Goal: Task Accomplishment & Management: Complete application form

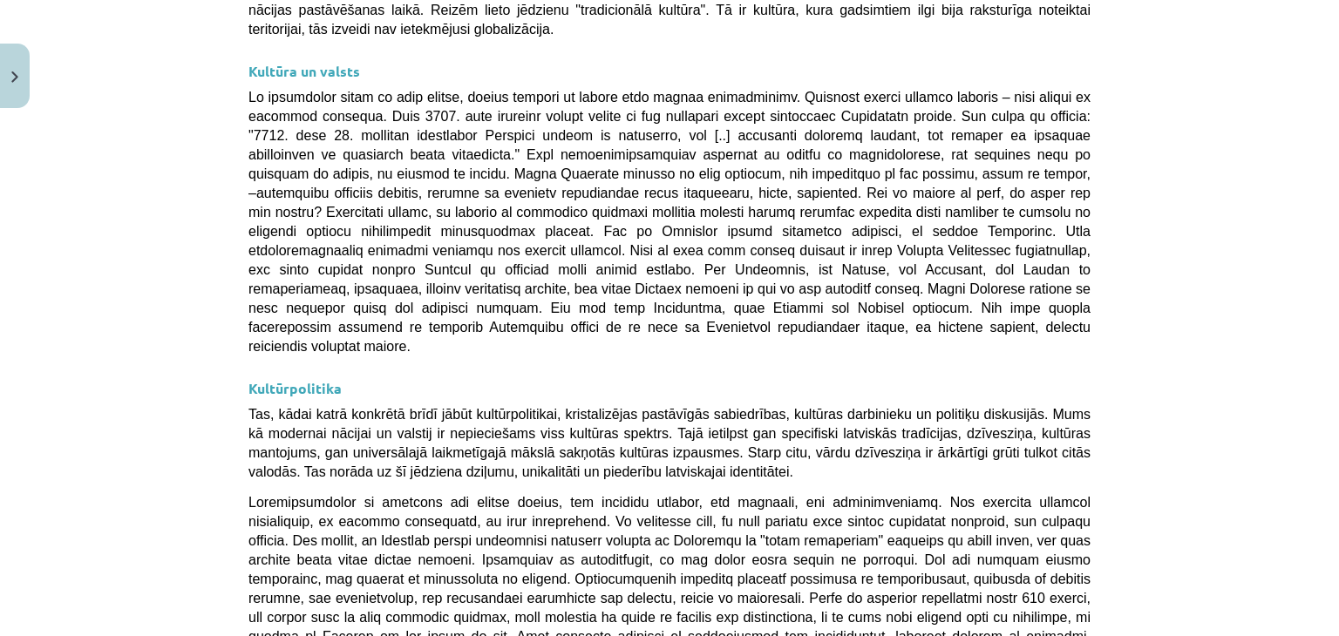
scroll to position [4641, 0]
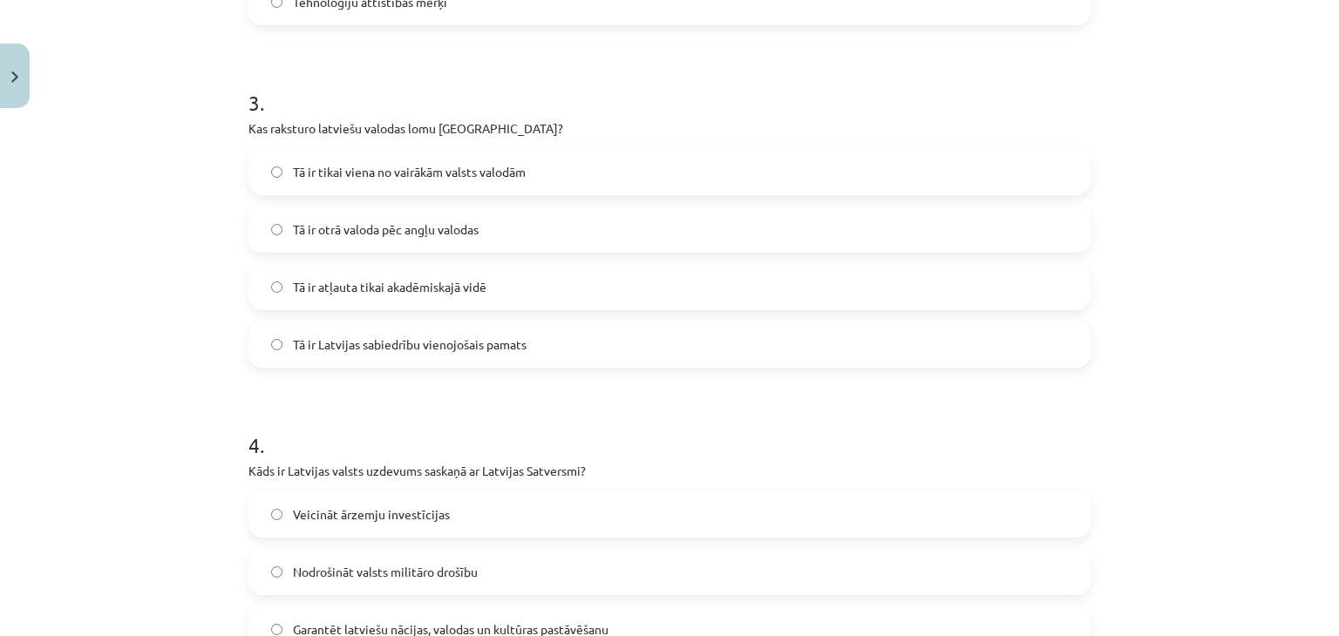
scroll to position [1217, 0]
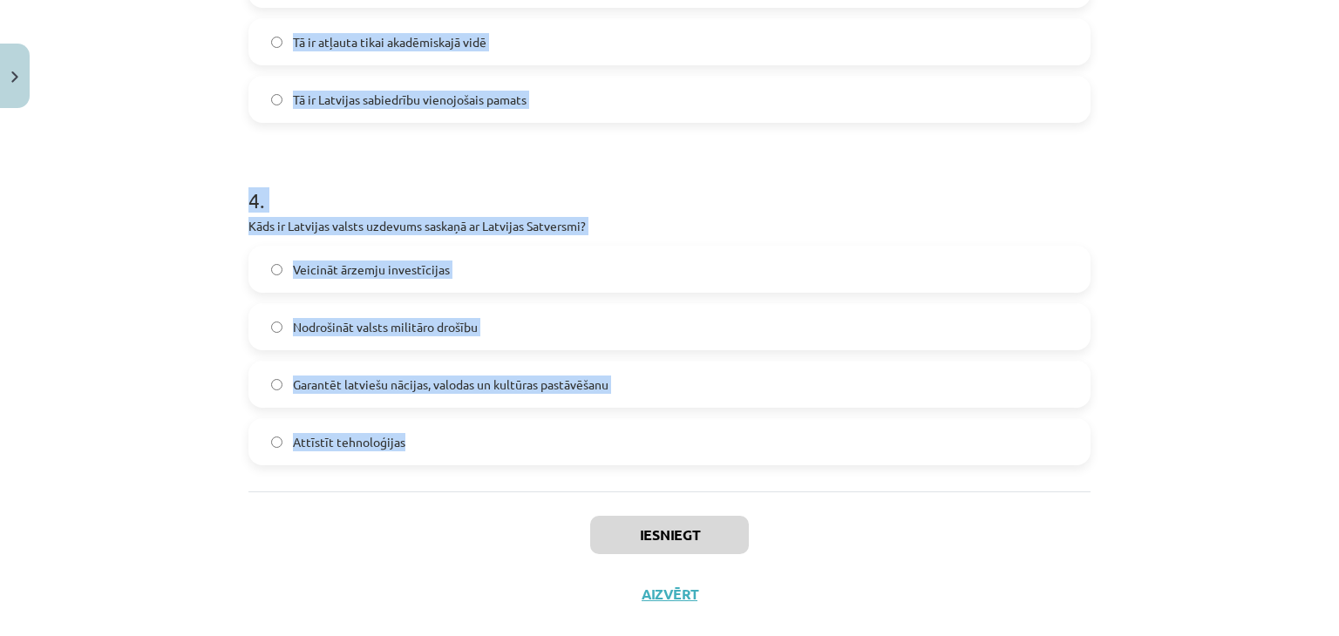
drag, startPoint x: 221, startPoint y: 384, endPoint x: 470, endPoint y: 434, distance: 253.4
click at [470, 434] on div "Mācību tēma: Kultūras un mākslas i (vizuālā māksla) - 11. klases 1. ieskaites m…" at bounding box center [669, 318] width 1339 height 636
copy form "1 . Kas veido nacionālās identitātes pamatu Latvijā? Globalizācija Latvijas spo…"
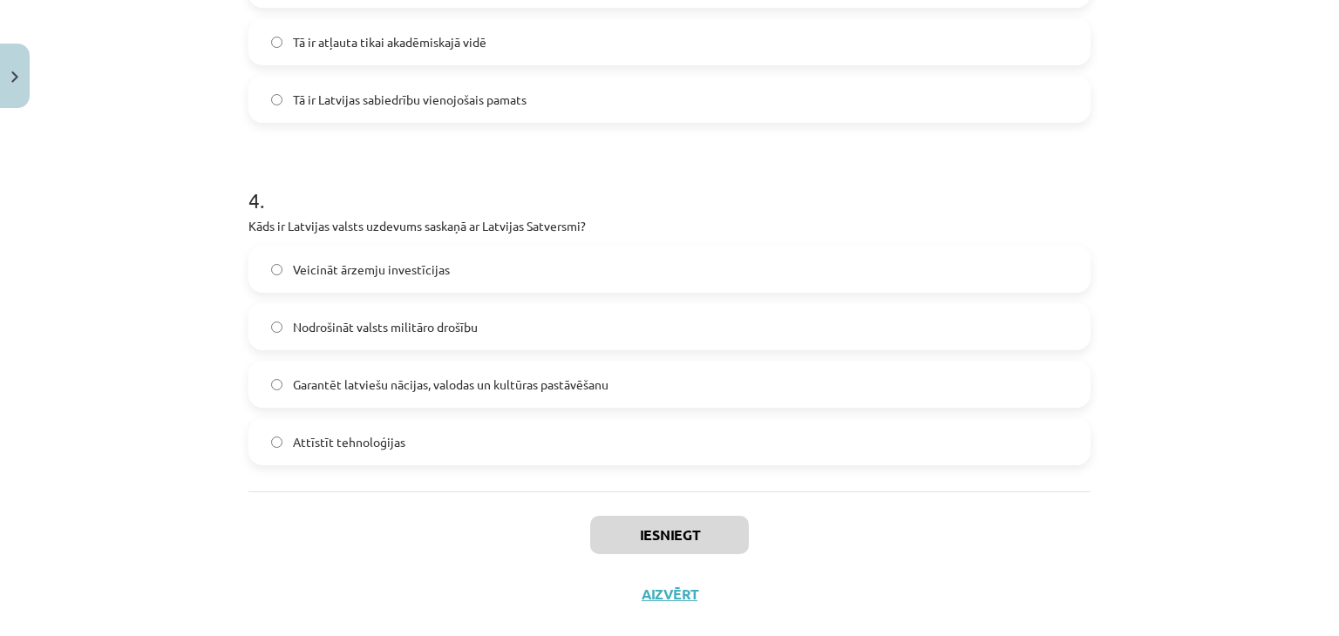
click at [428, 520] on div "Iesniegt Aizvērt" at bounding box center [669, 553] width 842 height 122
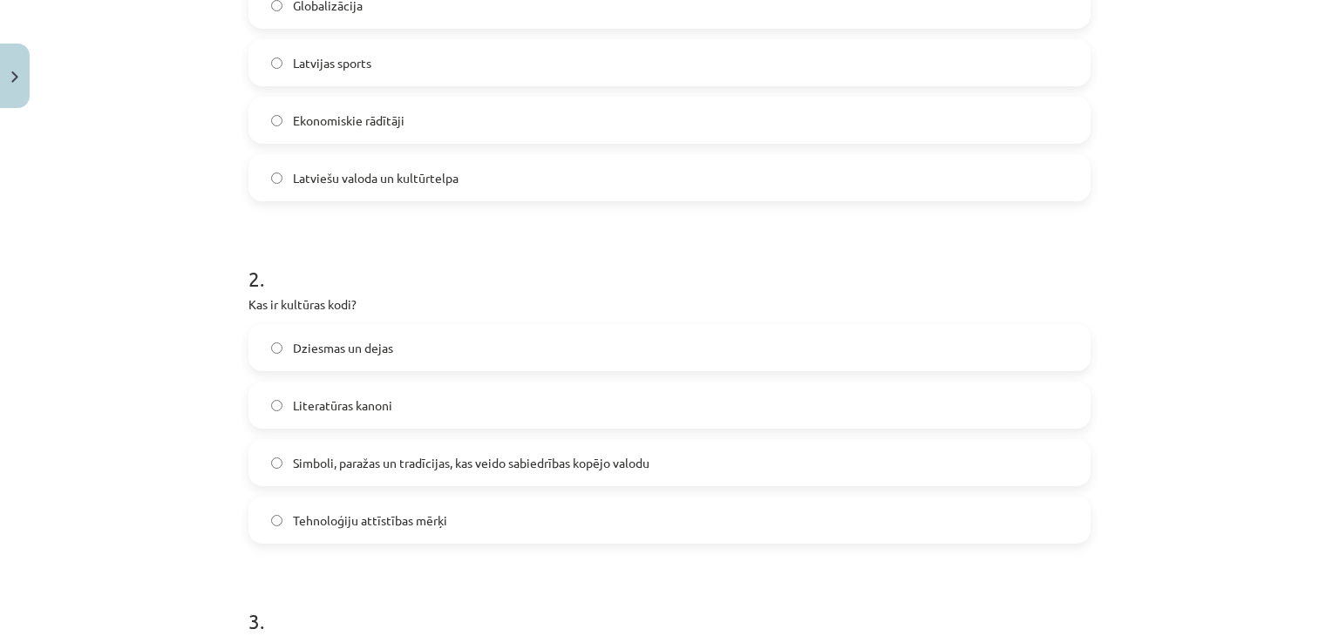
scroll to position [330, 0]
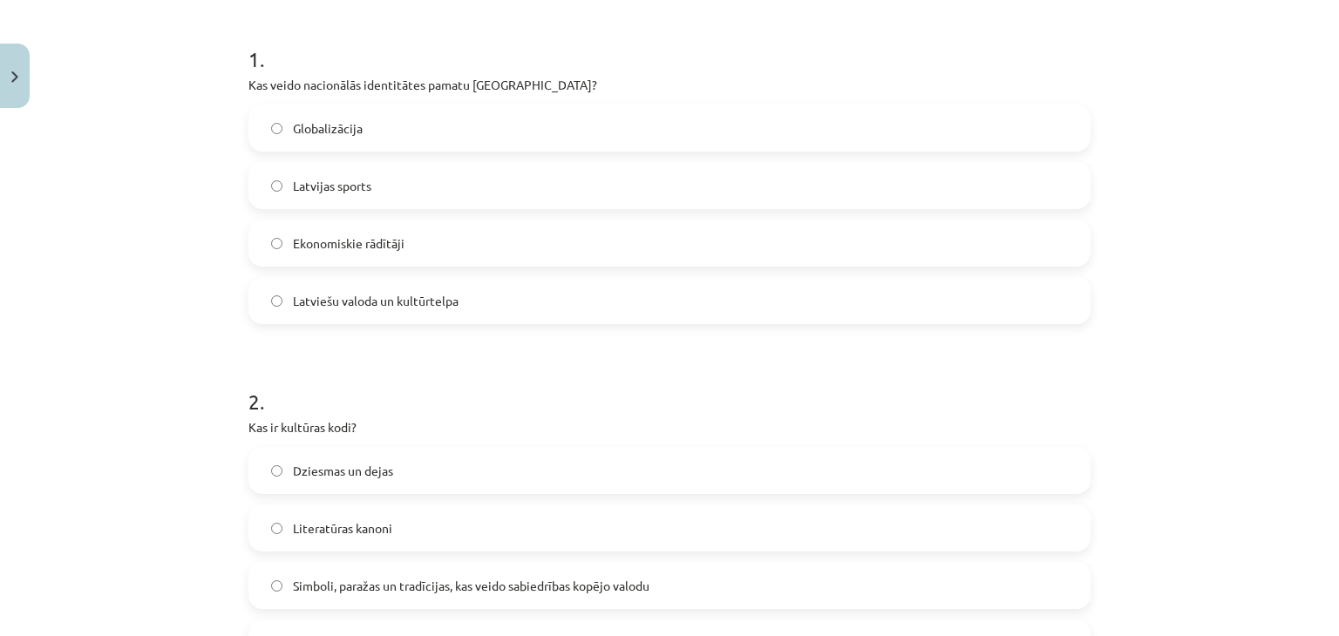
click at [309, 301] on span "Latviešu valoda un kultūrtelpa" at bounding box center [376, 301] width 166 height 18
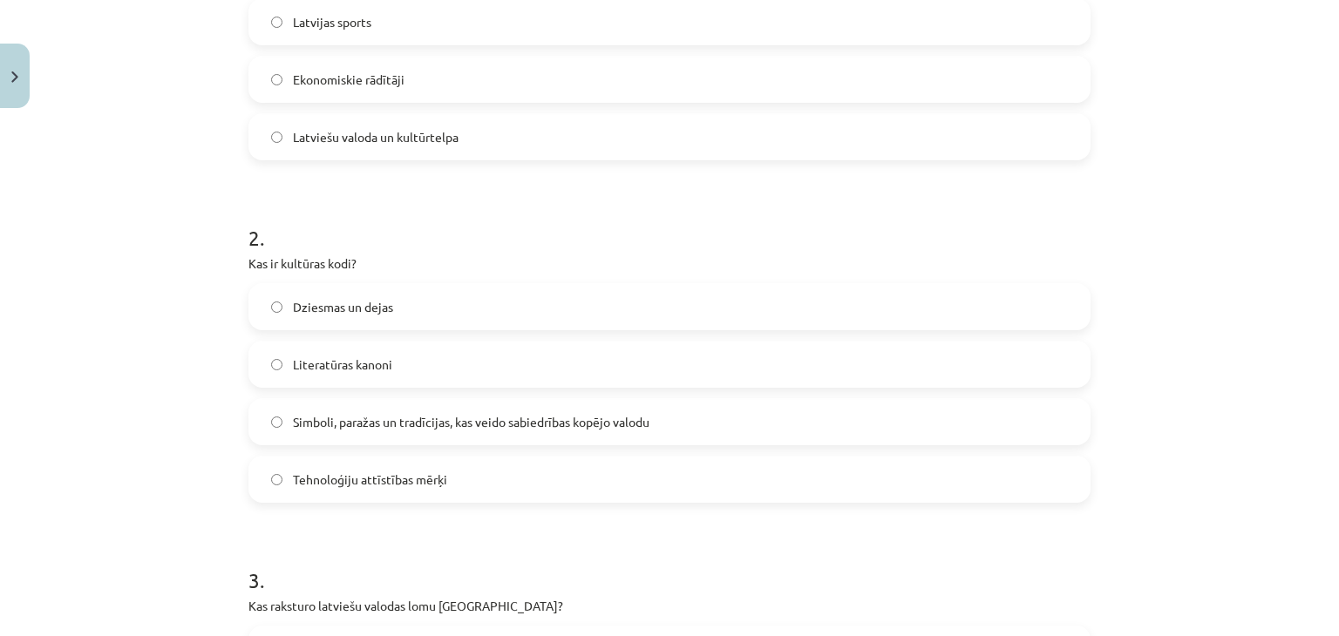
scroll to position [514, 0]
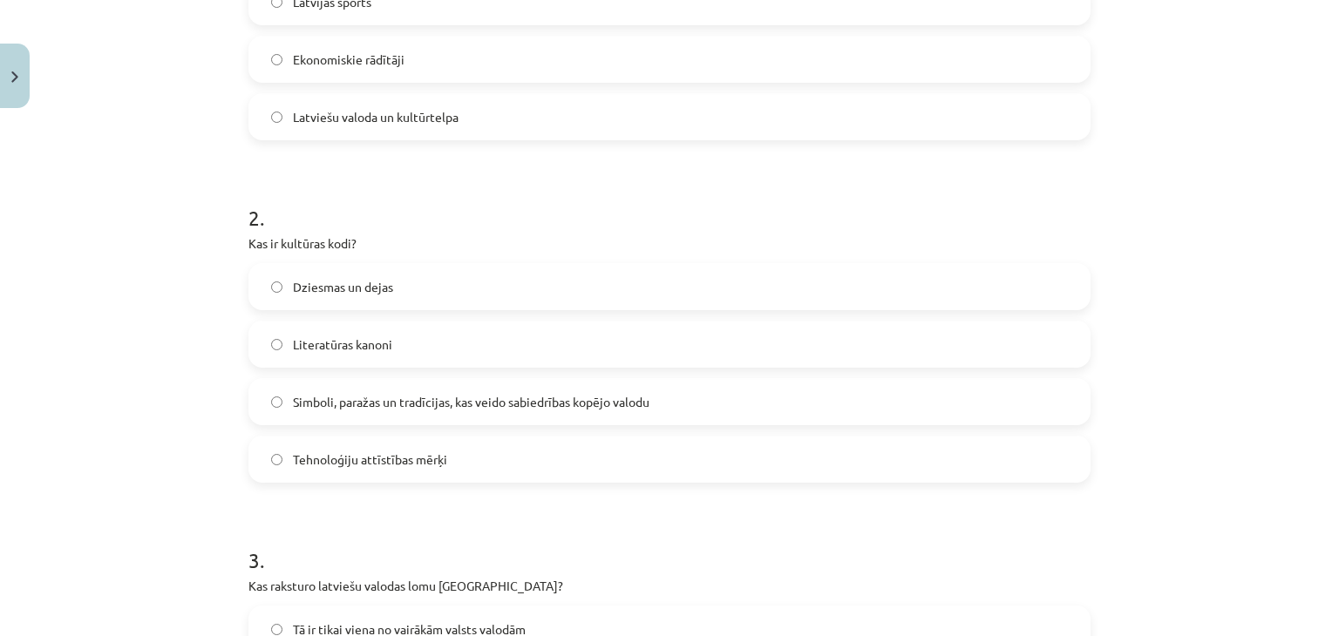
click at [394, 402] on span "Simboli, paražas un tradīcijas, kas veido sabiedrības kopējo valodu" at bounding box center [471, 402] width 357 height 18
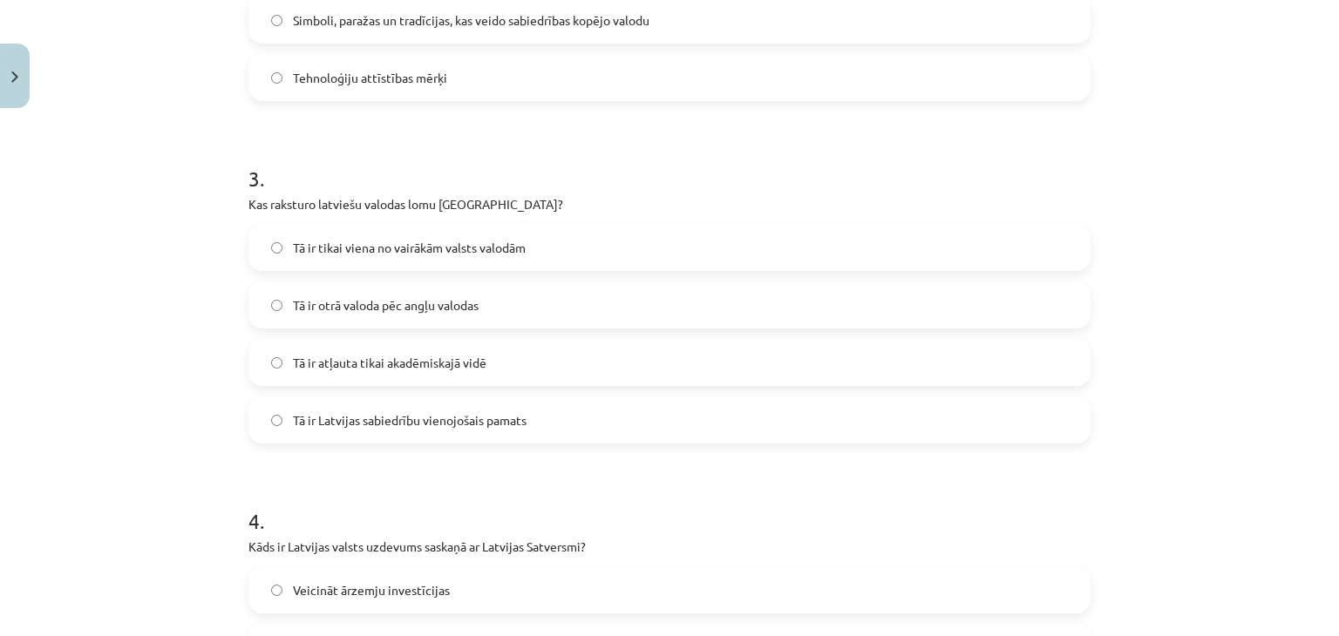
scroll to position [898, 0]
click at [415, 420] on span "Tā ir Latvijas sabiedrību vienojošais pamats" at bounding box center [410, 419] width 234 height 18
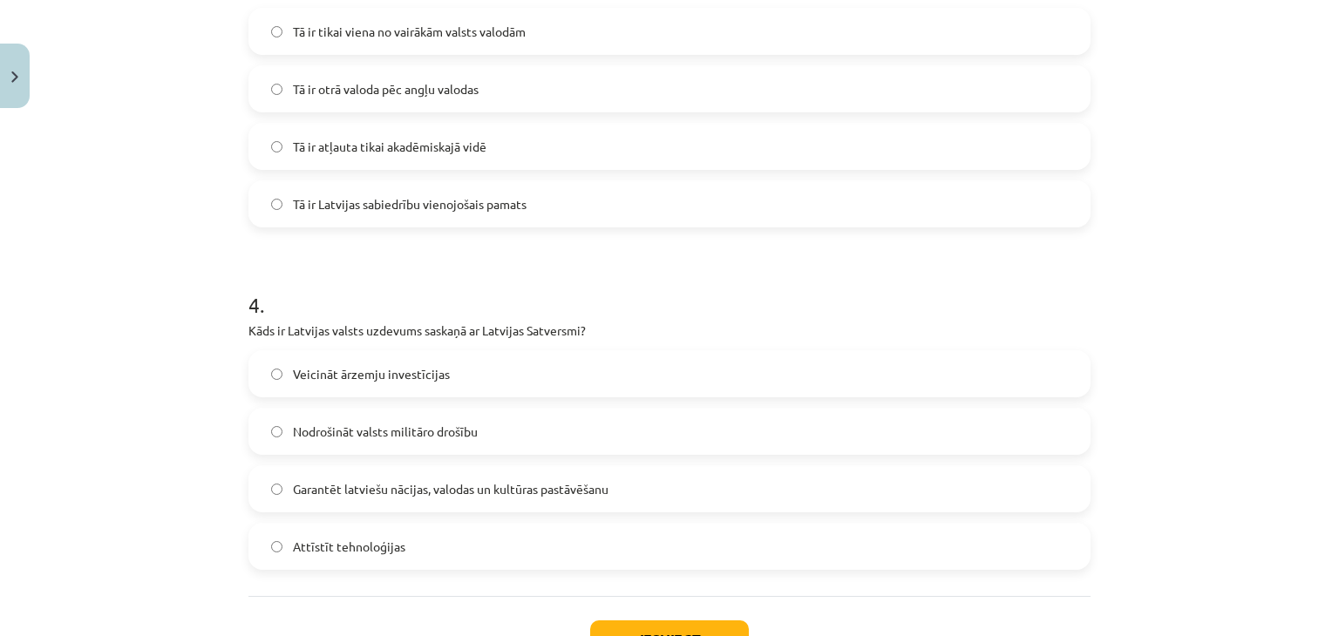
scroll to position [1228, 0]
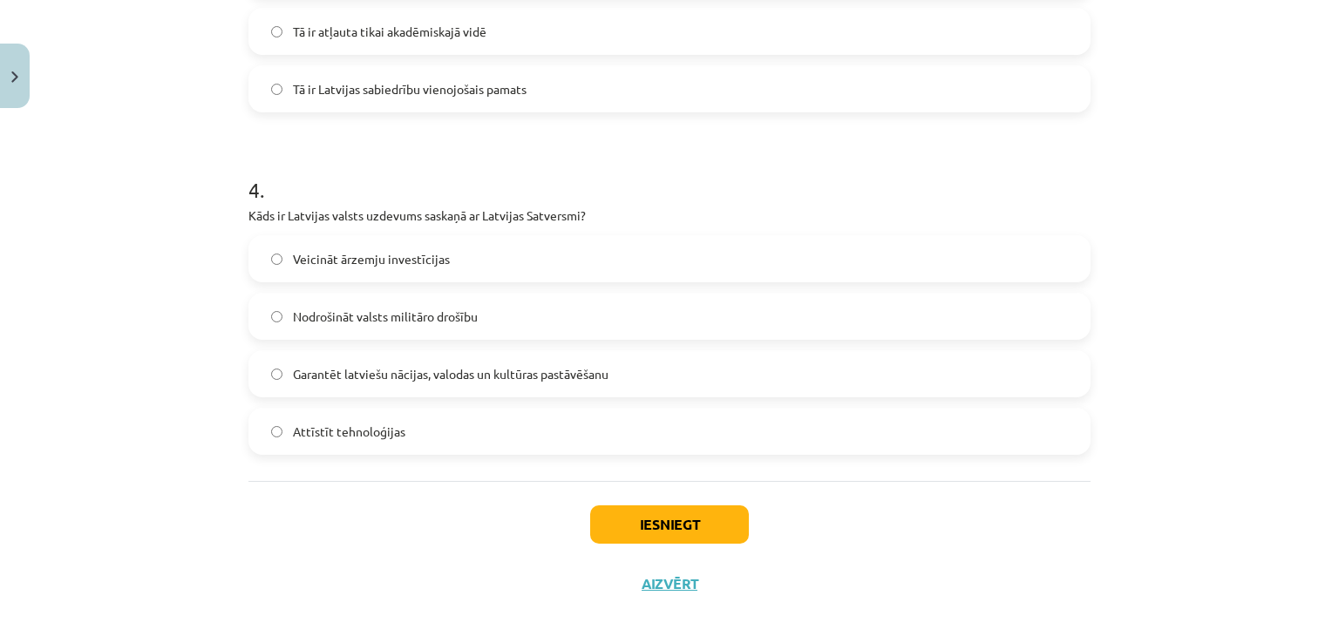
click at [336, 377] on span "Garantēt latviešu nācijas, valodas un kultūras pastāvēšanu" at bounding box center [451, 374] width 316 height 18
click at [633, 519] on button "Iesniegt" at bounding box center [669, 525] width 159 height 38
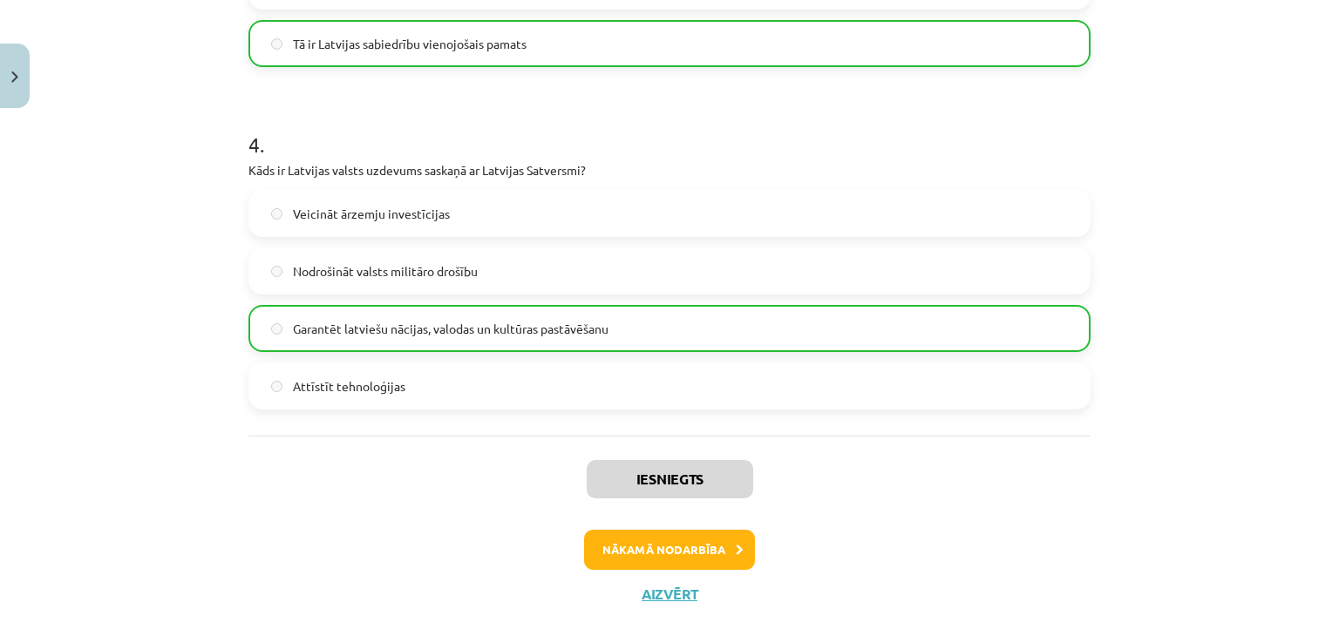
scroll to position [1303, 0]
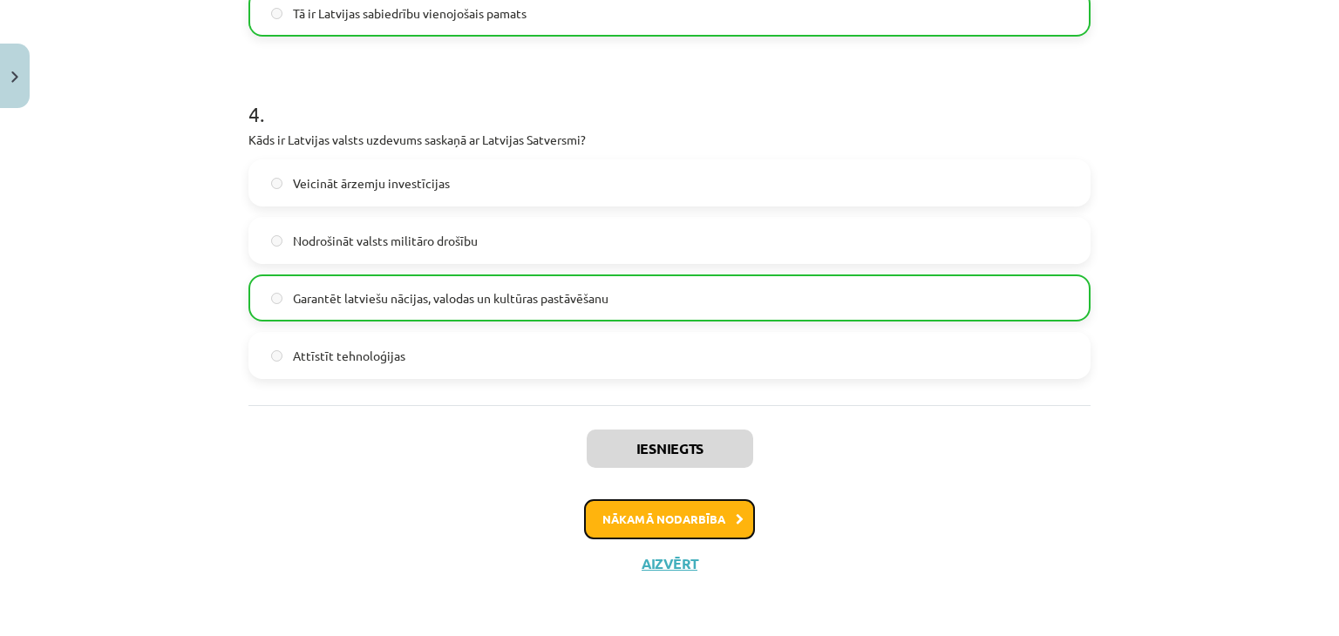
click at [628, 510] on button "Nākamā nodarbība" at bounding box center [669, 520] width 171 height 40
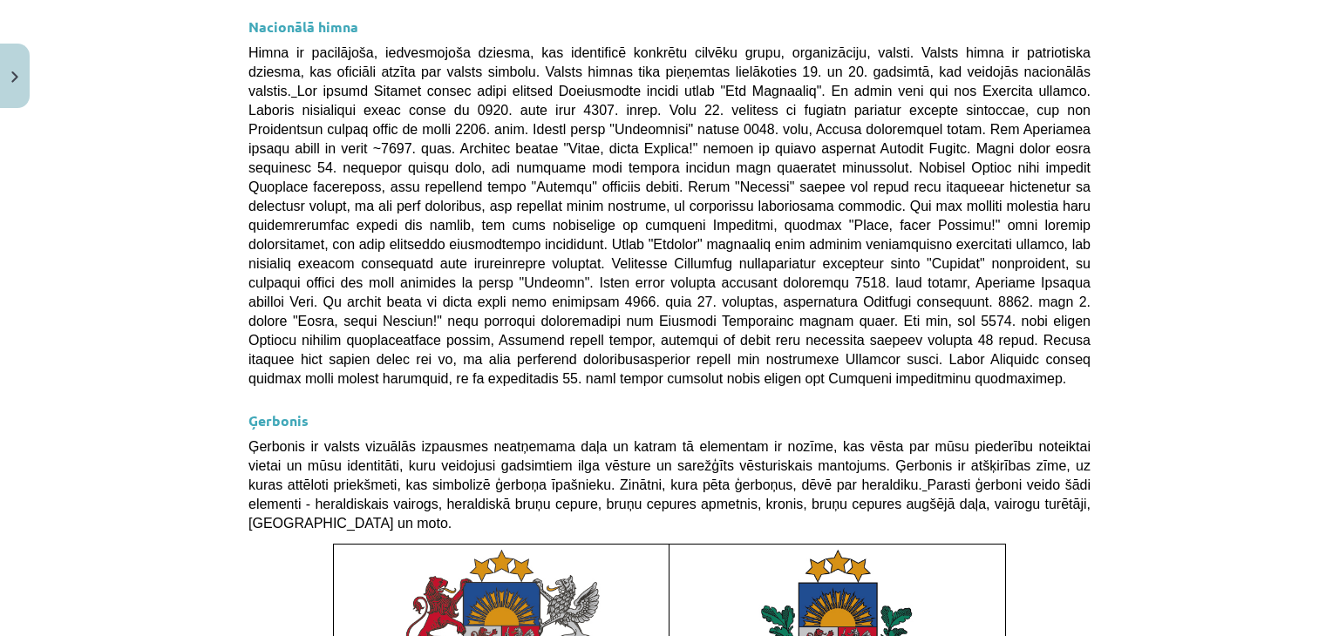
scroll to position [1301, 0]
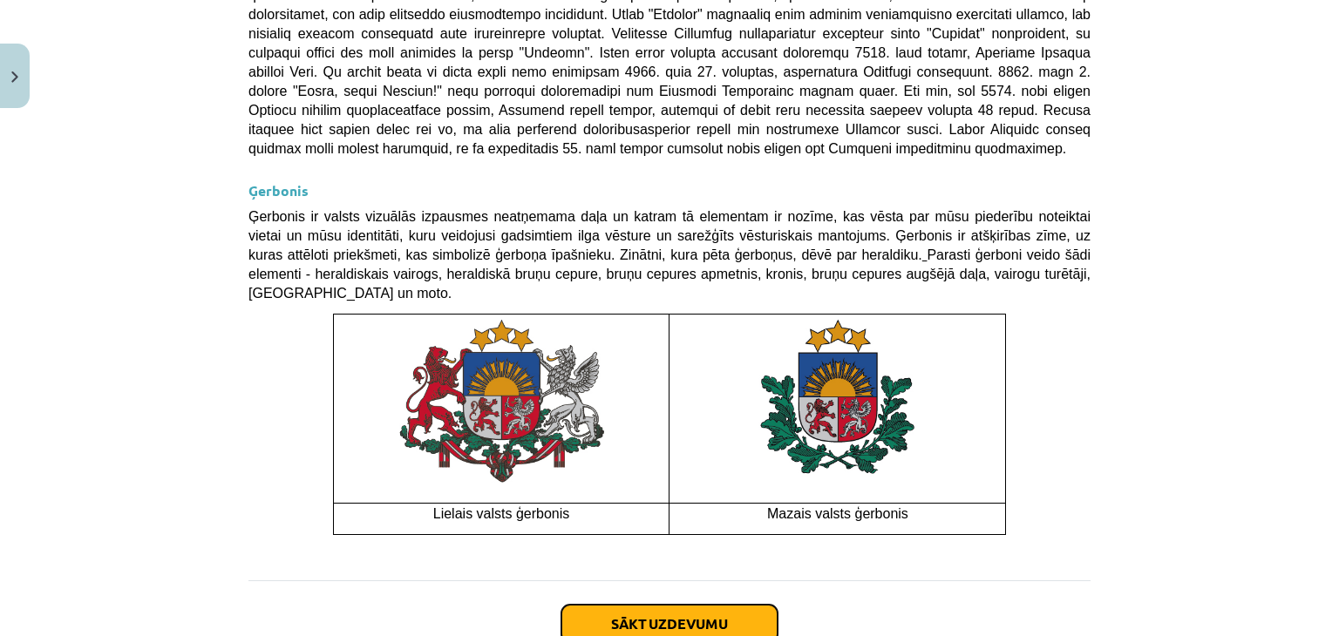
click at [628, 605] on button "Sākt uzdevumu" at bounding box center [669, 624] width 216 height 38
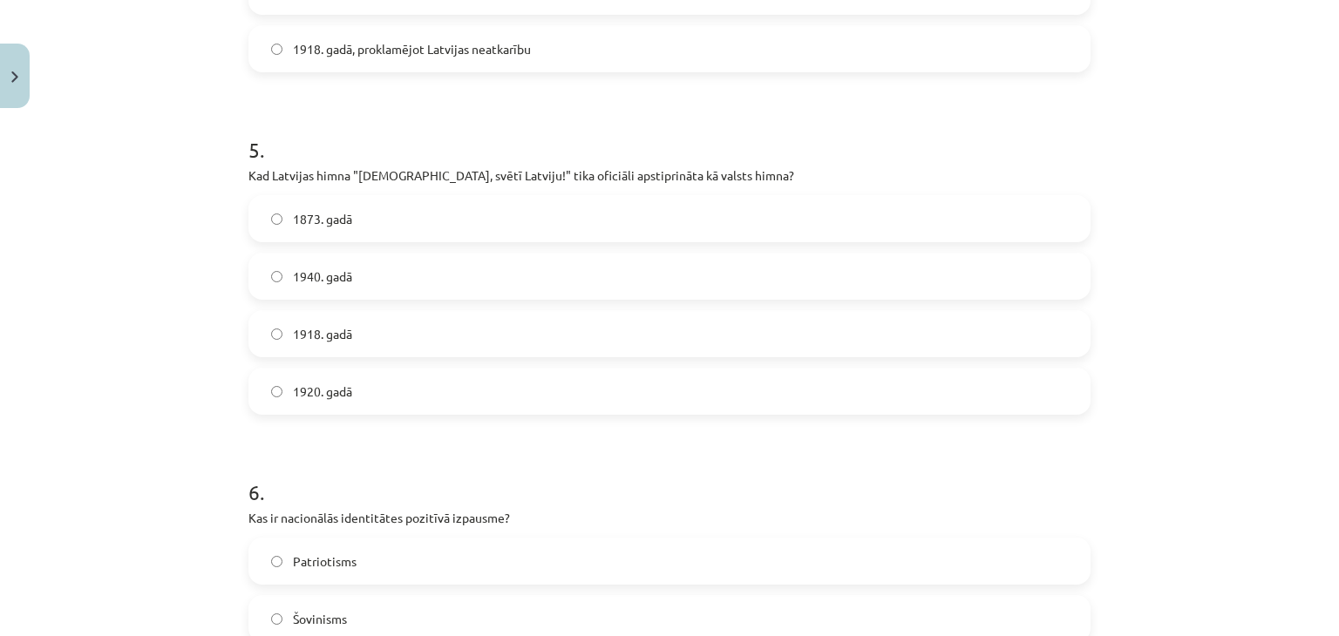
scroll to position [1933, 0]
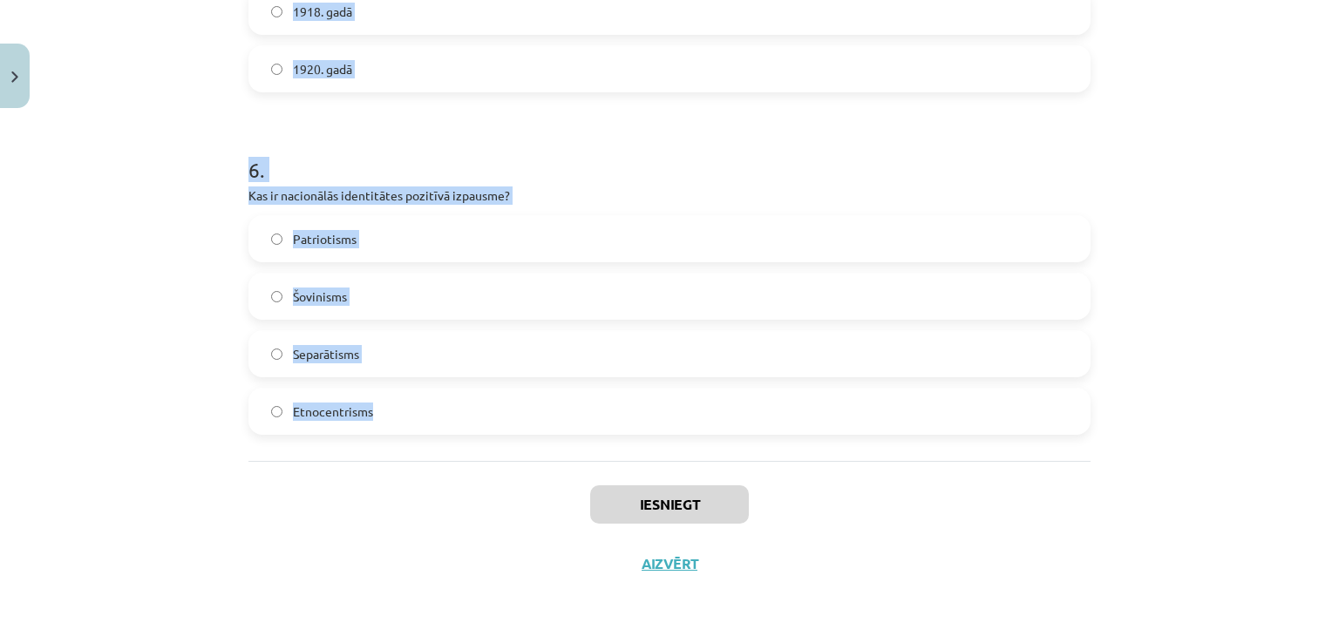
drag, startPoint x: 239, startPoint y: 393, endPoint x: 405, endPoint y: 402, distance: 166.7
copy form "1 . Kādi elementi veido tradicionālās etnosa ikonas? Politiskie līderi, nacionā…"
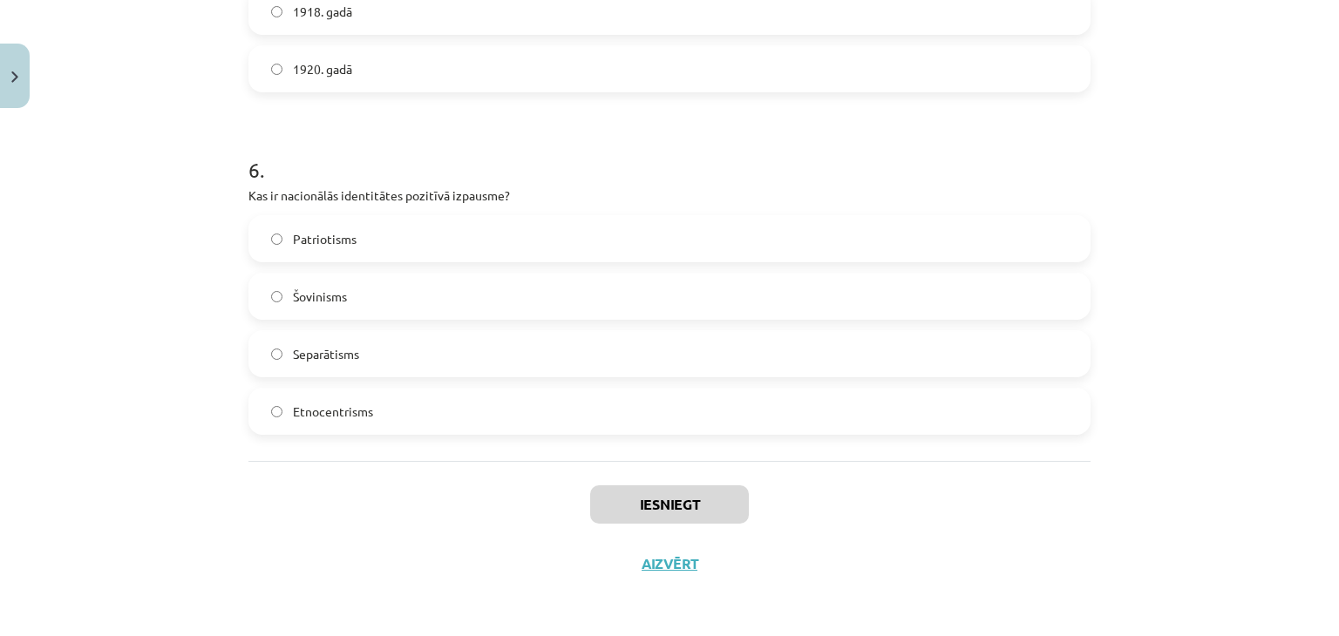
click at [398, 462] on div "Iesniegt Aizvērt" at bounding box center [669, 522] width 842 height 122
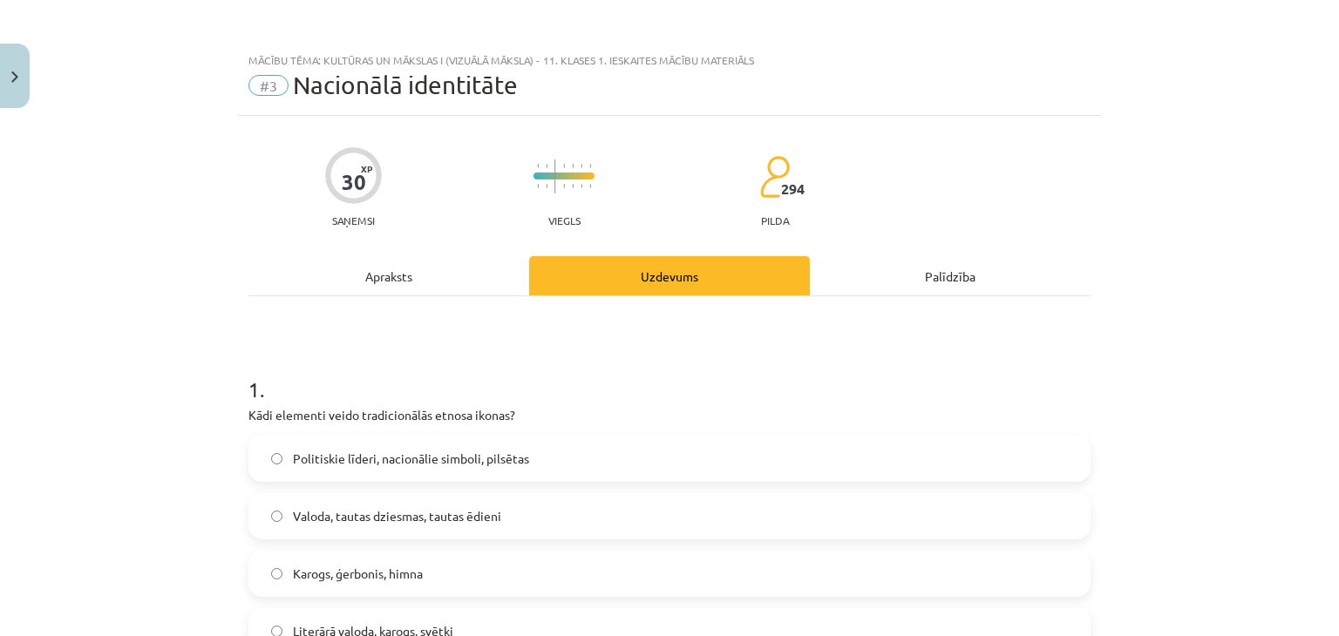
scroll to position [214, 0]
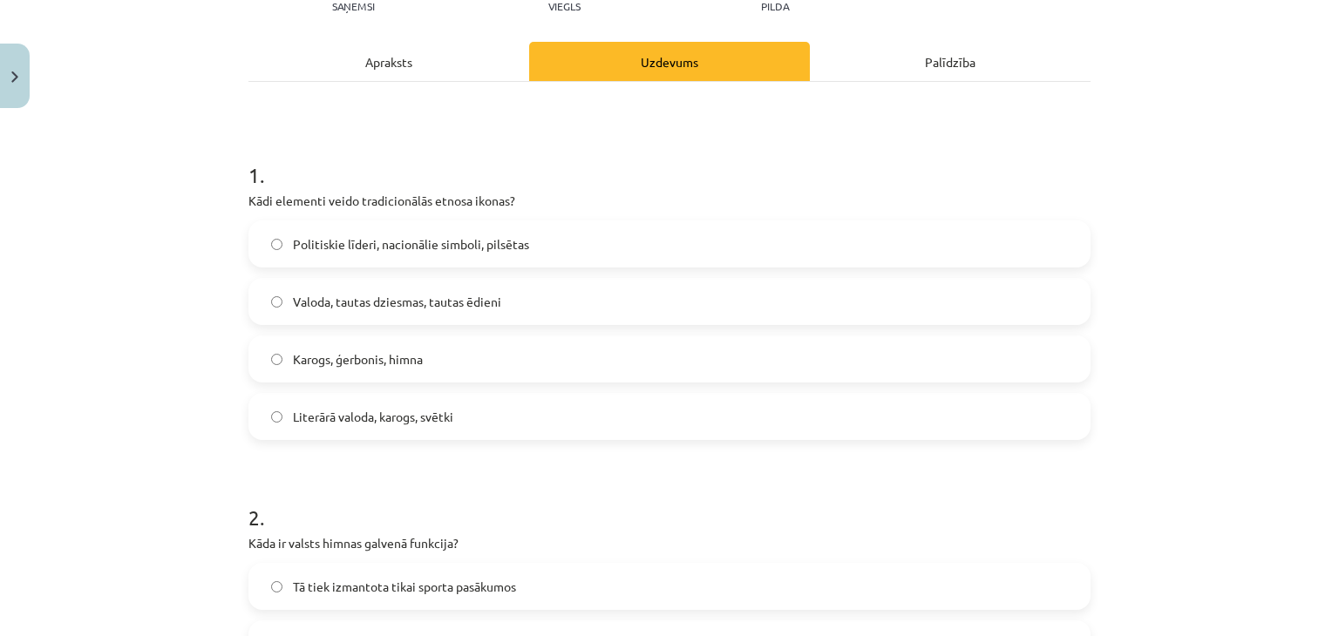
click at [361, 286] on label "Valoda, tautas dziesmas, tautas ēdieni" at bounding box center [669, 302] width 839 height 44
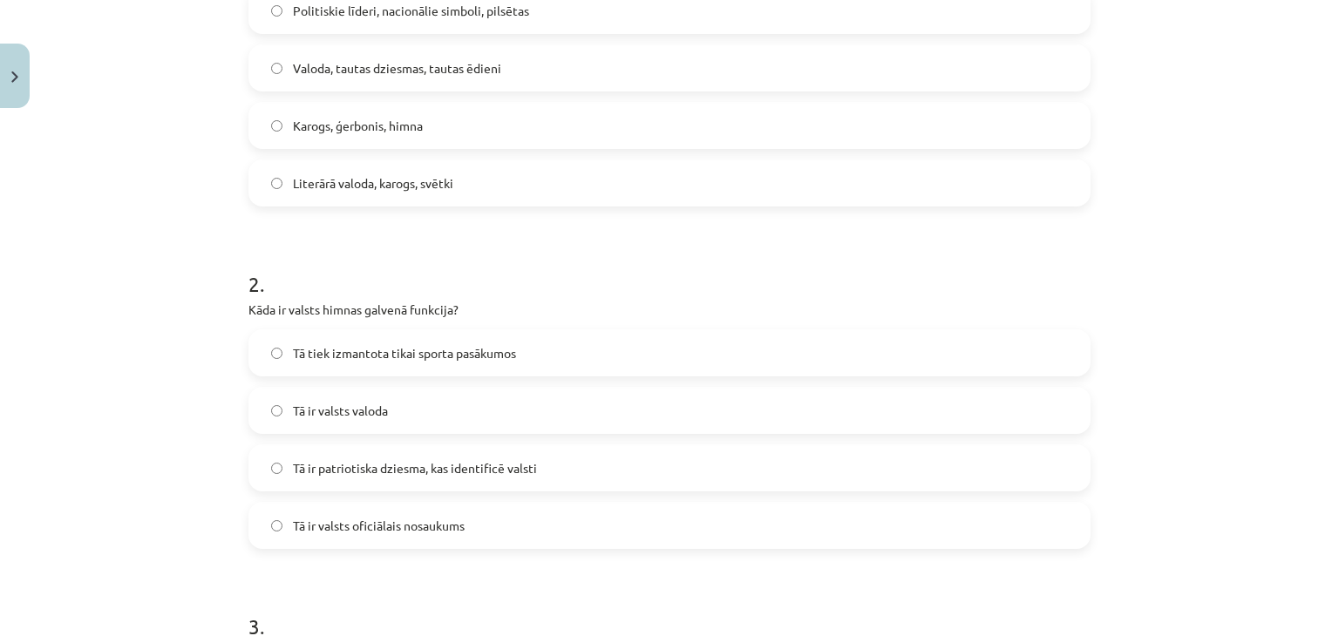
scroll to position [455, 0]
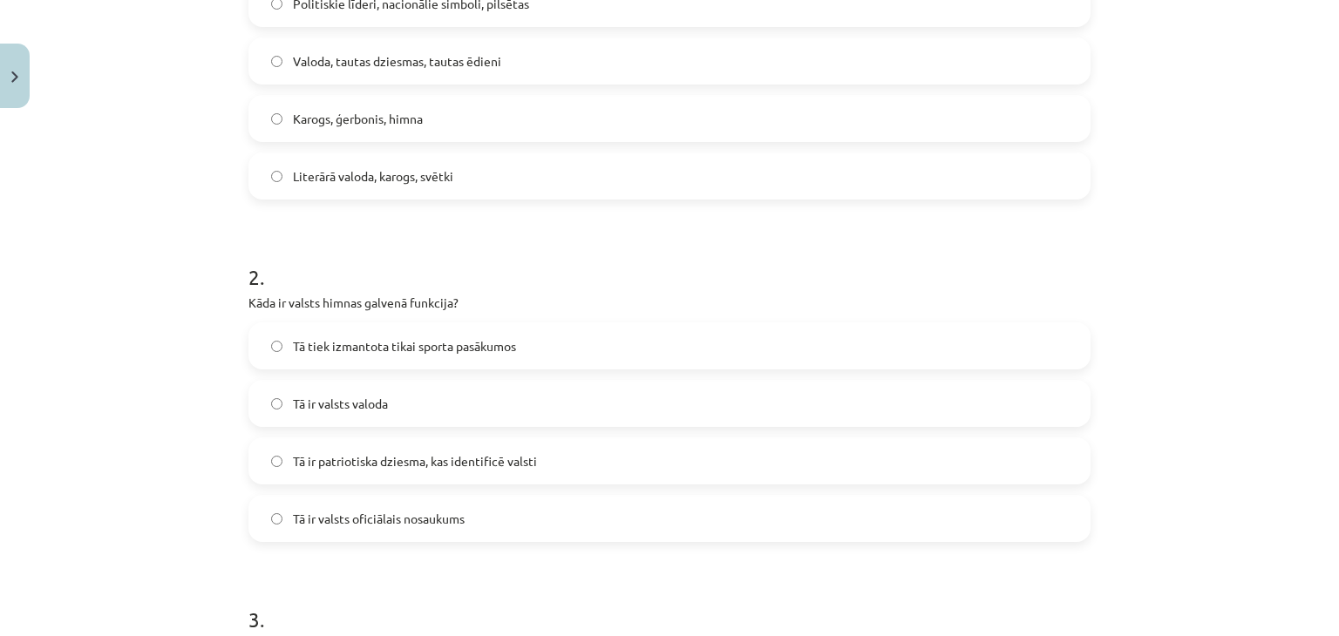
click at [316, 463] on span "Tā ir patriotiska dziesma, kas identificē valsti" at bounding box center [415, 461] width 244 height 18
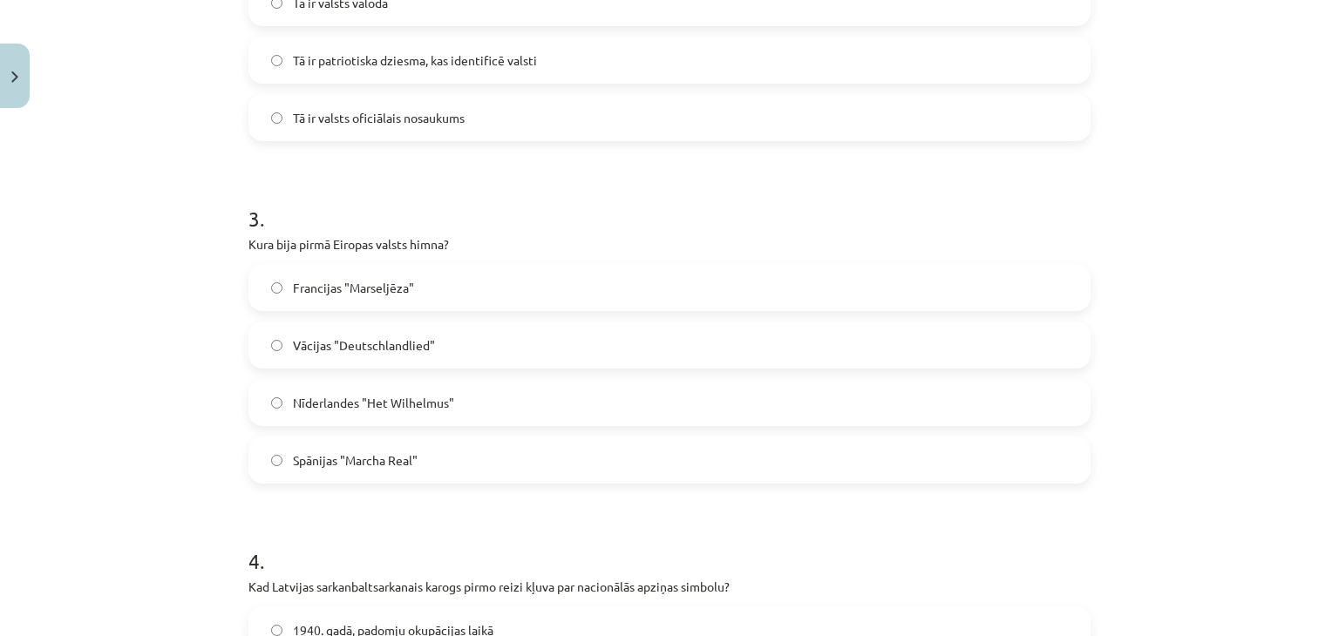
scroll to position [857, 0]
click at [401, 398] on span "Nīderlandes "Het Wilhelmus"" at bounding box center [373, 402] width 161 height 18
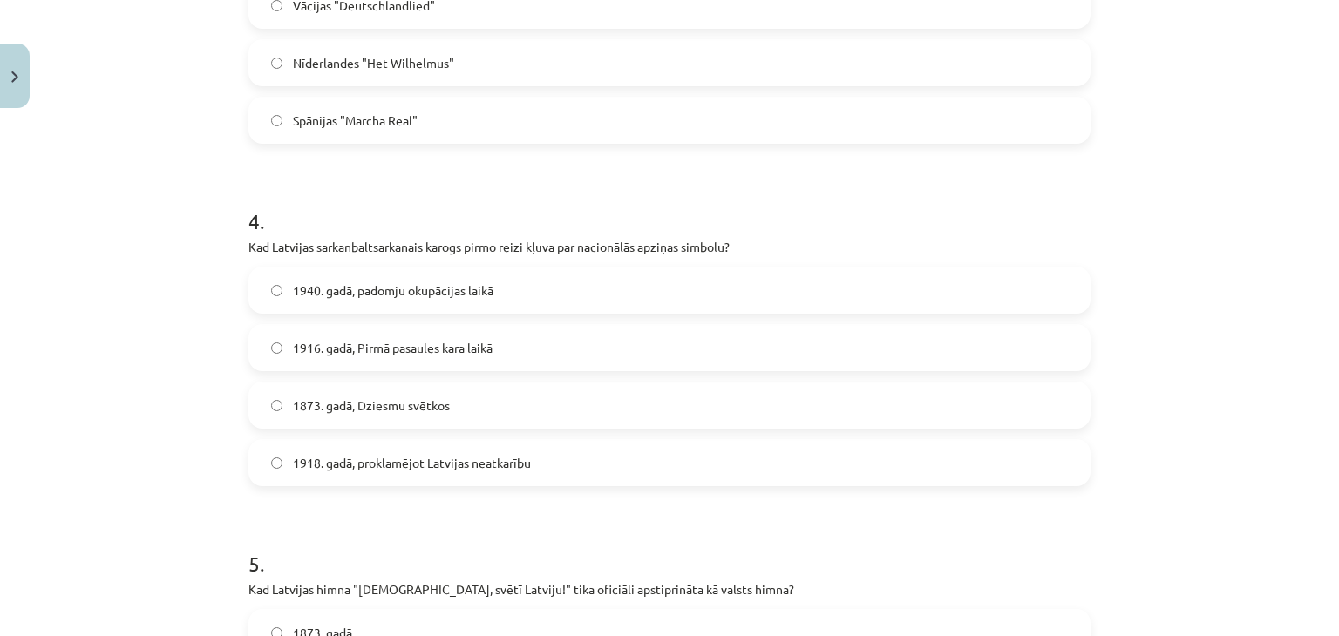
scroll to position [1201, 0]
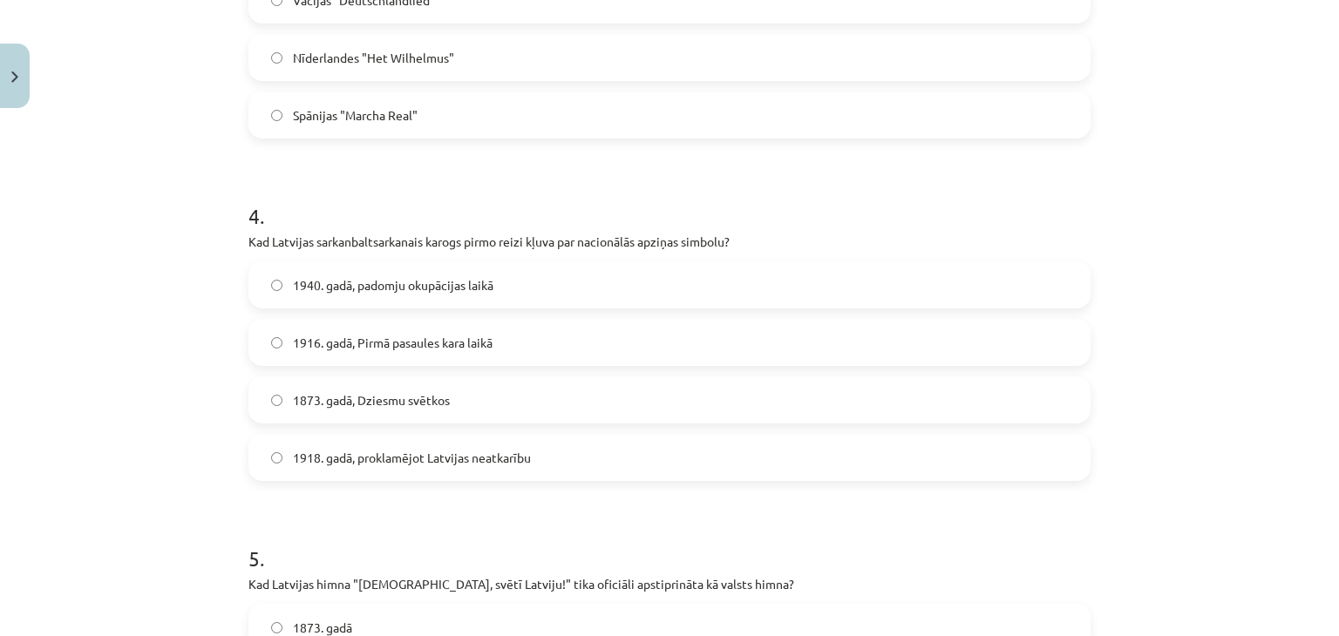
click at [356, 405] on span "1873. gadā, Dziesmu svētkos" at bounding box center [371, 400] width 157 height 18
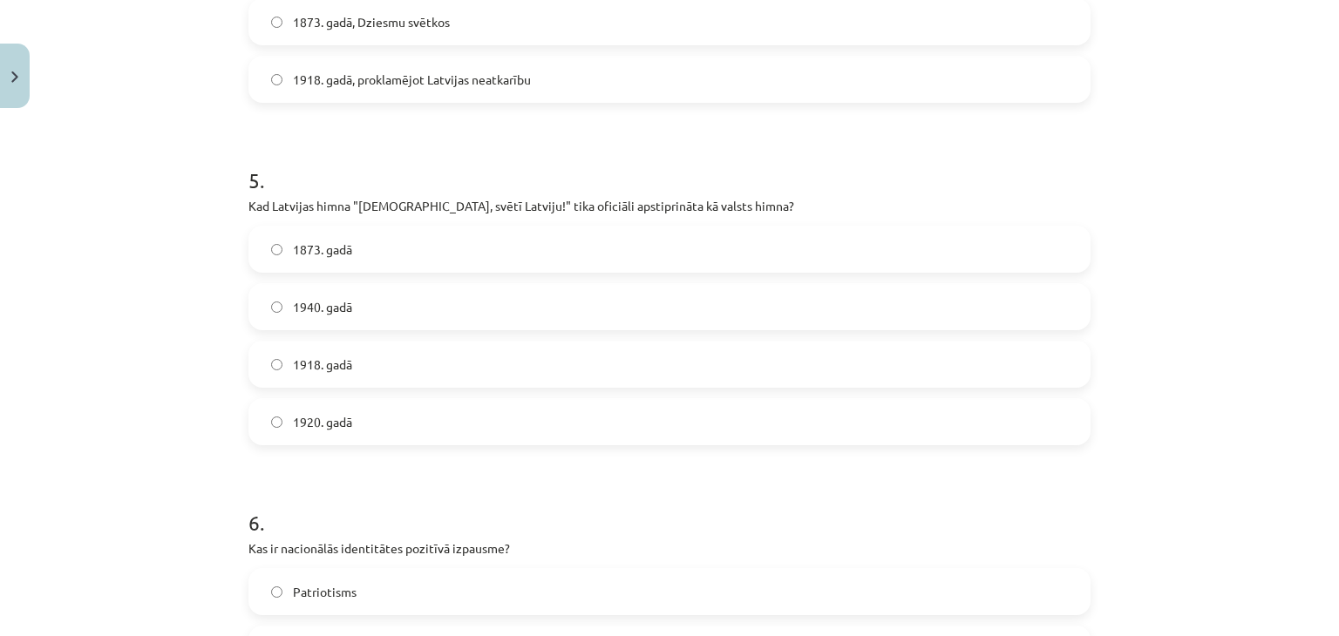
scroll to position [1579, 0]
click at [303, 416] on span "1920. gadā" at bounding box center [322, 423] width 59 height 18
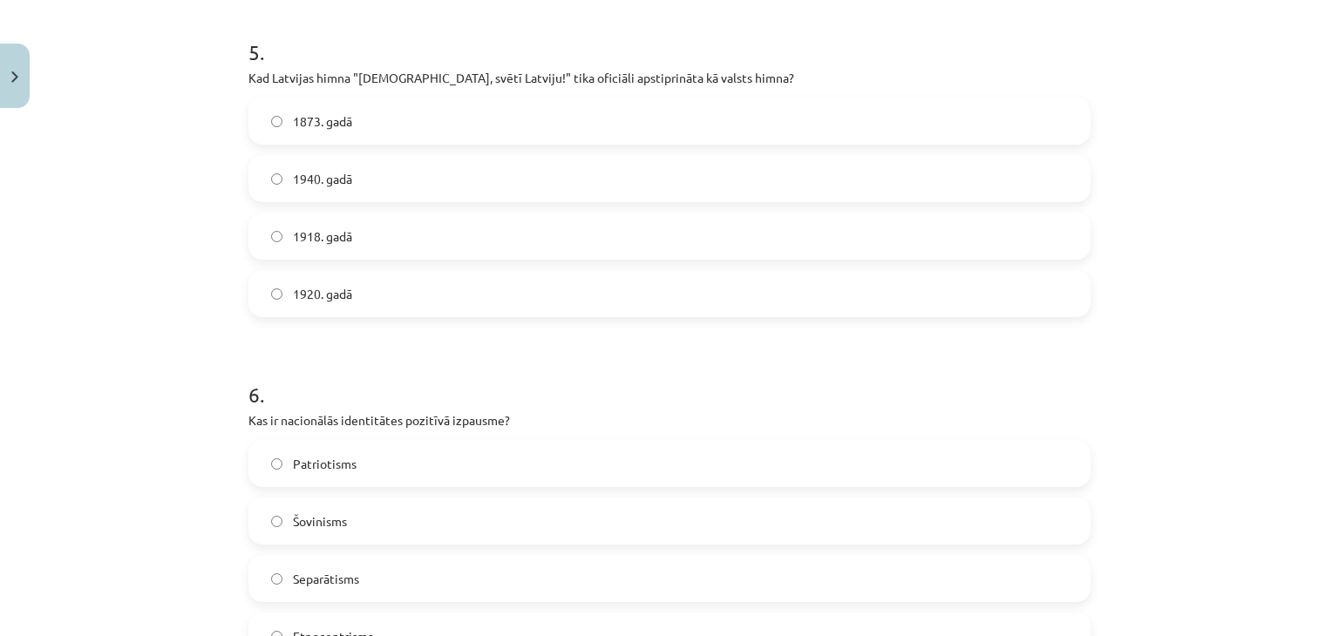
click at [298, 460] on span "Patriotisms" at bounding box center [325, 464] width 64 height 18
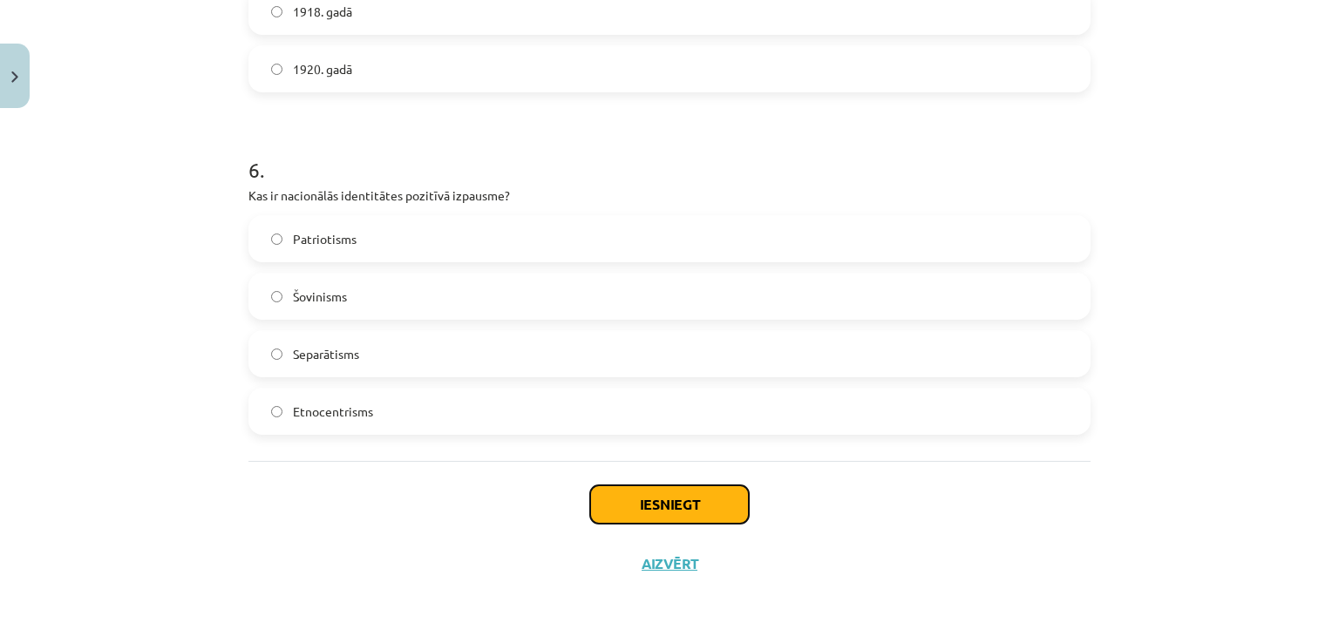
click at [670, 495] on button "Iesniegt" at bounding box center [669, 505] width 159 height 38
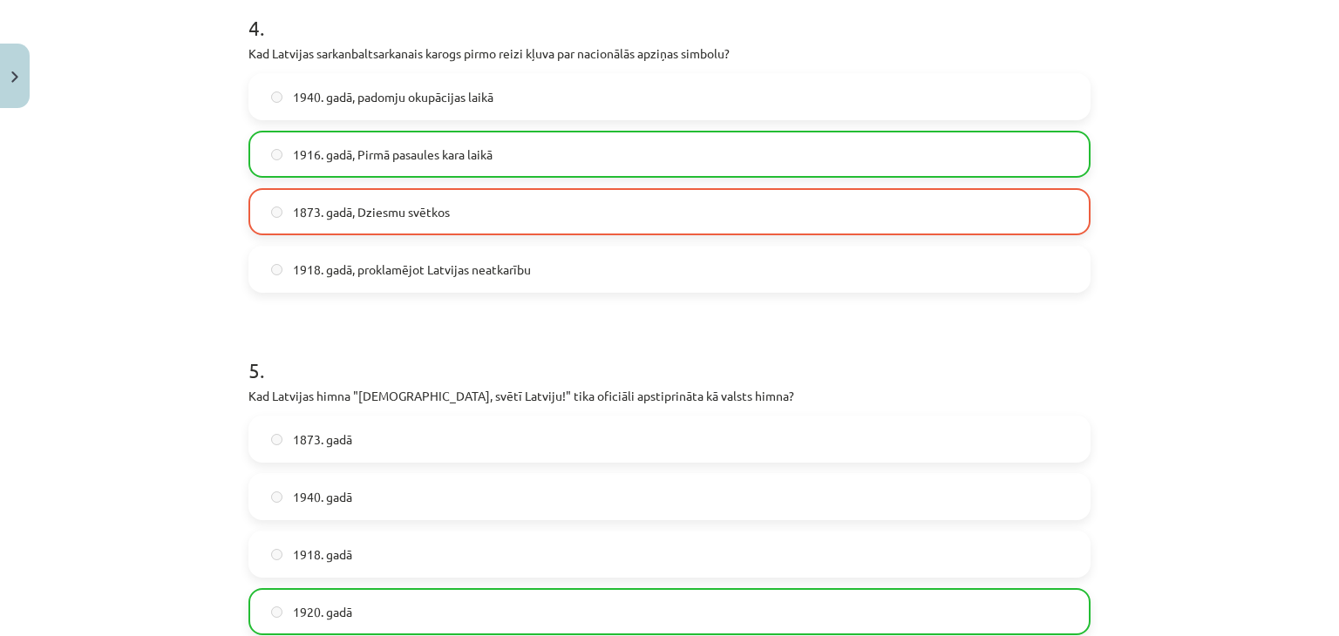
scroll to position [1988, 0]
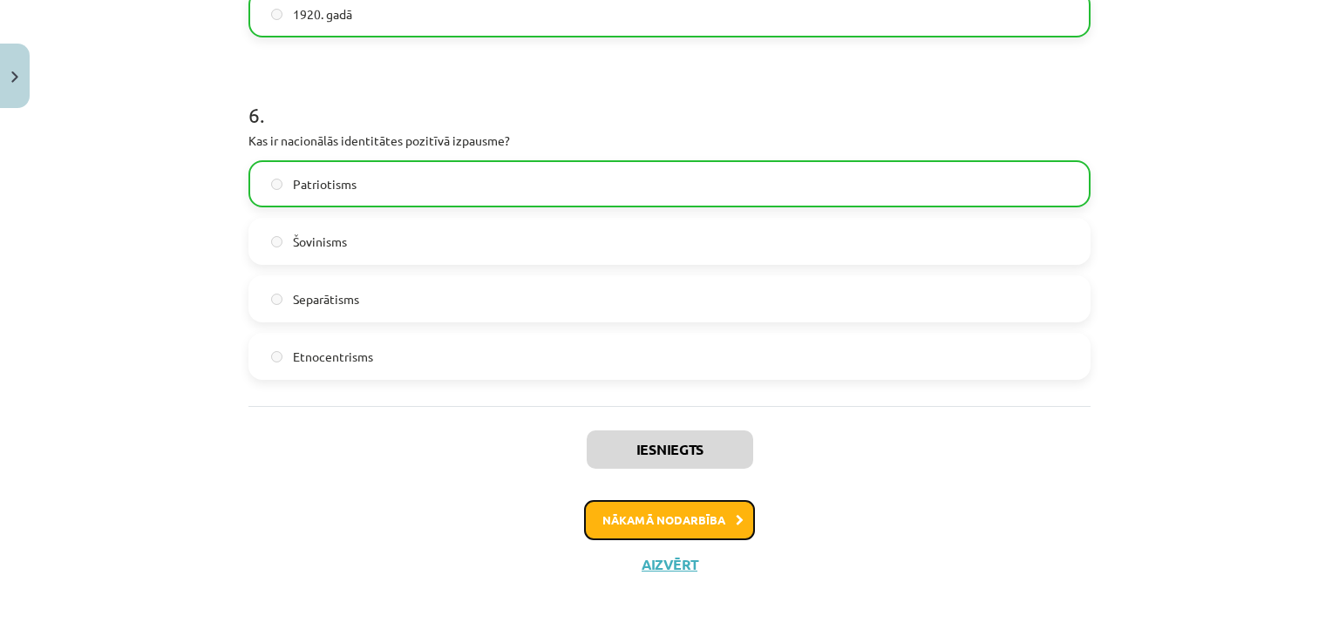
click at [606, 520] on button "Nākamā nodarbība" at bounding box center [669, 520] width 171 height 40
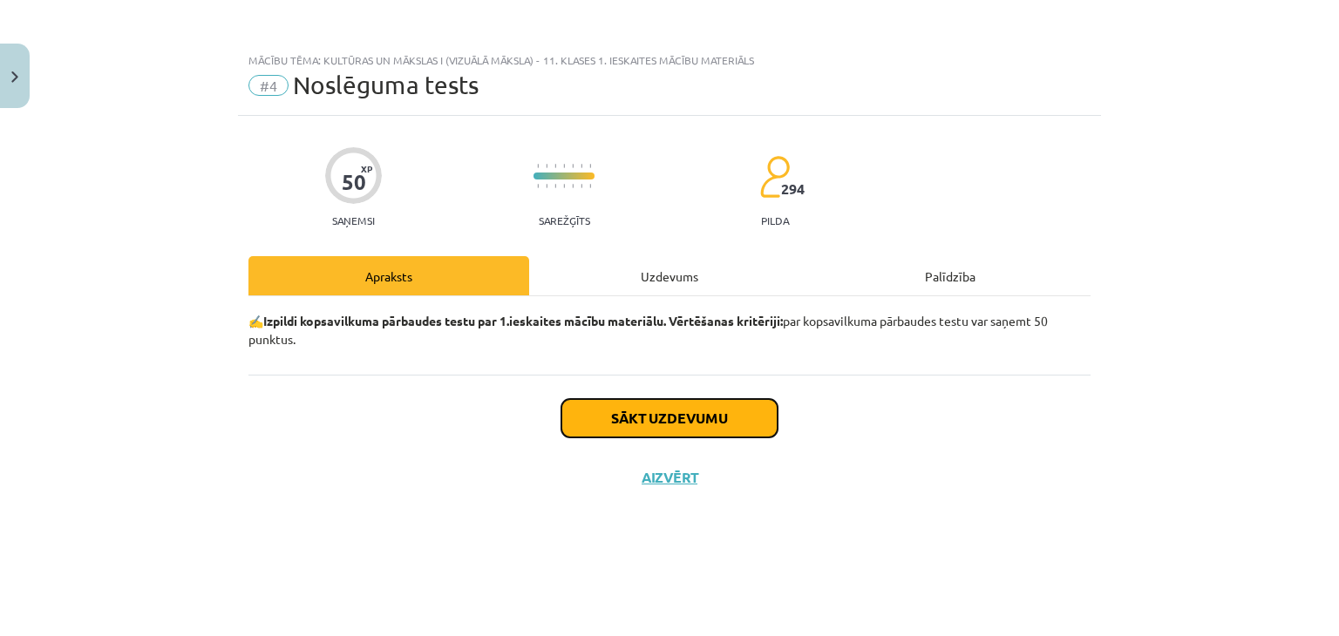
click at [666, 423] on button "Sākt uzdevumu" at bounding box center [669, 418] width 216 height 38
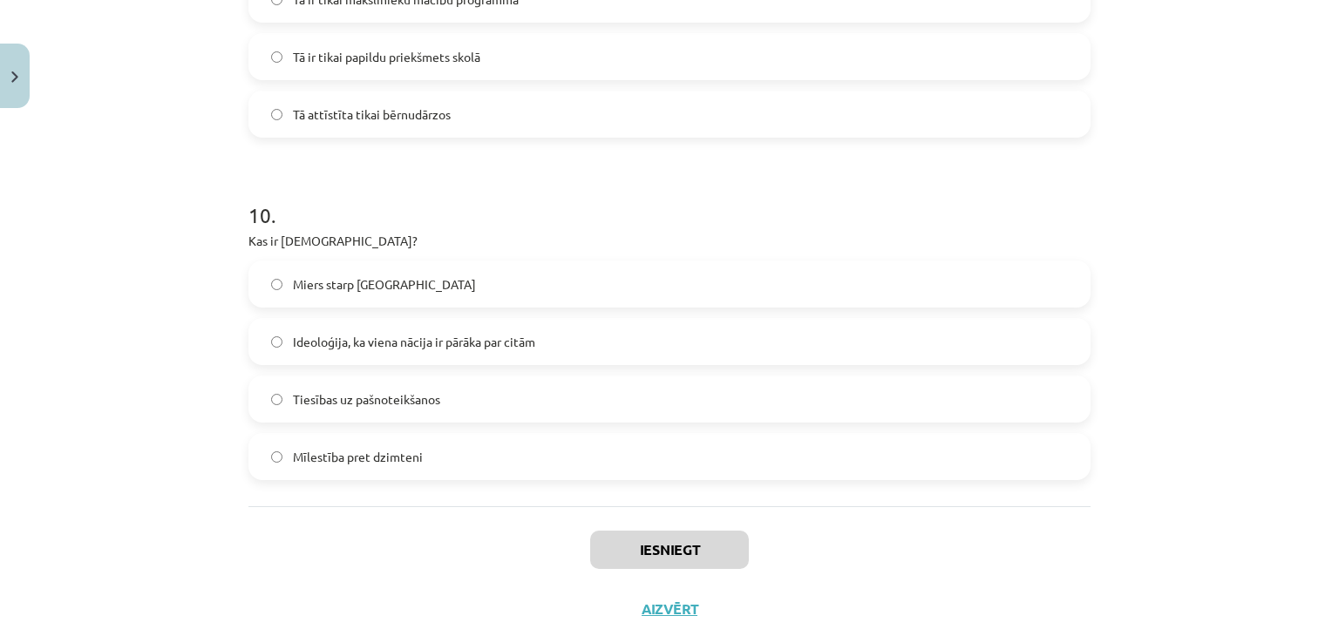
scroll to position [3303, 0]
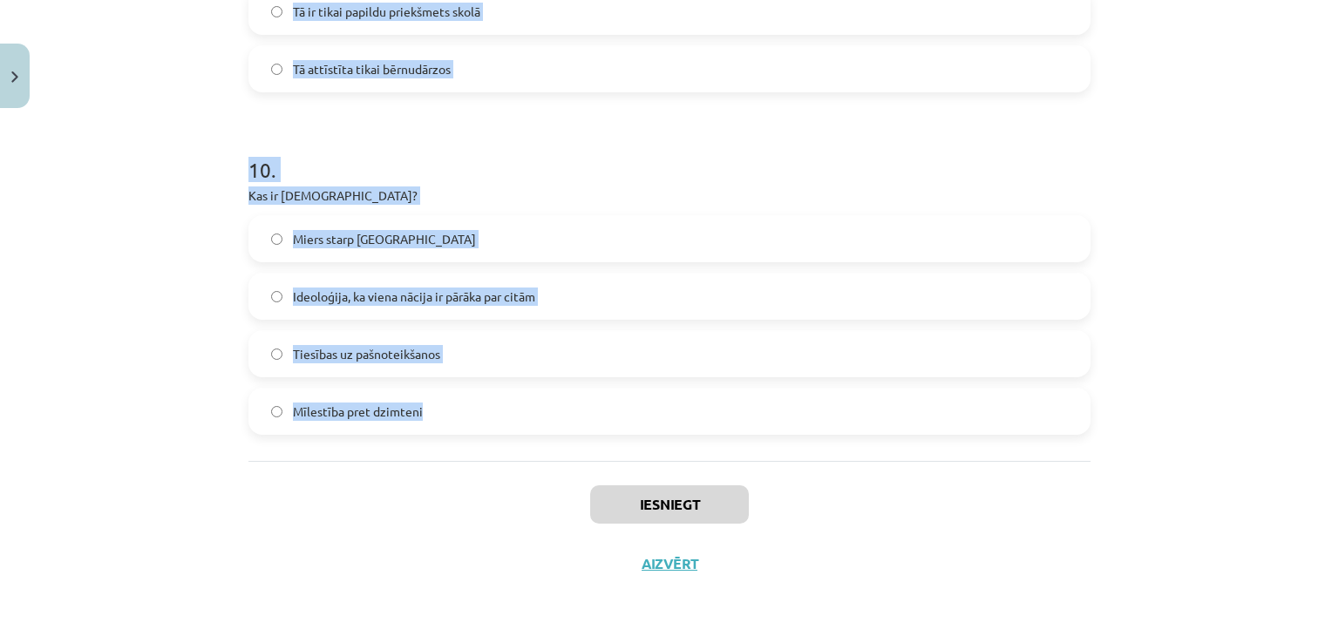
drag, startPoint x: 240, startPoint y: 389, endPoint x: 436, endPoint y: 424, distance: 199.2
copy form "1 . Kas ir kultūra visplašākajā nozīmē? Mākslas un mūzikas joma Tikai elitārā m…"
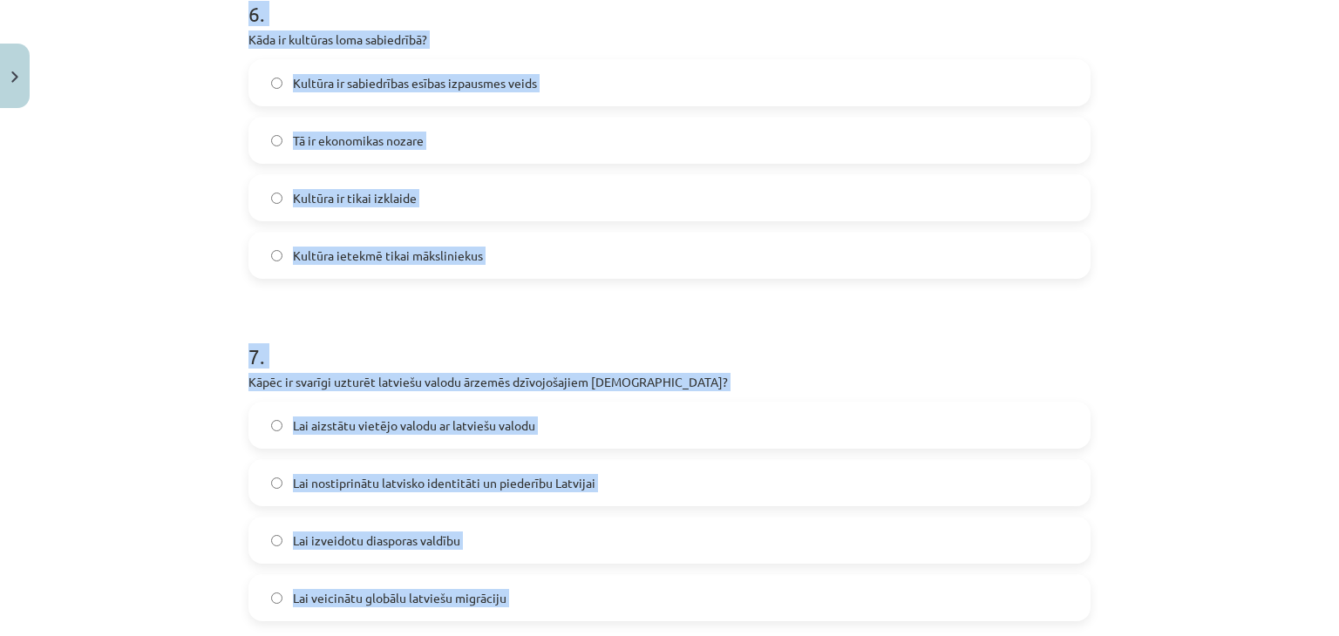
drag, startPoint x: 373, startPoint y: 489, endPoint x: 352, endPoint y: -76, distance: 565.3
click at [352, 0] on html "0 Dāvanas 1869 mP 353 xp Daiga Daina Pētersone Sākums Aktuāli Kā mācīties eSKOL…" at bounding box center [669, 116] width 1339 height 636
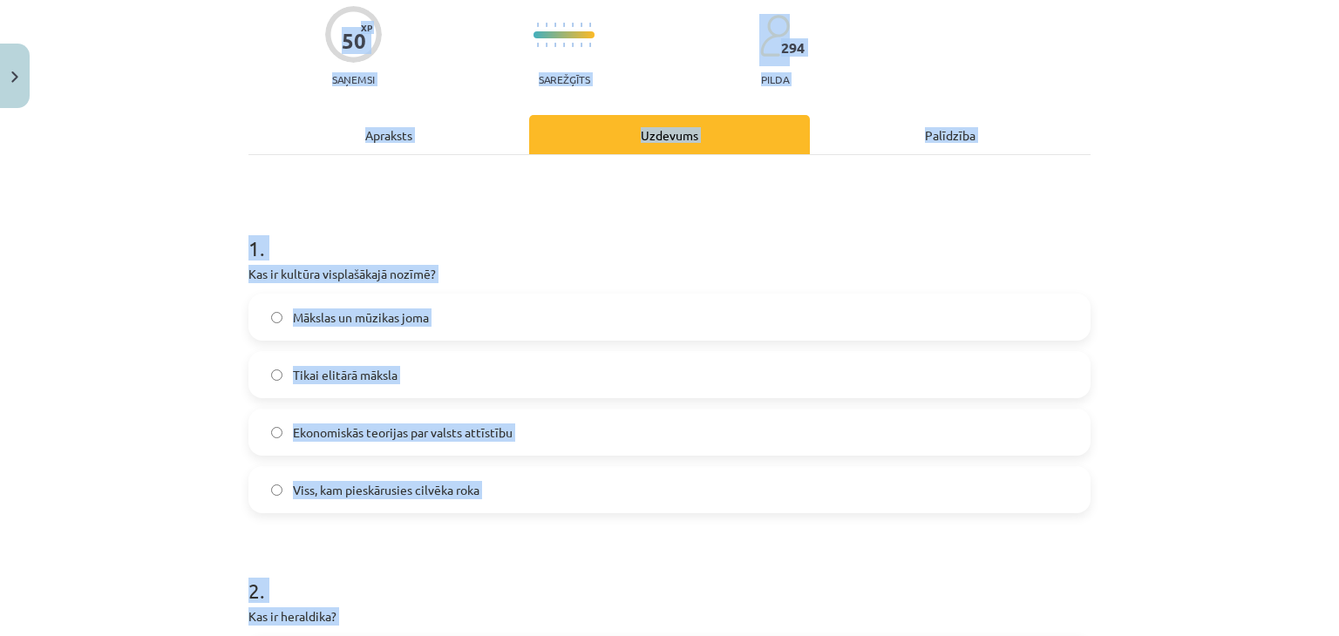
scroll to position [0, 0]
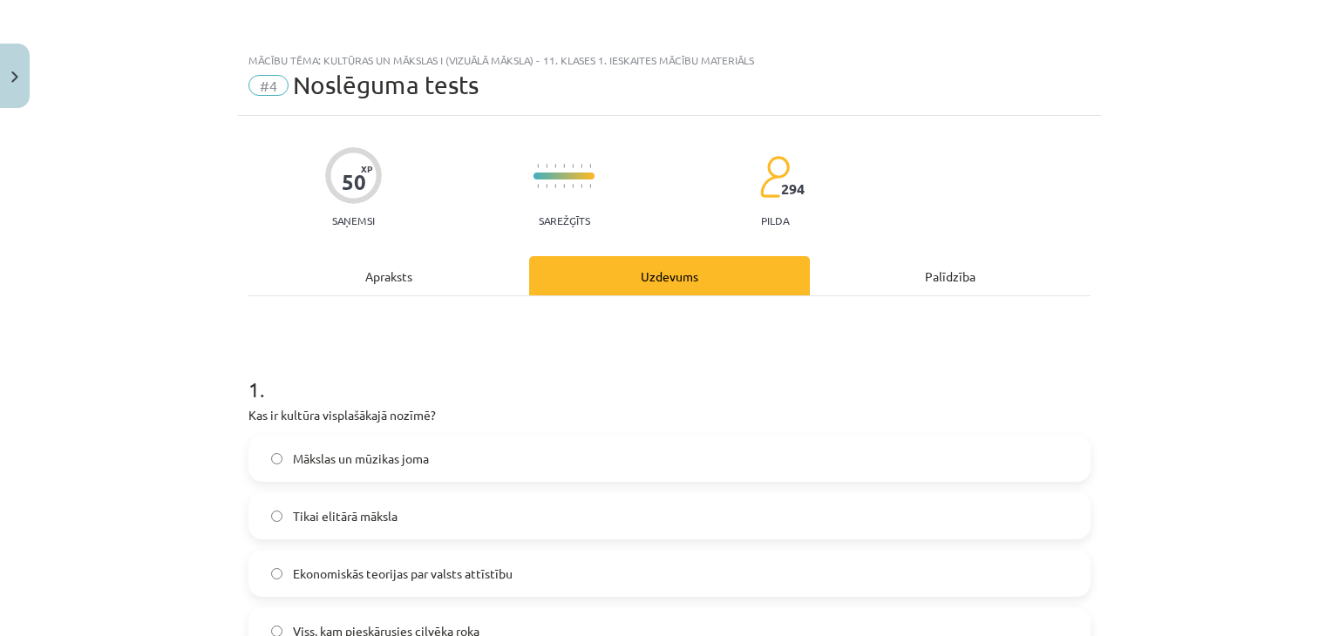
scroll to position [127, 0]
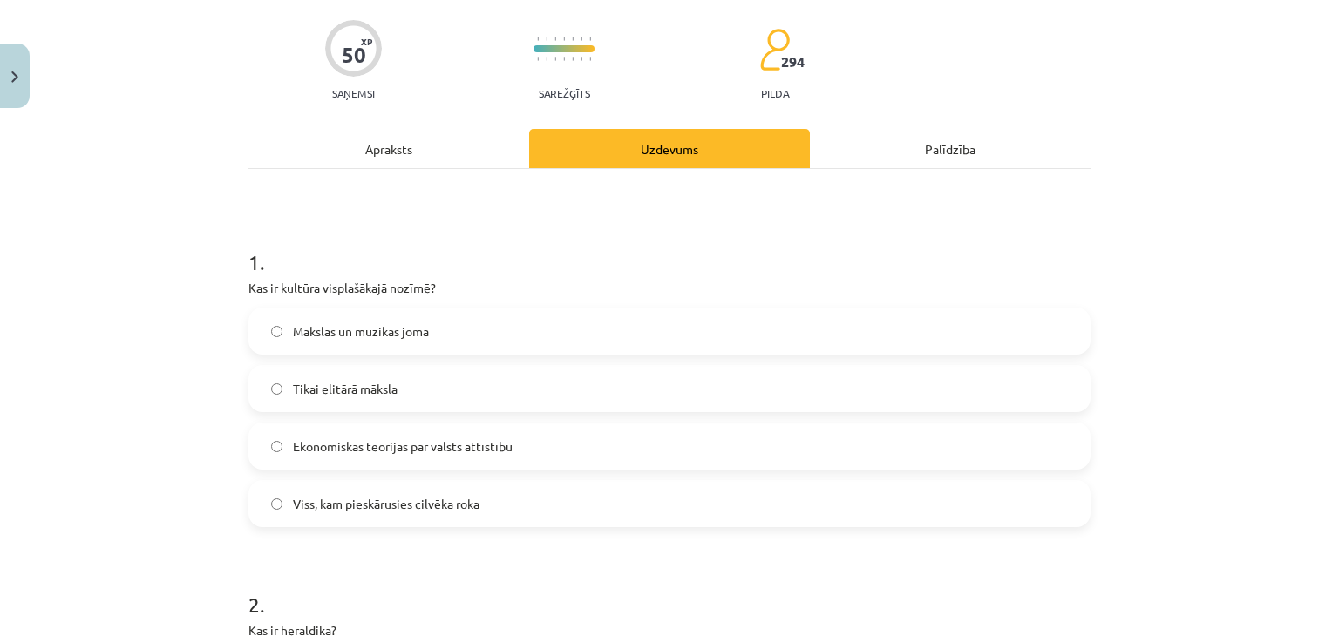
click at [421, 513] on label "Viss, kam pieskārusies cilvēka roka" at bounding box center [669, 504] width 839 height 44
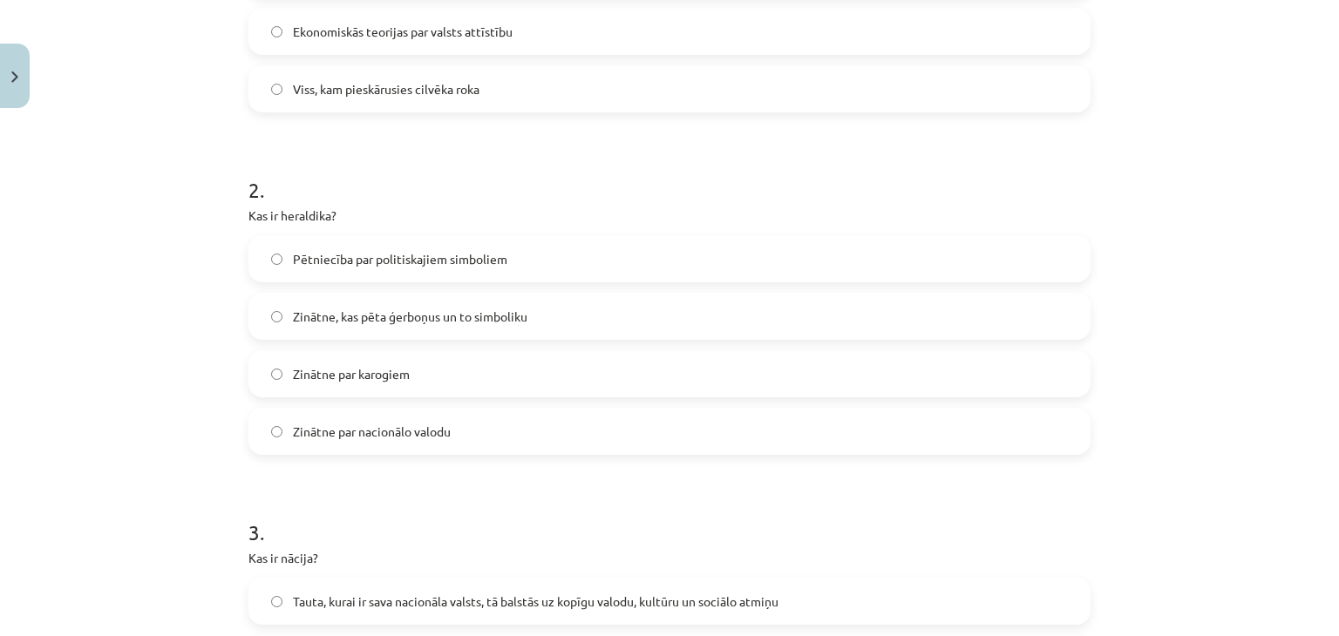
click at [378, 314] on span "Zinātne, kas pēta ģerboņus un to simboliku" at bounding box center [410, 317] width 235 height 18
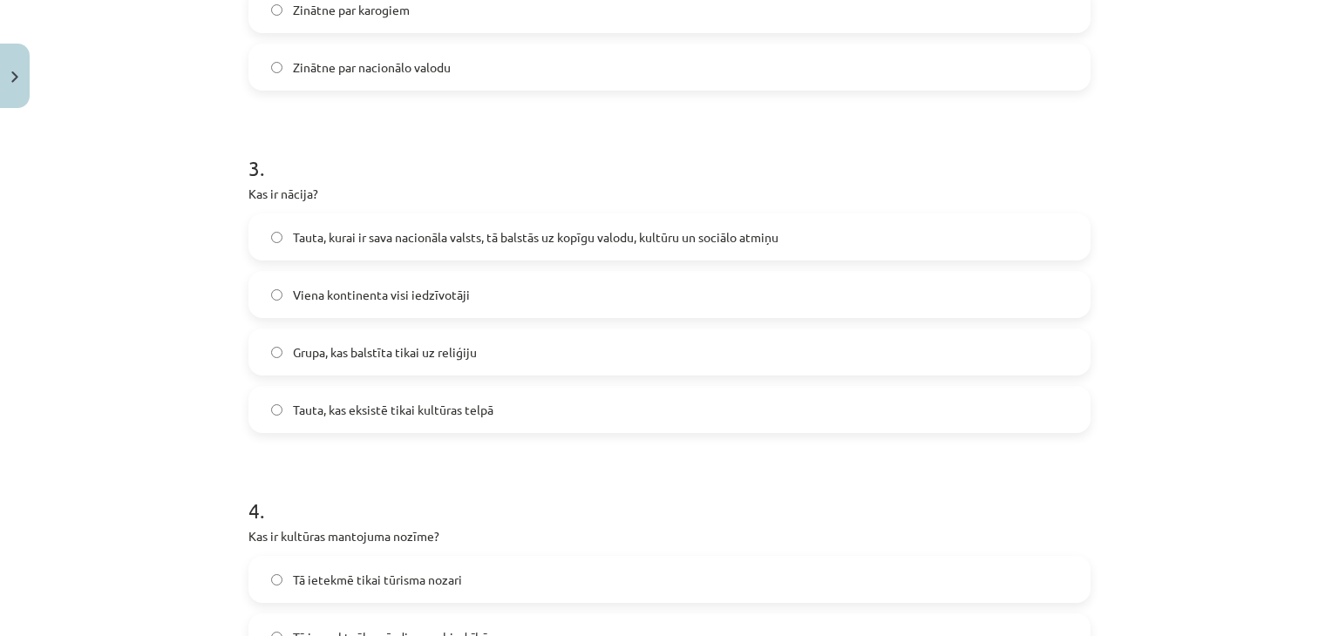
click at [371, 233] on span "Tauta, kurai ir sava nacionāla valsts, tā balstās uz kopīgu valodu, kultūru un …" at bounding box center [536, 237] width 486 height 18
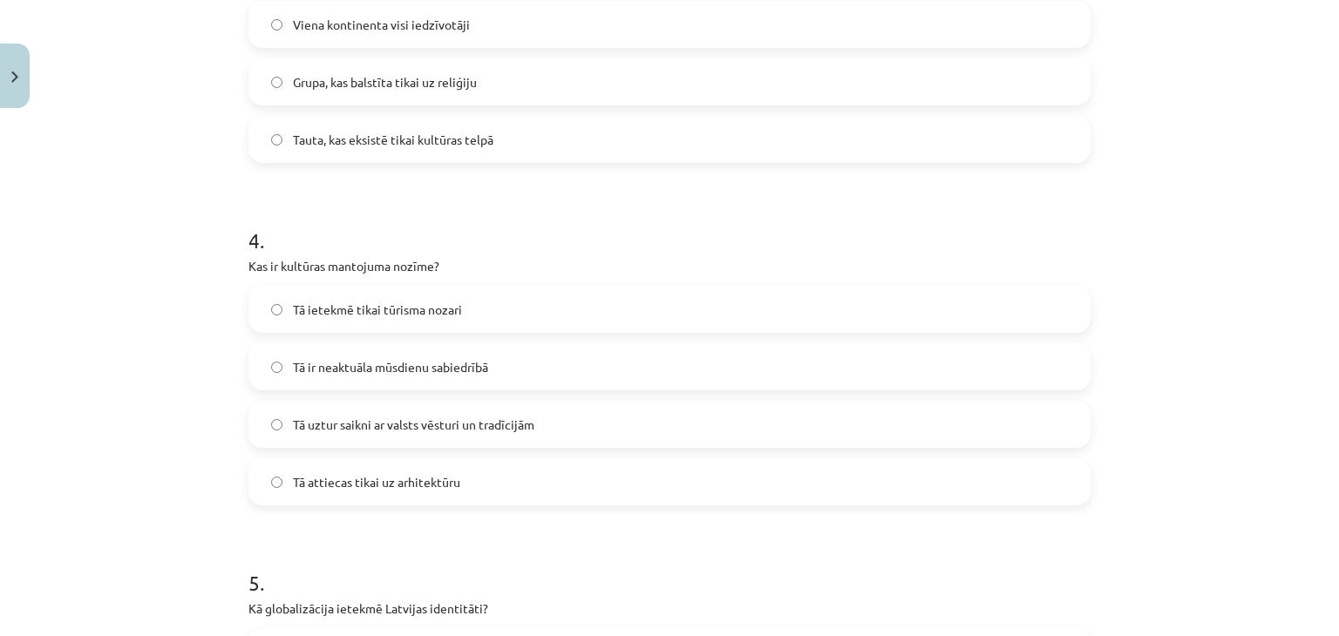
scroll to position [1191, 0]
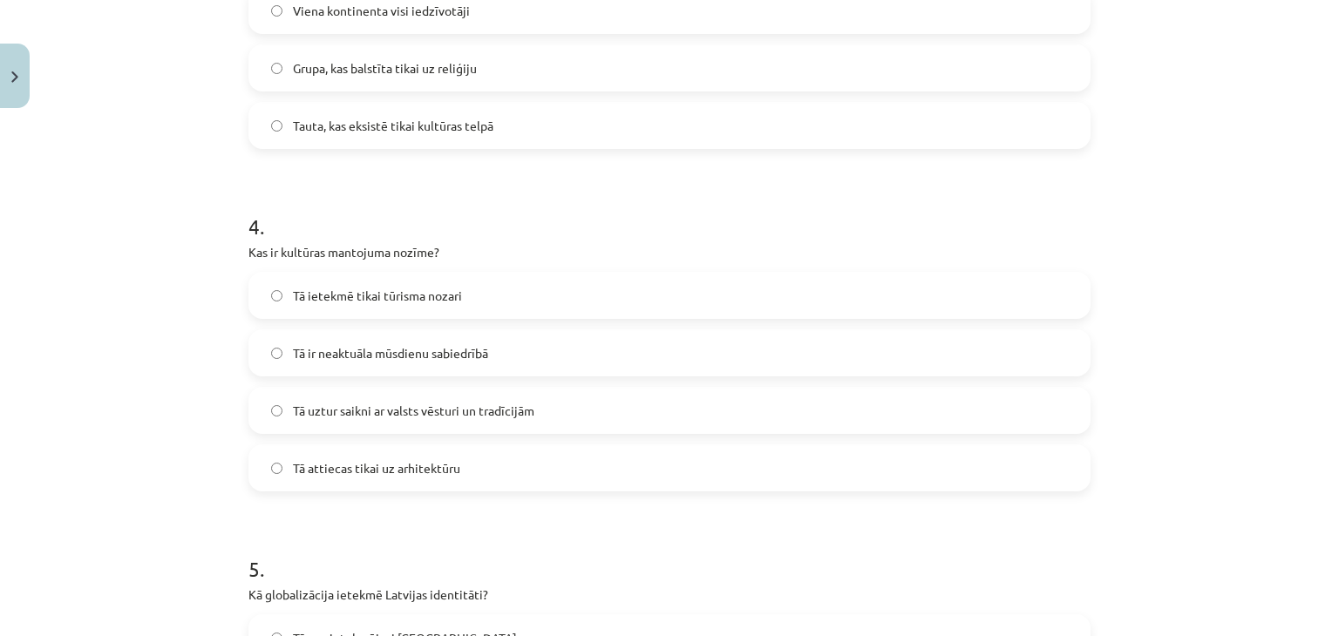
click at [370, 411] on span "Tā uztur saikni ar valsts vēsturi un tradīcijām" at bounding box center [413, 411] width 241 height 18
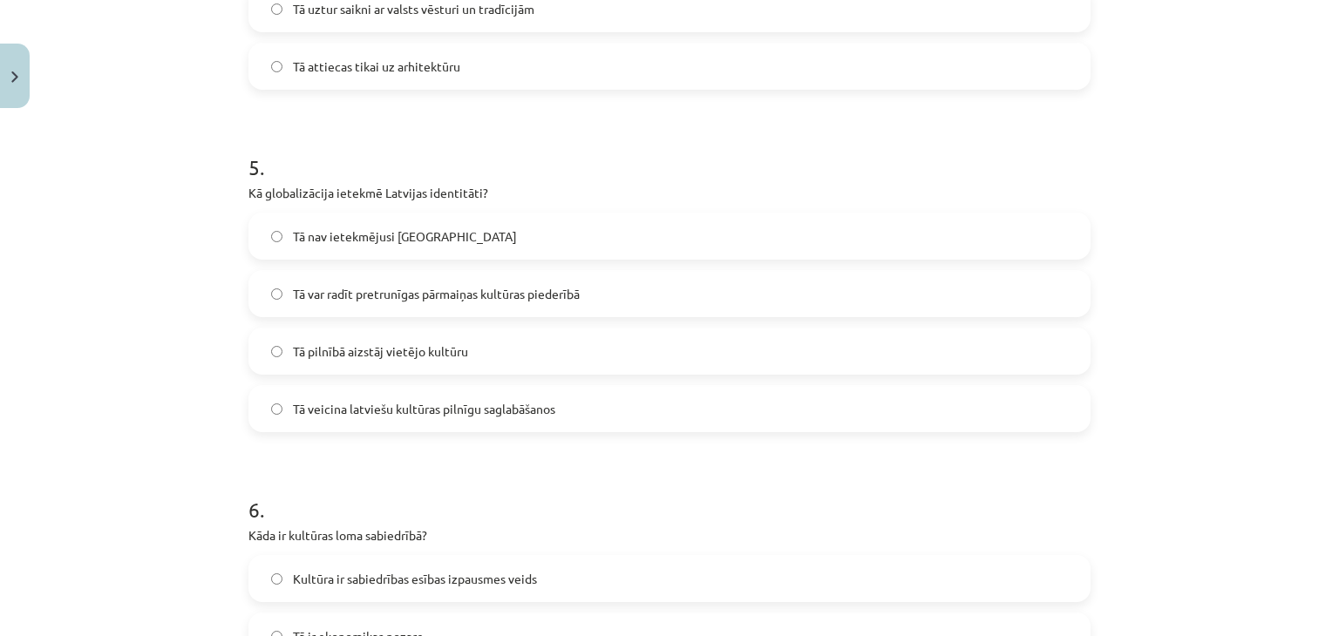
scroll to position [1607, 0]
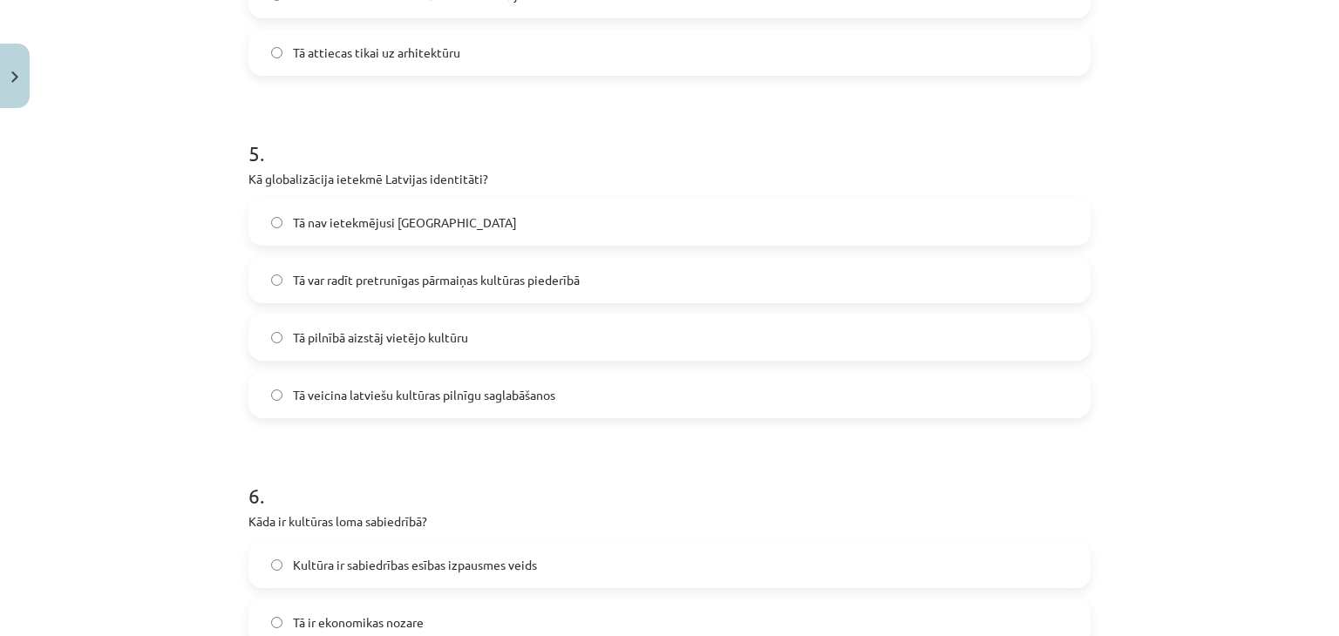
click at [340, 292] on label "Tā var radīt pretrunīgas pārmaiņas kultūras piederībā" at bounding box center [669, 280] width 839 height 44
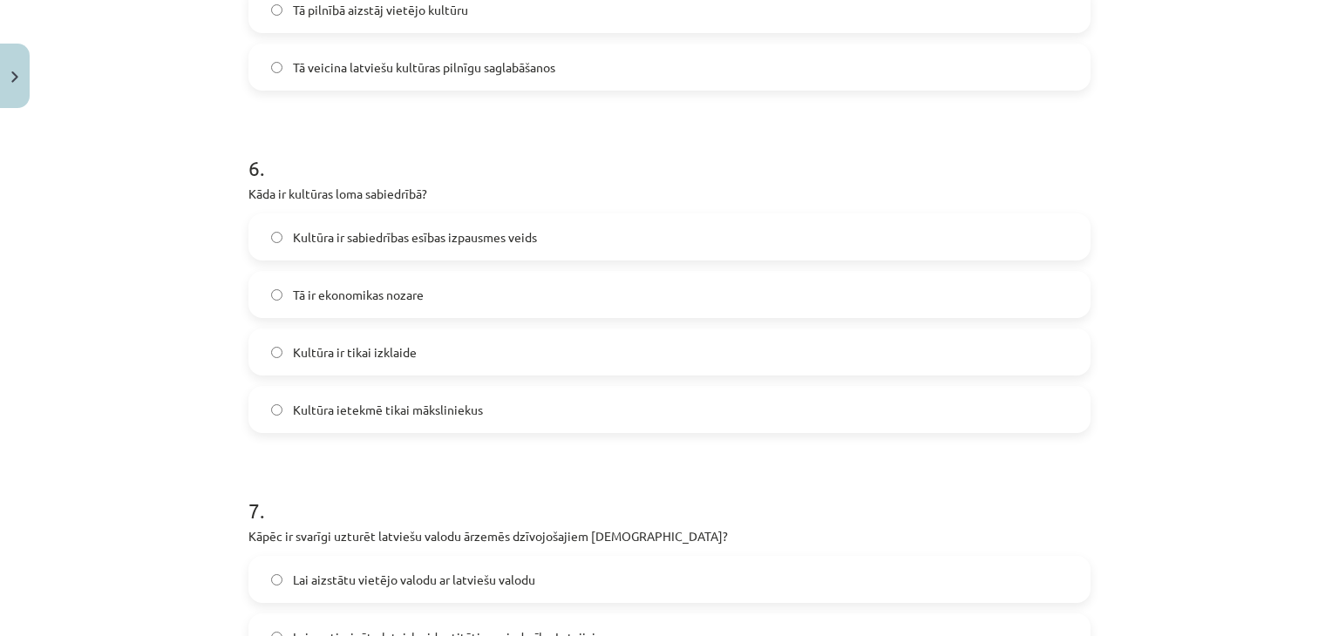
click at [410, 234] on span "Kultūra ir sabiedrības esības izpausmes veids" at bounding box center [415, 237] width 244 height 18
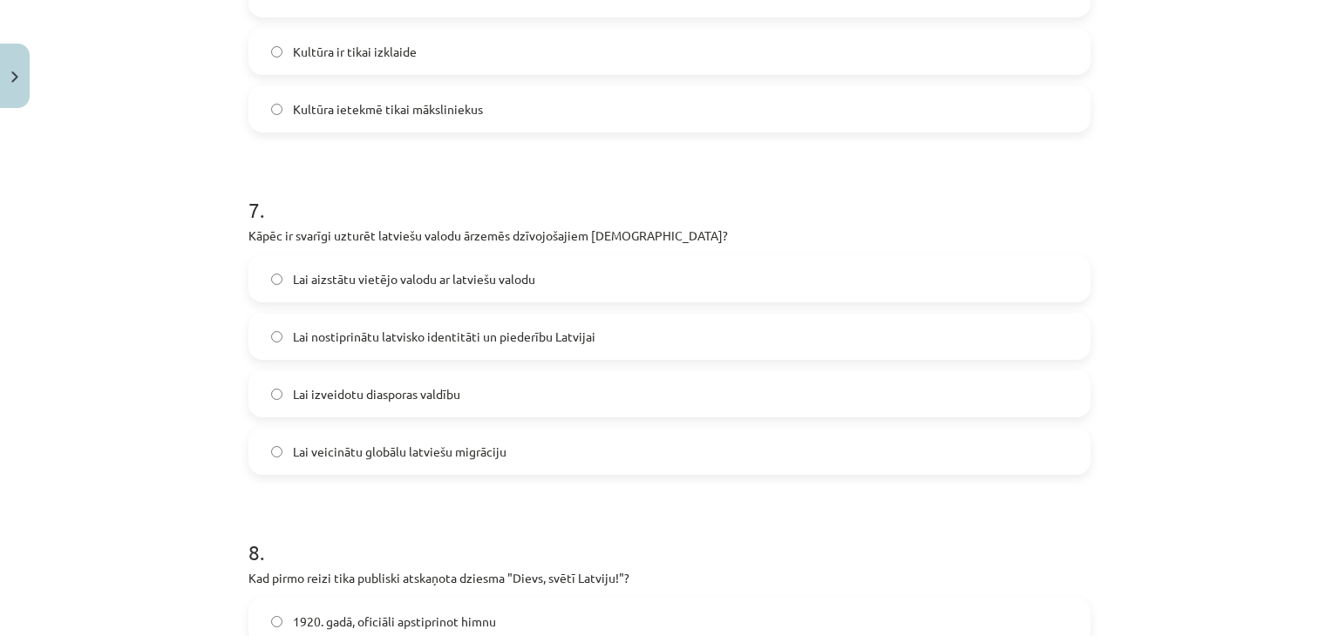
scroll to position [2238, 0]
click at [413, 338] on span "Lai nostiprinātu latvisko identitāti un piederību Latvijai" at bounding box center [444, 334] width 303 height 18
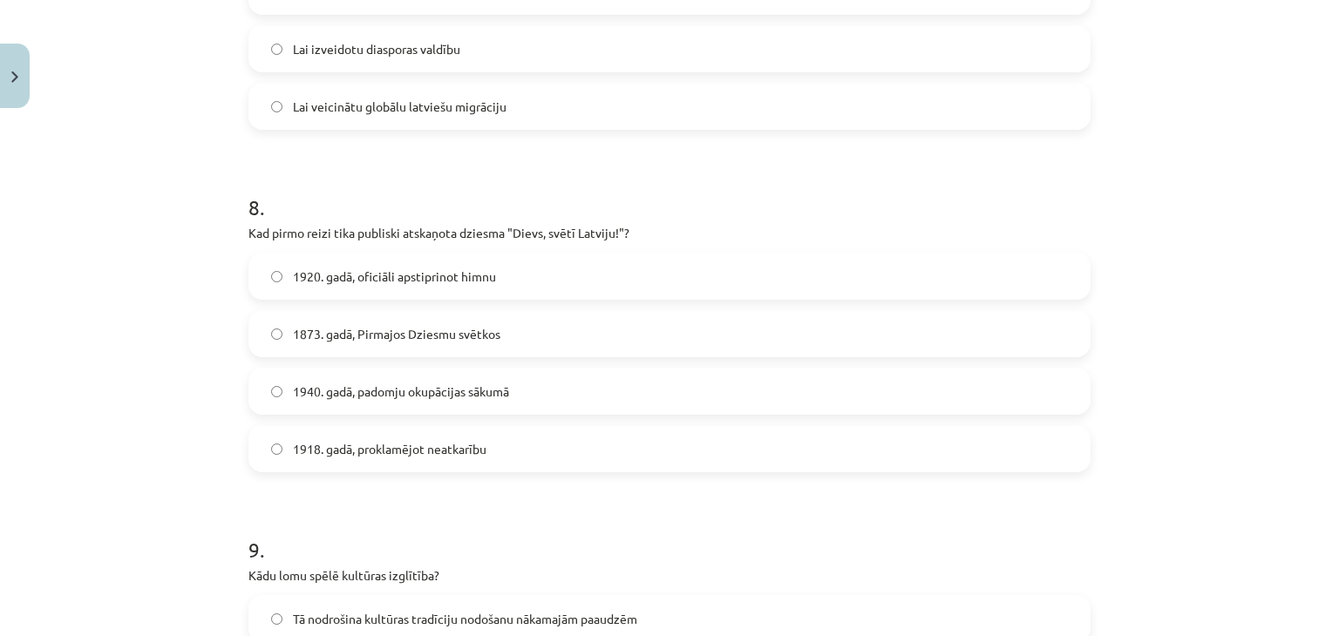
scroll to position [2582, 0]
click at [338, 334] on span "1873. gadā, Pirmajos Dziesmu svētkos" at bounding box center [396, 332] width 207 height 18
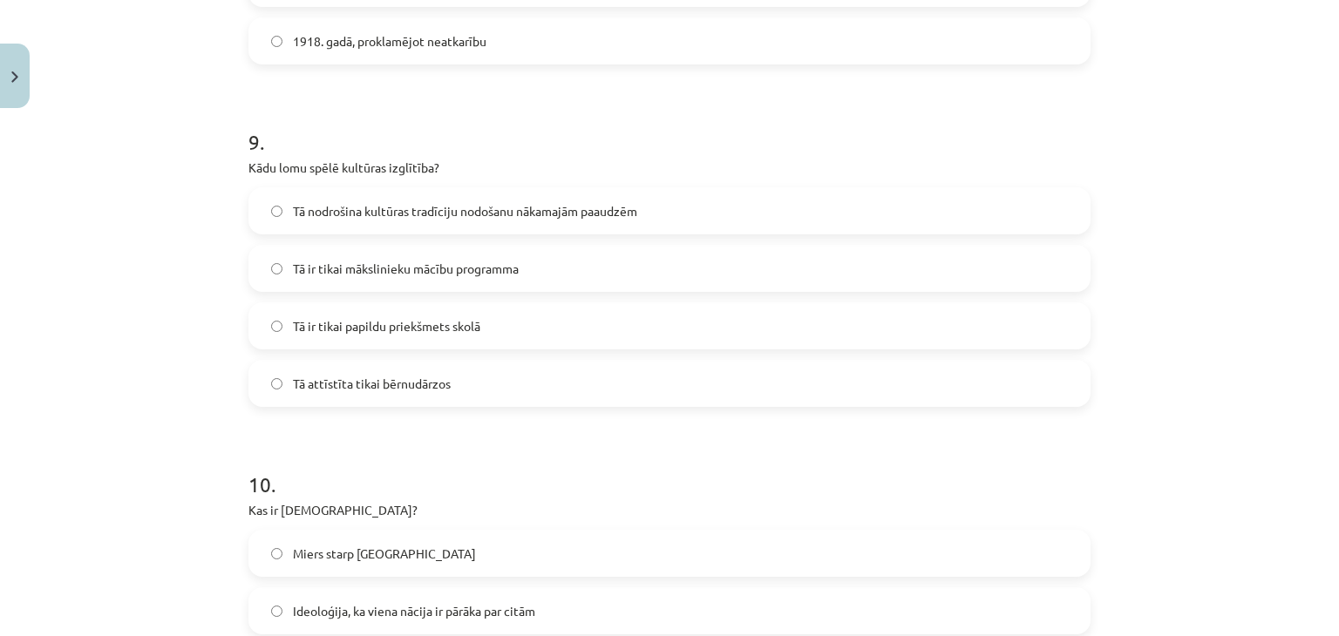
scroll to position [2990, 0]
click at [352, 203] on span "Tā nodrošina kultūras tradīciju nodošanu nākamajām paaudzēm" at bounding box center [465, 210] width 344 height 18
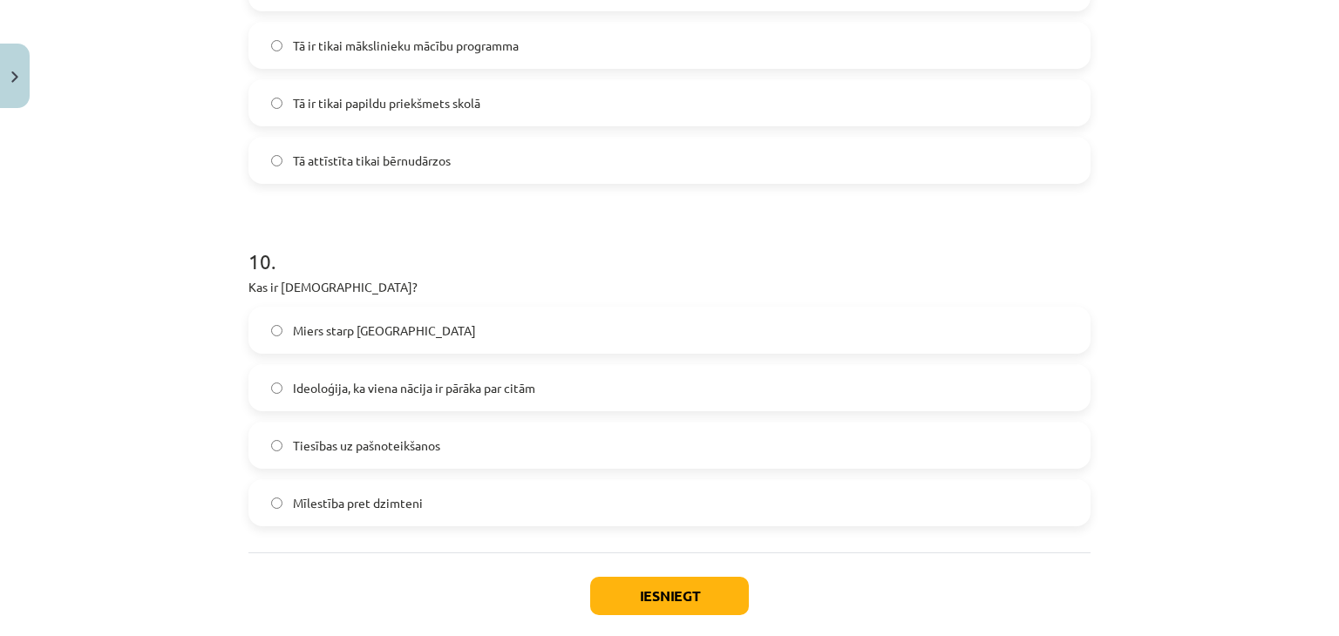
scroll to position [3257, 0]
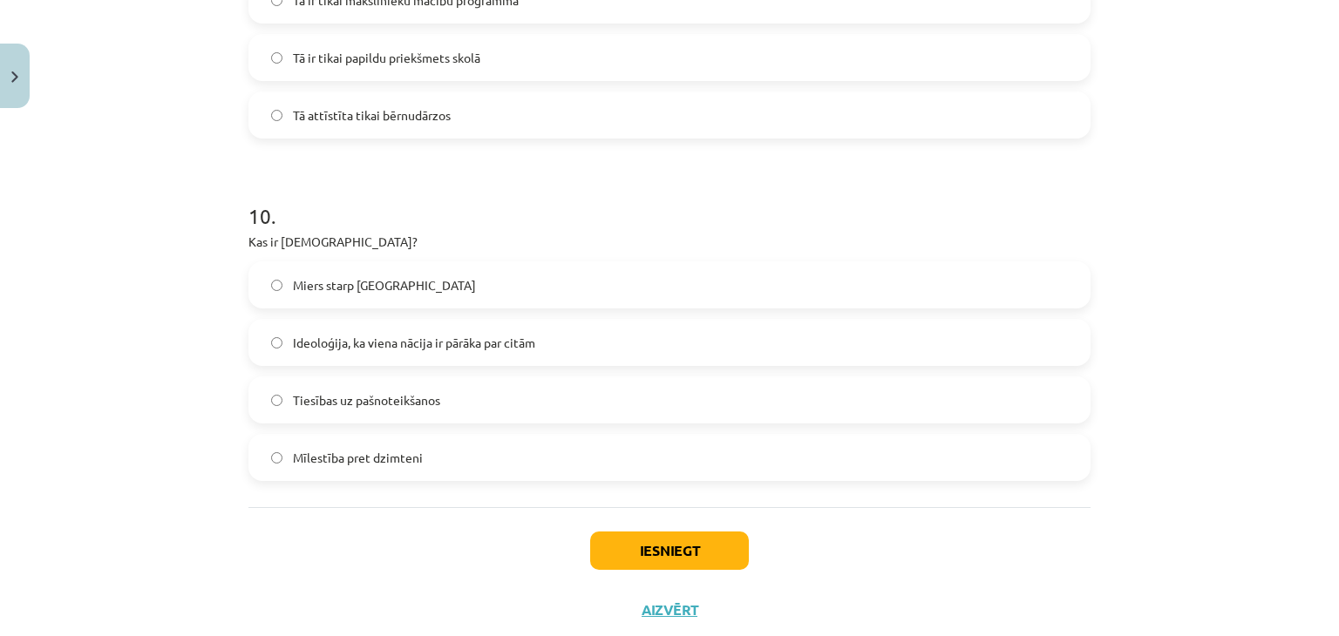
click at [384, 357] on label "Ideoloģija, ka viena nācija ir pārāka par citām" at bounding box center [669, 343] width 839 height 44
click at [636, 557] on button "Iesniegt" at bounding box center [669, 551] width 159 height 38
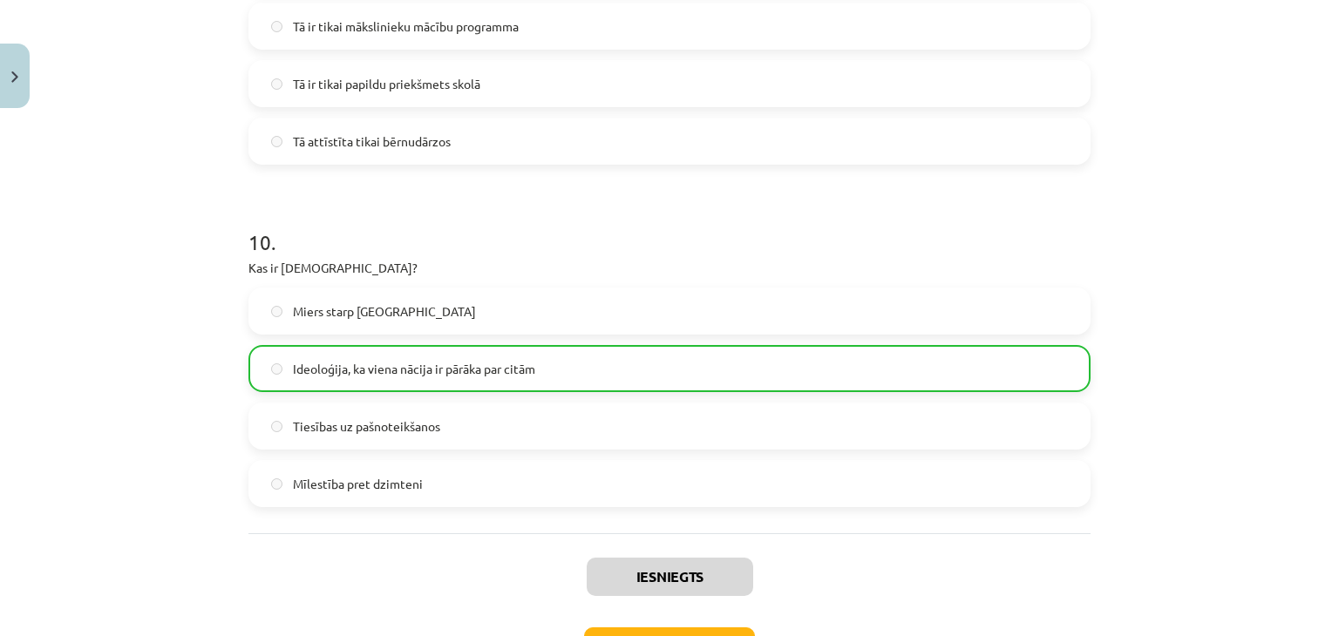
scroll to position [3358, 0]
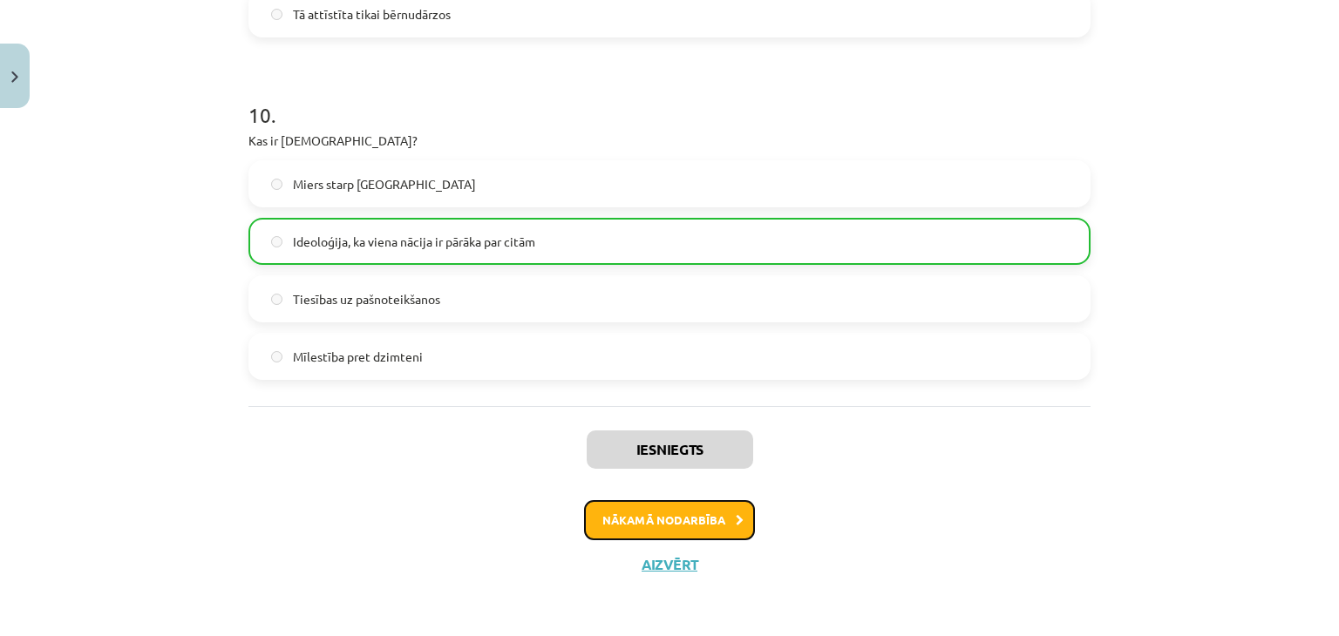
click at [645, 520] on button "Nākamā nodarbība" at bounding box center [669, 520] width 171 height 40
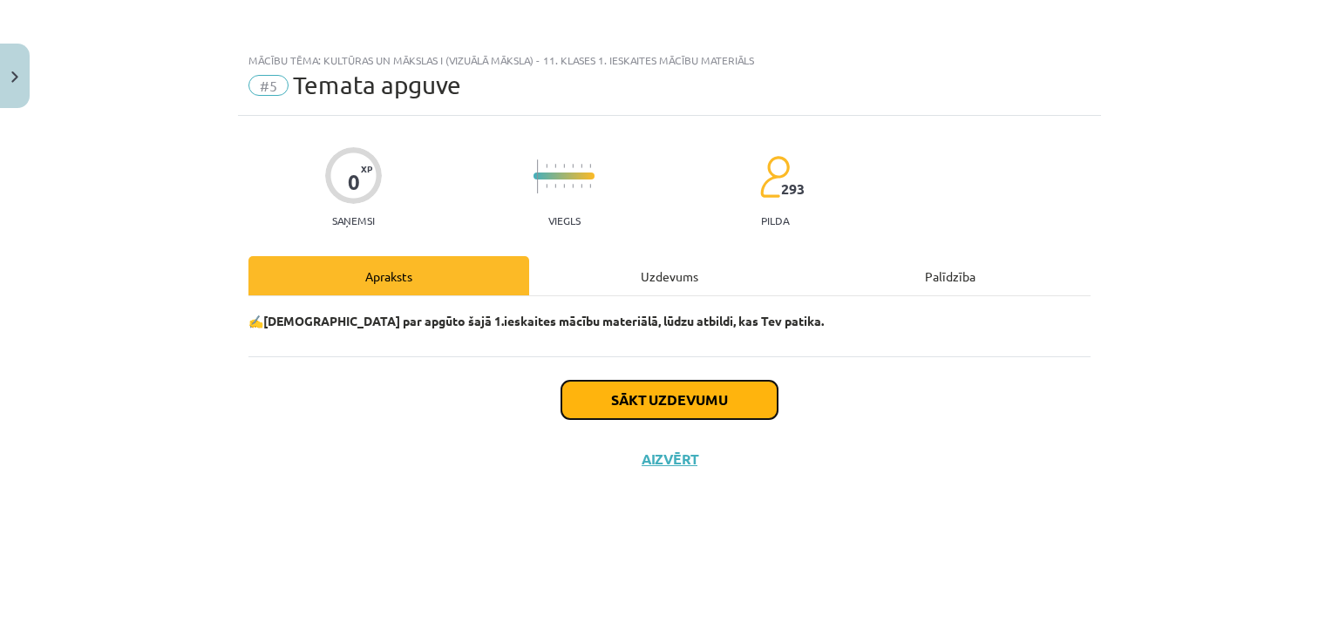
click at [686, 389] on button "Sākt uzdevumu" at bounding box center [669, 400] width 216 height 38
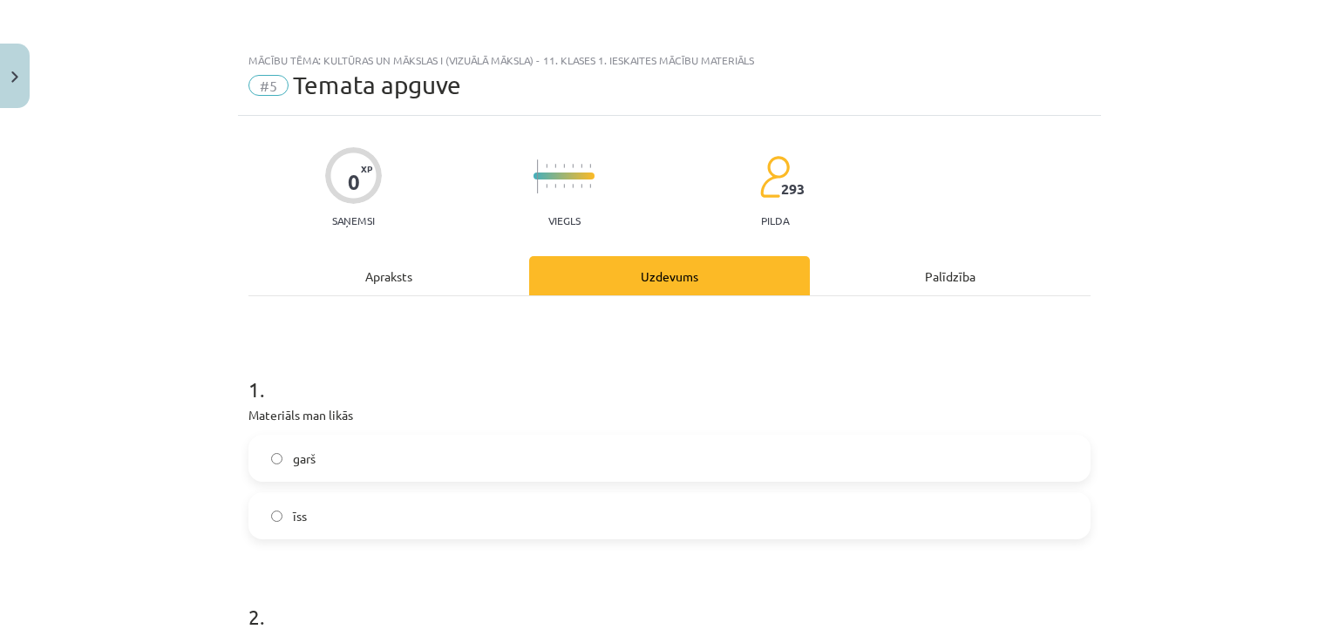
click at [411, 508] on label "īss" at bounding box center [669, 516] width 839 height 44
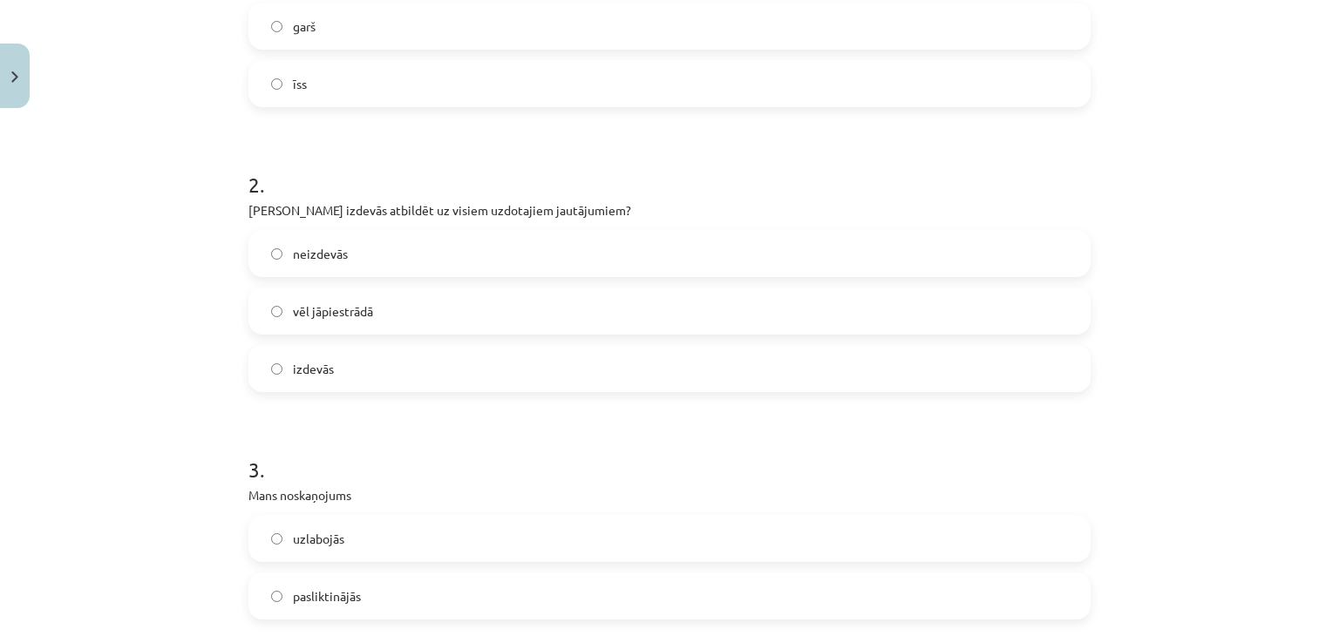
click at [402, 310] on label "vēl jāpiestrādā" at bounding box center [669, 311] width 839 height 44
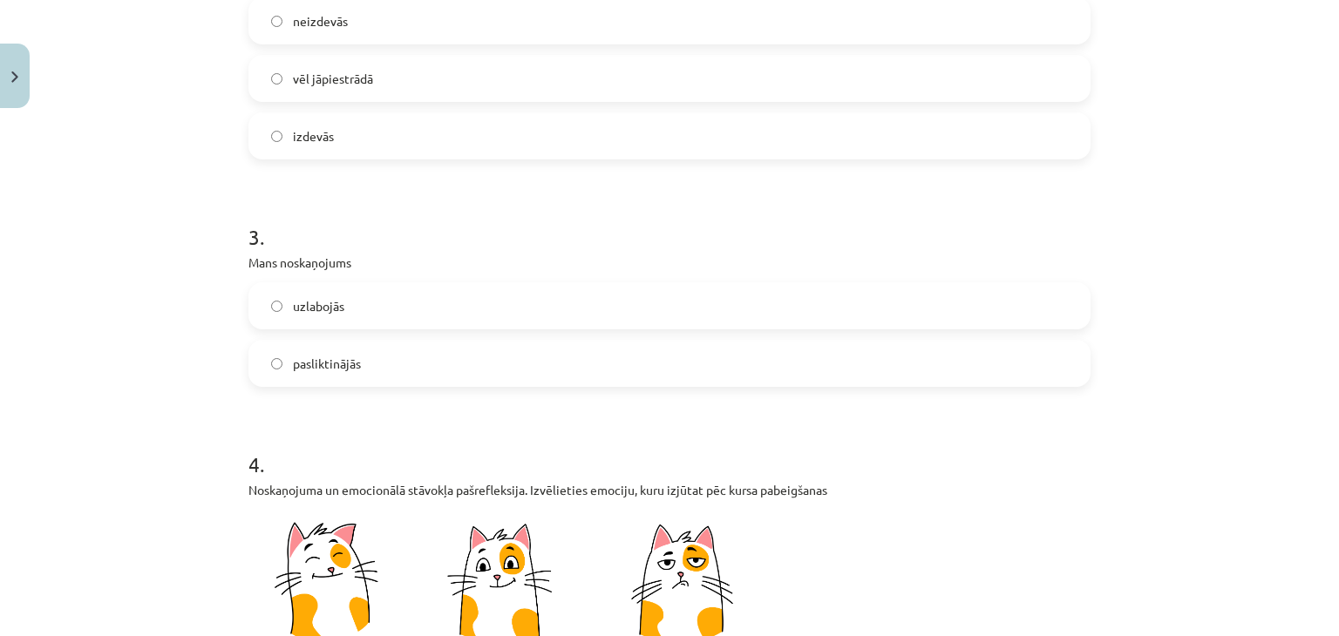
scroll to position [666, 0]
click at [380, 303] on label "uzlabojās" at bounding box center [669, 305] width 839 height 44
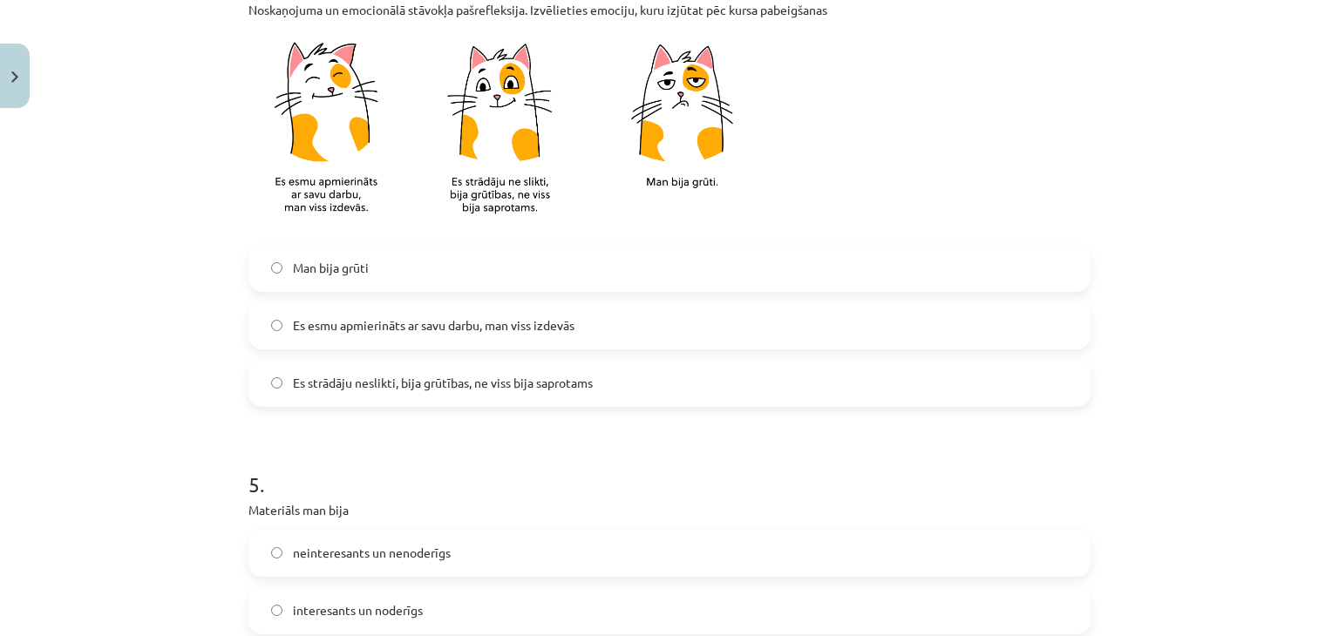
scroll to position [1160, 0]
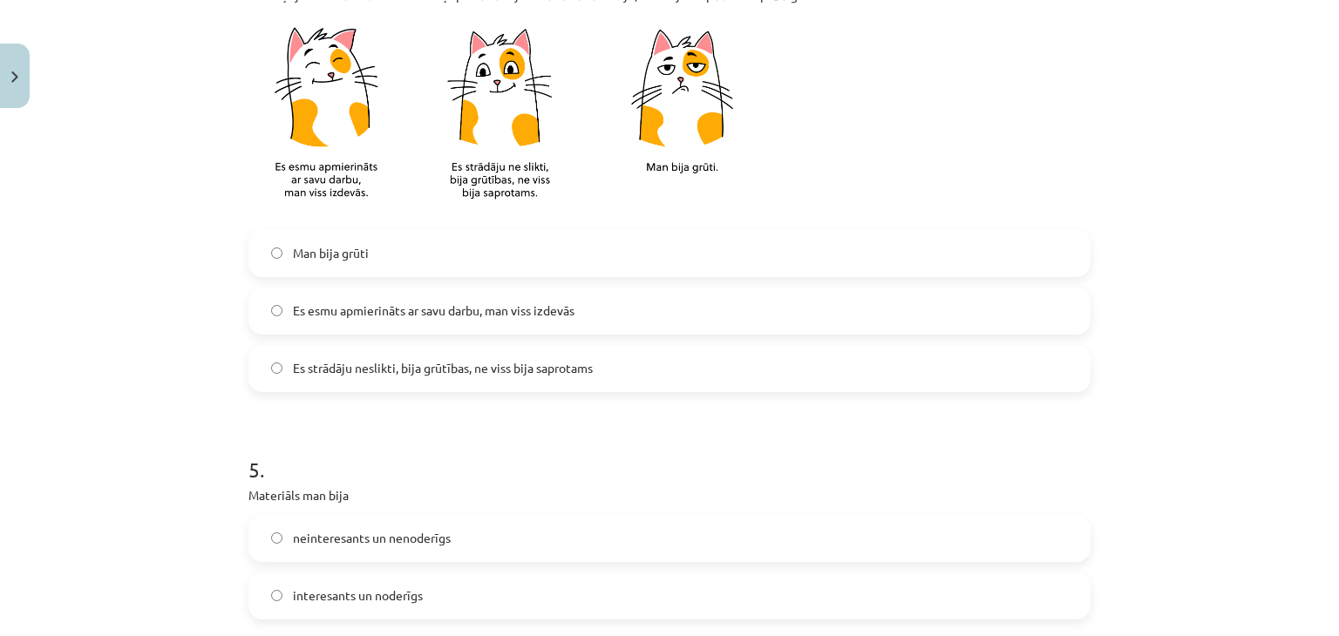
click at [373, 308] on span "Es esmu apmierināts ar savu darbu, man viss izdevās" at bounding box center [434, 311] width 282 height 18
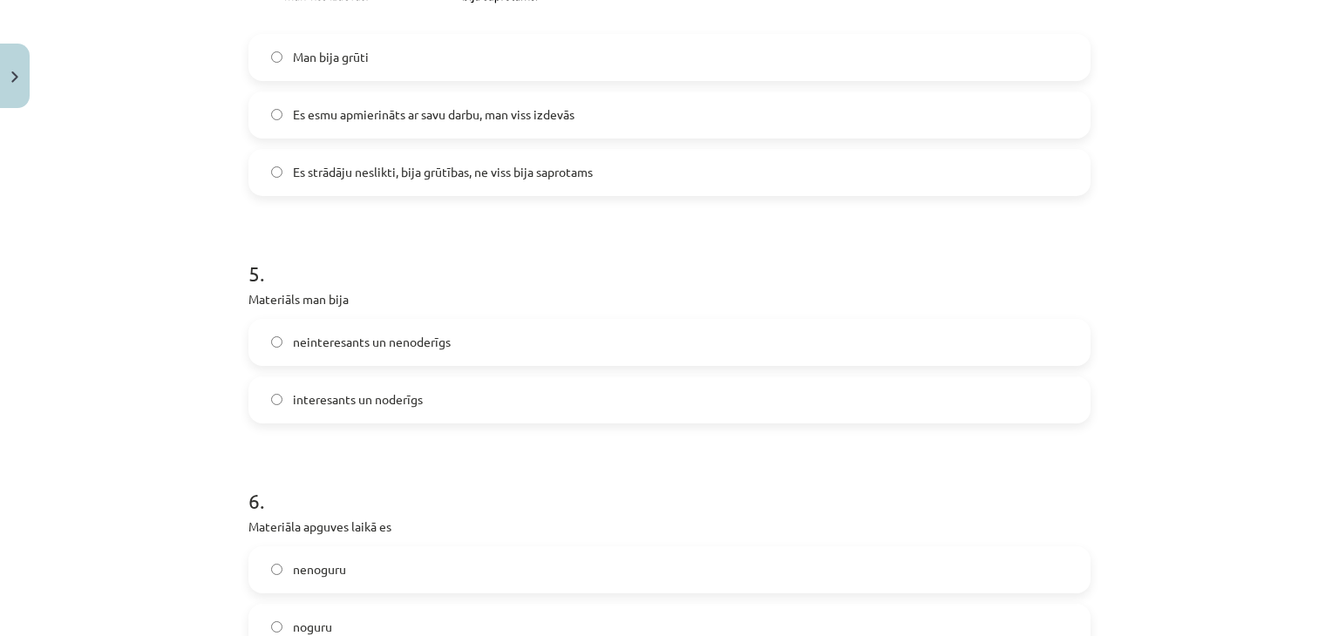
scroll to position [1358, 0]
click at [359, 393] on span "interesants un noderīgs" at bounding box center [358, 398] width 130 height 18
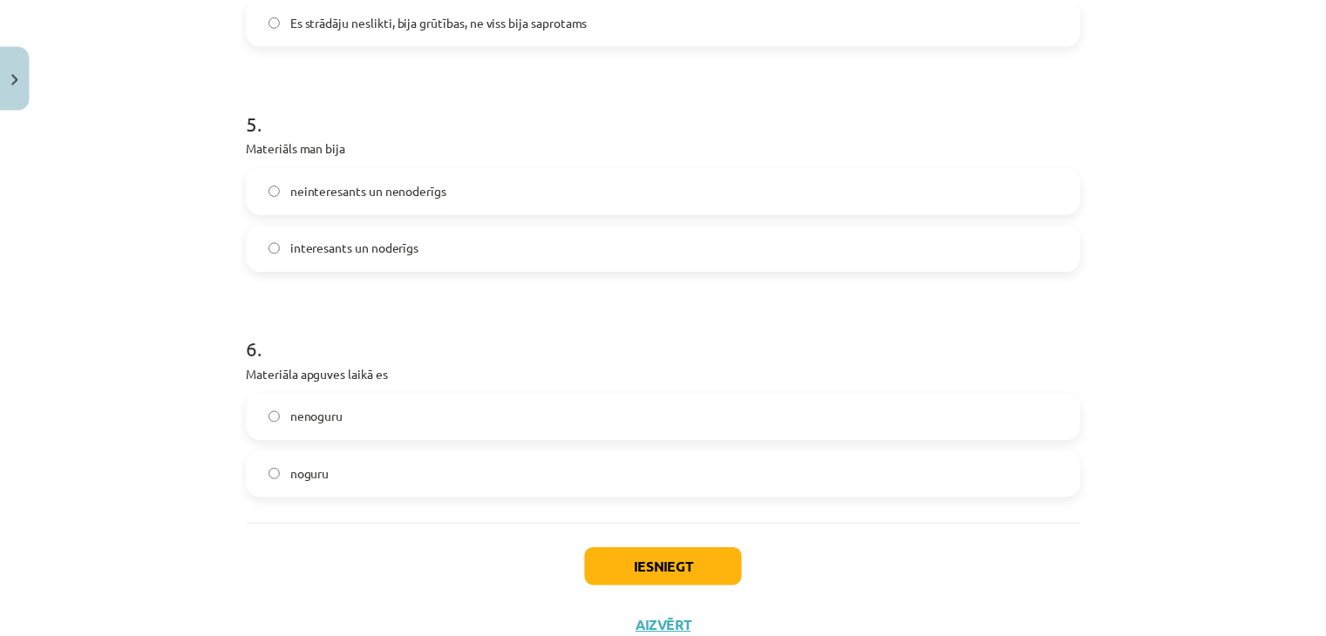
scroll to position [1513, 0]
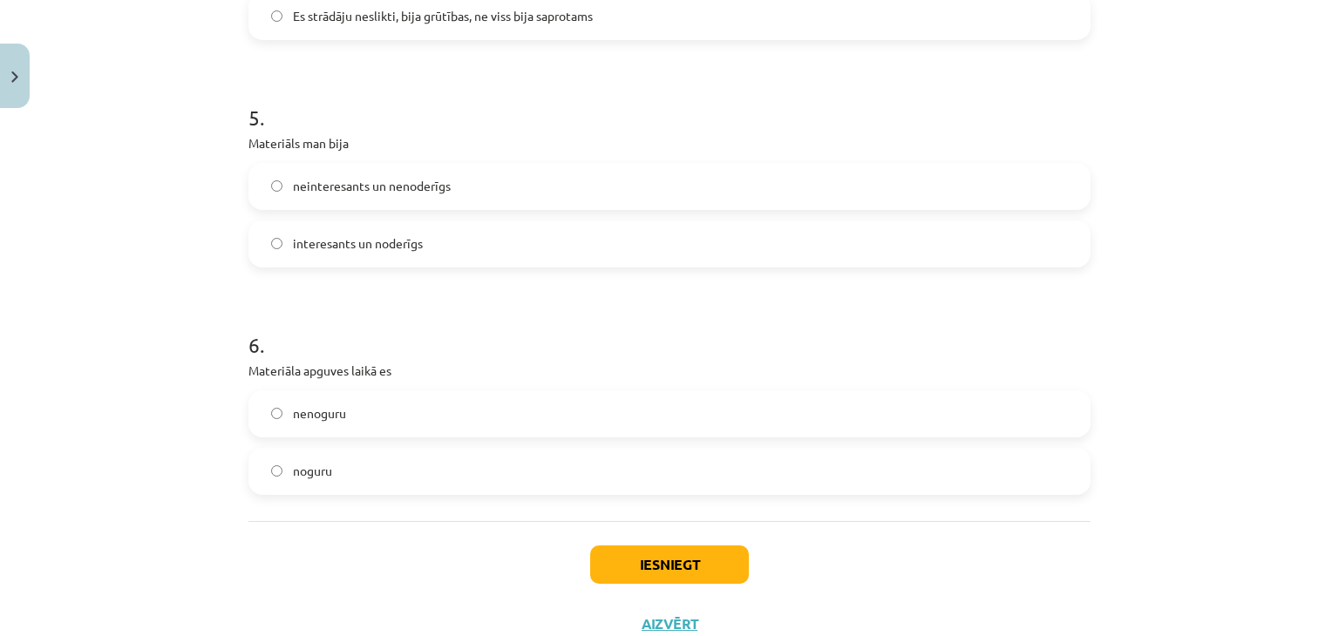
click at [334, 465] on label "noguru" at bounding box center [669, 472] width 839 height 44
click at [342, 413] on label "nenoguru" at bounding box center [669, 414] width 839 height 44
click at [602, 553] on button "Iesniegt" at bounding box center [669, 565] width 159 height 38
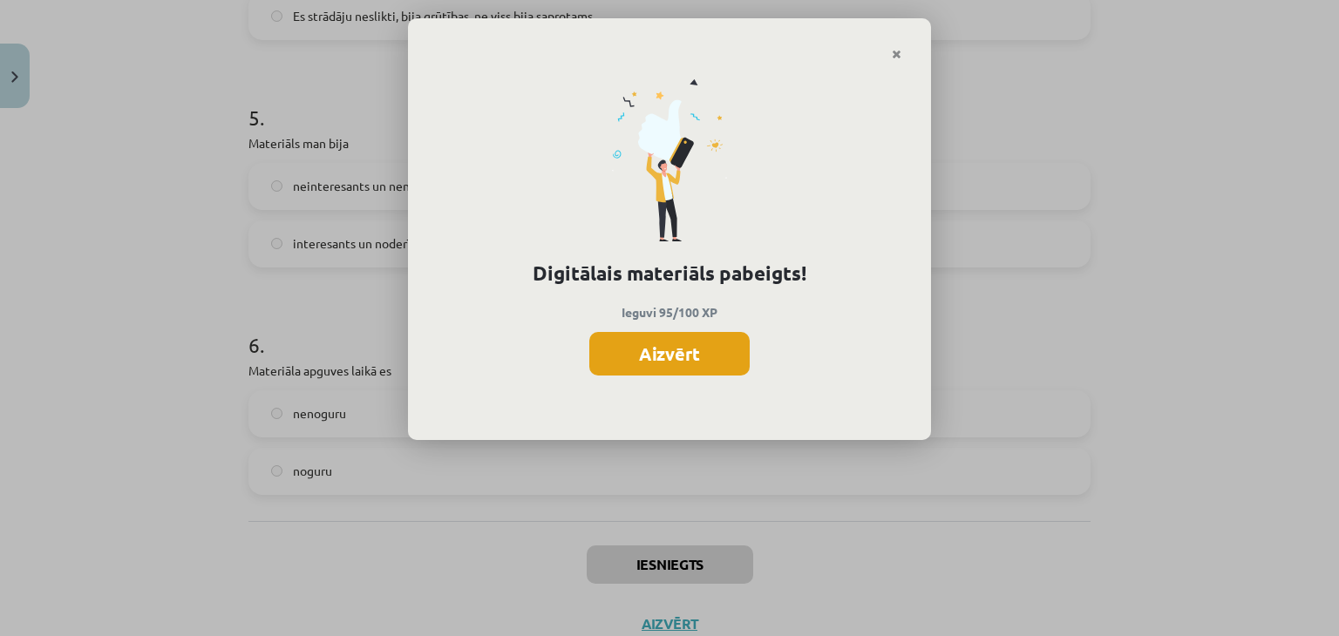
click at [711, 357] on button "Aizvērt" at bounding box center [669, 354] width 160 height 44
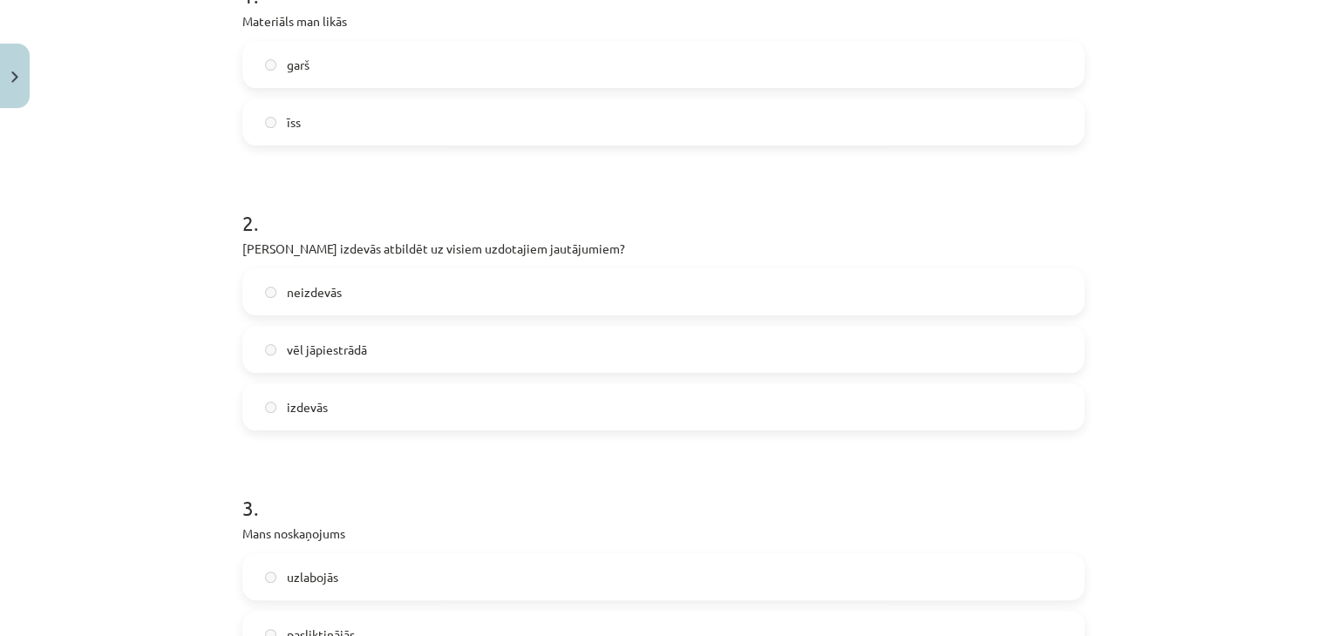
scroll to position [0, 0]
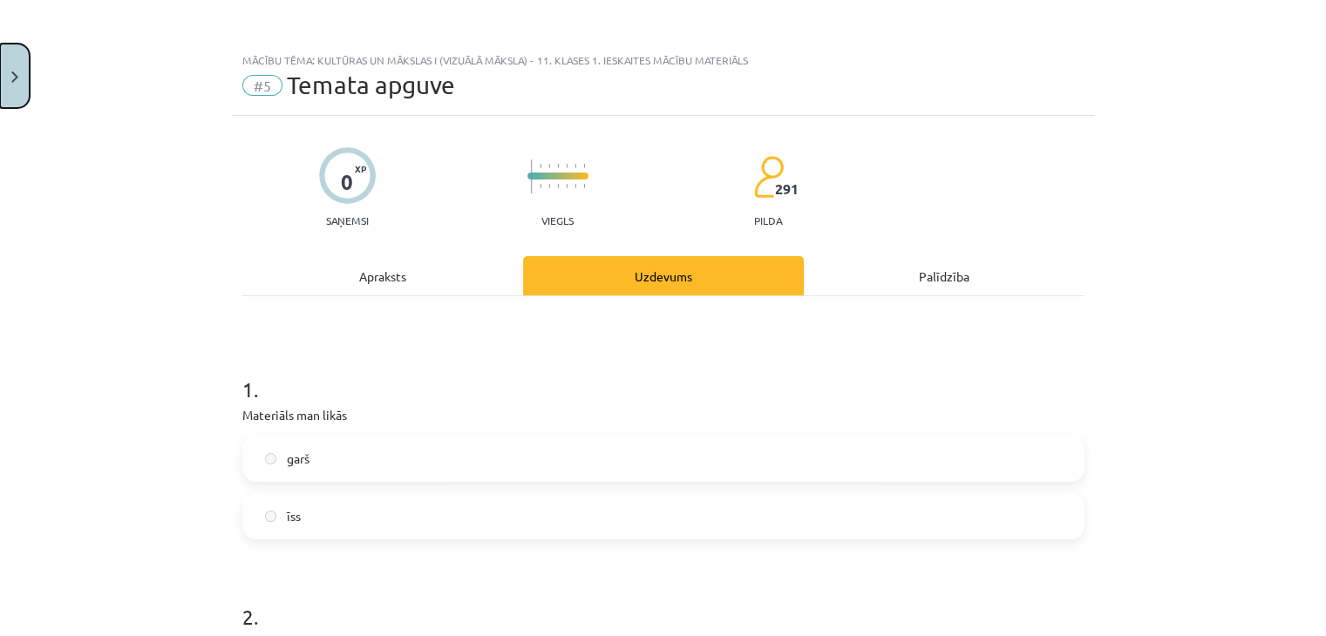
click at [10, 92] on button "Close" at bounding box center [15, 76] width 30 height 65
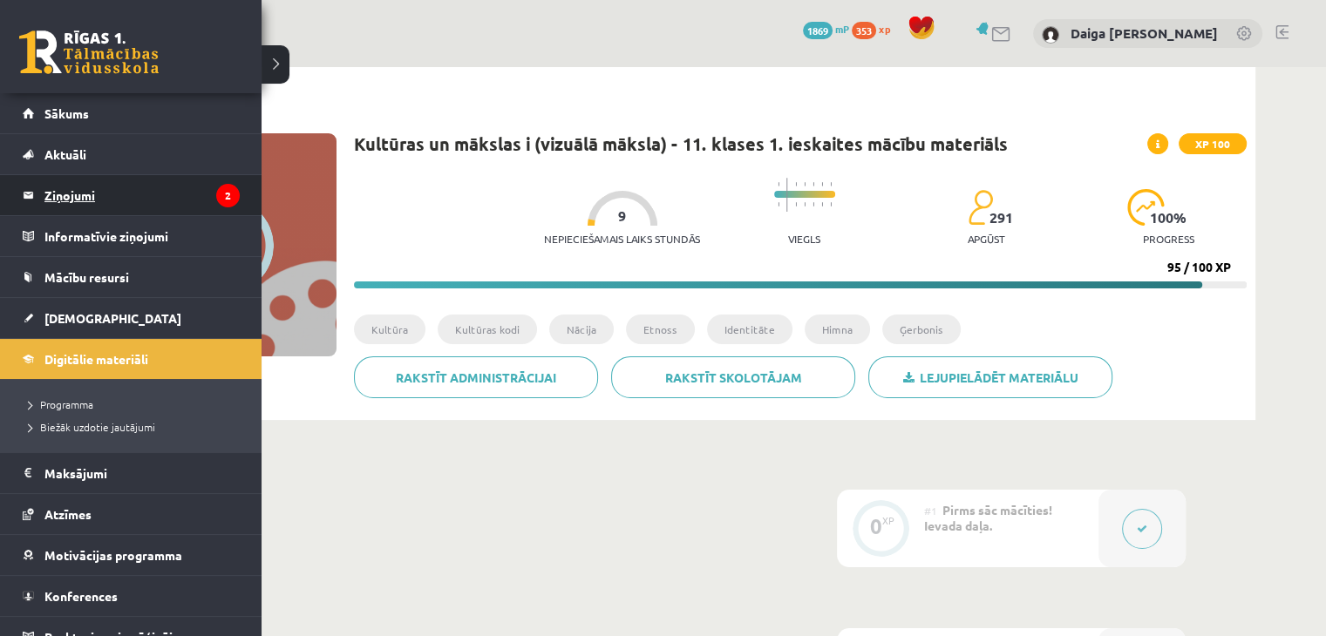
click at [78, 196] on legend "Ziņojumi 2" at bounding box center [141, 195] width 195 height 40
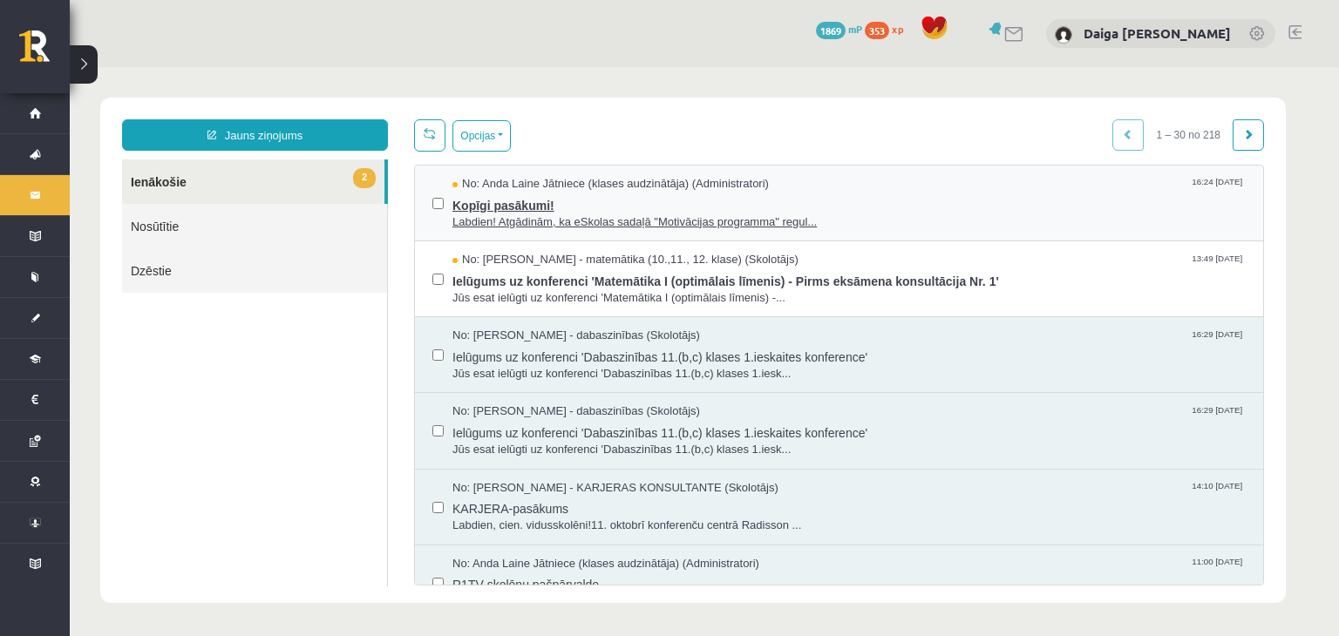
click at [595, 210] on span "Kopīgi pasākumi!" at bounding box center [848, 204] width 793 height 22
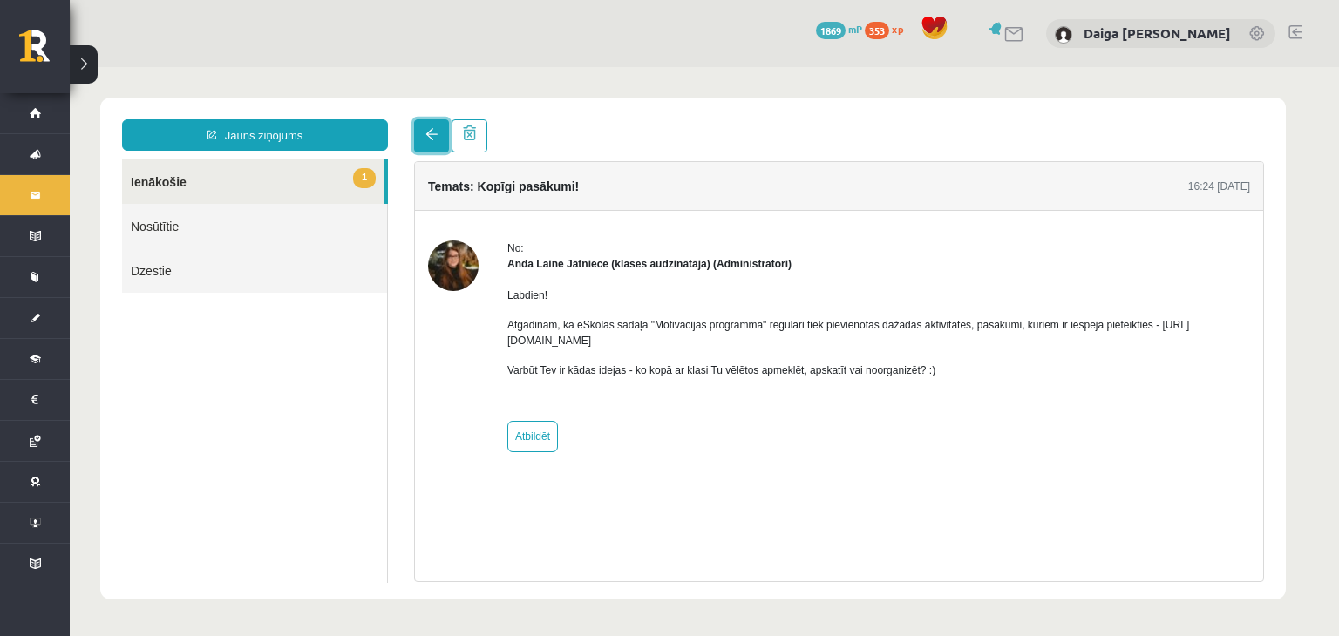
click at [433, 128] on link at bounding box center [431, 135] width 35 height 33
click at [425, 123] on link at bounding box center [431, 135] width 35 height 33
click at [243, 182] on link "1 Ienākošie" at bounding box center [253, 182] width 262 height 44
click at [164, 185] on link "1 Ienākošie" at bounding box center [253, 182] width 262 height 44
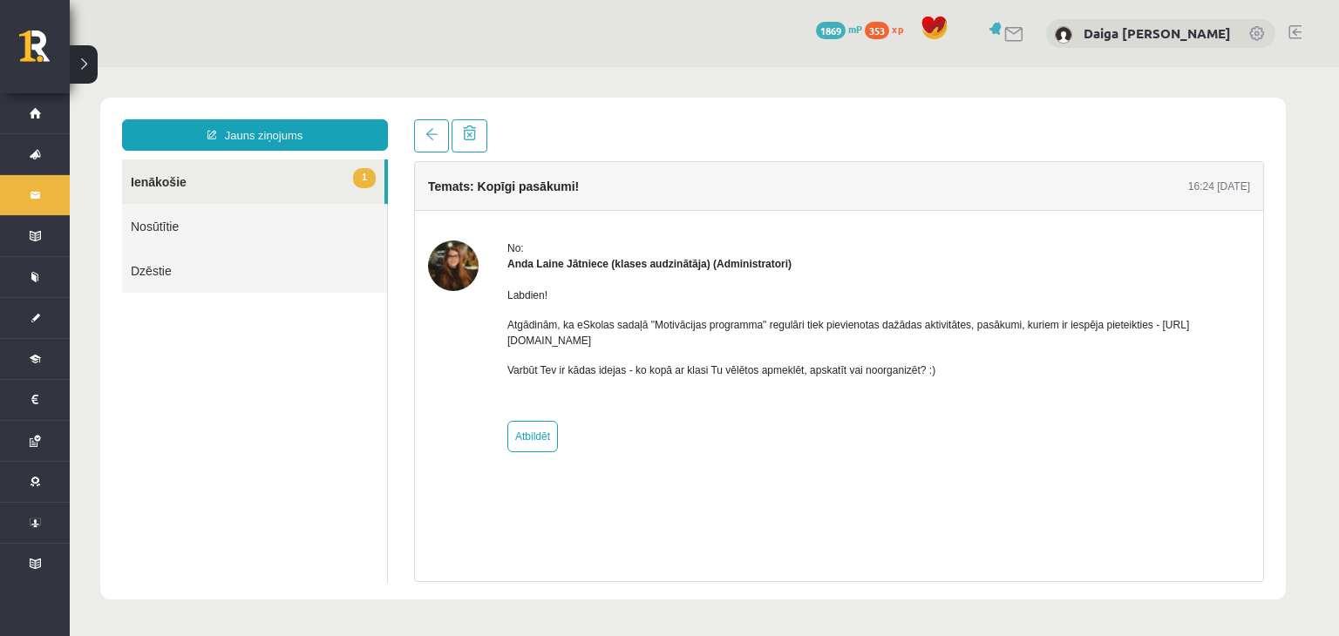
click at [164, 185] on link "1 Ienākošie" at bounding box center [253, 182] width 262 height 44
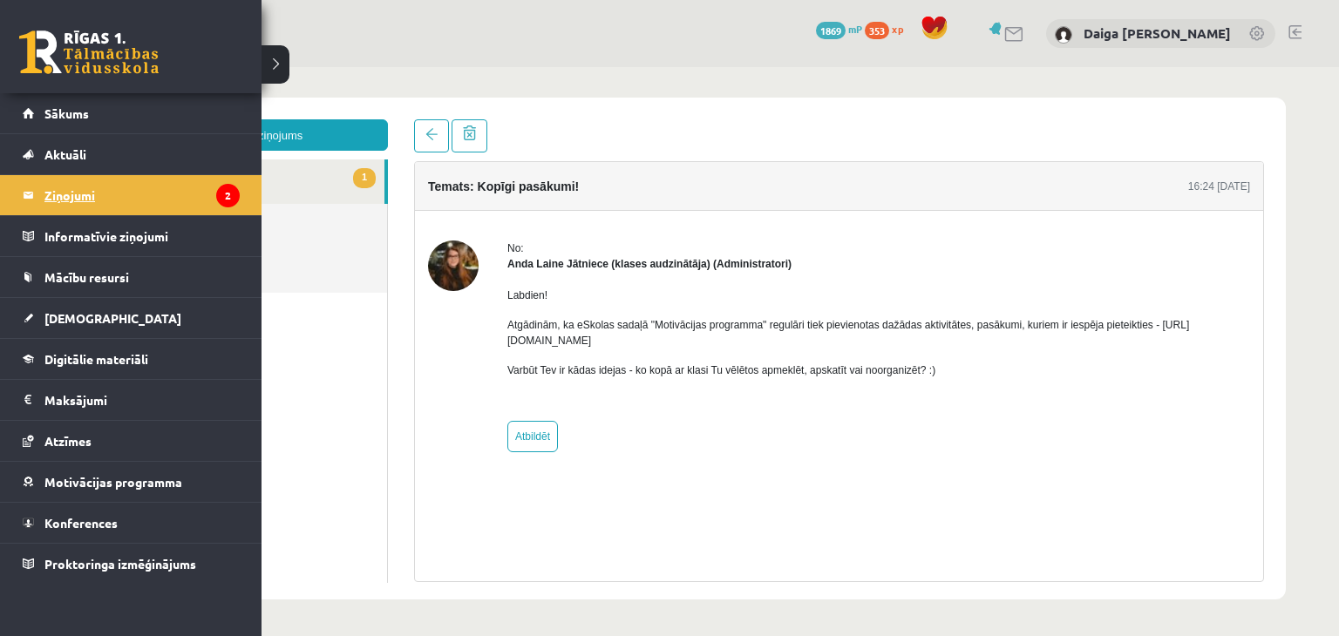
click at [44, 193] on legend "Ziņojumi 2" at bounding box center [141, 195] width 195 height 40
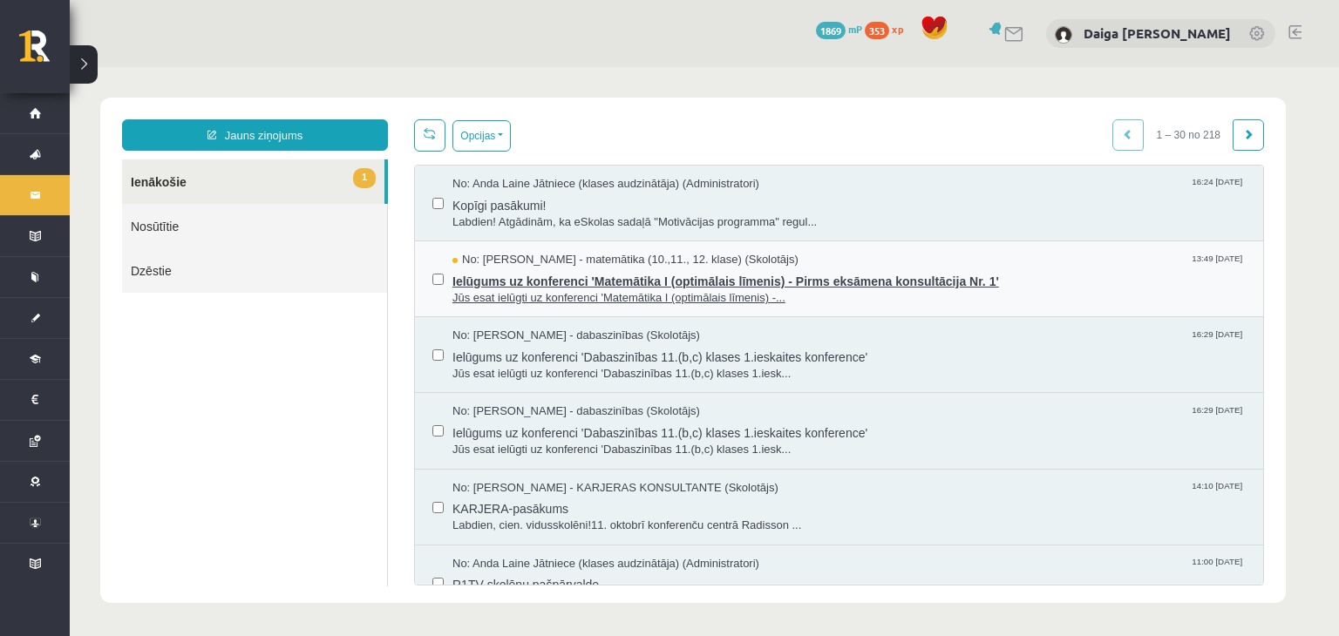
click at [465, 290] on span "Jūs esat ielūgti uz konferenci 'Matemātika I (optimālais līmenis) -..." at bounding box center [848, 298] width 793 height 17
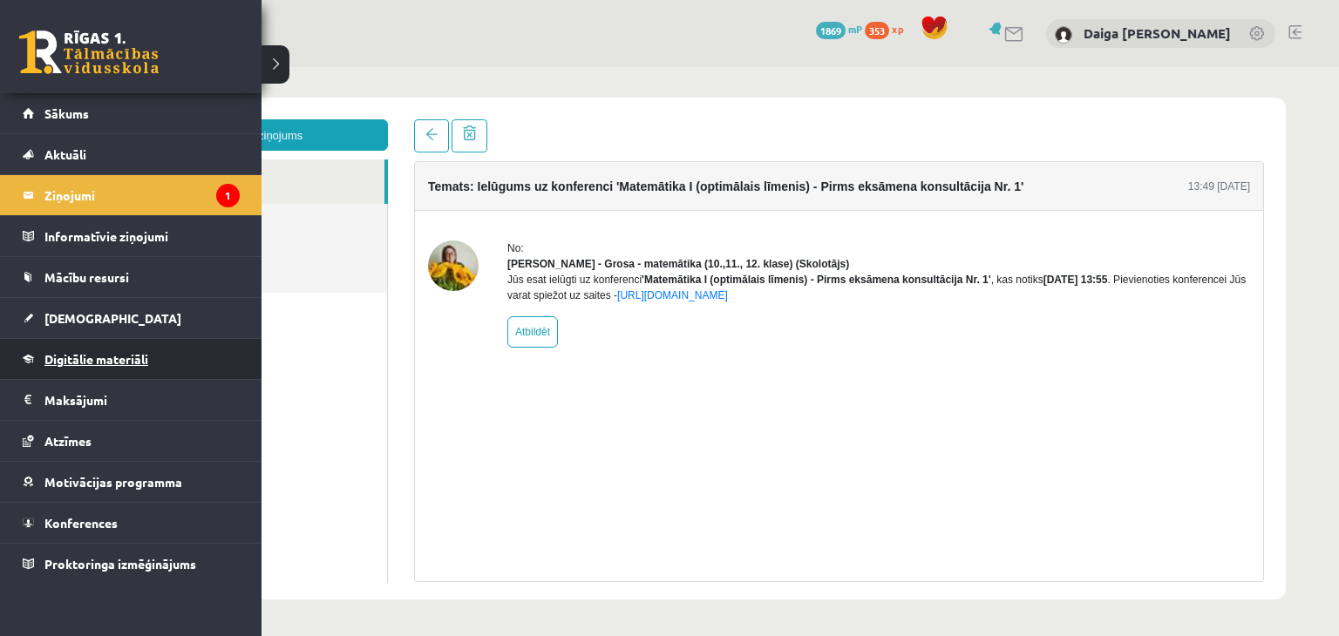
click at [70, 354] on span "Digitālie materiāli" at bounding box center [96, 359] width 104 height 16
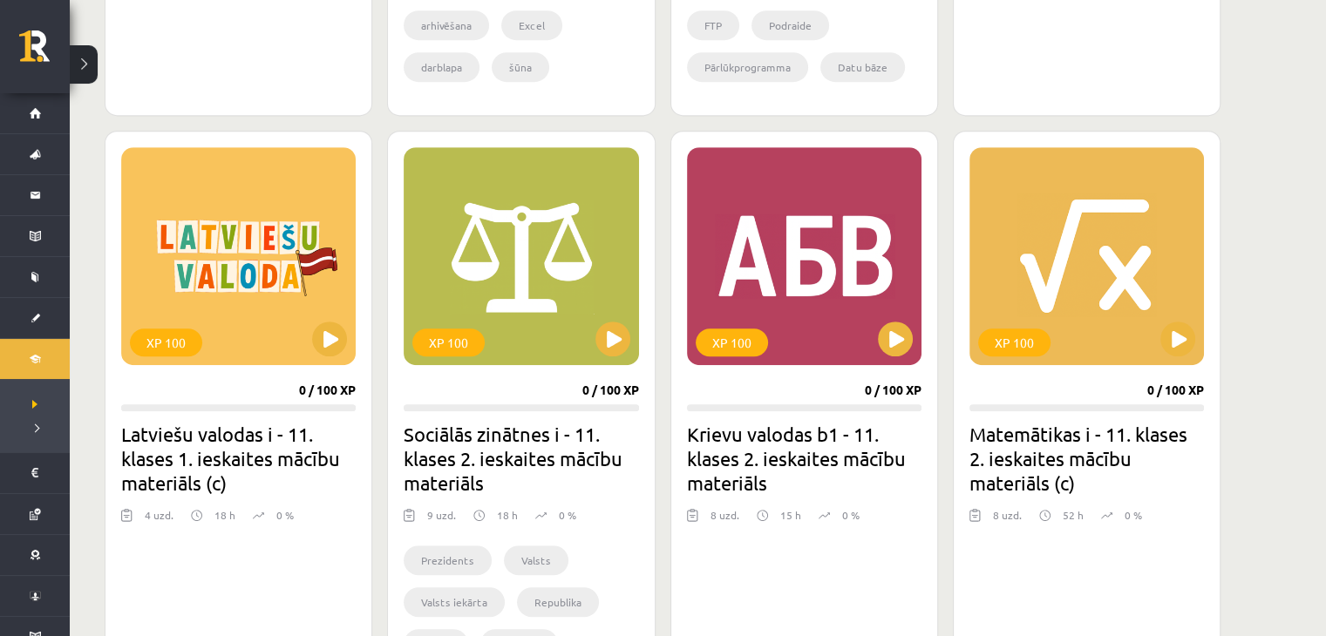
scroll to position [919, 0]
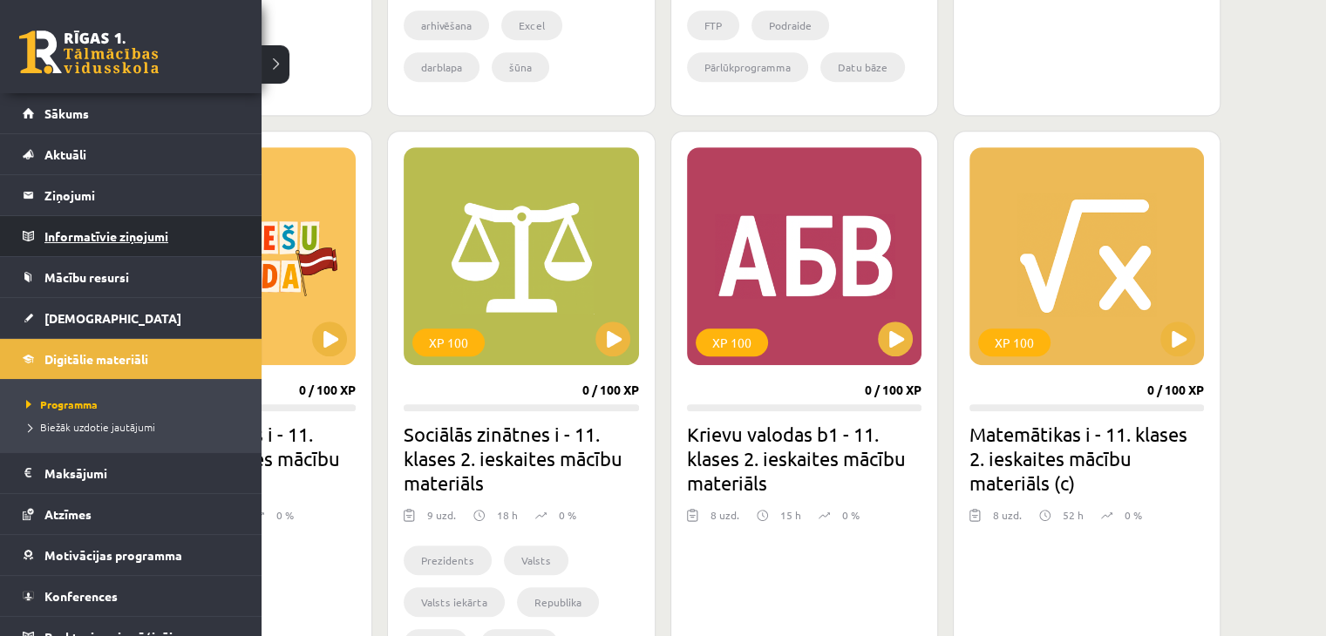
click at [58, 229] on legend "Informatīvie ziņojumi 0" at bounding box center [141, 236] width 195 height 40
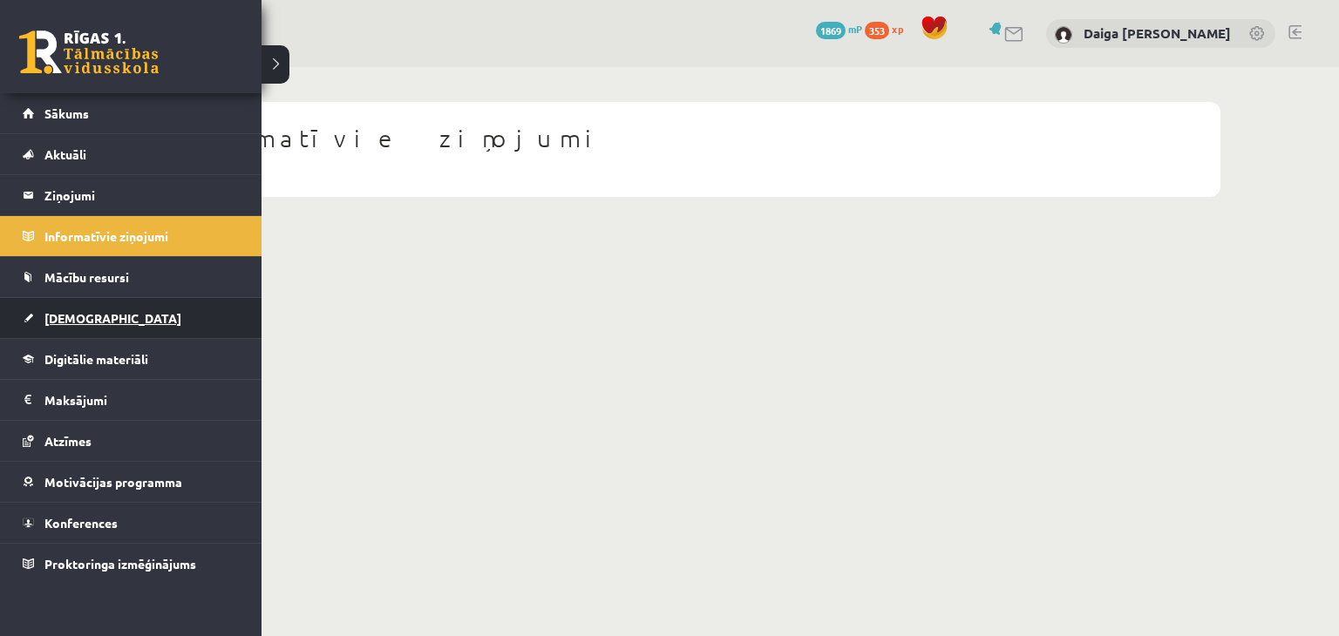
click at [56, 308] on link "[DEMOGRAPHIC_DATA]" at bounding box center [131, 318] width 217 height 40
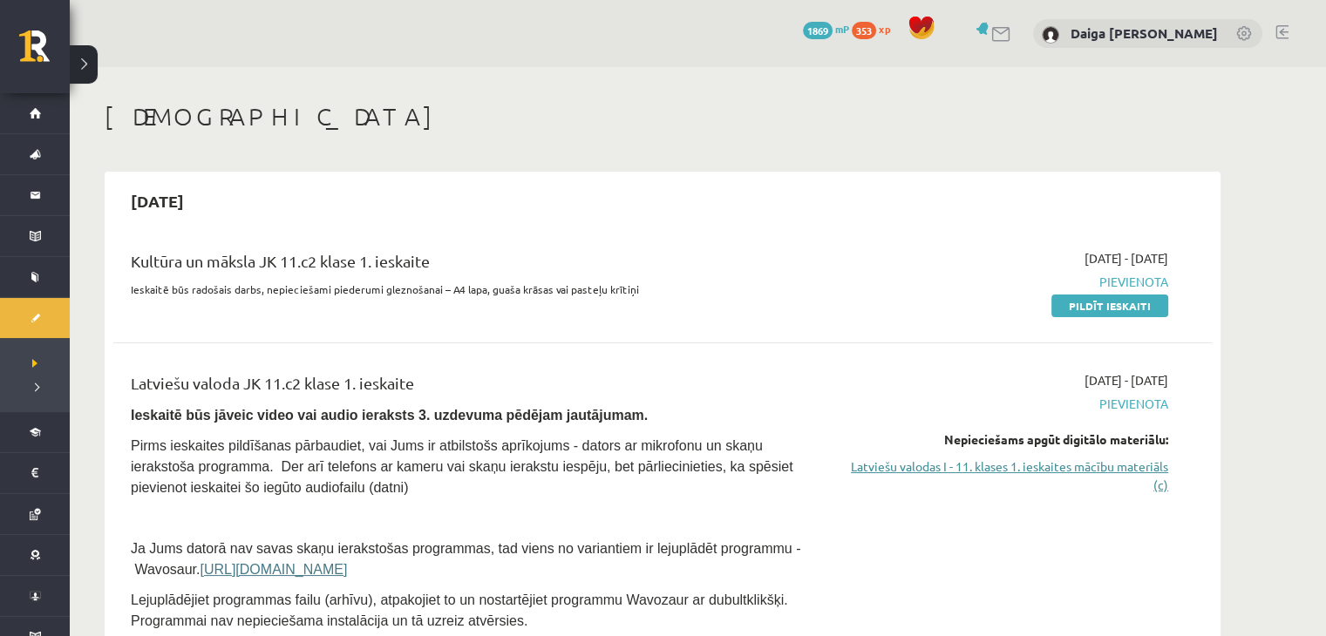
click at [926, 473] on link "Latviešu valodas I - 11. klases 1. ieskaites mācību materiāls (c)" at bounding box center [1004, 476] width 329 height 37
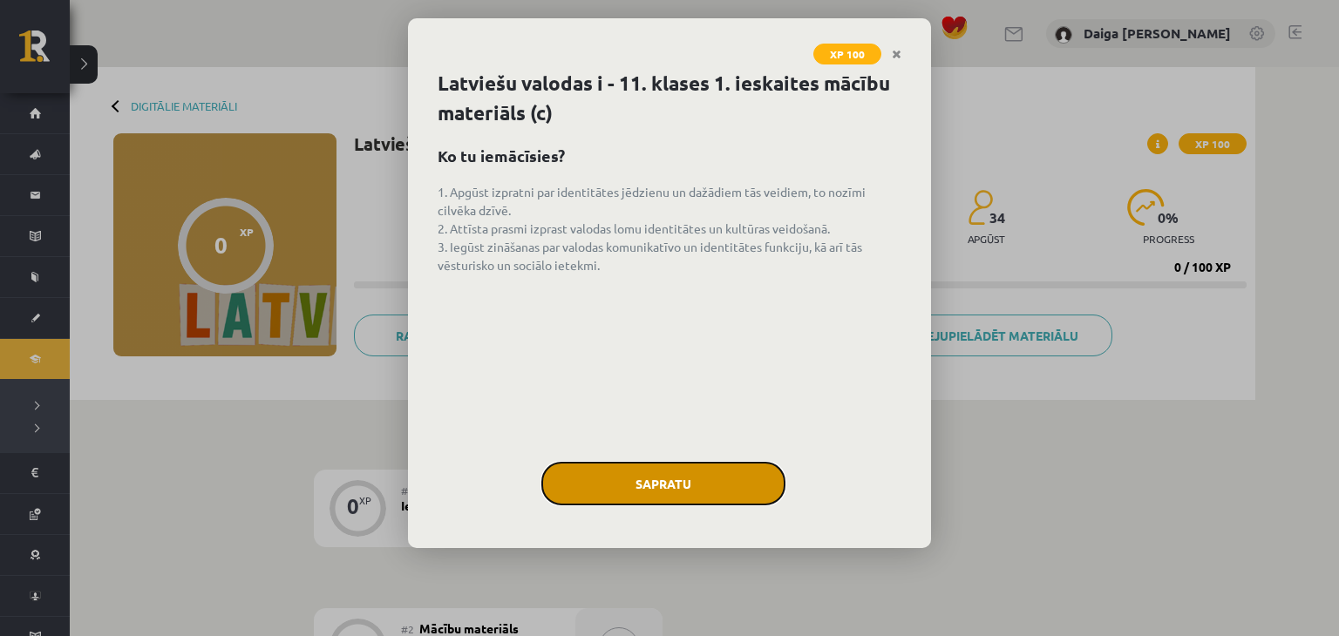
click at [758, 489] on button "Sapratu" at bounding box center [663, 484] width 244 height 44
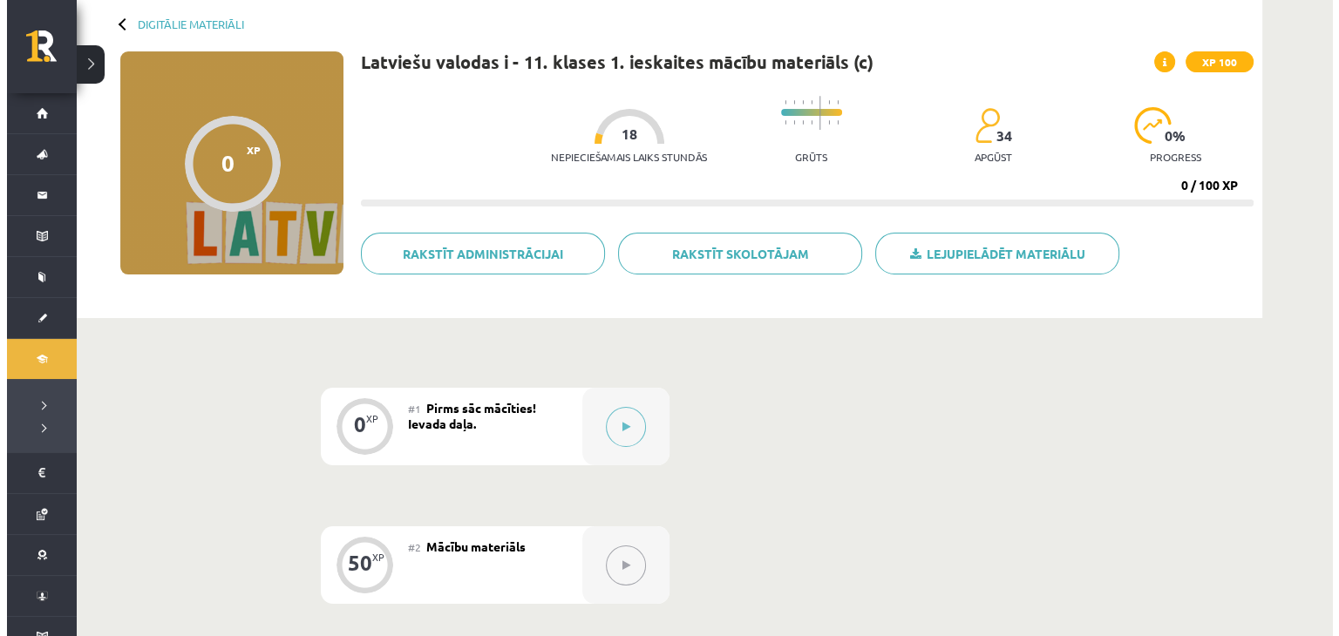
scroll to position [77, 0]
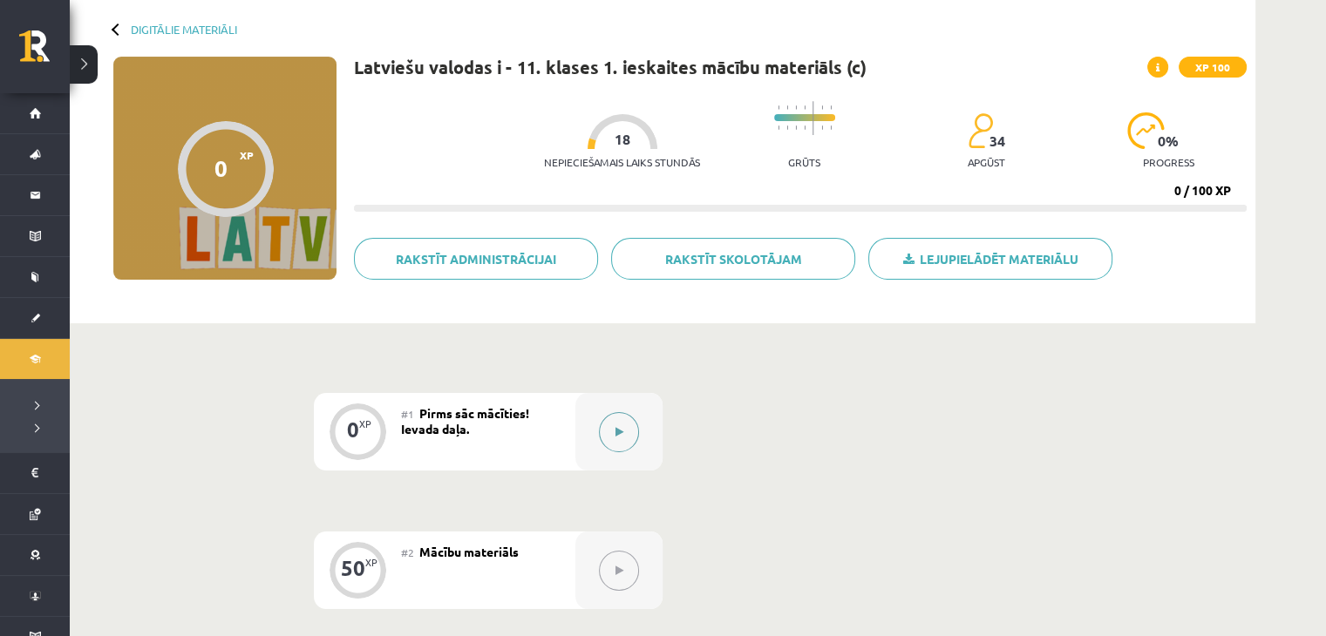
click at [614, 414] on button at bounding box center [619, 432] width 40 height 40
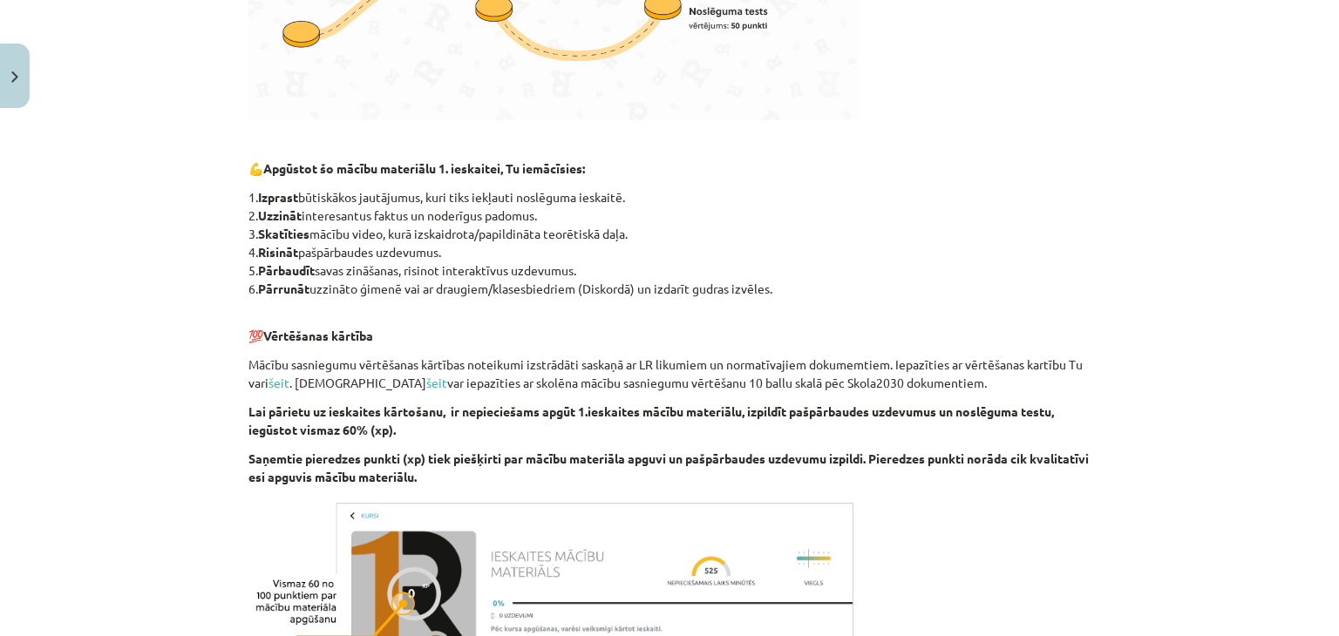
scroll to position [935, 0]
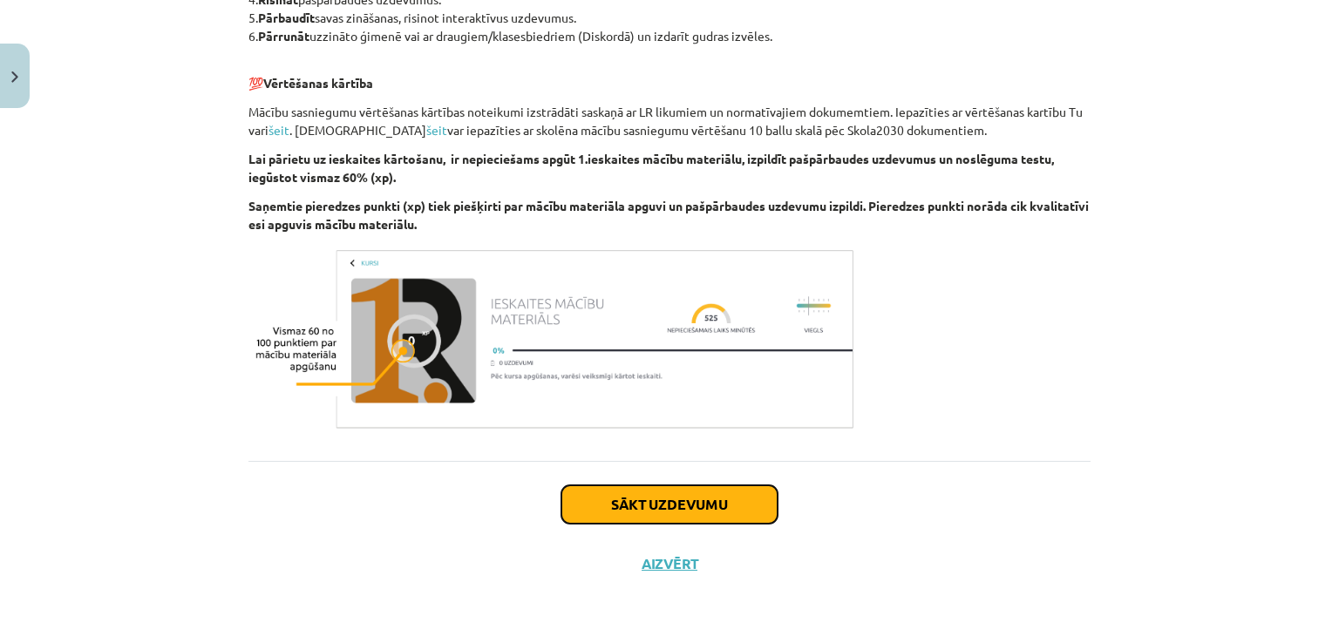
click at [620, 507] on button "Sākt uzdevumu" at bounding box center [669, 505] width 216 height 38
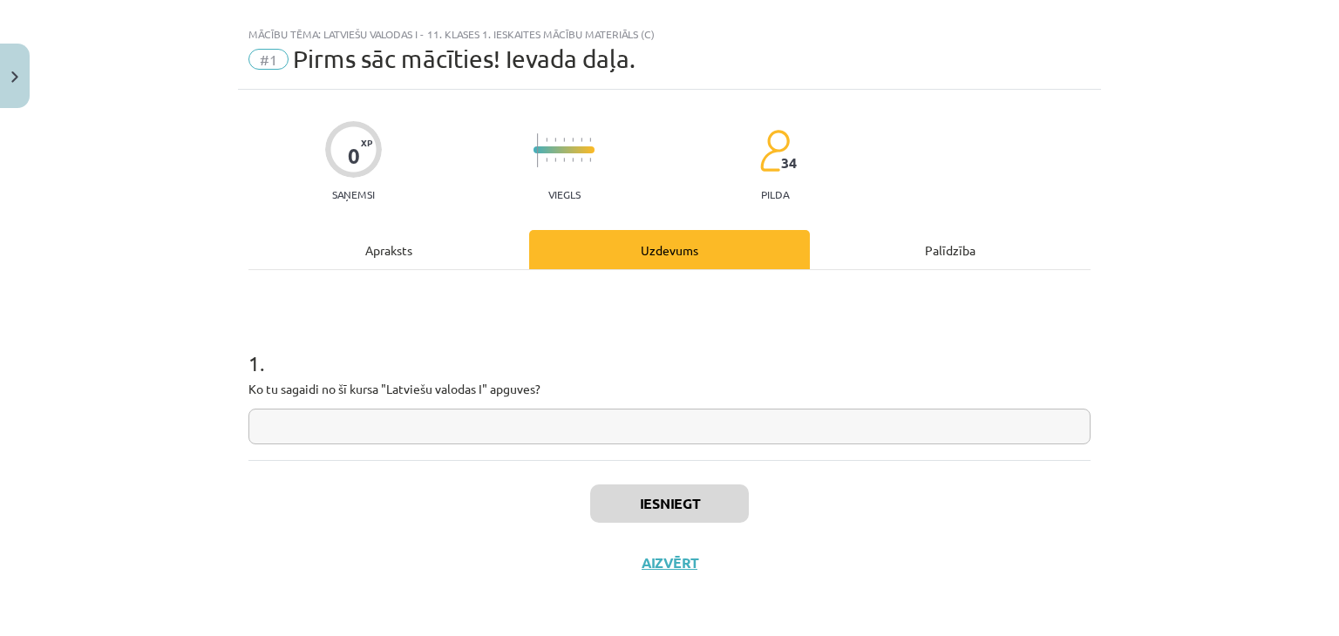
scroll to position [25, 0]
click at [620, 412] on input "text" at bounding box center [669, 428] width 842 height 36
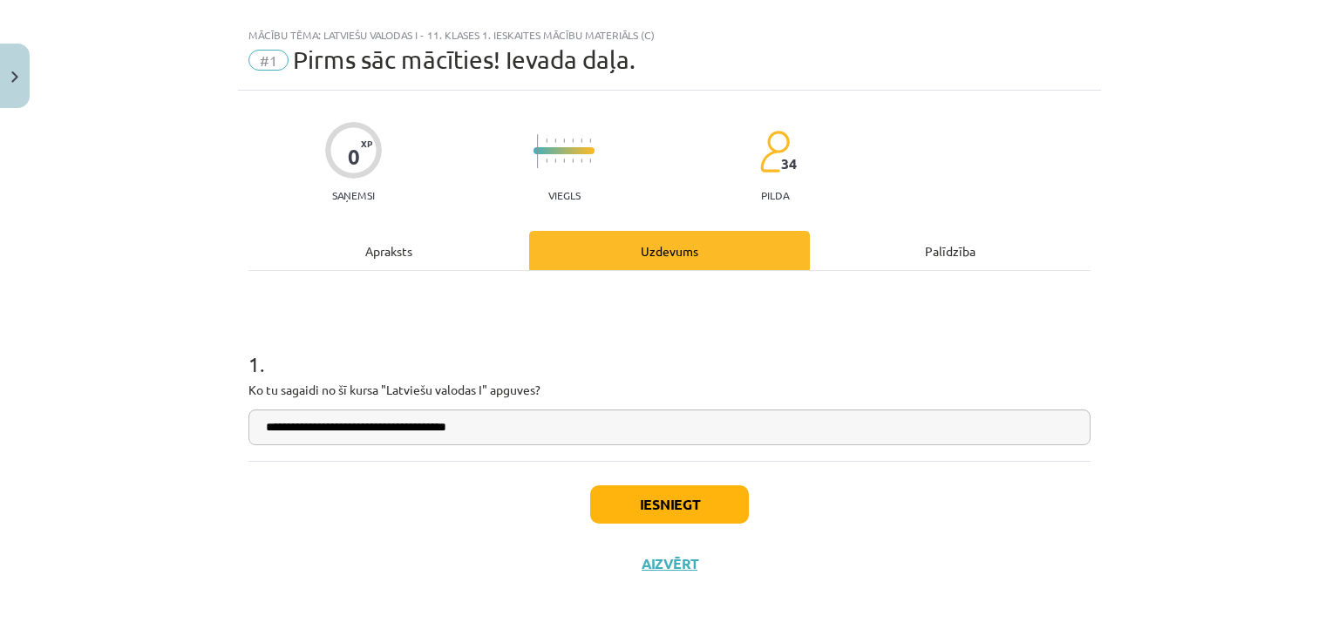
type input "**********"
click at [621, 493] on button "Iesniegt" at bounding box center [669, 505] width 159 height 38
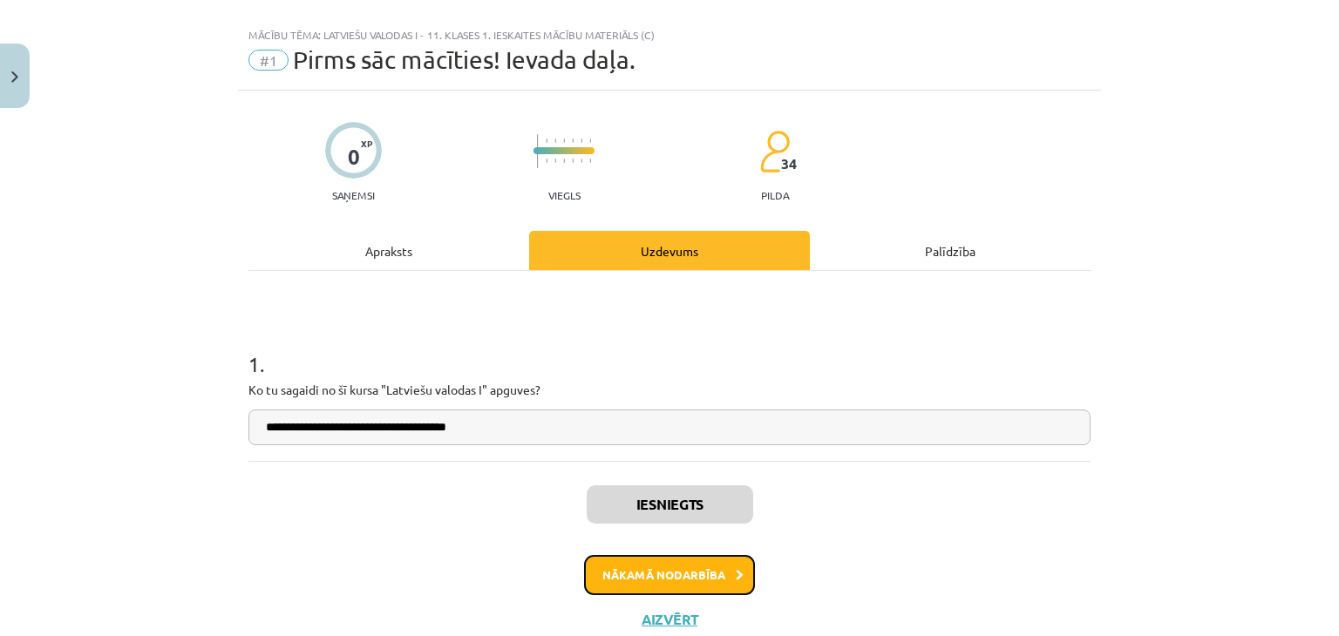
click at [646, 571] on button "Nākamā nodarbība" at bounding box center [669, 575] width 171 height 40
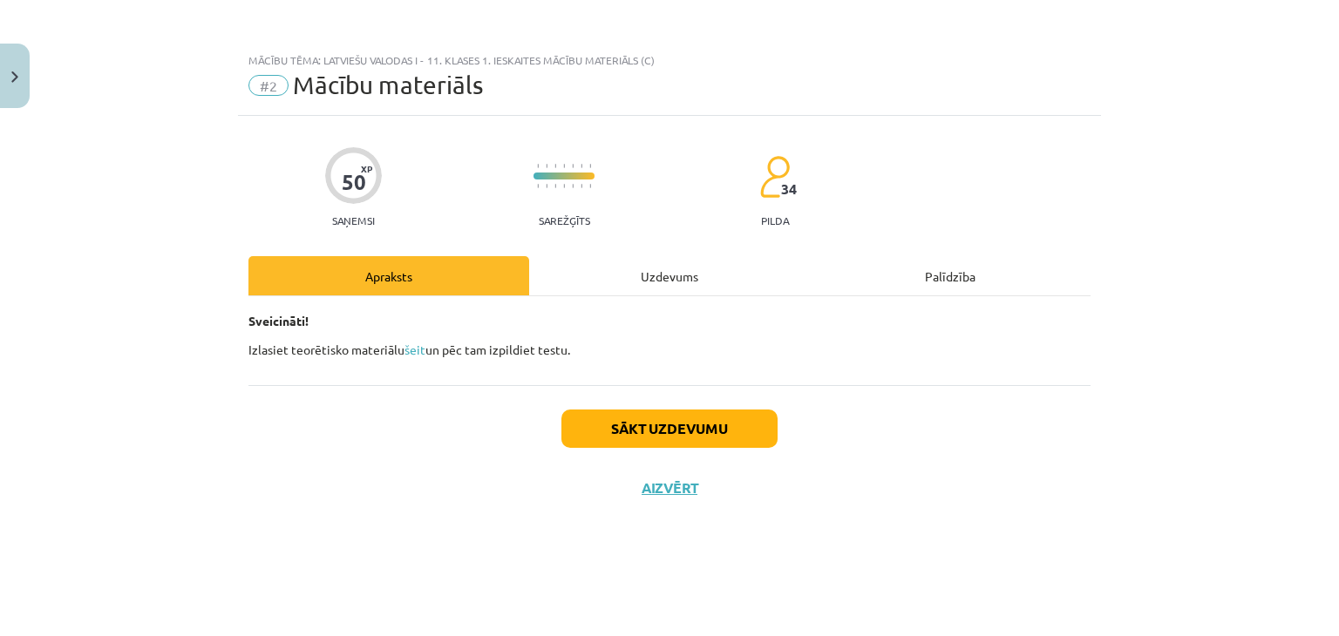
scroll to position [0, 0]
click at [415, 353] on link "šeit" at bounding box center [415, 350] width 21 height 16
click at [693, 431] on button "Sākt uzdevumu" at bounding box center [669, 429] width 216 height 38
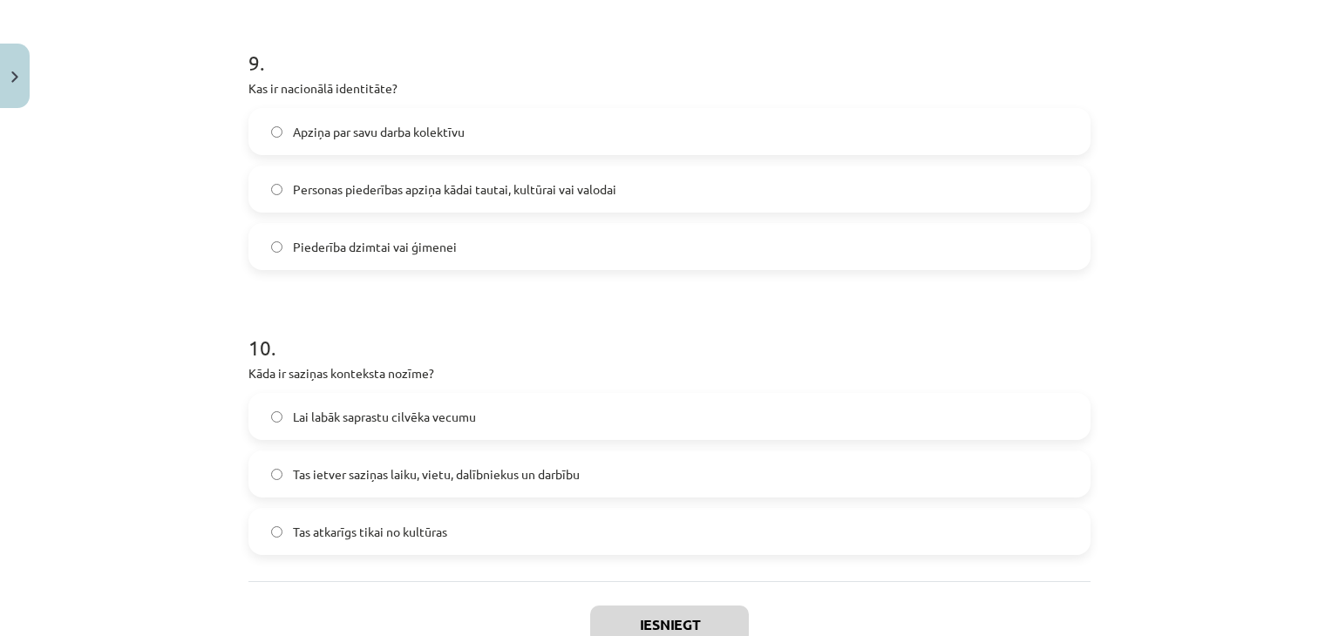
scroll to position [2728, 0]
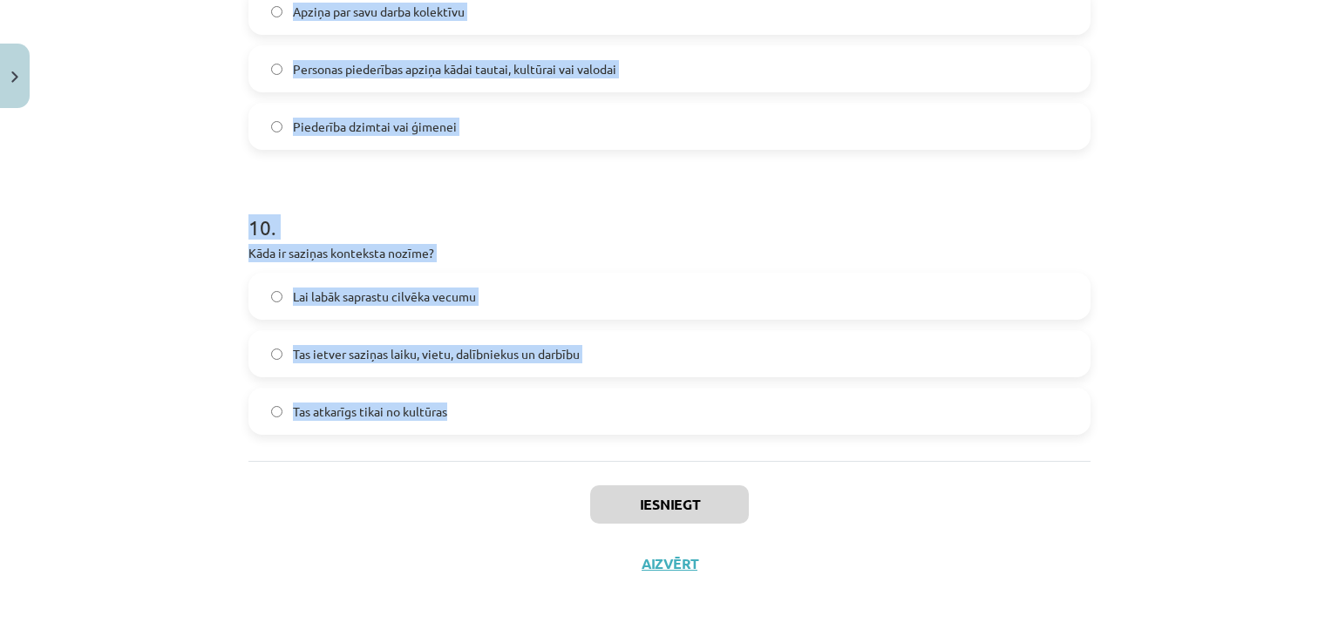
drag, startPoint x: 226, startPoint y: 217, endPoint x: 478, endPoint y: 440, distance: 336.6
click at [478, 440] on div "Mācību tēma: Latviešu valodas i - 11. klases 1. ieskaites mācību materiāls (c) …" at bounding box center [669, 318] width 1339 height 636
copy form "5 . Lore ipsumdolors ametc adipis? Elitsed, doeiusm, temporincid Utlabor, etdol…"
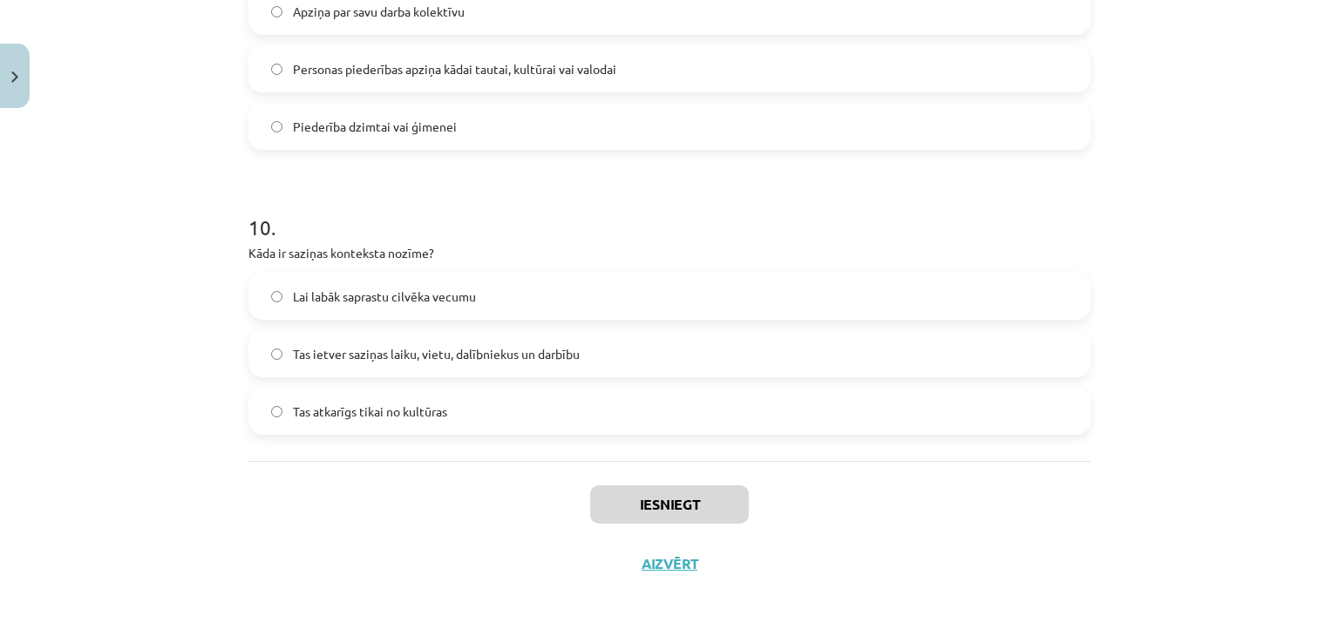
click at [410, 523] on div "Iesniegt Aizvērt" at bounding box center [669, 522] width 842 height 122
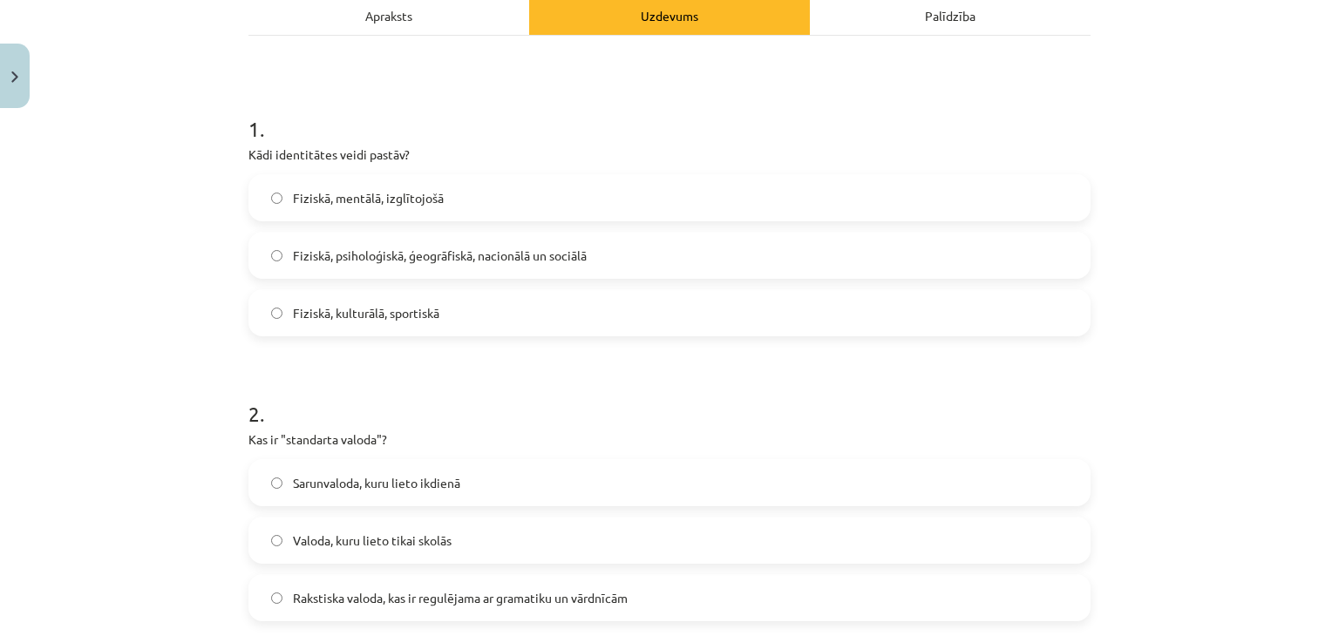
scroll to position [260, 0]
click at [365, 248] on span "Fiziskā, psiholoģiskā, ģeogrāfiskā, nacionālā un sociālā" at bounding box center [440, 257] width 294 height 18
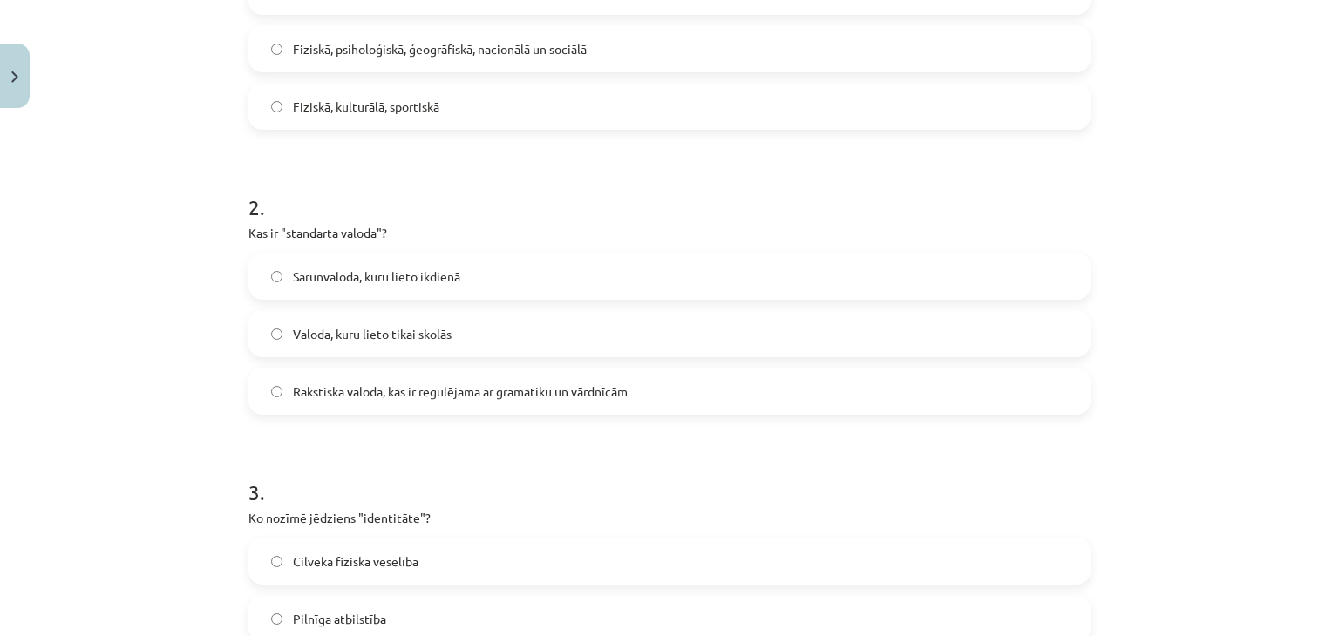
scroll to position [501, 0]
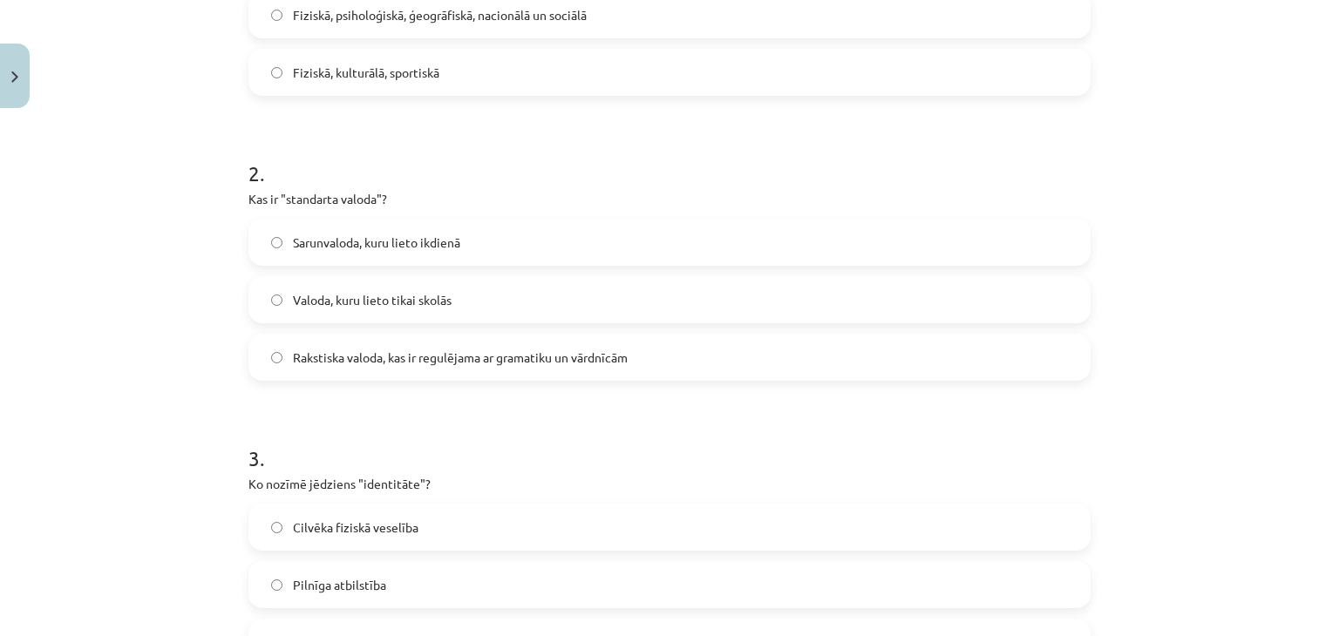
click at [326, 357] on span "Rakstiska valoda, kas ir regulējama ar gramatiku un vārdnīcām" at bounding box center [460, 358] width 335 height 18
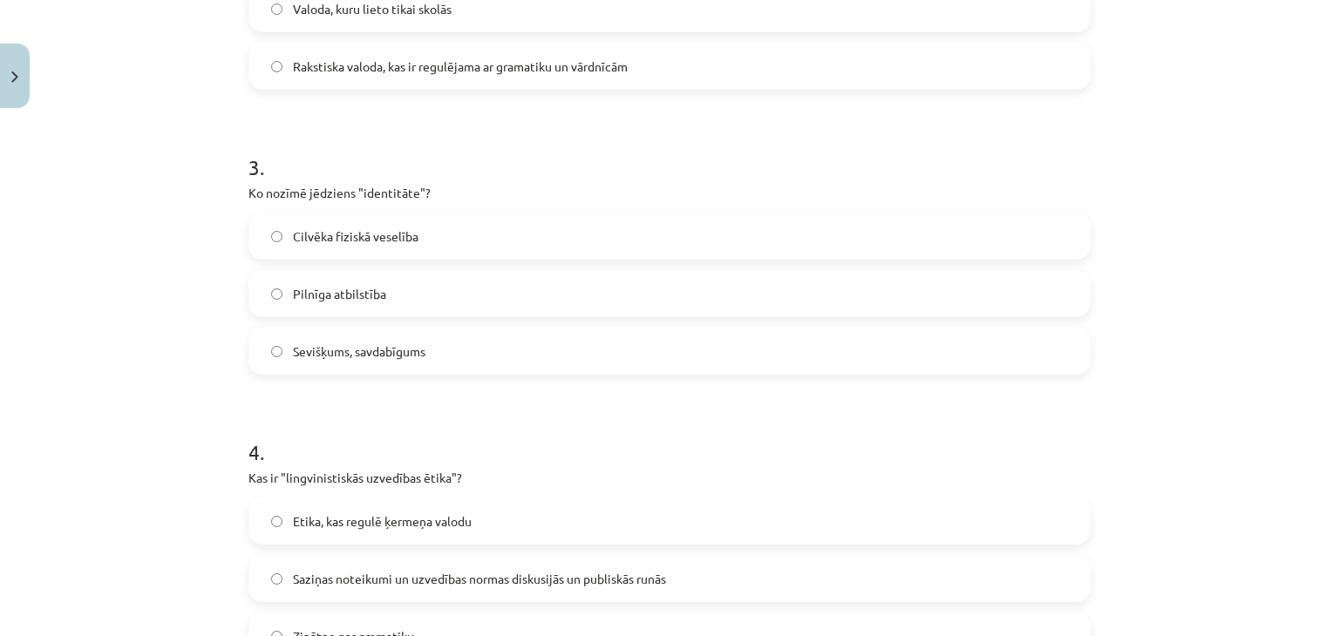
scroll to position [793, 0]
click at [293, 367] on label "Sevišķums, savdabīgums" at bounding box center [669, 351] width 839 height 44
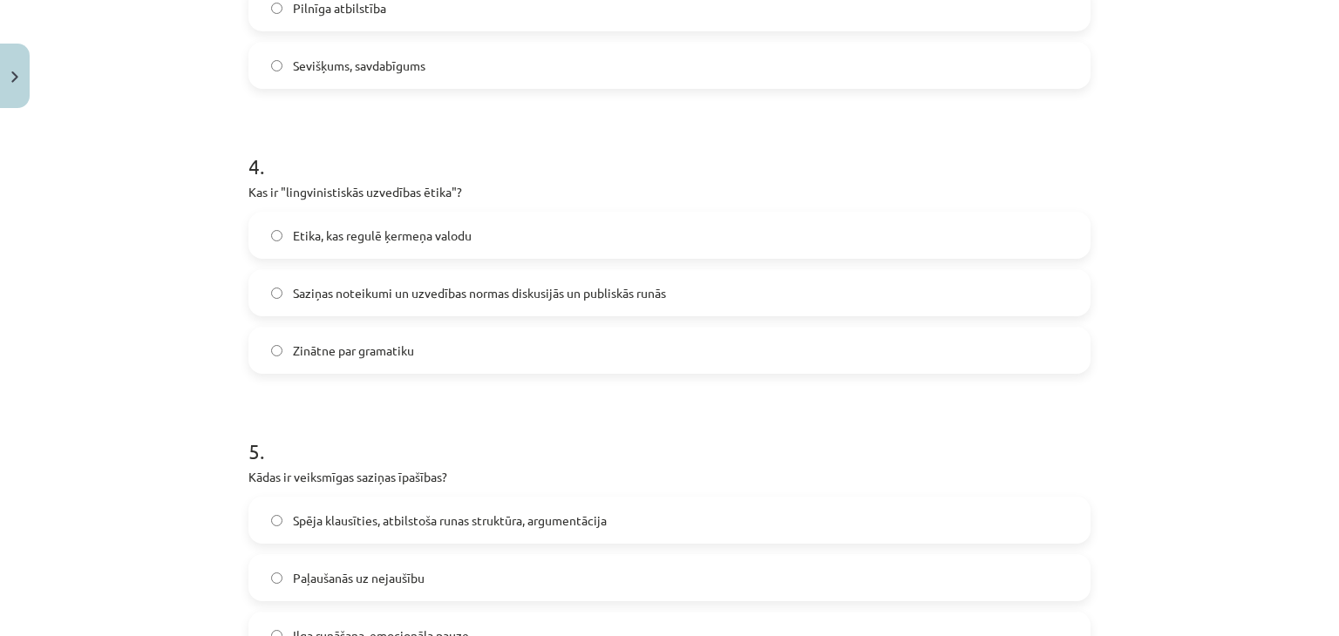
scroll to position [1079, 0]
click at [384, 292] on span "Saziņas noteikumi un uzvedības normas diskusijās un publiskās runās" at bounding box center [479, 292] width 373 height 18
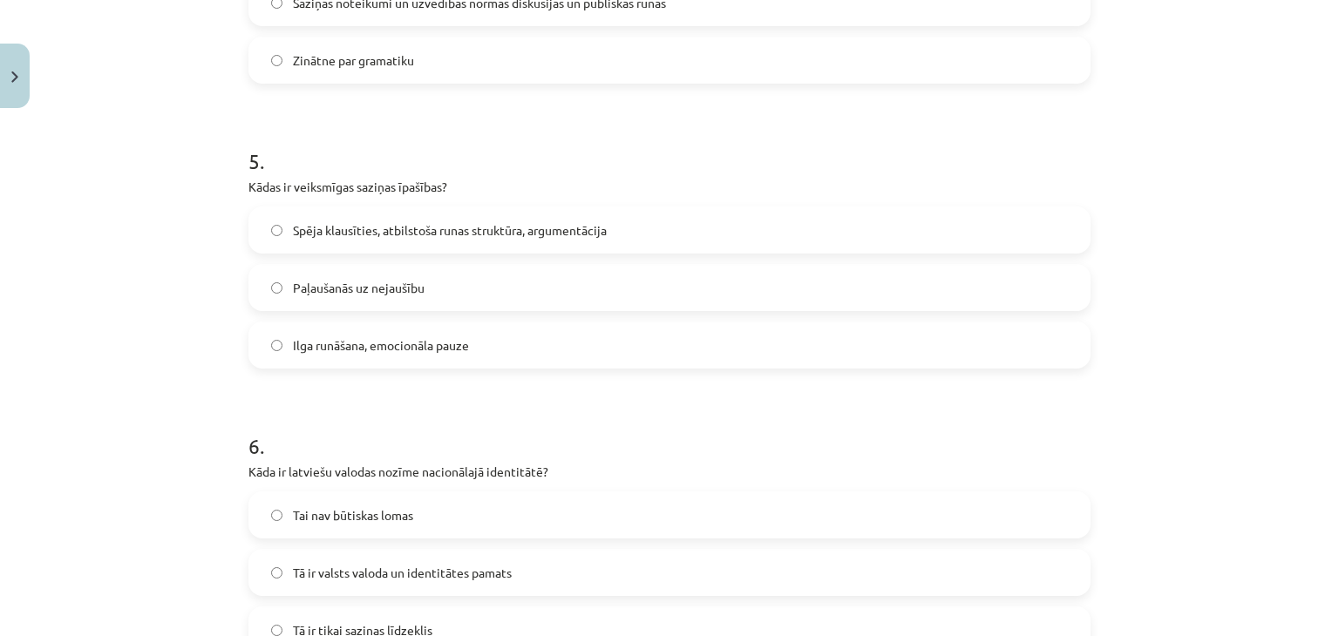
scroll to position [1370, 0]
click at [351, 240] on label "Spēja klausīties, atbilstoša runas struktūra, argumentācija" at bounding box center [669, 229] width 839 height 44
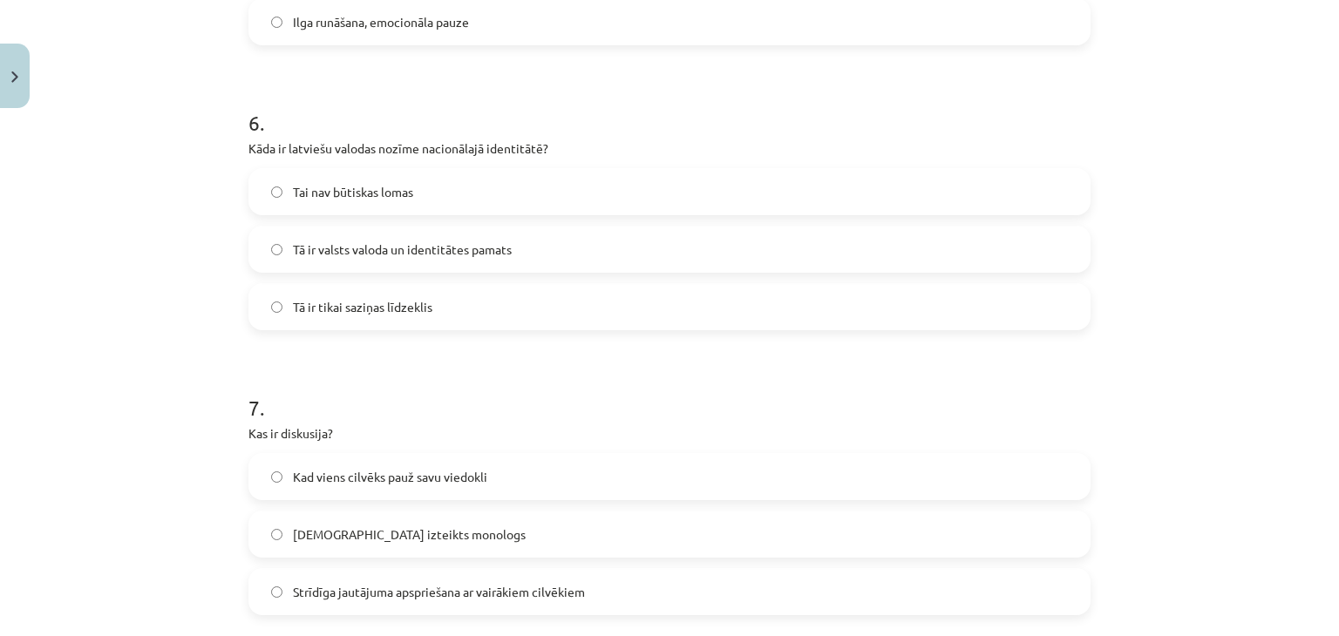
click at [381, 251] on span "Tā ir valsts valoda un identitātes pamats" at bounding box center [402, 250] width 219 height 18
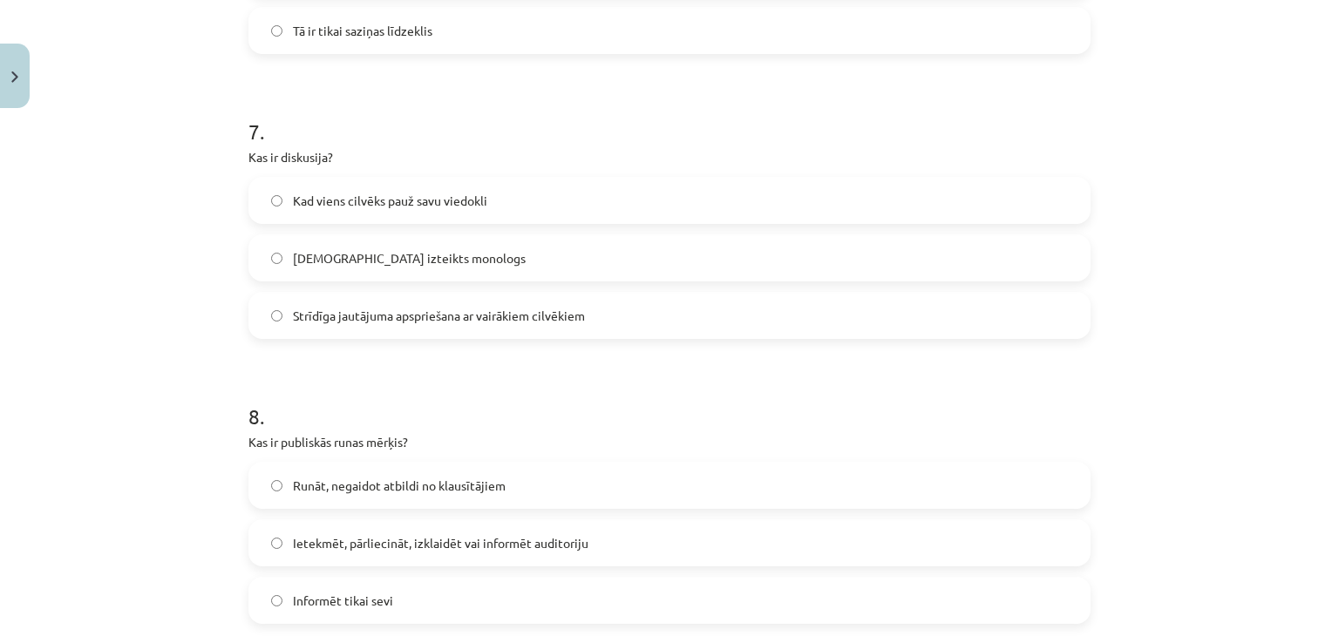
scroll to position [1969, 0]
click at [415, 317] on span "Strīdīga jautājuma apspriešana ar vairākiem cilvēkiem" at bounding box center [439, 315] width 292 height 18
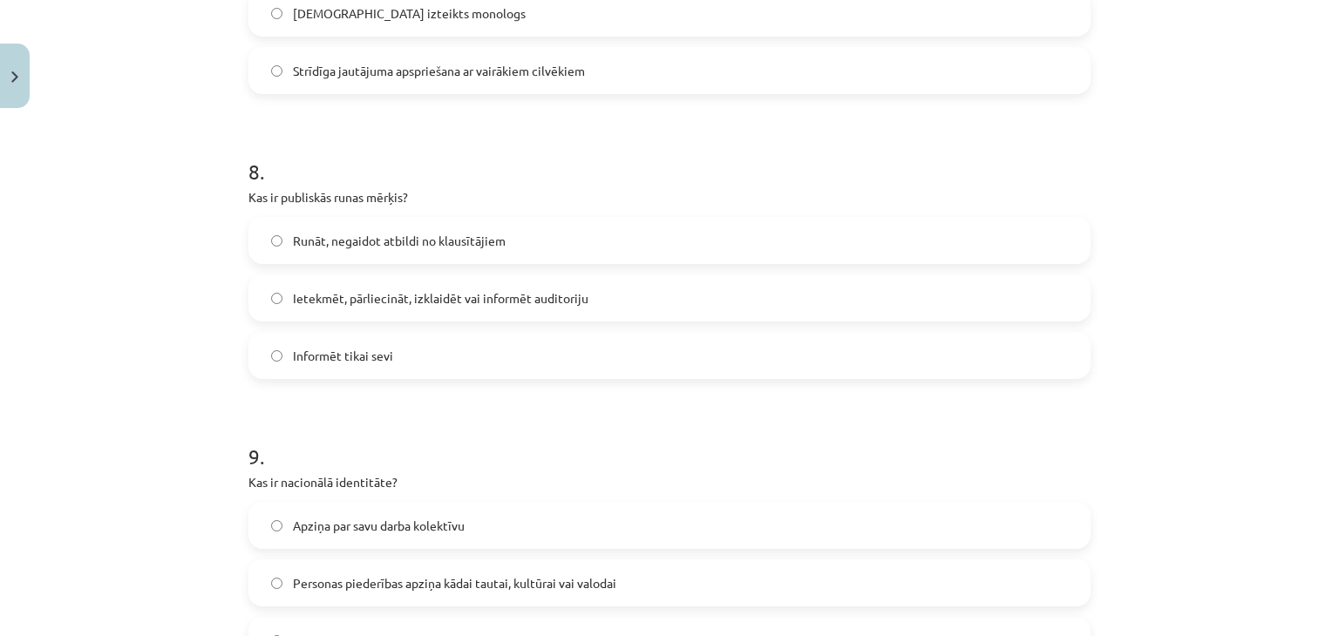
scroll to position [2210, 0]
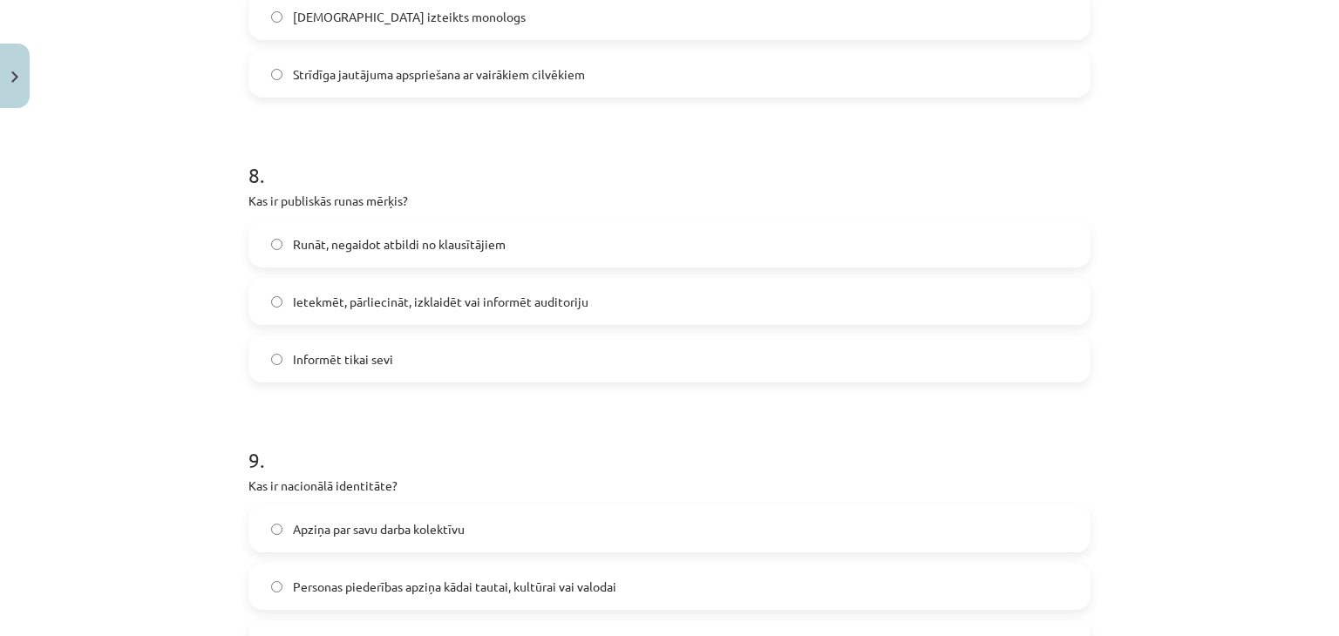
click at [329, 315] on label "Ietekmēt, pārliecināt, izklaidēt vai informēt auditoriju" at bounding box center [669, 302] width 839 height 44
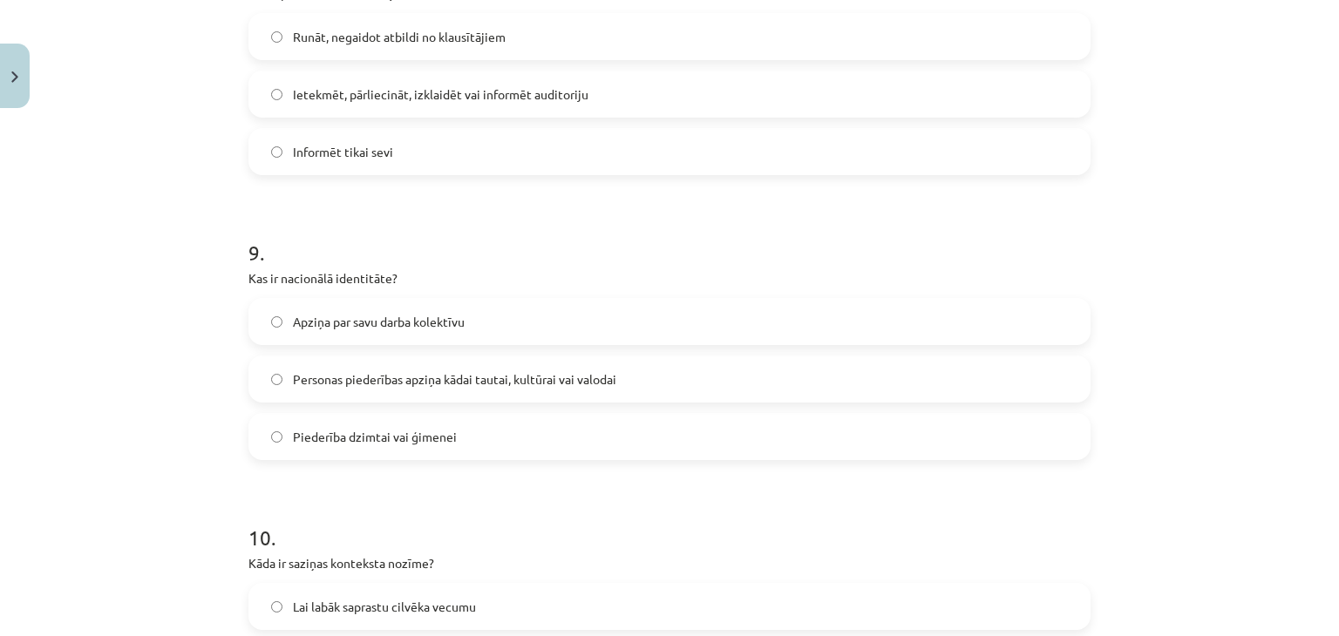
scroll to position [2461, 0]
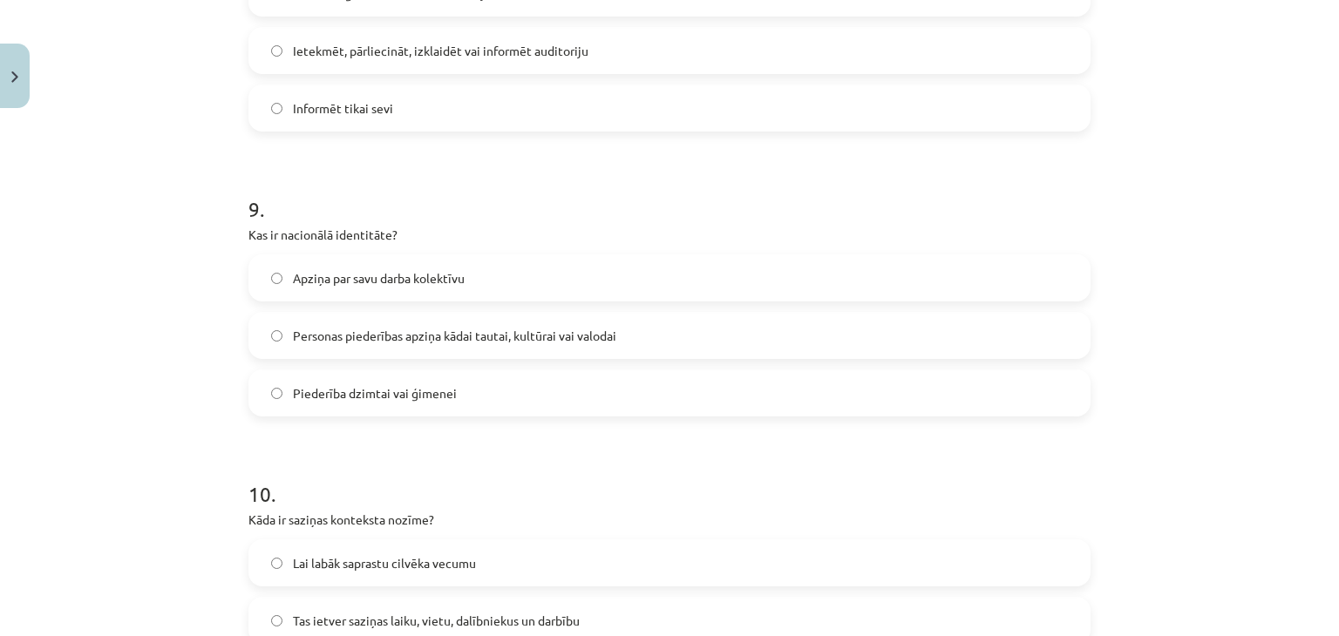
click at [372, 332] on span "Personas piederības apziņa kādai tautai, kultūrai vai valodai" at bounding box center [454, 336] width 323 height 18
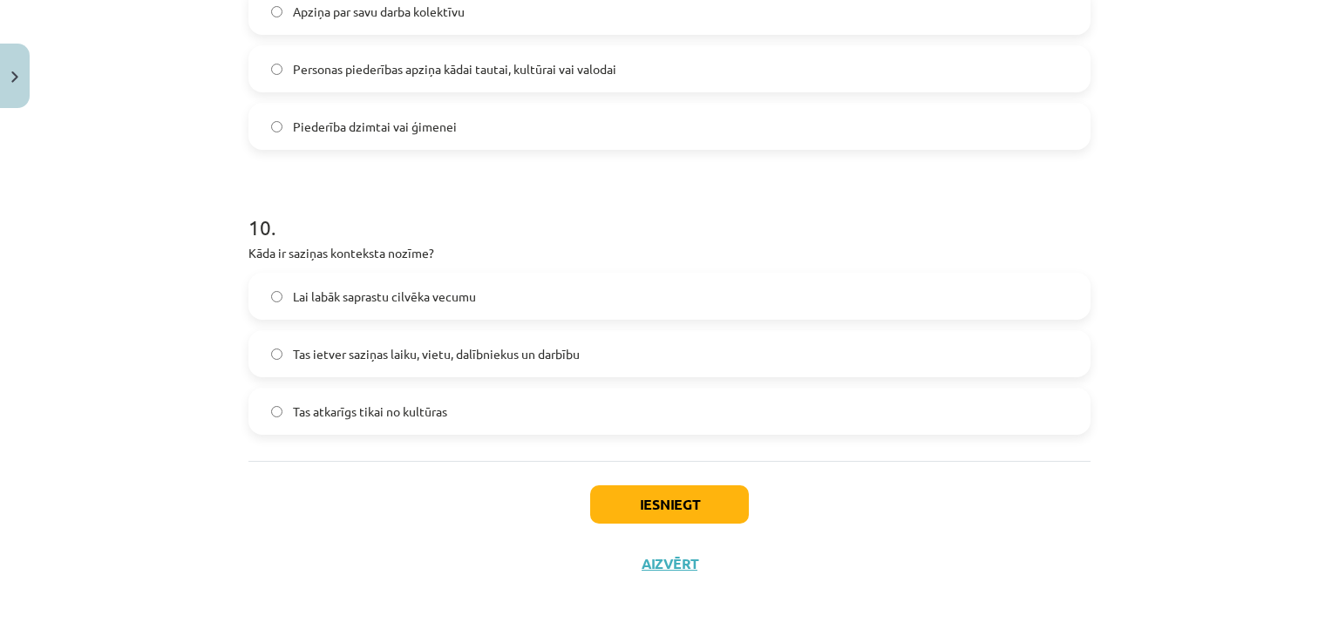
click at [342, 346] on span "Tas ietver saziņas laiku, vietu, dalībniekus un darbību" at bounding box center [436, 354] width 287 height 18
click at [631, 505] on button "Iesniegt" at bounding box center [669, 505] width 159 height 38
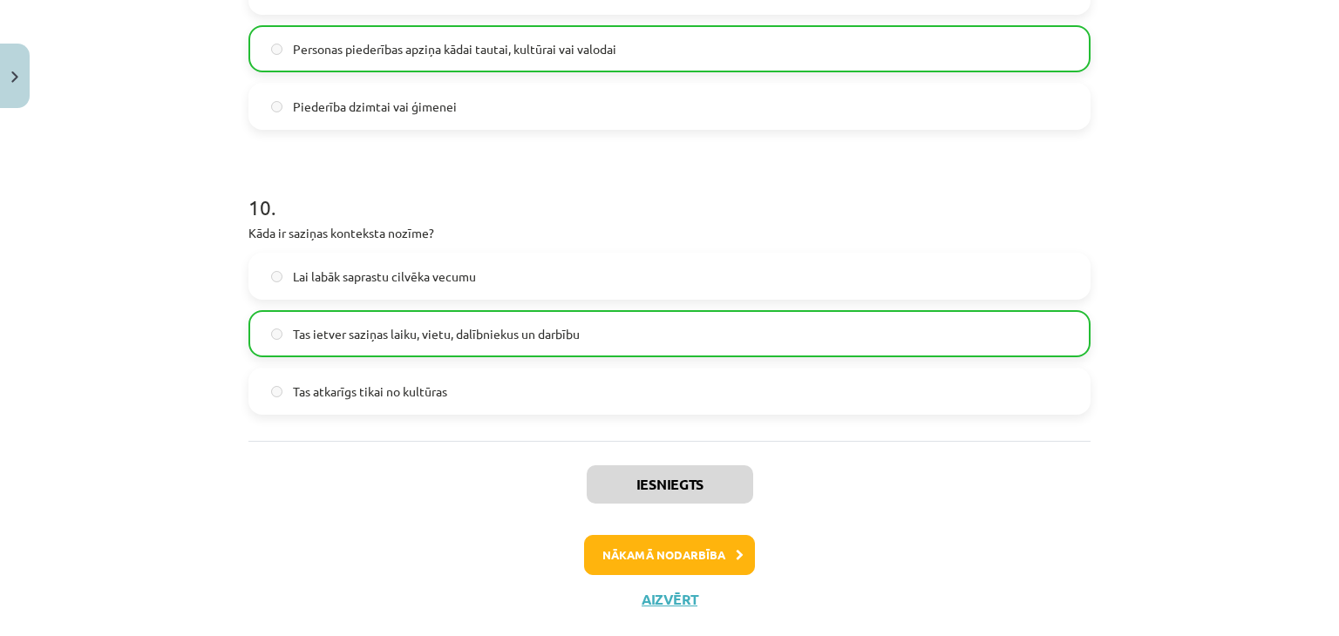
scroll to position [2783, 0]
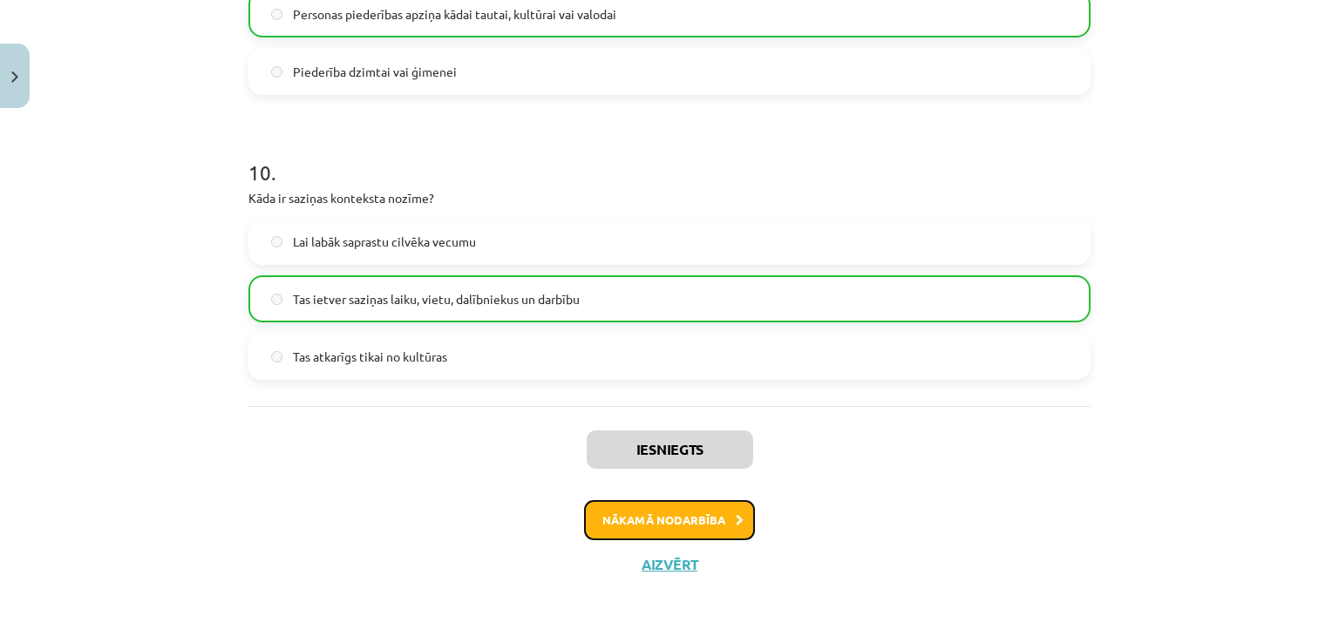
click at [624, 521] on button "Nākamā nodarbība" at bounding box center [669, 520] width 171 height 40
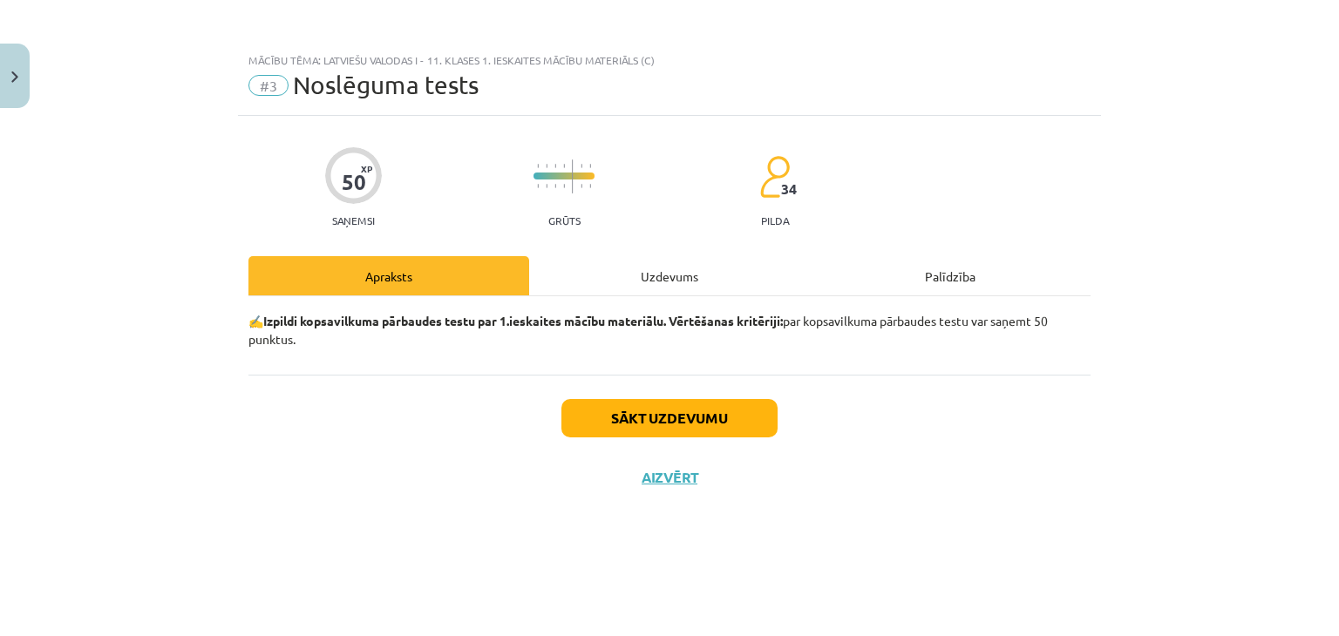
scroll to position [0, 0]
click at [630, 405] on button "Sākt uzdevumu" at bounding box center [669, 418] width 216 height 38
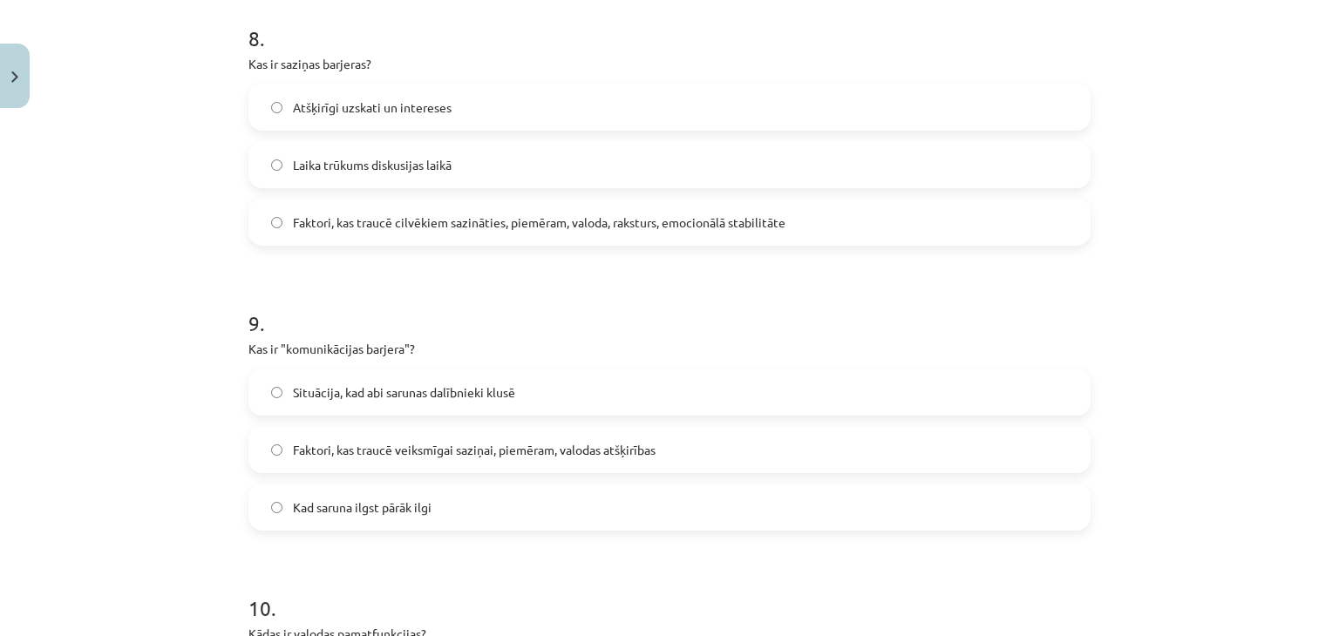
scroll to position [2728, 0]
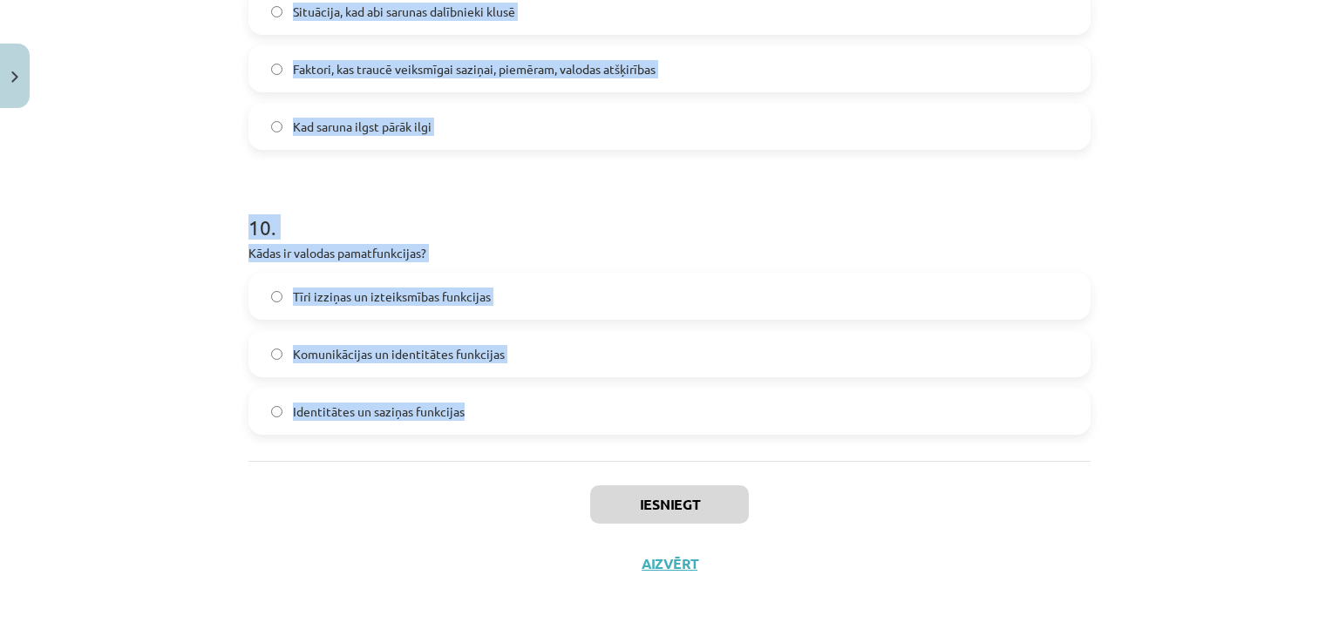
drag, startPoint x: 244, startPoint y: 223, endPoint x: 500, endPoint y: 428, distance: 327.5
copy form "7 . Lorem ipsumd si ametcon ad elitsedd? Eiu te incididuntu labore Etd magna al…"
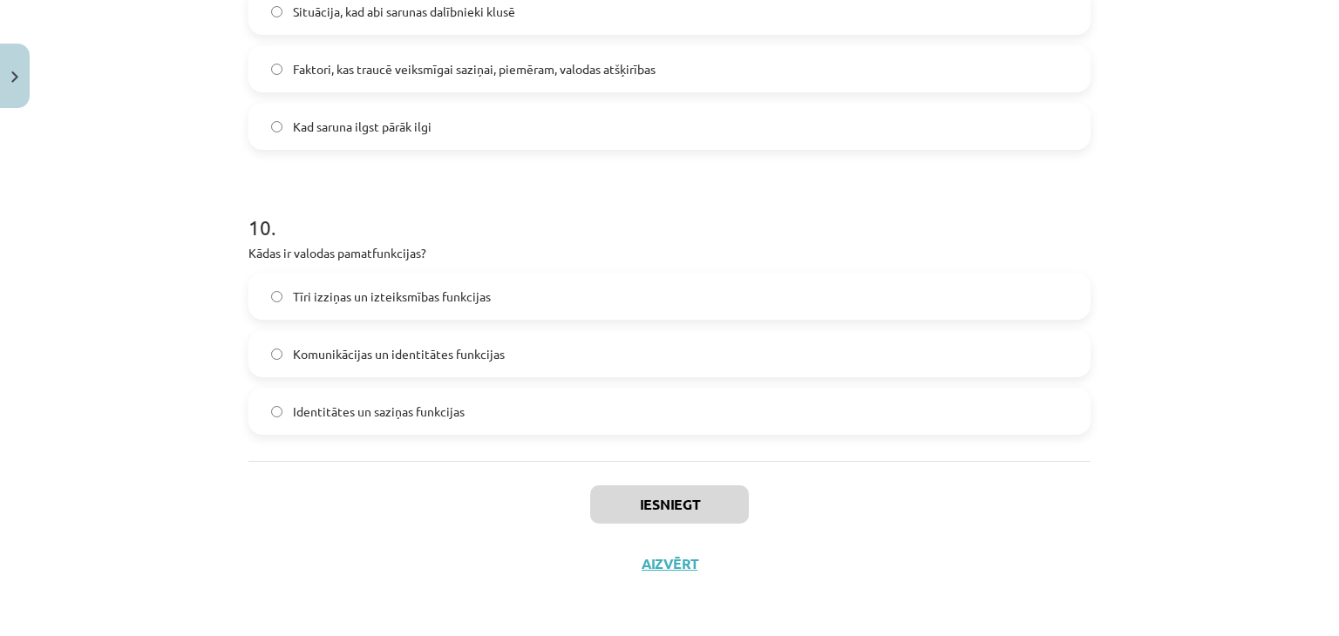
click at [443, 465] on div "Iesniegt Aizvērt" at bounding box center [669, 522] width 842 height 122
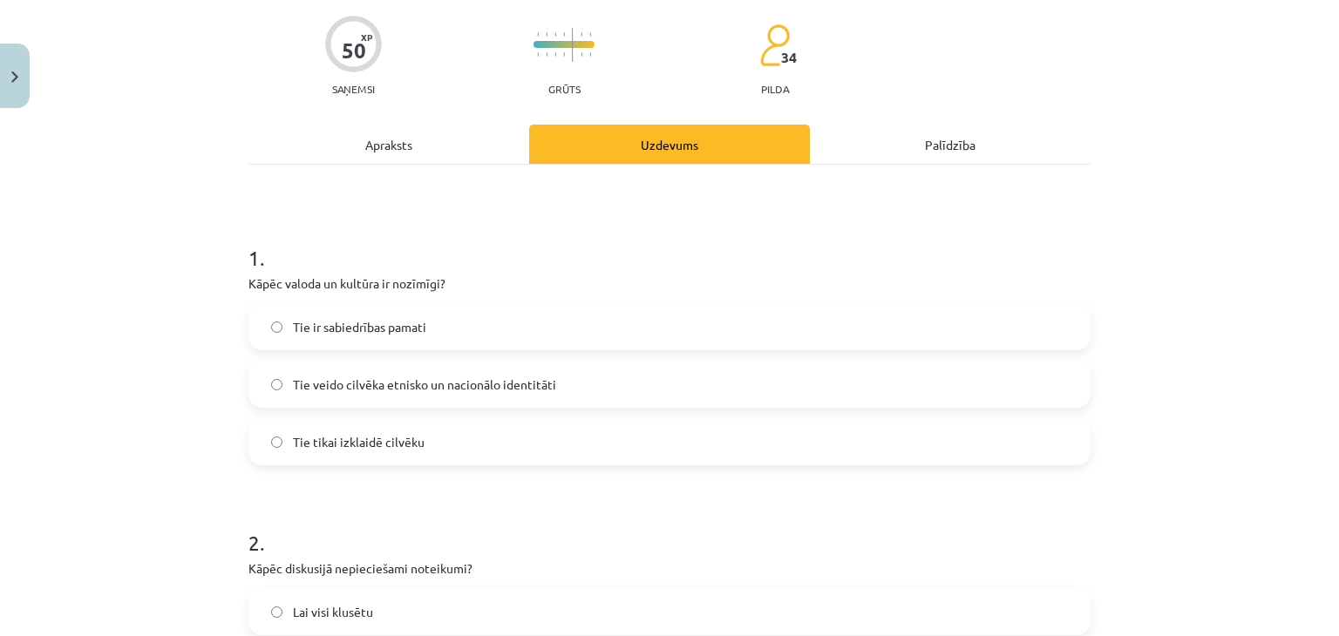
scroll to position [131, 0]
click at [362, 391] on span "Tie veido cilvēka etnisko un nacionālo identitāti" at bounding box center [424, 386] width 263 height 18
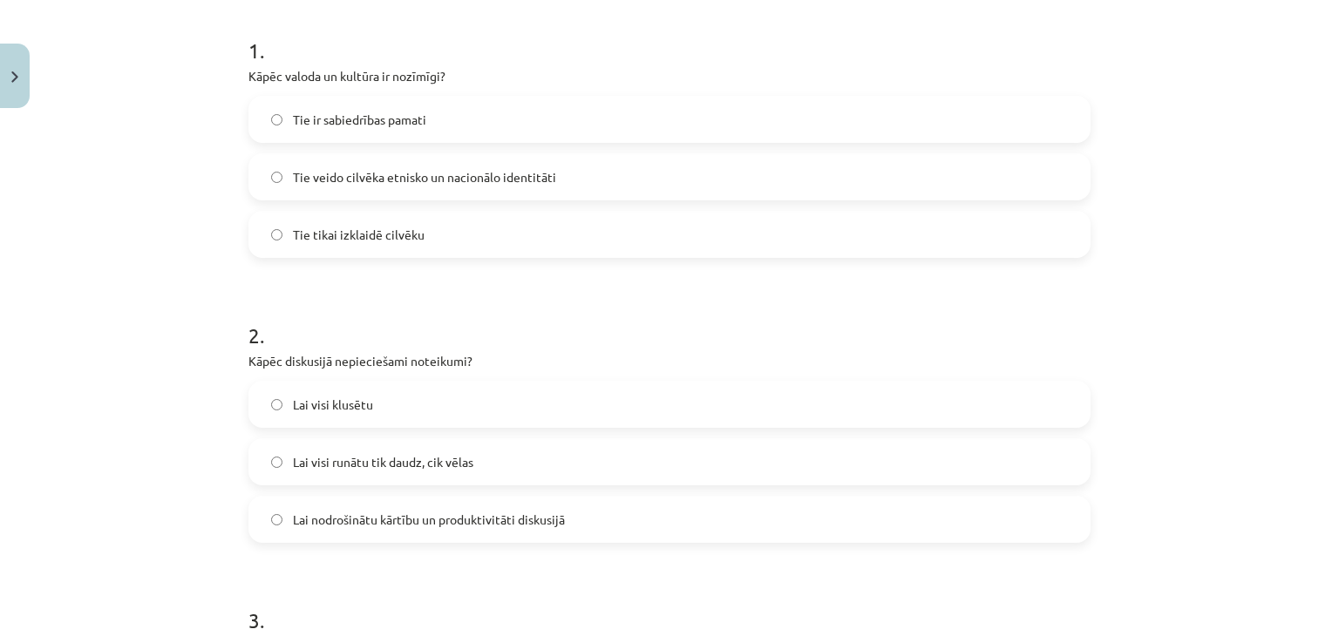
scroll to position [340, 0]
click at [388, 505] on label "Lai nodrošinātu kārtību un produktivitāti diskusijā" at bounding box center [669, 519] width 839 height 44
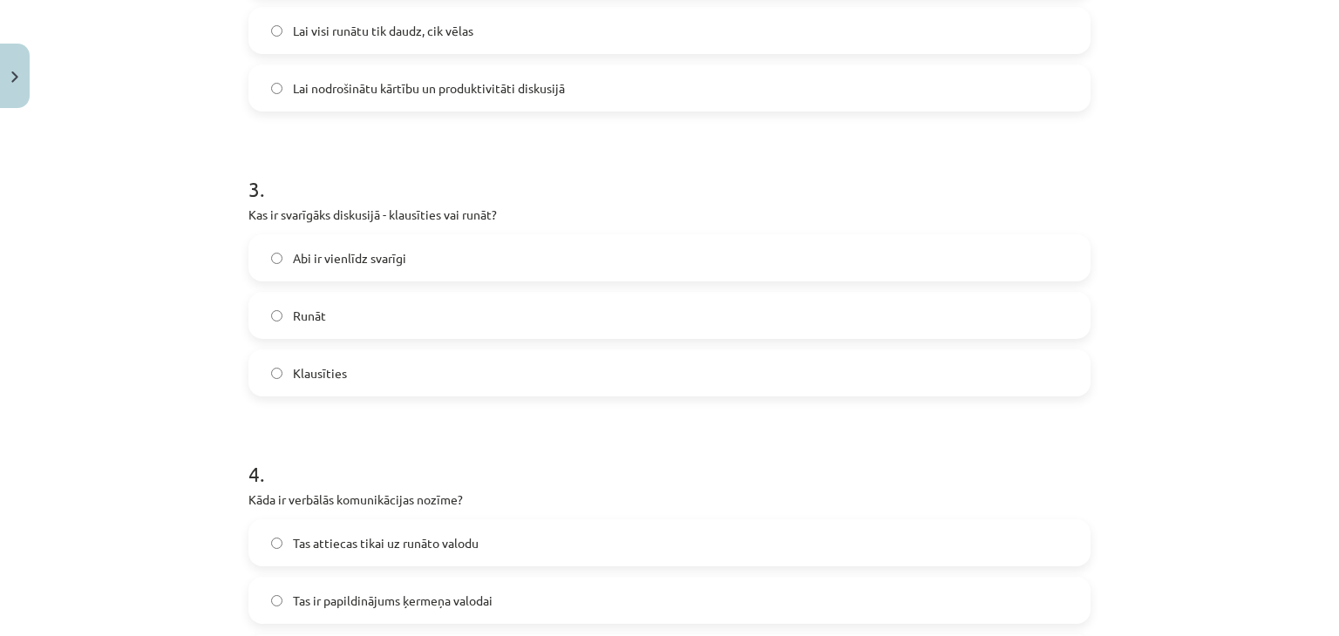
scroll to position [772, 0]
click at [324, 262] on span "Abi ir vienlīdz svarīgi" at bounding box center [349, 257] width 113 height 18
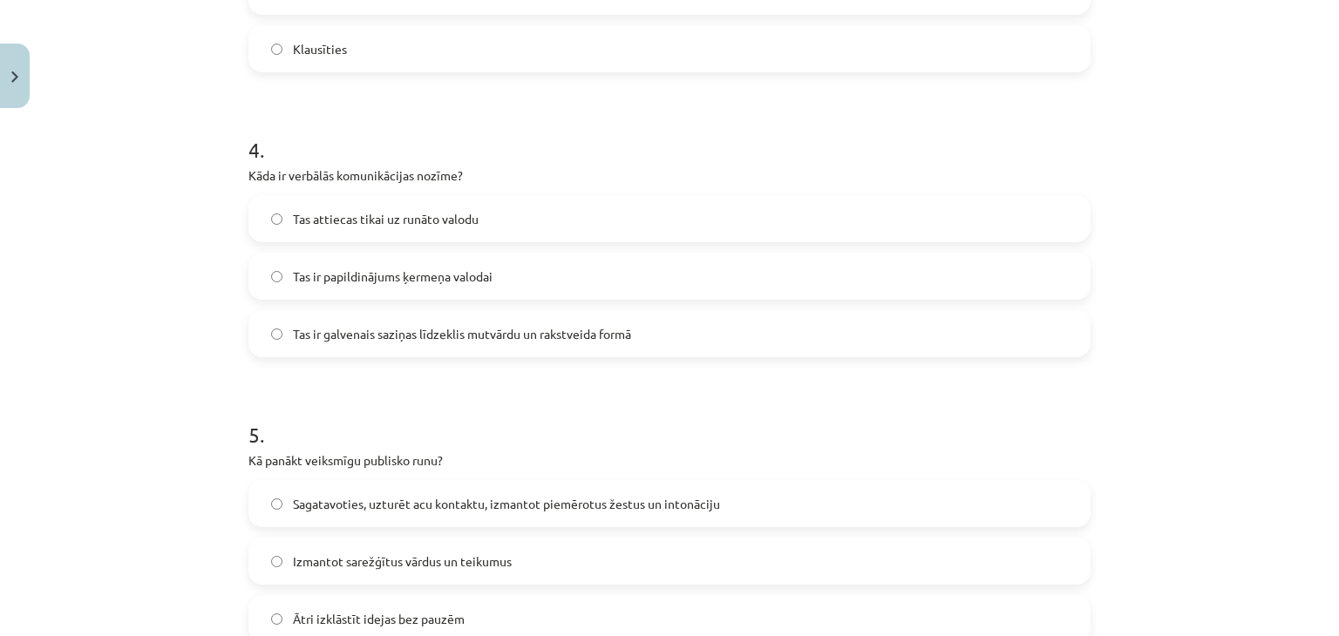
scroll to position [1096, 0]
click at [341, 339] on span "Tas ir galvenais saziņas līdzeklis mutvārdu un rakstveida formā" at bounding box center [462, 333] width 338 height 18
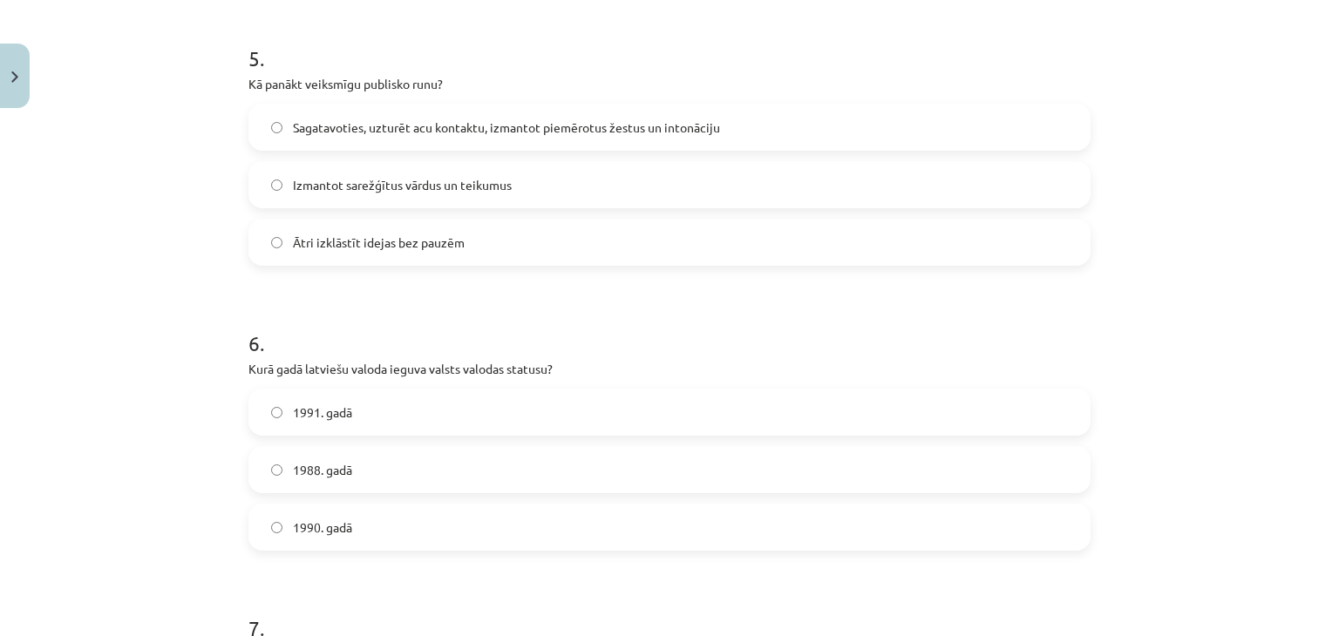
scroll to position [1473, 0]
click at [335, 119] on span "Sagatavoties, uzturēt acu kontaktu, izmantot piemērotus žestus un intonāciju" at bounding box center [506, 127] width 427 height 18
click at [328, 473] on span "1988. gadā" at bounding box center [322, 469] width 59 height 18
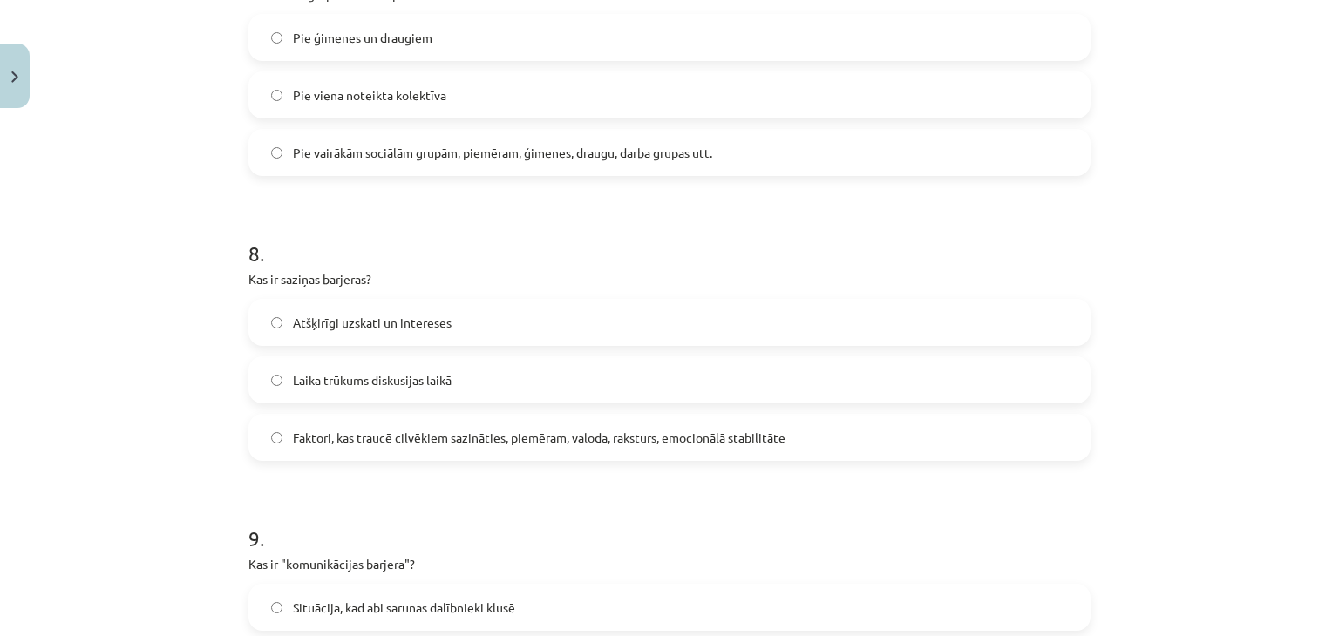
scroll to position [2134, 0]
click at [393, 429] on span "Faktori, kas traucē cilvēkiem sazināties, piemēram, valoda, raksturs, emocionāl…" at bounding box center [539, 435] width 493 height 18
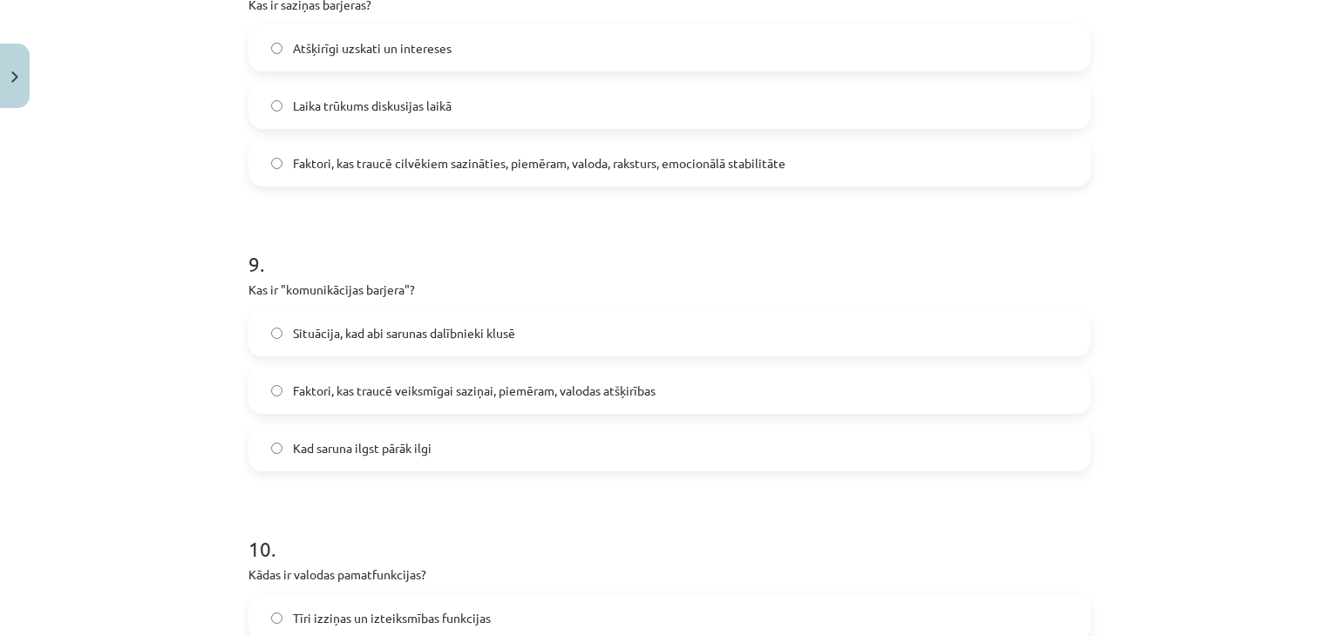
scroll to position [2413, 0]
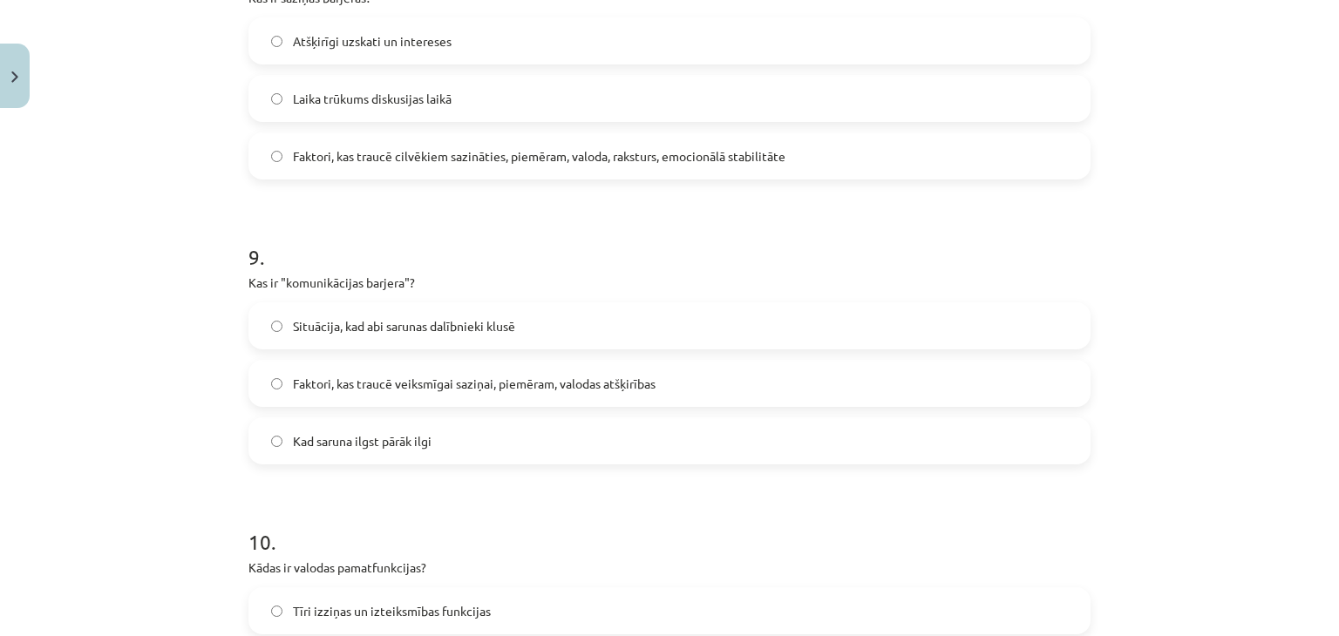
click at [323, 368] on label "Faktori, kas traucē veiksmīgai saziņai, piemēram, valodas atšķirības" at bounding box center [669, 384] width 839 height 44
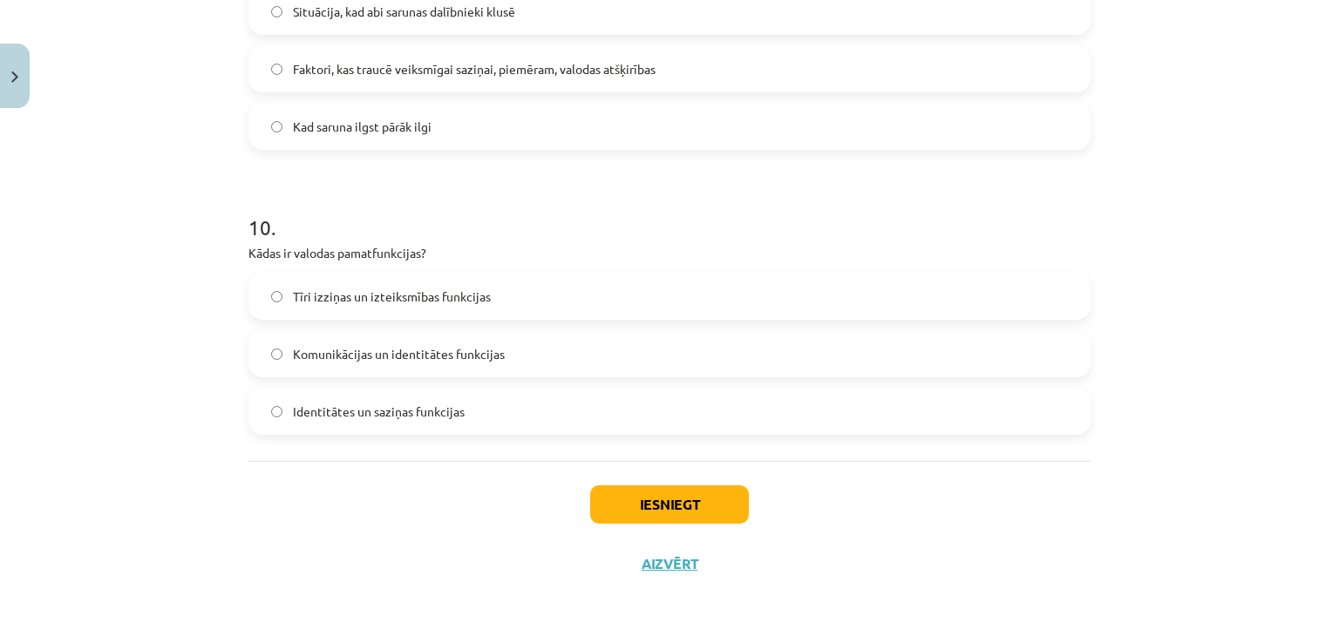
click at [356, 416] on span "Identitātes un saziņas funkcijas" at bounding box center [379, 412] width 172 height 18
click at [608, 507] on button "Iesniegt" at bounding box center [669, 505] width 159 height 38
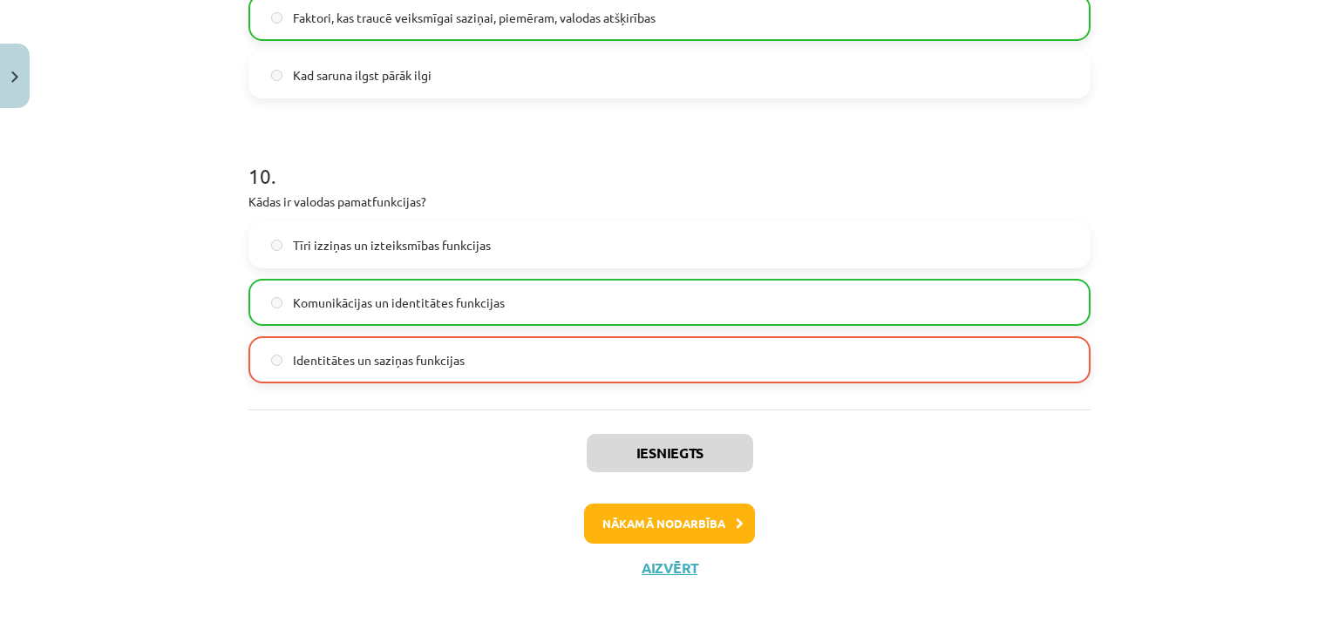
scroll to position [2783, 0]
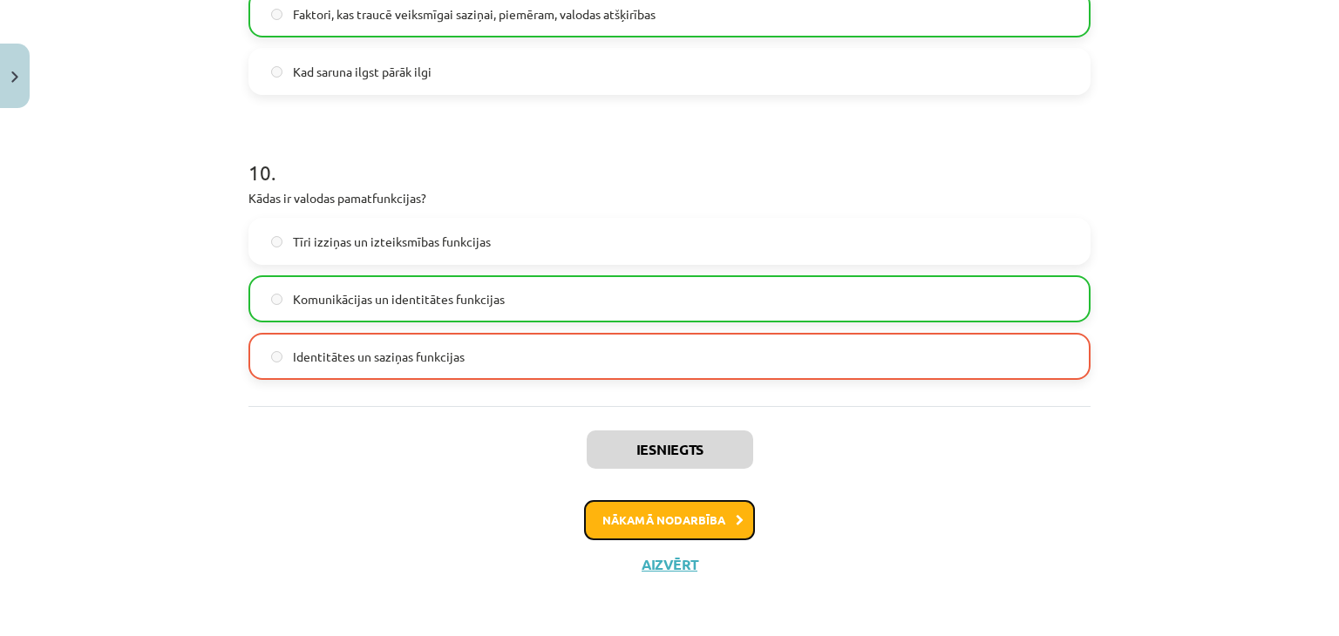
click at [638, 516] on button "Nākamā nodarbība" at bounding box center [669, 520] width 171 height 40
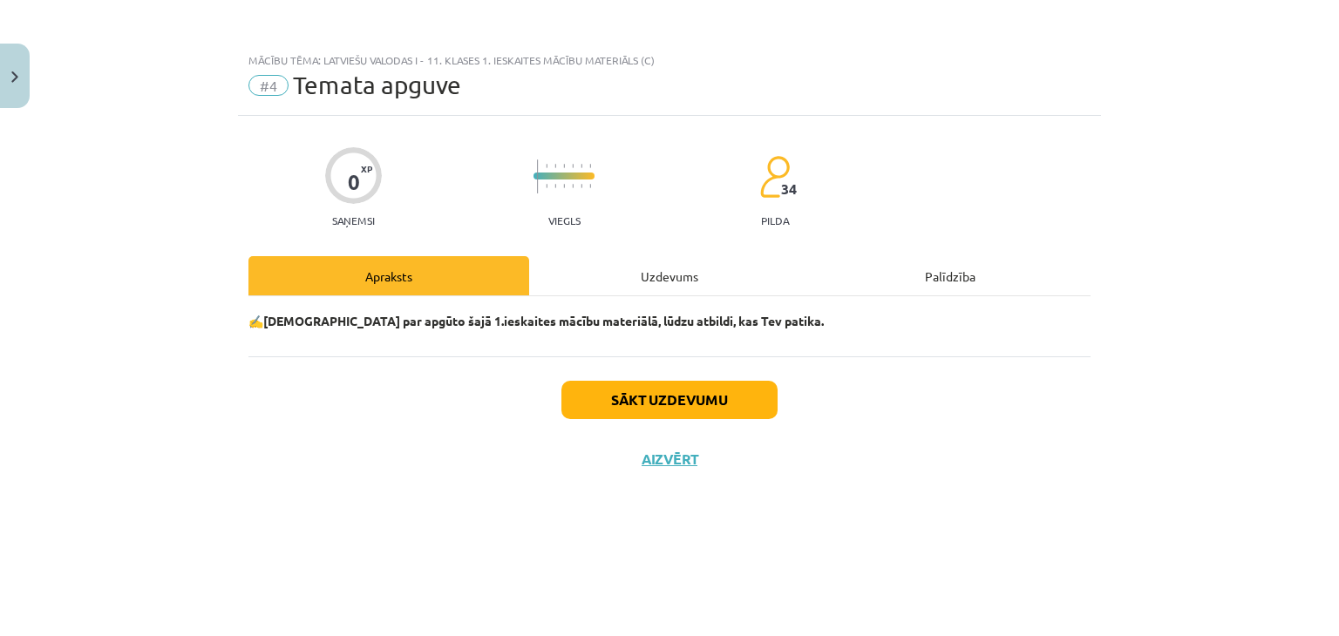
scroll to position [0, 0]
click at [642, 413] on button "Sākt uzdevumu" at bounding box center [669, 400] width 216 height 38
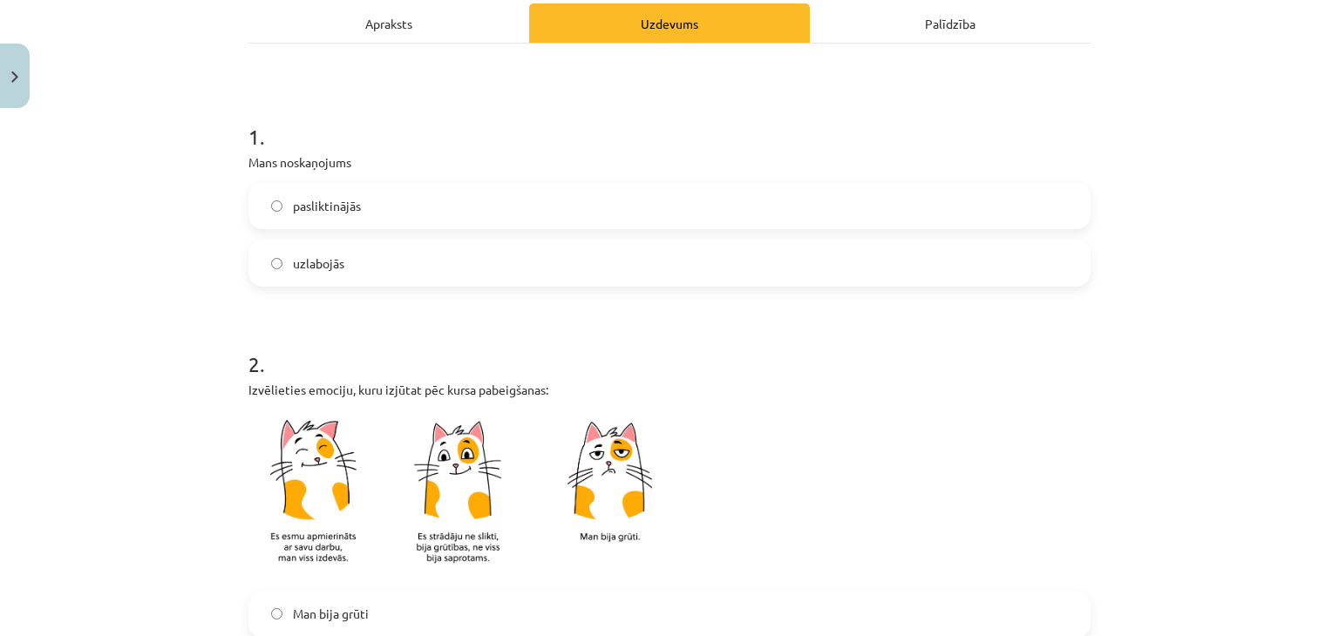
scroll to position [254, 0]
click at [418, 248] on label "uzlabojās" at bounding box center [669, 263] width 839 height 44
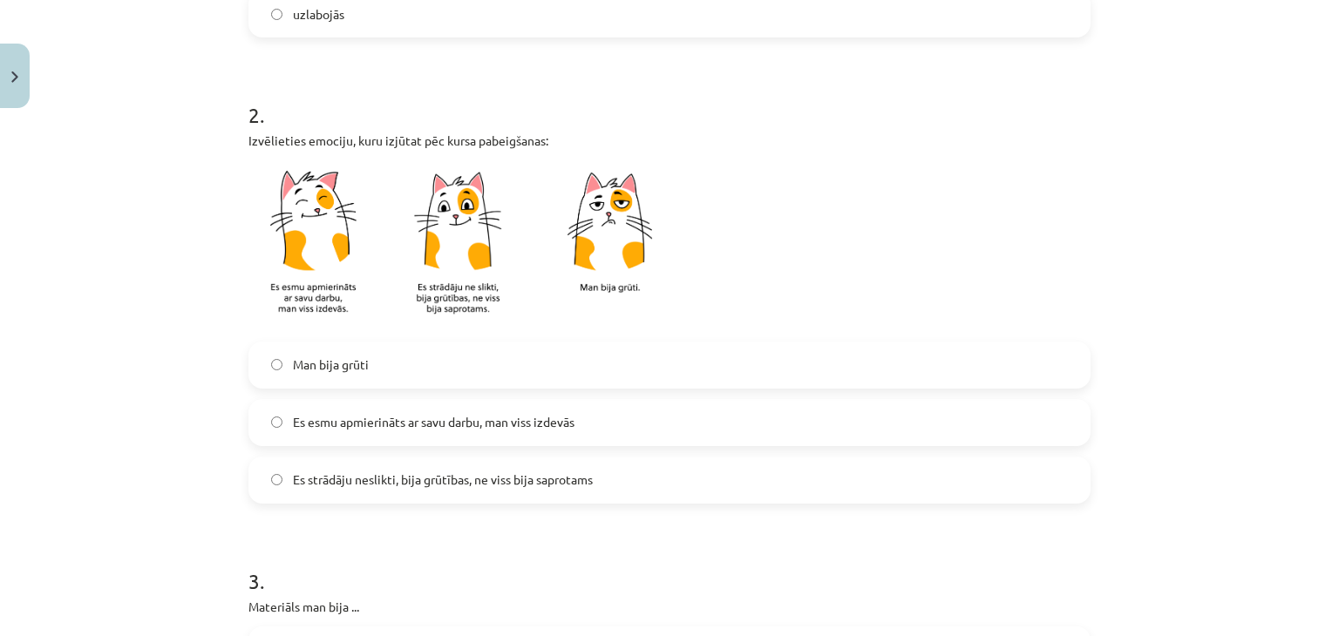
scroll to position [504, 0]
click at [355, 409] on label "Es esmu apmierināts ar savu darbu, man viss izdevās" at bounding box center [669, 421] width 839 height 44
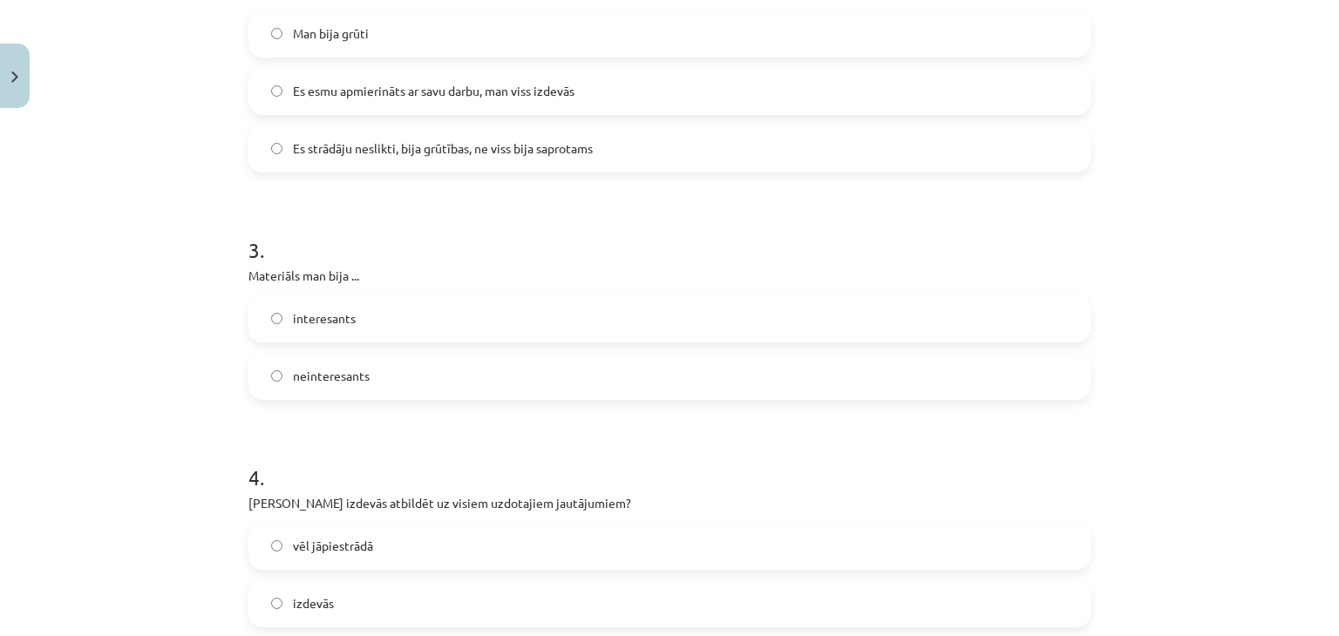
scroll to position [835, 0]
click at [366, 323] on label "interesants" at bounding box center [669, 318] width 839 height 44
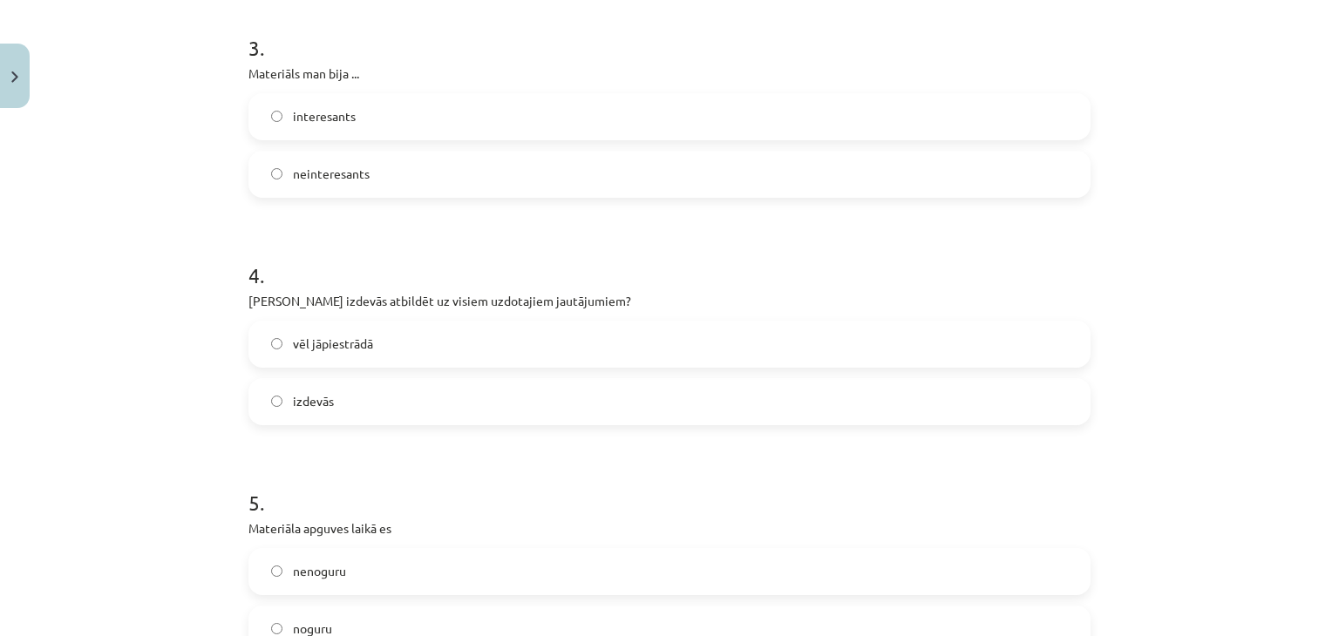
scroll to position [1037, 0]
click at [358, 353] on label "vēl jāpiestrādā" at bounding box center [669, 343] width 839 height 44
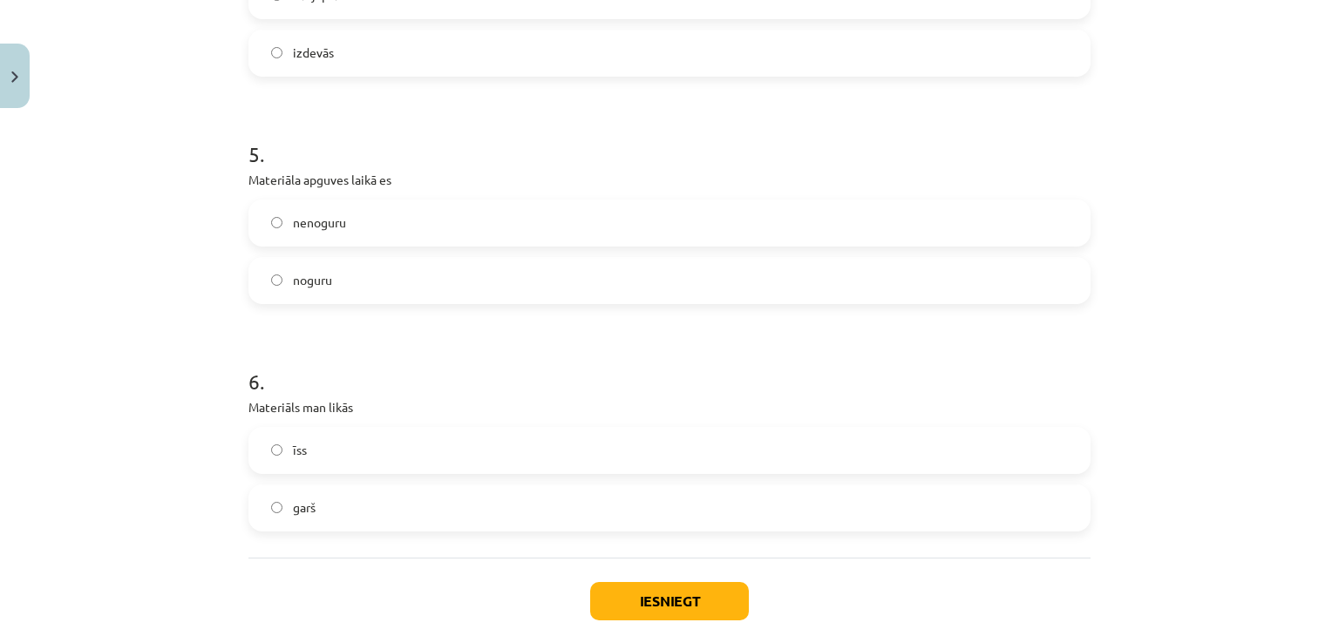
scroll to position [1400, 0]
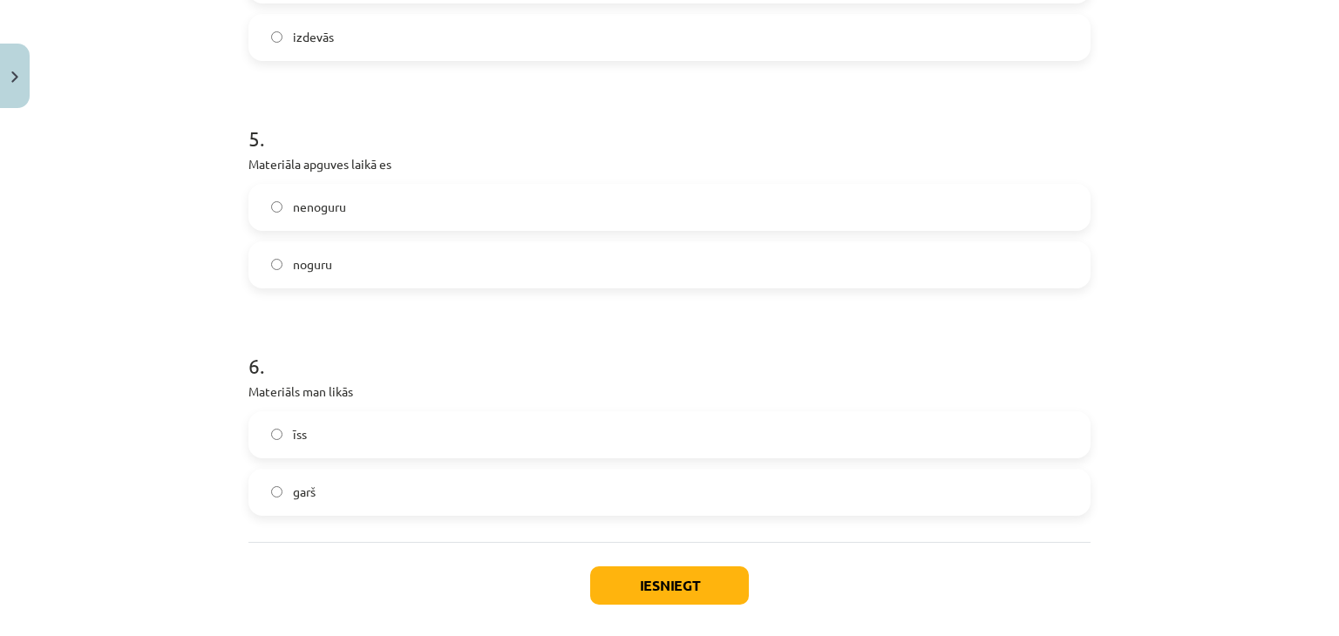
click at [384, 202] on label "nenoguru" at bounding box center [669, 208] width 839 height 44
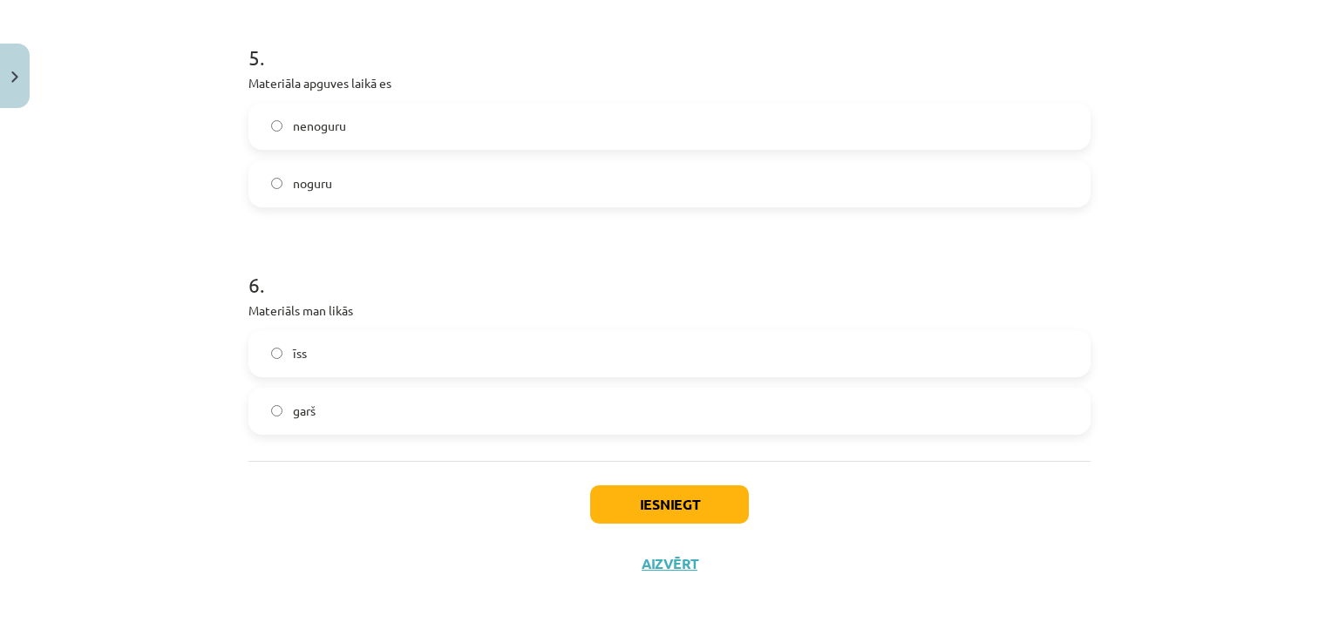
click at [335, 380] on div "īss garš" at bounding box center [669, 382] width 842 height 105
click at [349, 356] on label "īss" at bounding box center [669, 354] width 839 height 44
click at [631, 517] on button "Iesniegt" at bounding box center [669, 505] width 159 height 38
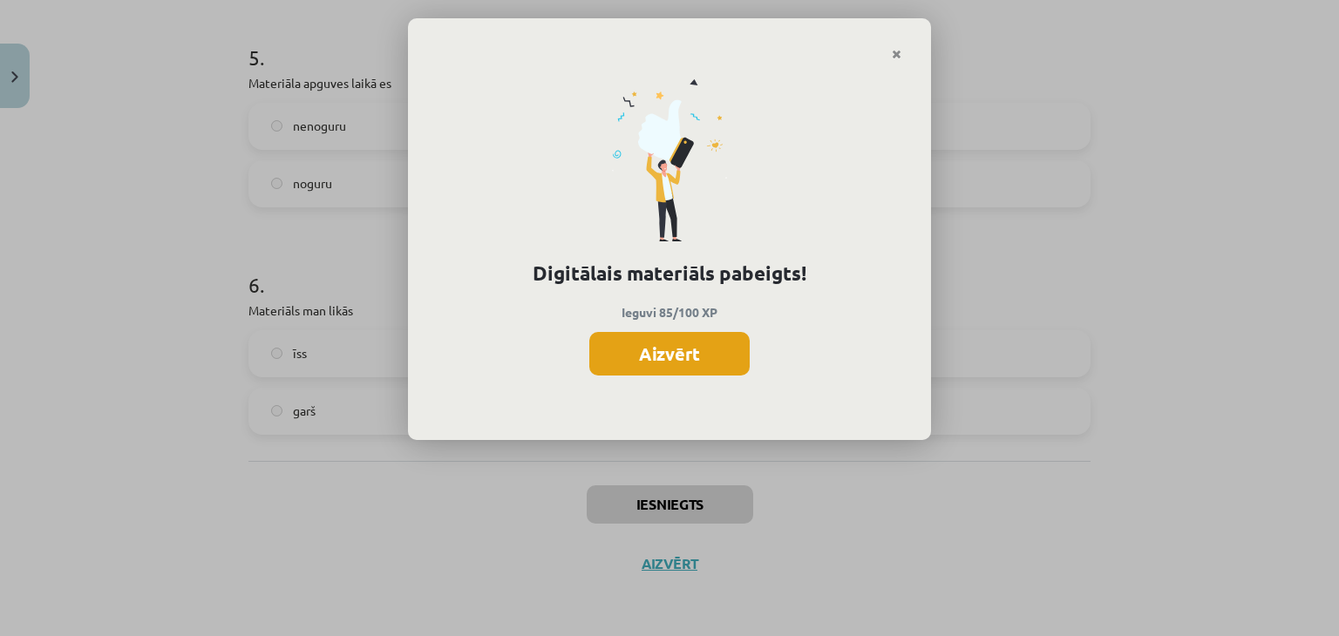
click at [681, 353] on button "Aizvērt" at bounding box center [669, 354] width 160 height 44
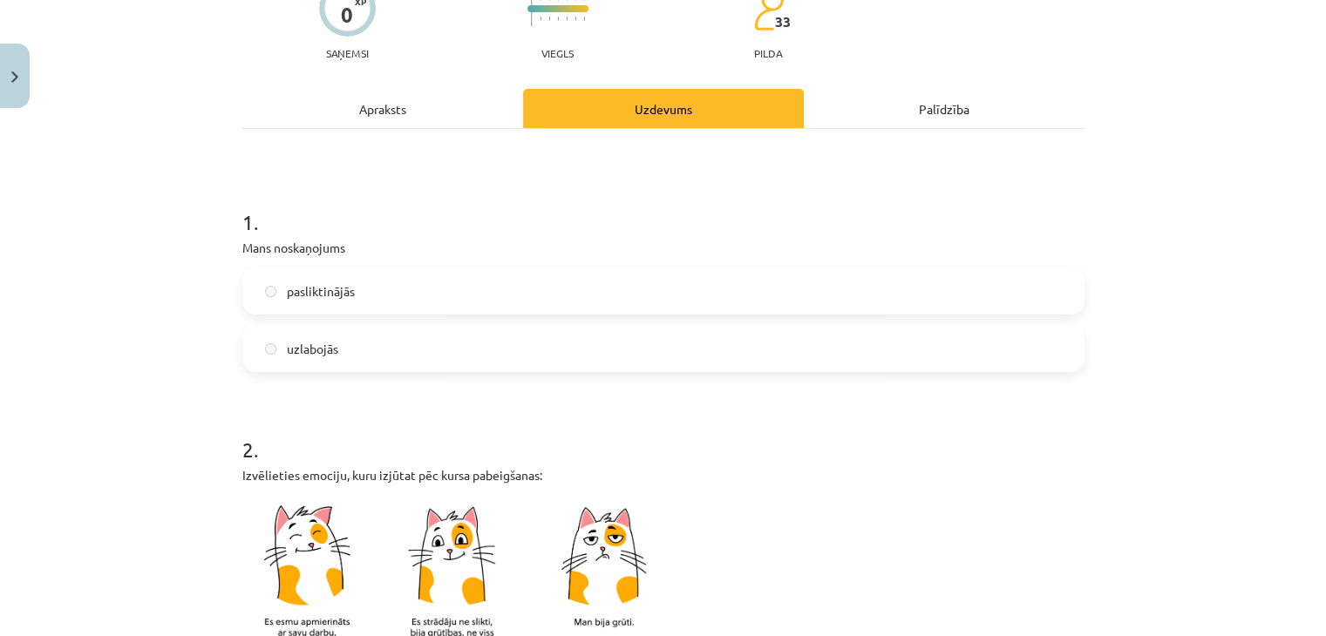
scroll to position [21, 0]
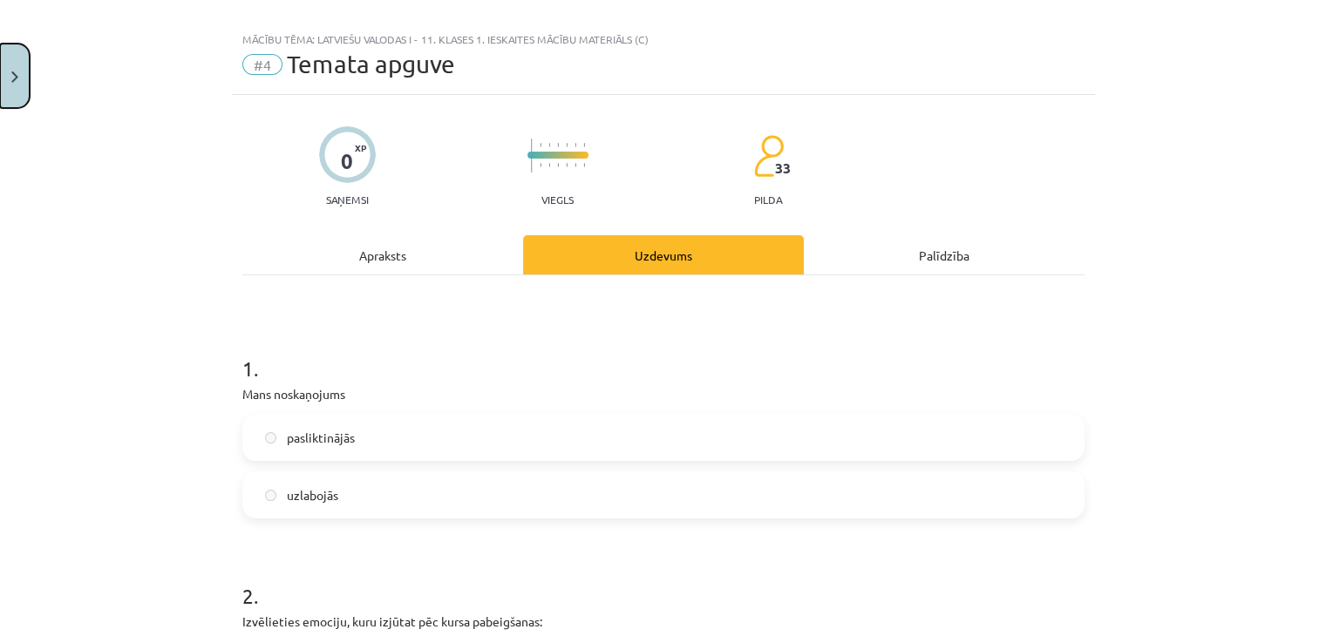
click at [21, 84] on button "Close" at bounding box center [15, 76] width 30 height 65
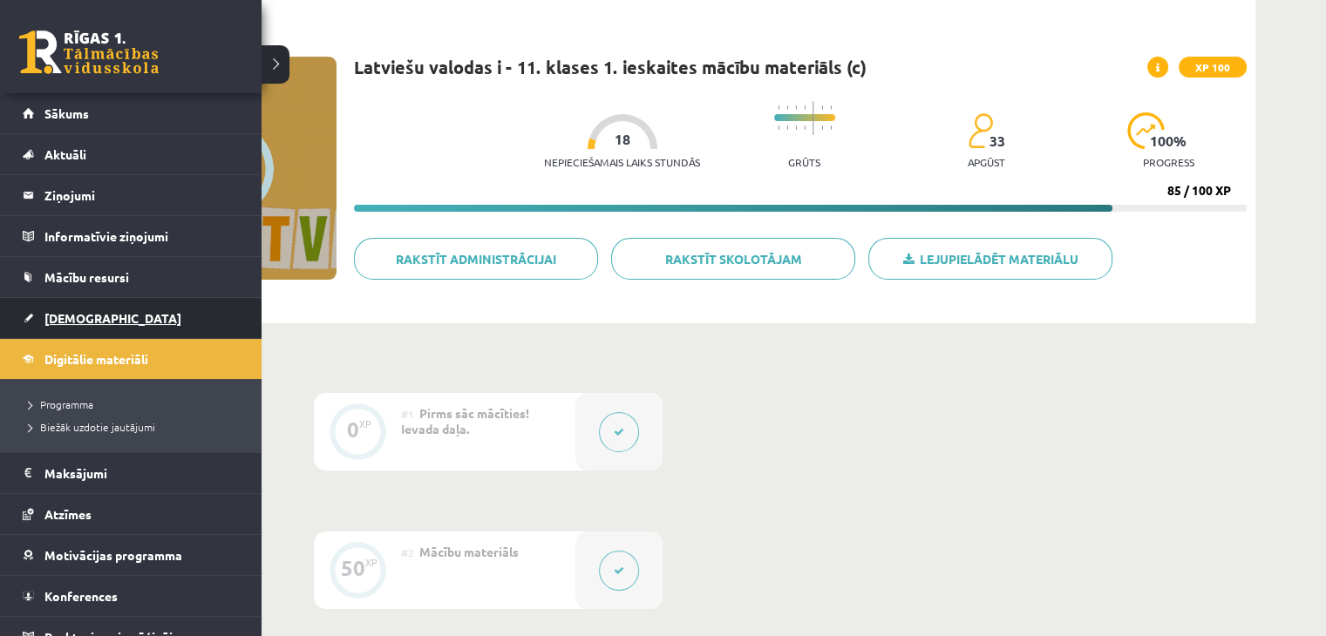
click at [80, 317] on span "[DEMOGRAPHIC_DATA]" at bounding box center [112, 318] width 137 height 16
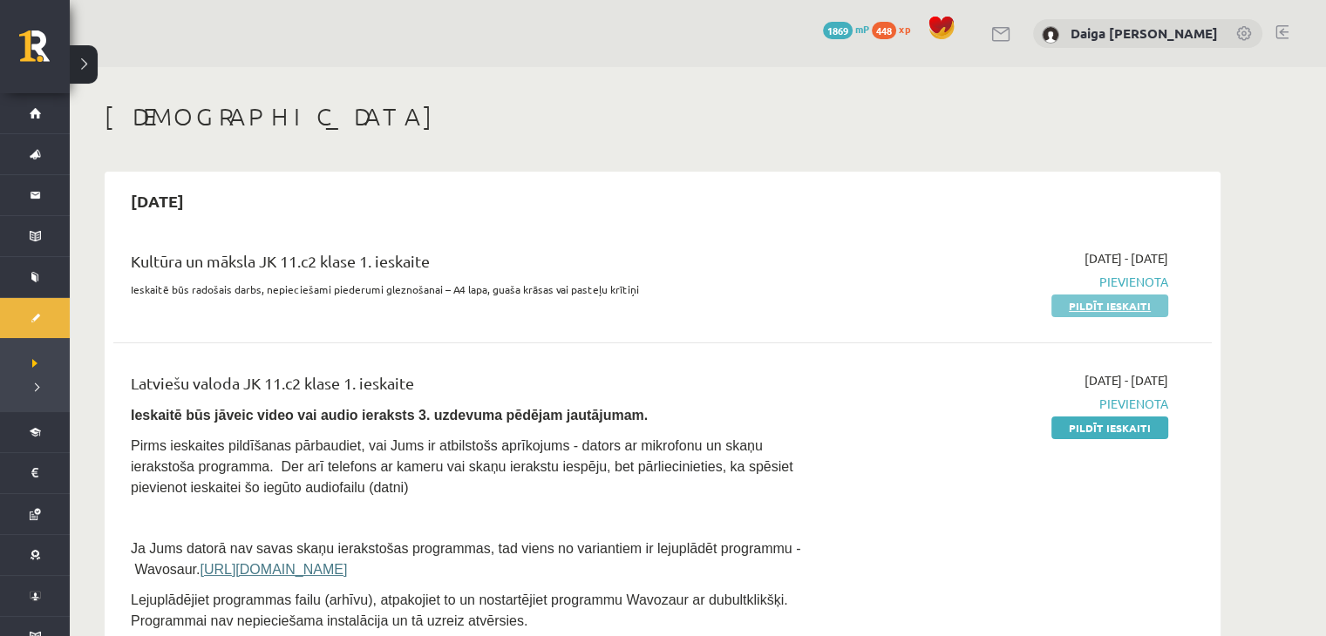
click at [1079, 302] on link "Pildīt ieskaiti" at bounding box center [1109, 306] width 117 height 23
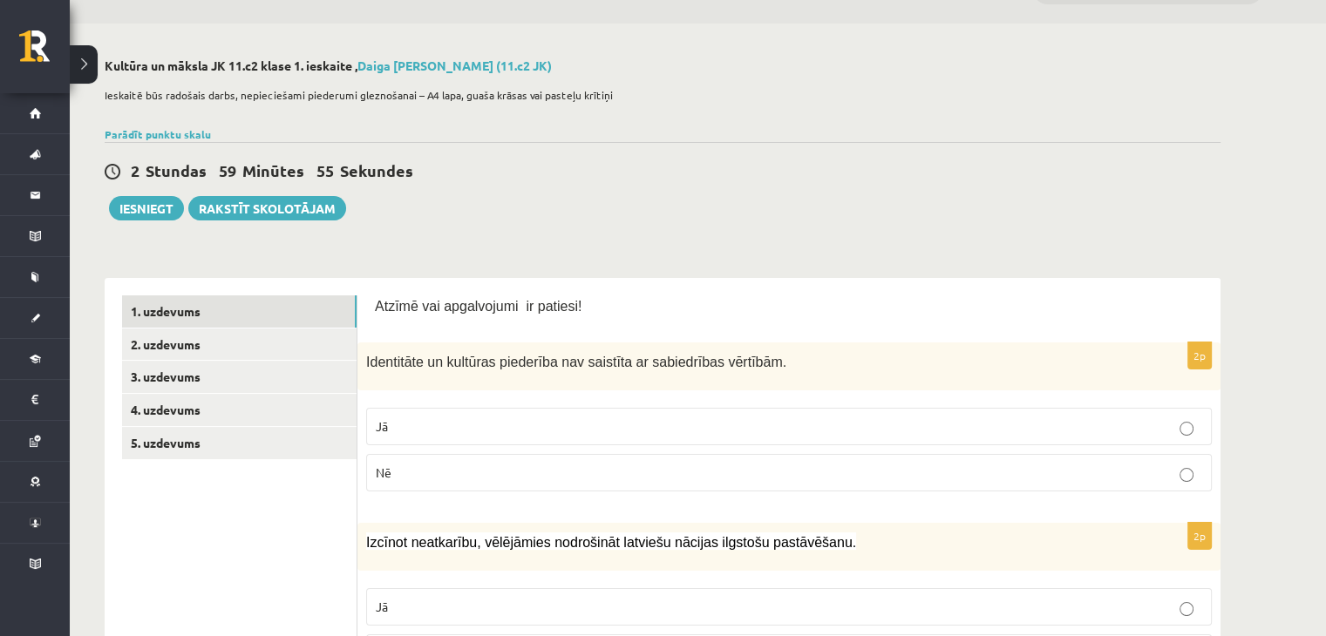
scroll to position [24, 0]
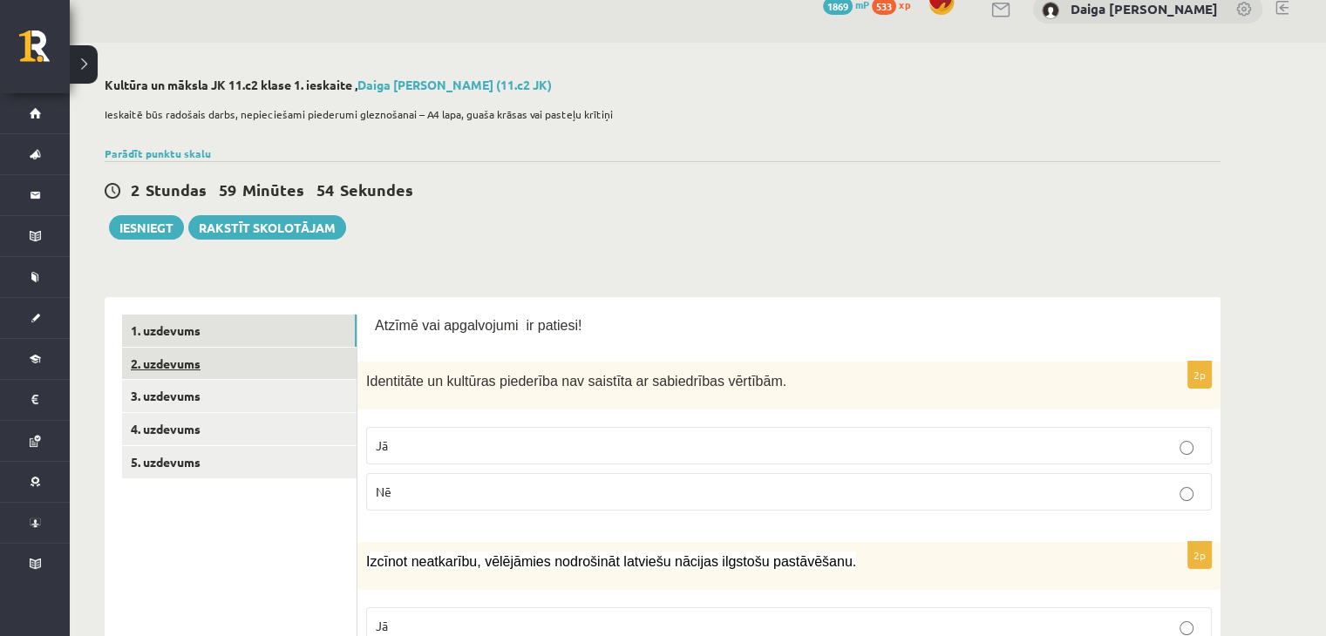
click at [197, 366] on link "2. uzdevums" at bounding box center [239, 364] width 235 height 32
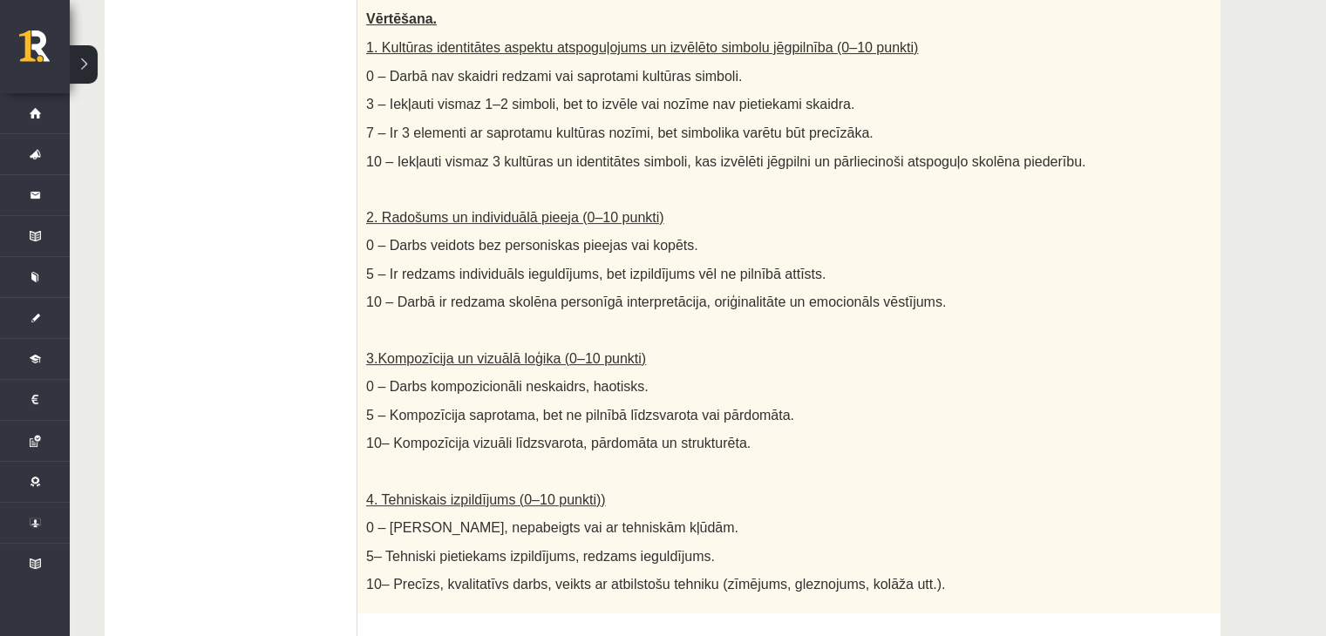
scroll to position [0, 0]
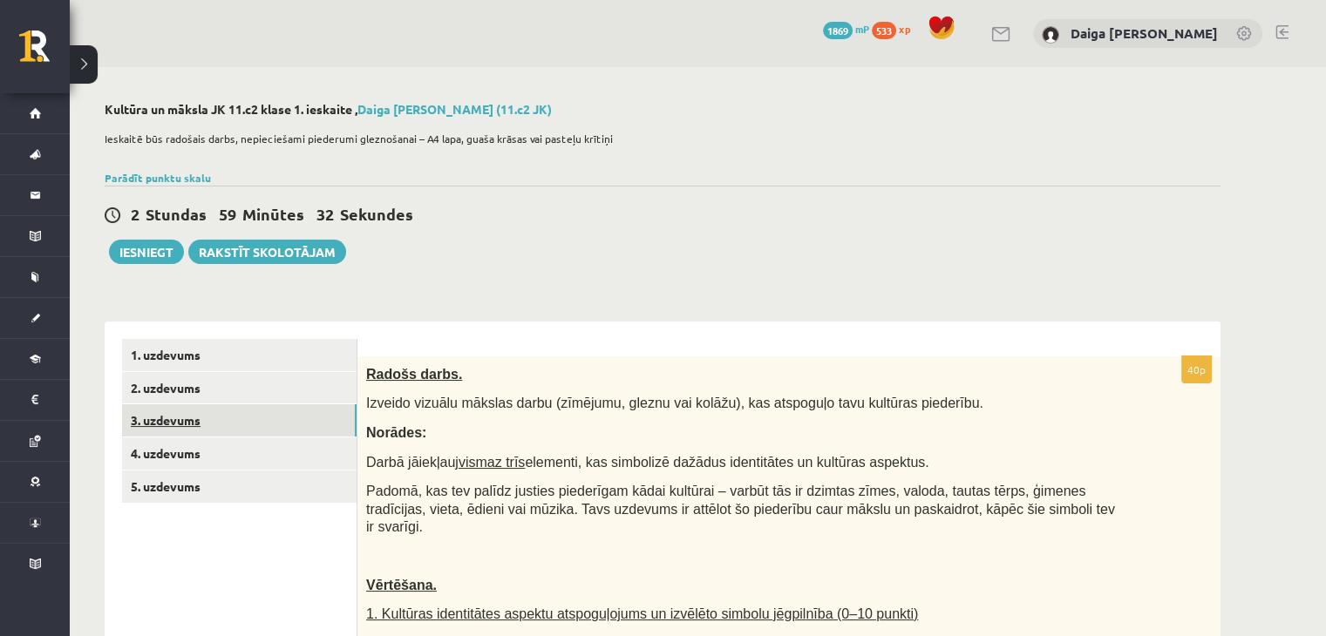
click at [150, 420] on link "3. uzdevums" at bounding box center [239, 421] width 235 height 32
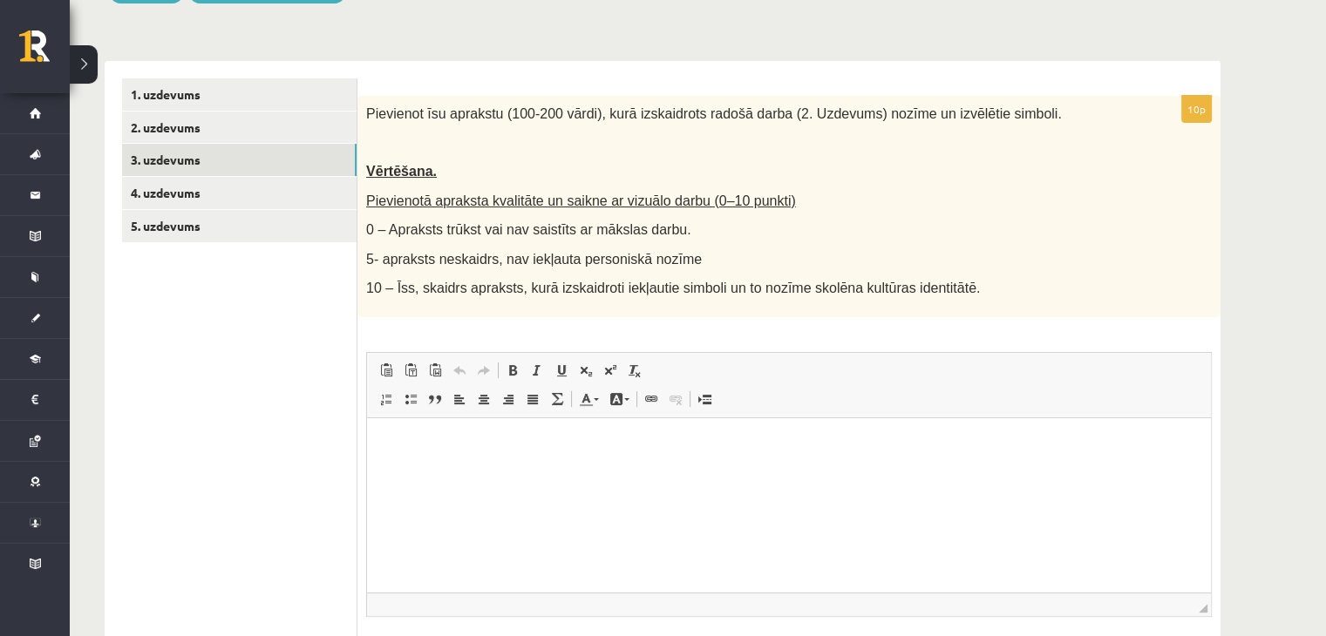
scroll to position [391, 0]
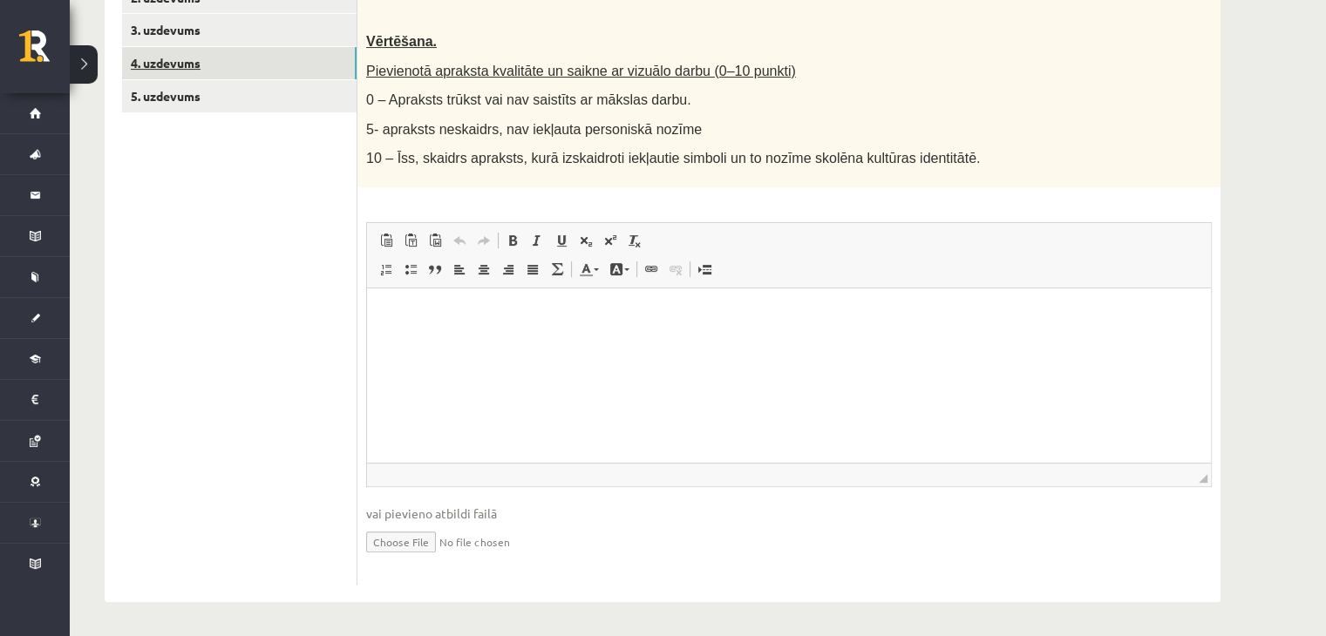
click at [181, 63] on link "4. uzdevums" at bounding box center [239, 63] width 235 height 32
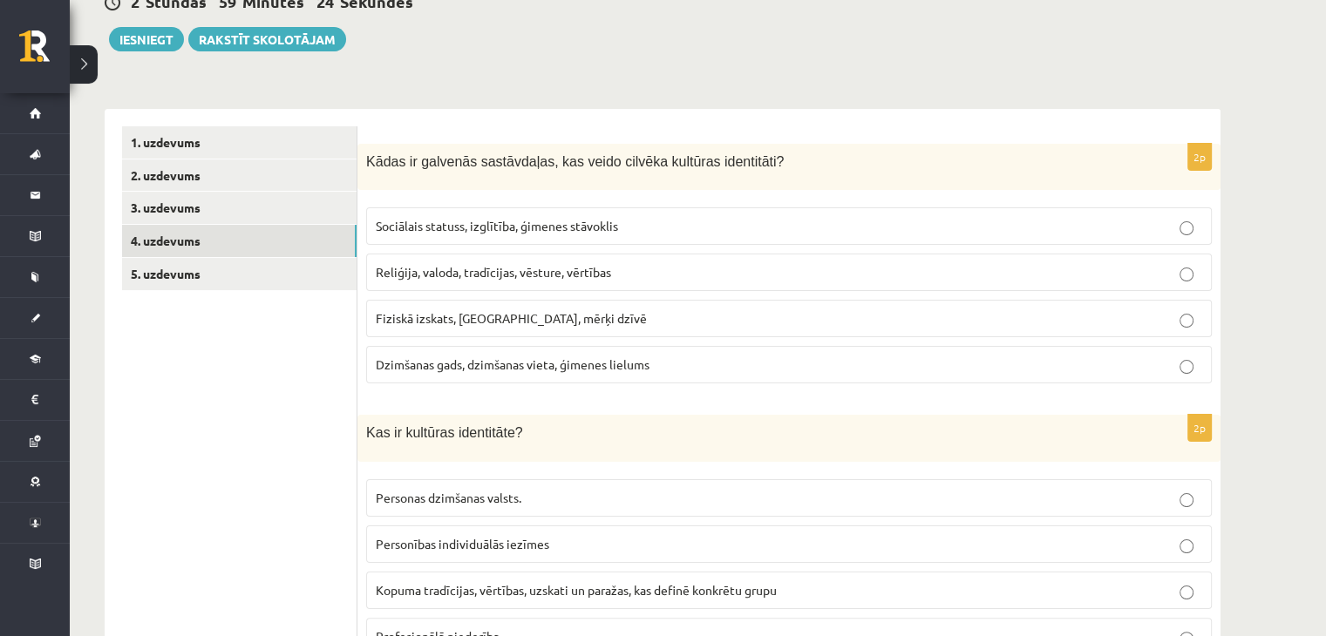
scroll to position [0, 0]
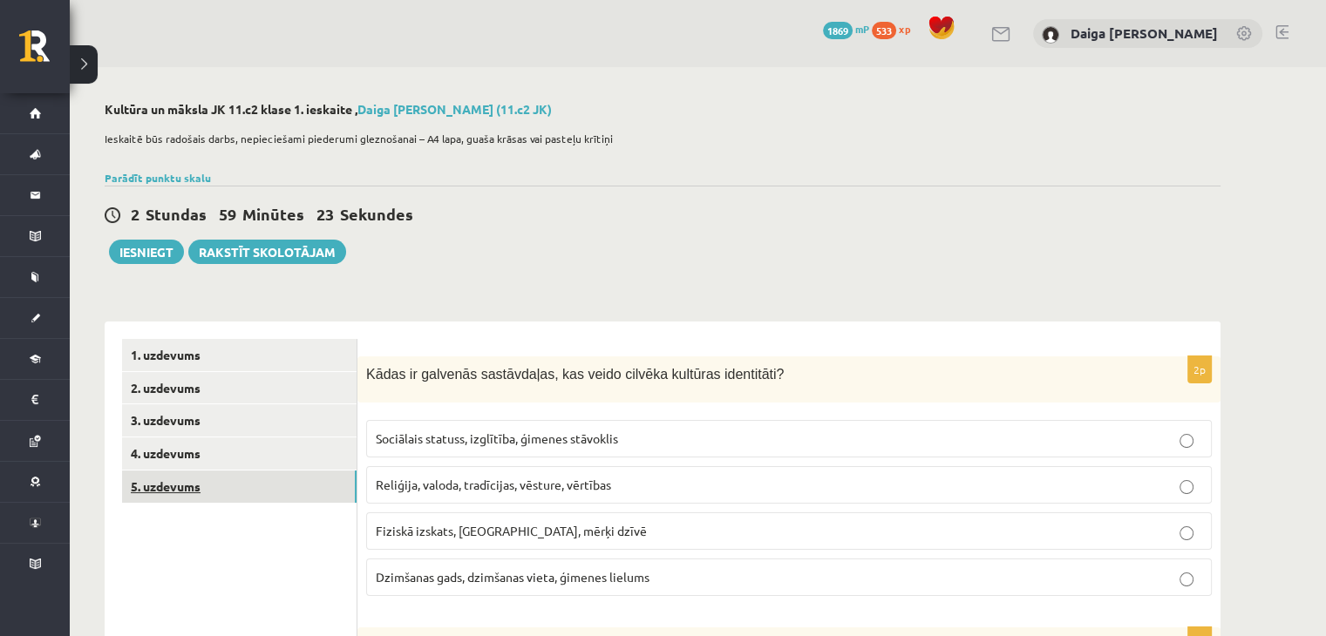
click at [165, 486] on link "5. uzdevums" at bounding box center [239, 487] width 235 height 32
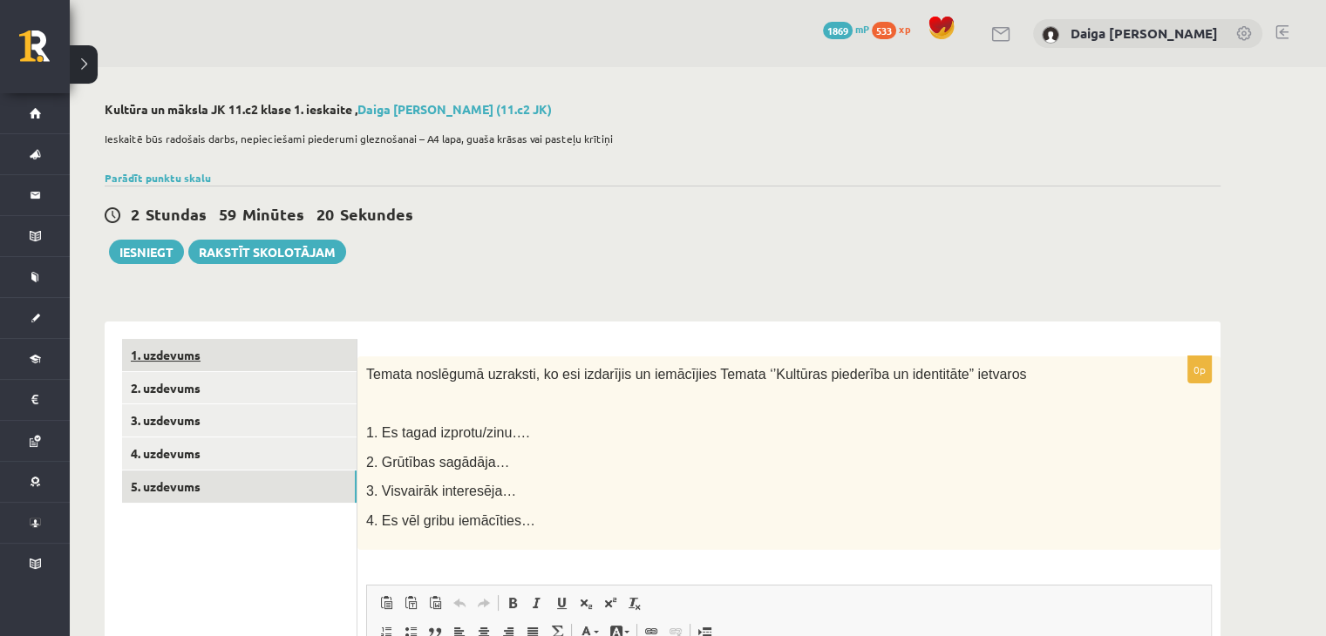
click at [184, 360] on link "1. uzdevums" at bounding box center [239, 355] width 235 height 32
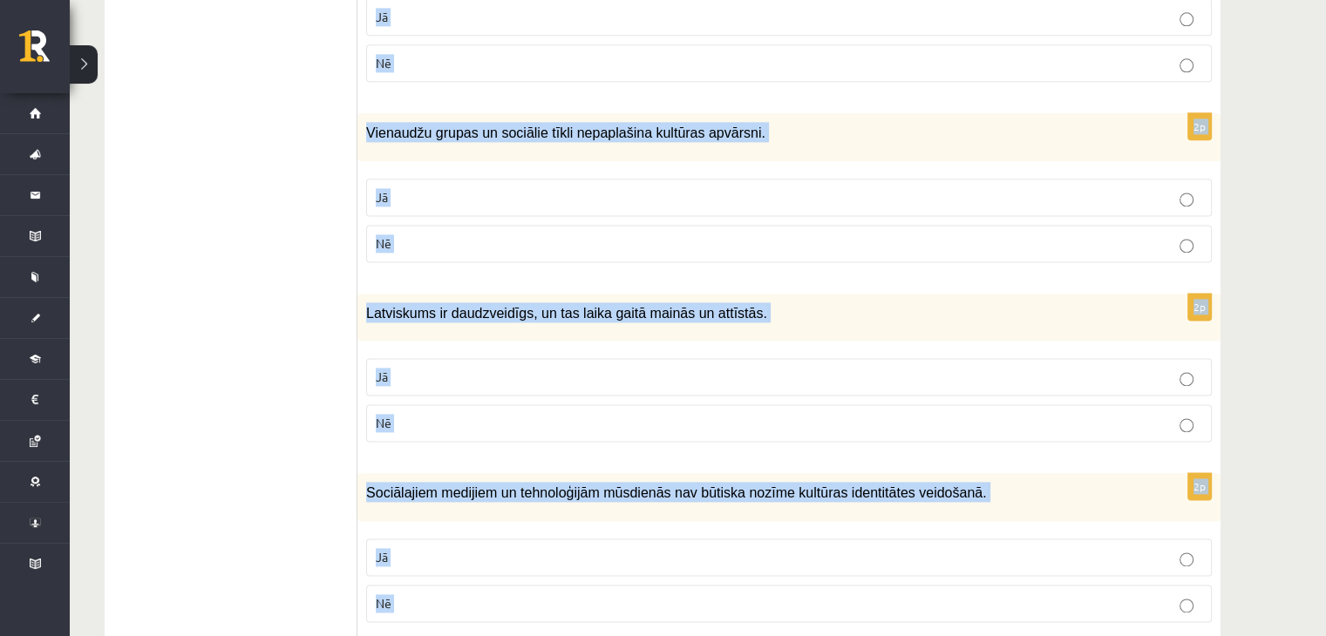
scroll to position [2494, 0]
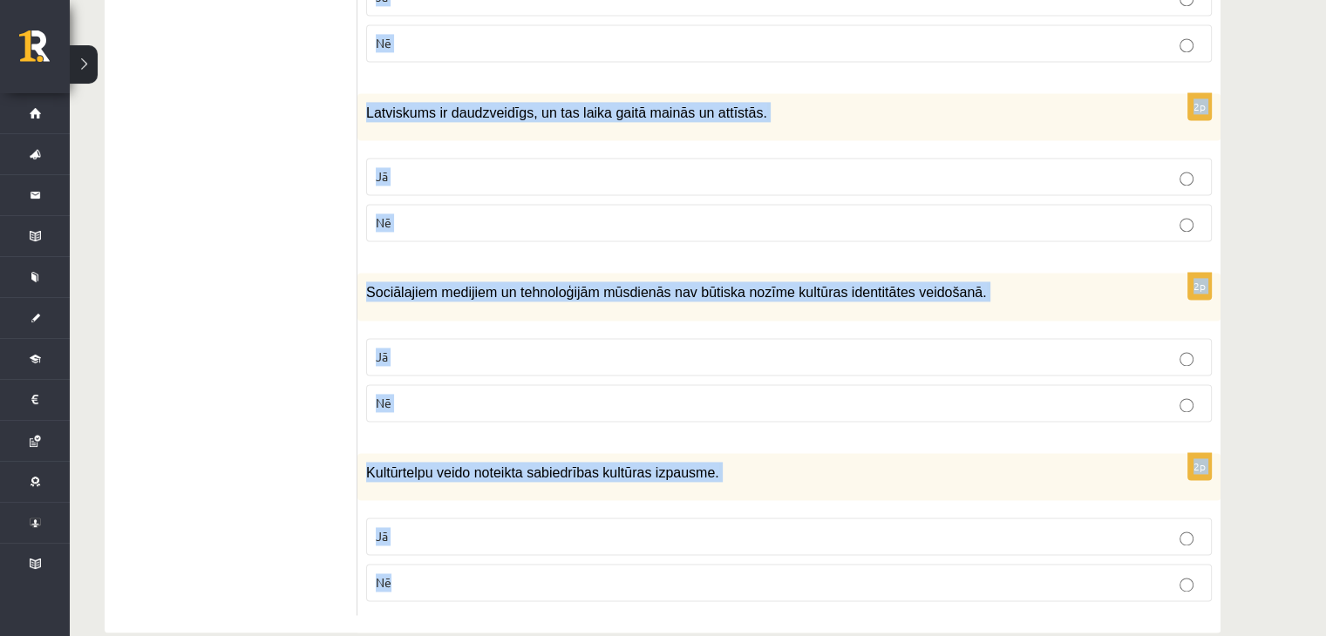
drag, startPoint x: 370, startPoint y: 355, endPoint x: 518, endPoint y: 566, distance: 257.8
copy form "Atzīmē vai apgalvojumi ir patiesi! 2p Identitāte un kultūras piederība nav sais…"
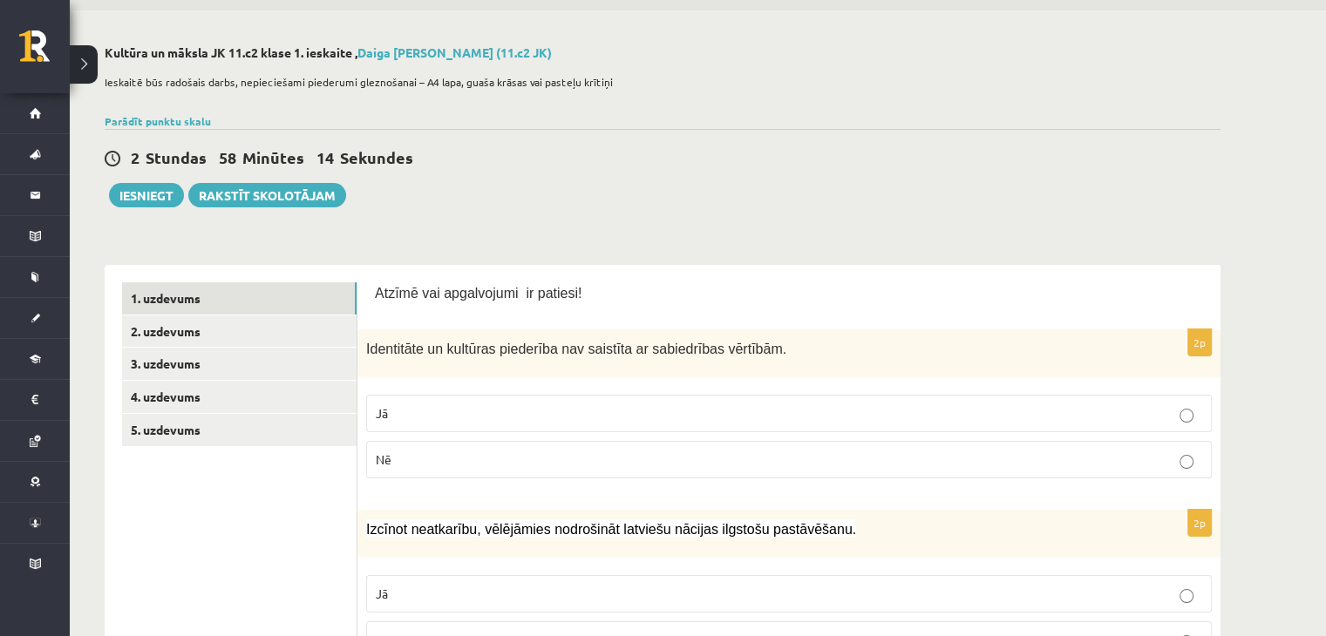
scroll to position [0, 0]
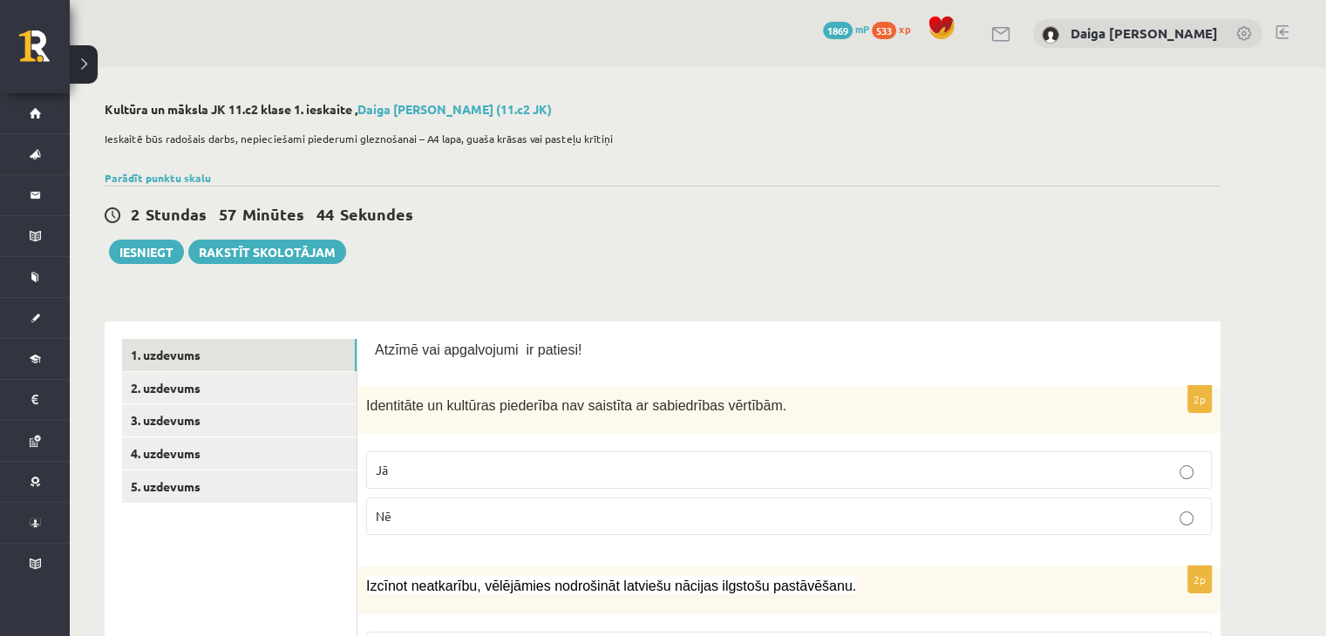
click at [464, 515] on p "Nē" at bounding box center [789, 516] width 826 height 18
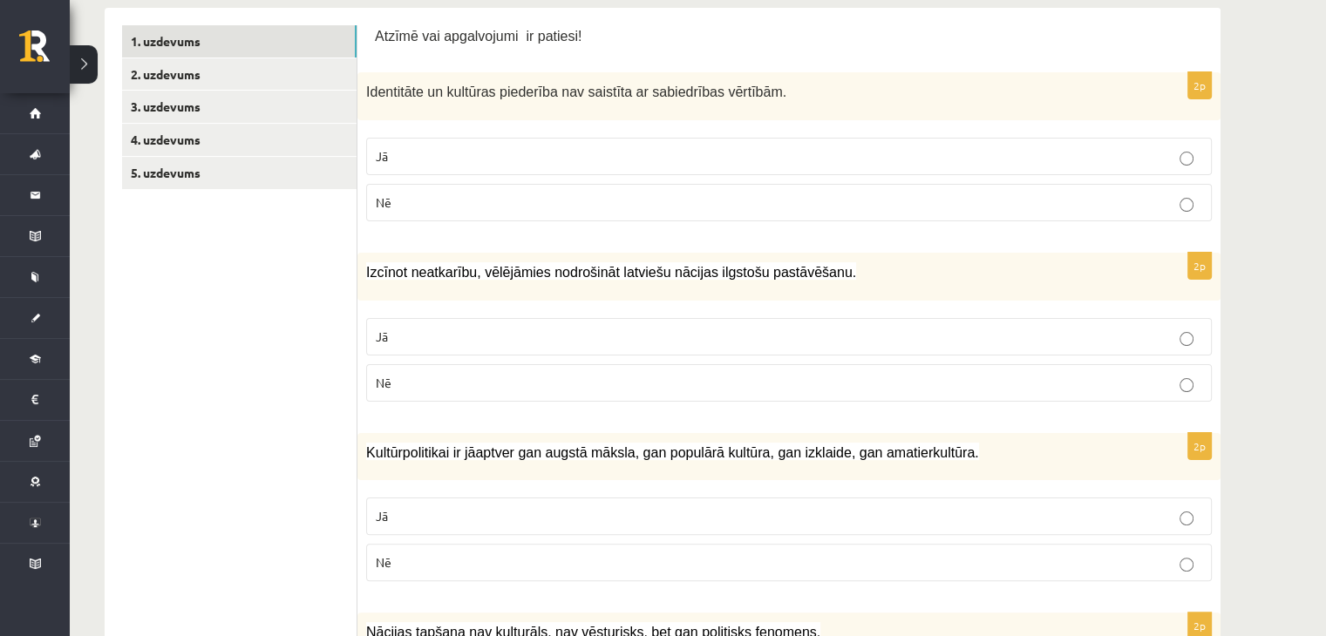
click at [486, 339] on p "Jā" at bounding box center [789, 337] width 826 height 18
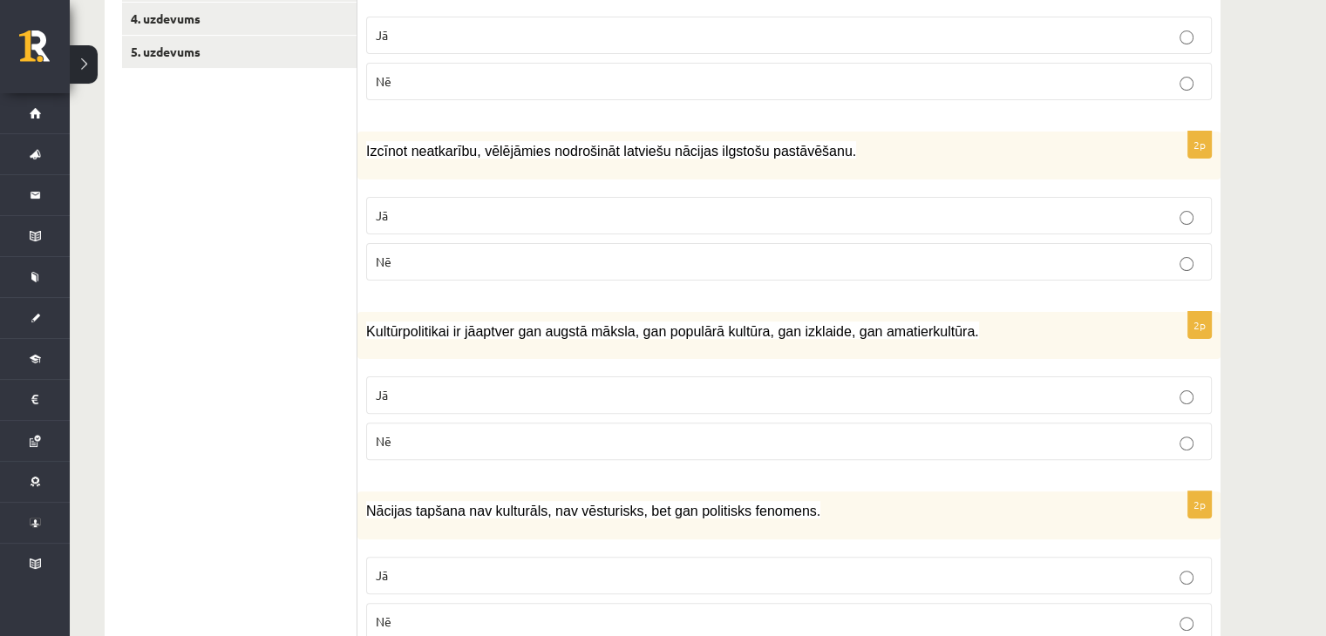
click at [450, 398] on p "Jā" at bounding box center [789, 395] width 826 height 18
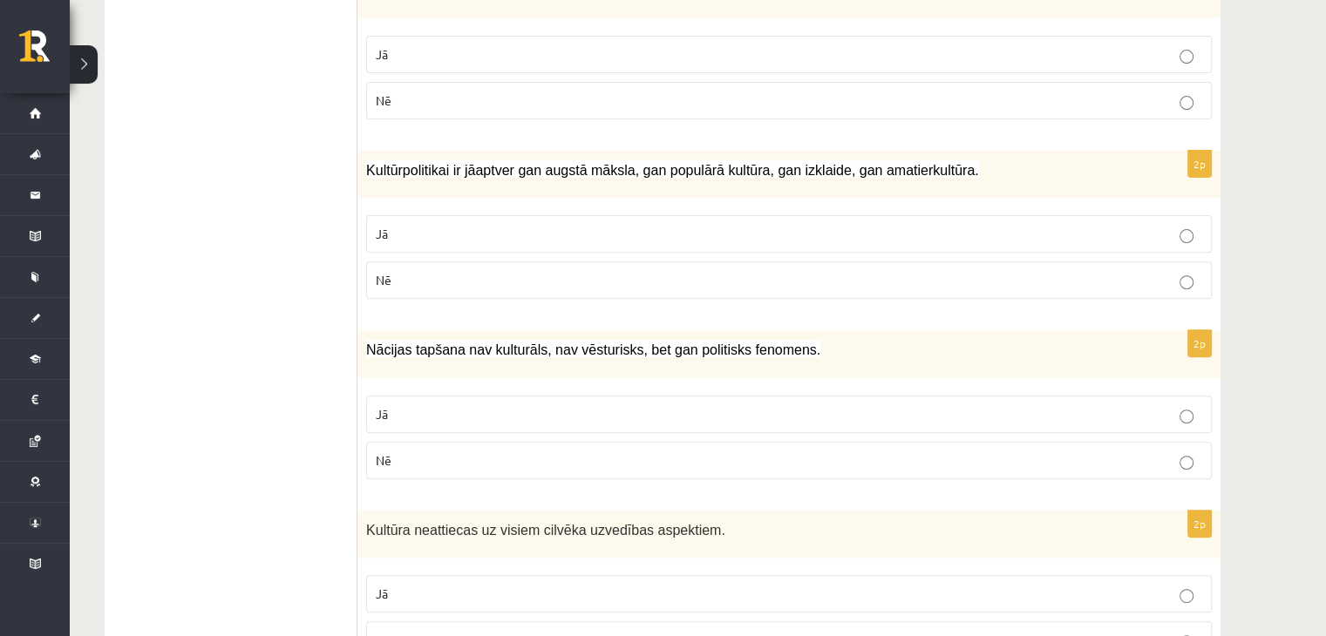
click at [418, 465] on p "Nē" at bounding box center [789, 461] width 826 height 18
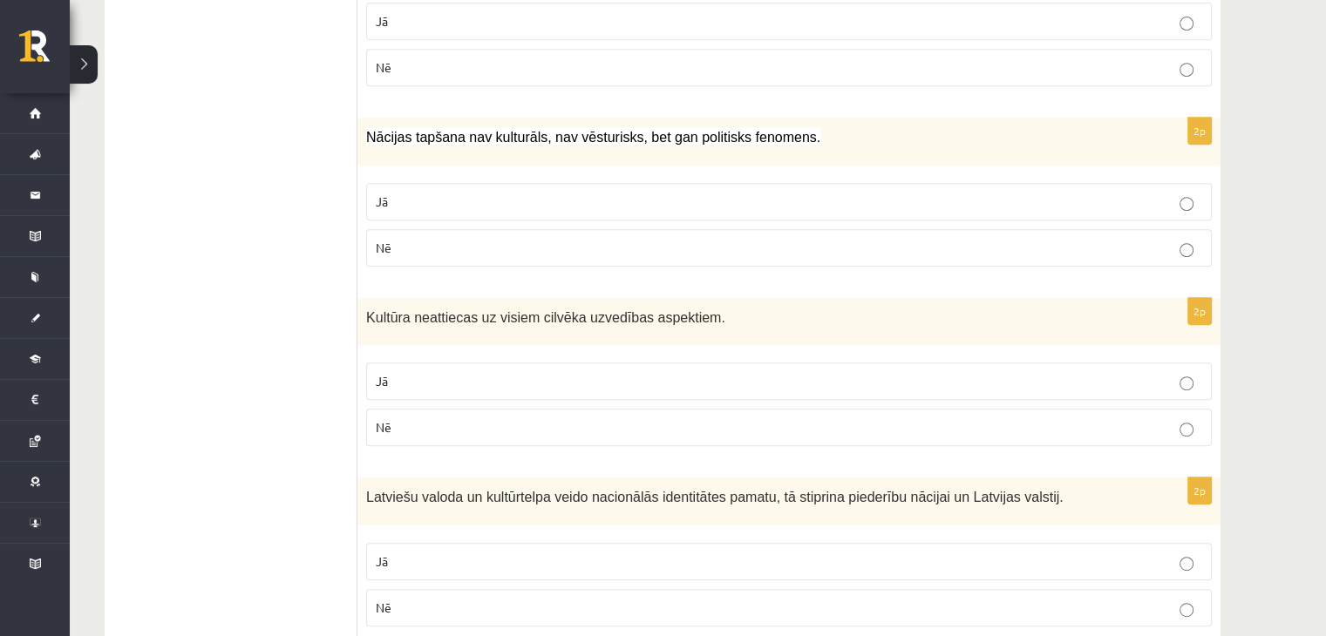
scroll to position [826, 0]
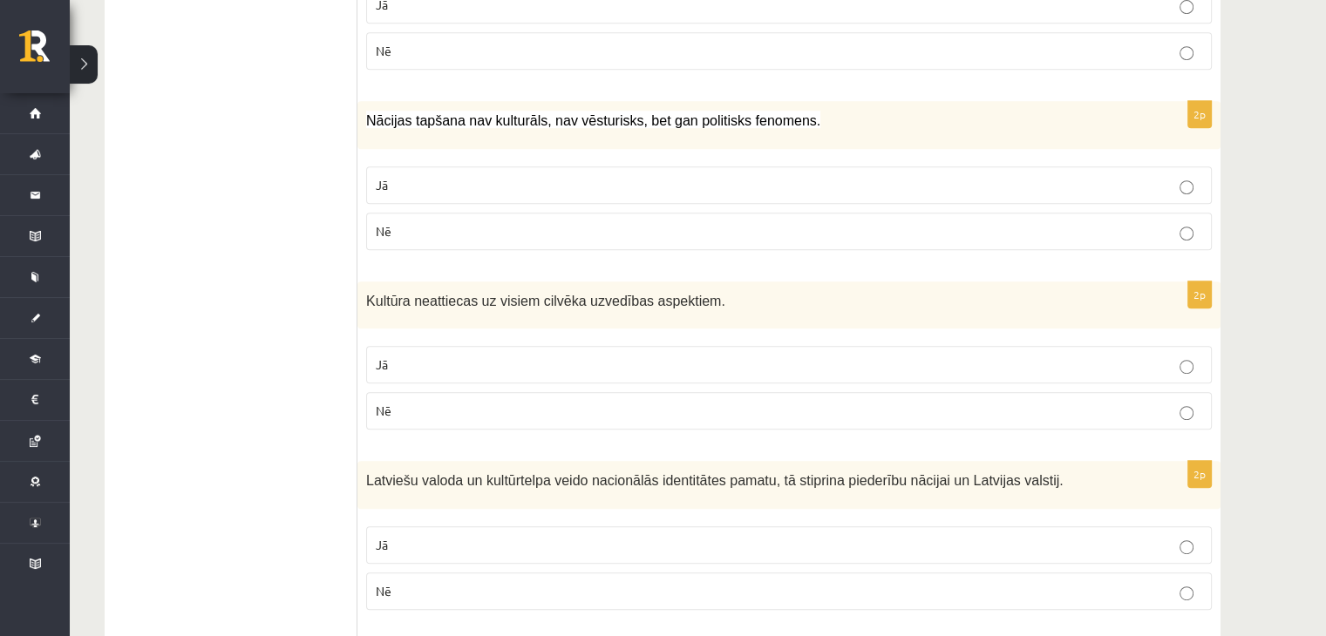
click at [443, 414] on p "Nē" at bounding box center [789, 411] width 826 height 18
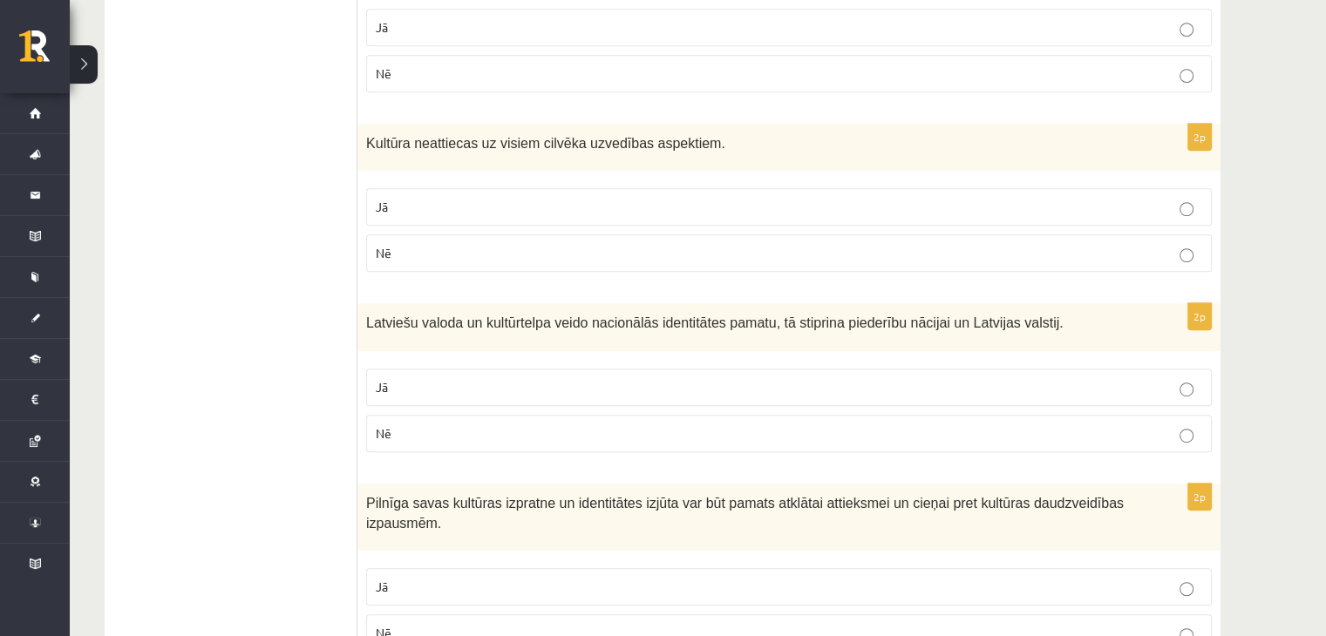
scroll to position [985, 0]
click at [469, 385] on p "Jā" at bounding box center [789, 386] width 826 height 18
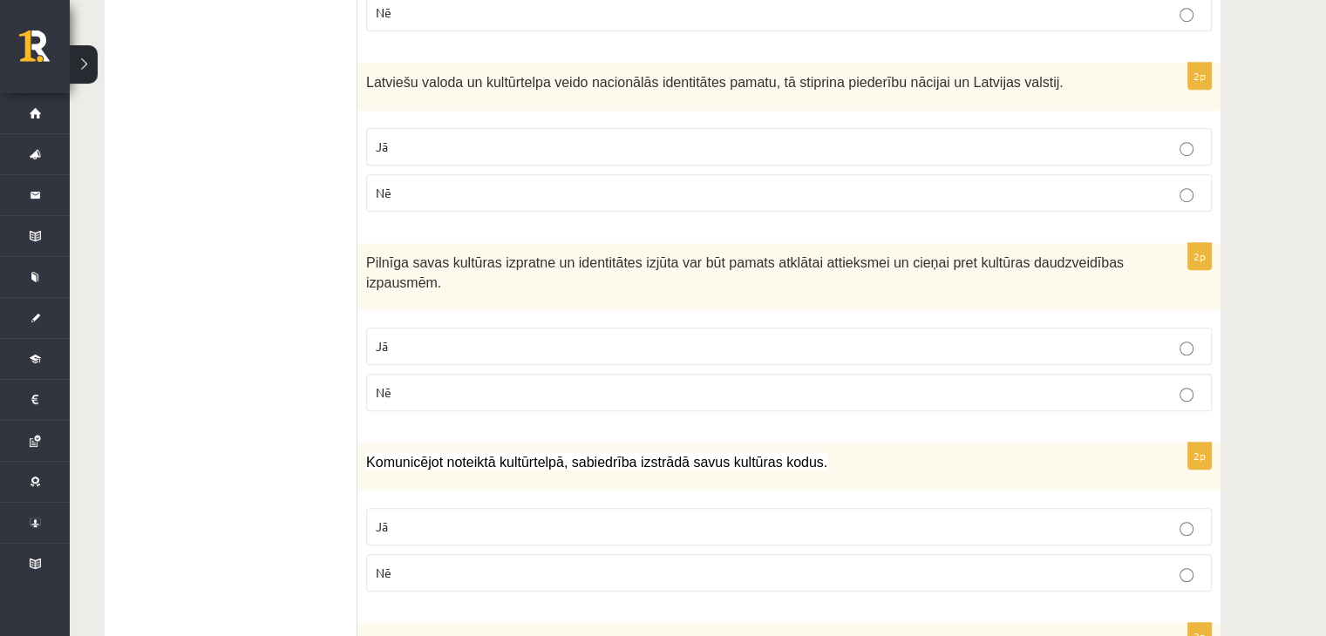
click at [485, 343] on p "Jā" at bounding box center [789, 346] width 826 height 18
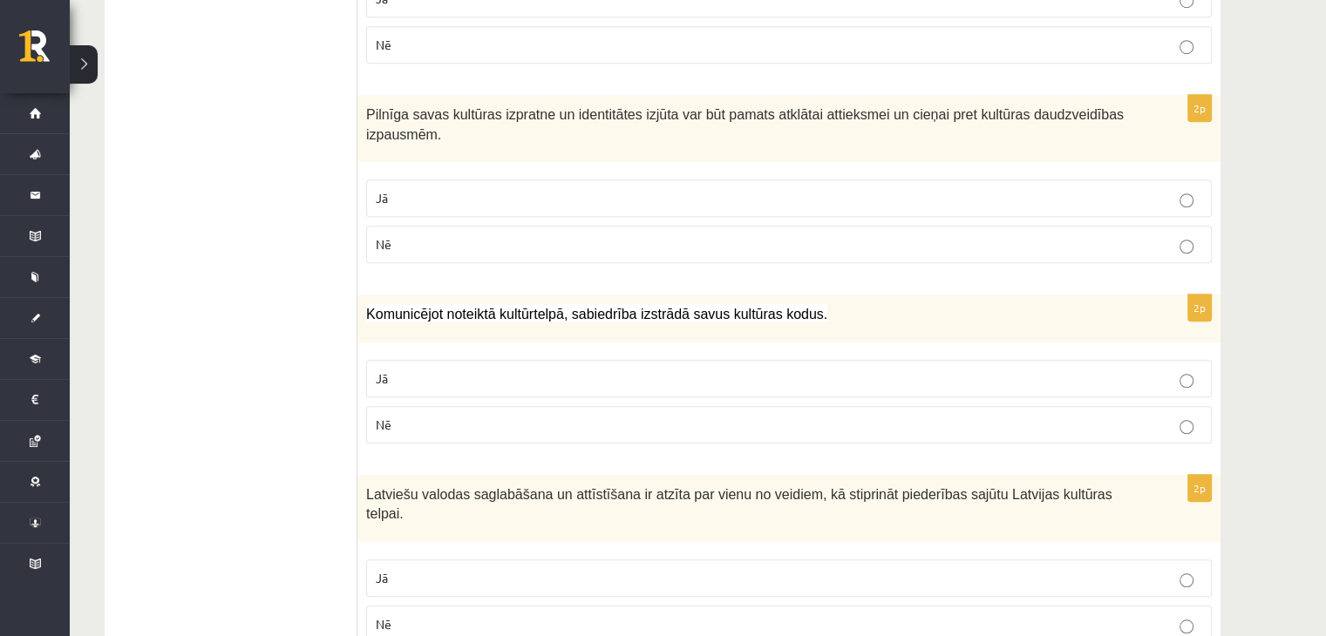
click at [461, 371] on p "Jā" at bounding box center [789, 379] width 826 height 18
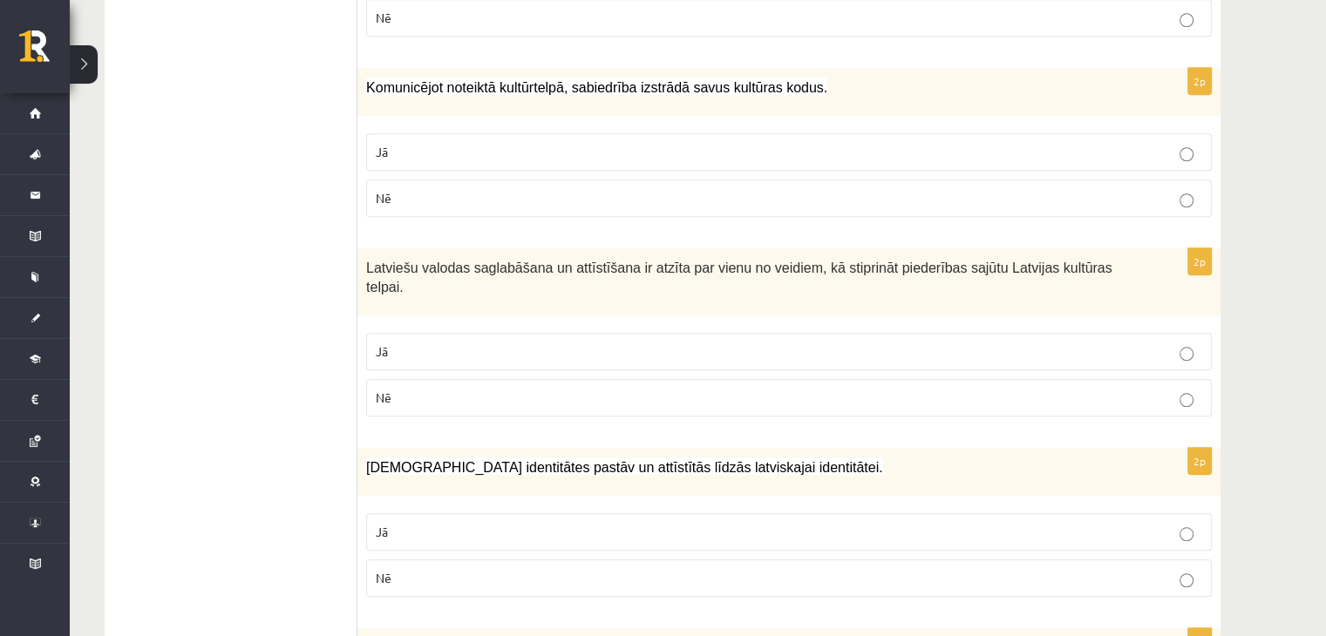
scroll to position [1600, 0]
click at [405, 342] on p "Jā" at bounding box center [789, 351] width 826 height 18
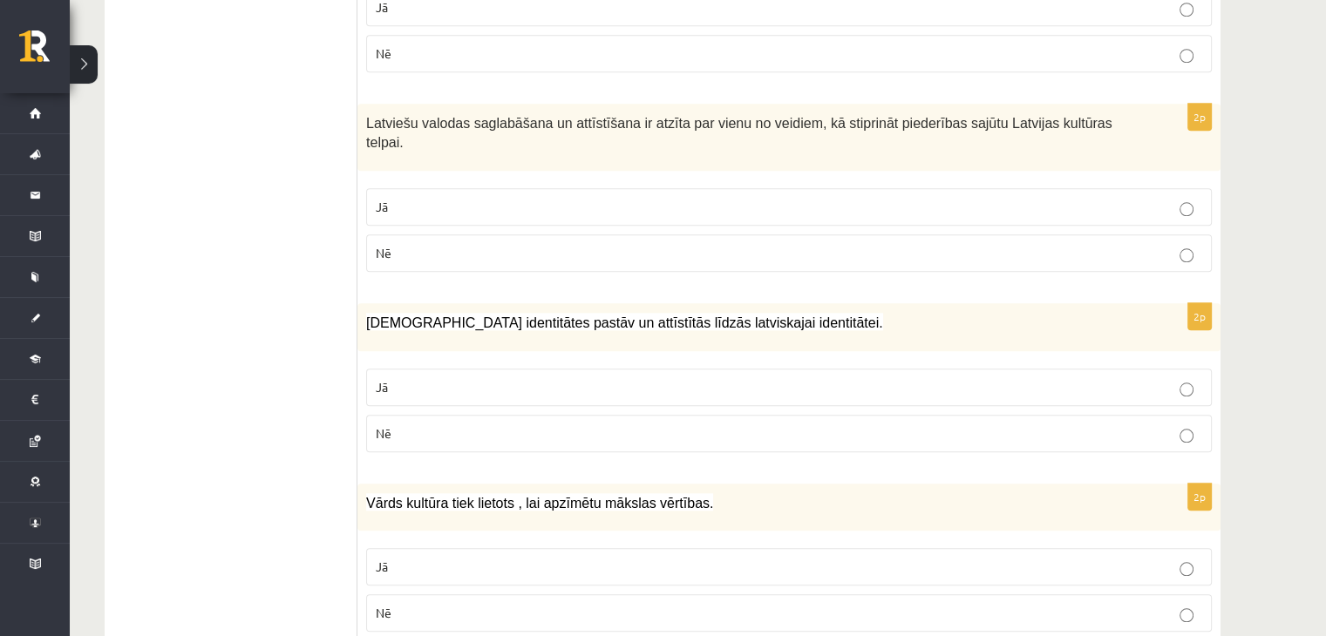
scroll to position [1744, 0]
click at [392, 378] on p "Jā" at bounding box center [789, 387] width 826 height 18
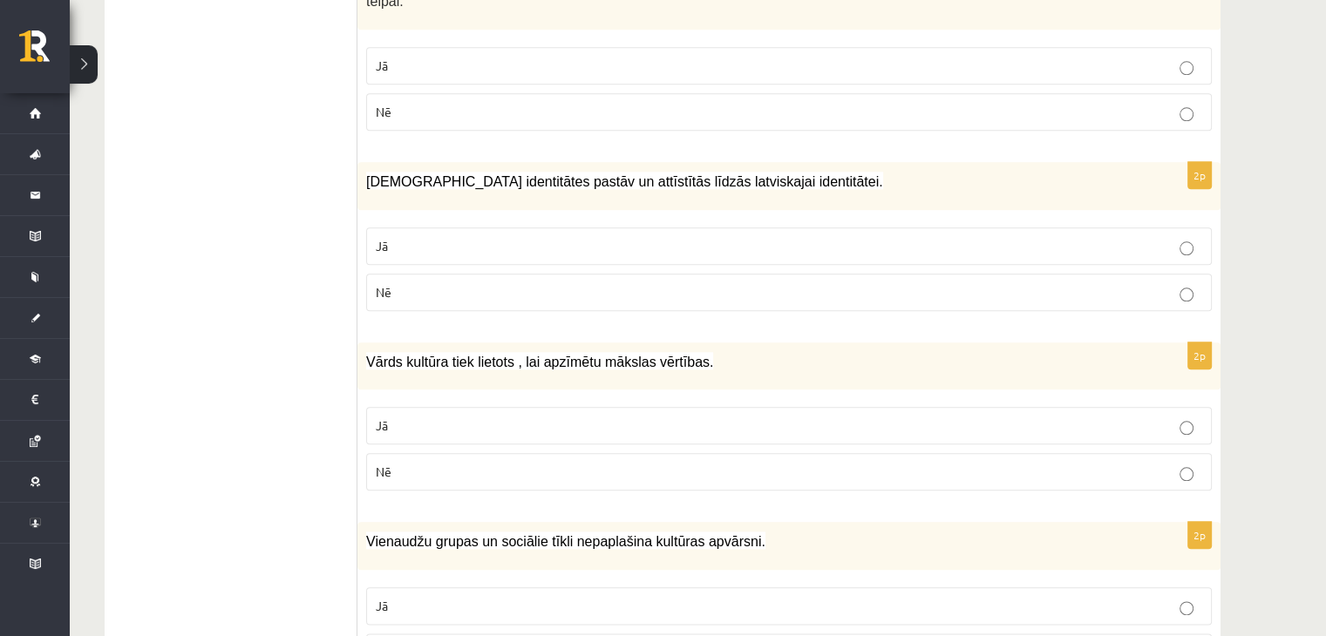
scroll to position [1915, 0]
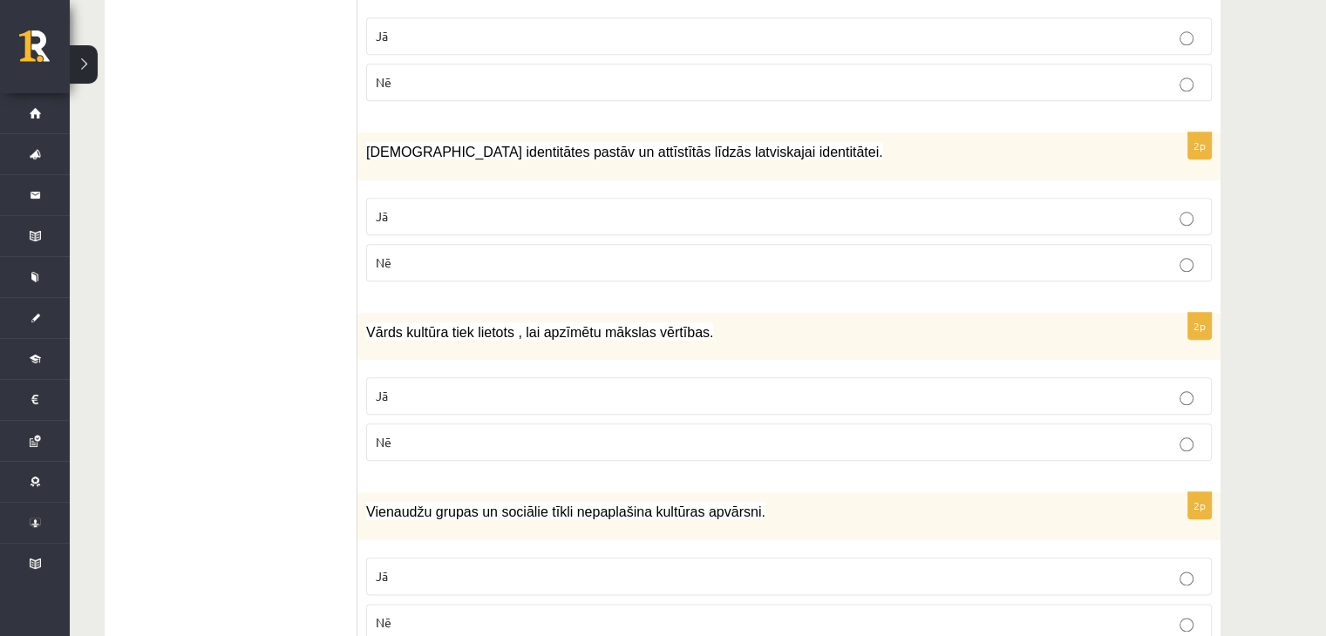
click at [392, 377] on label "Jā" at bounding box center [789, 395] width 846 height 37
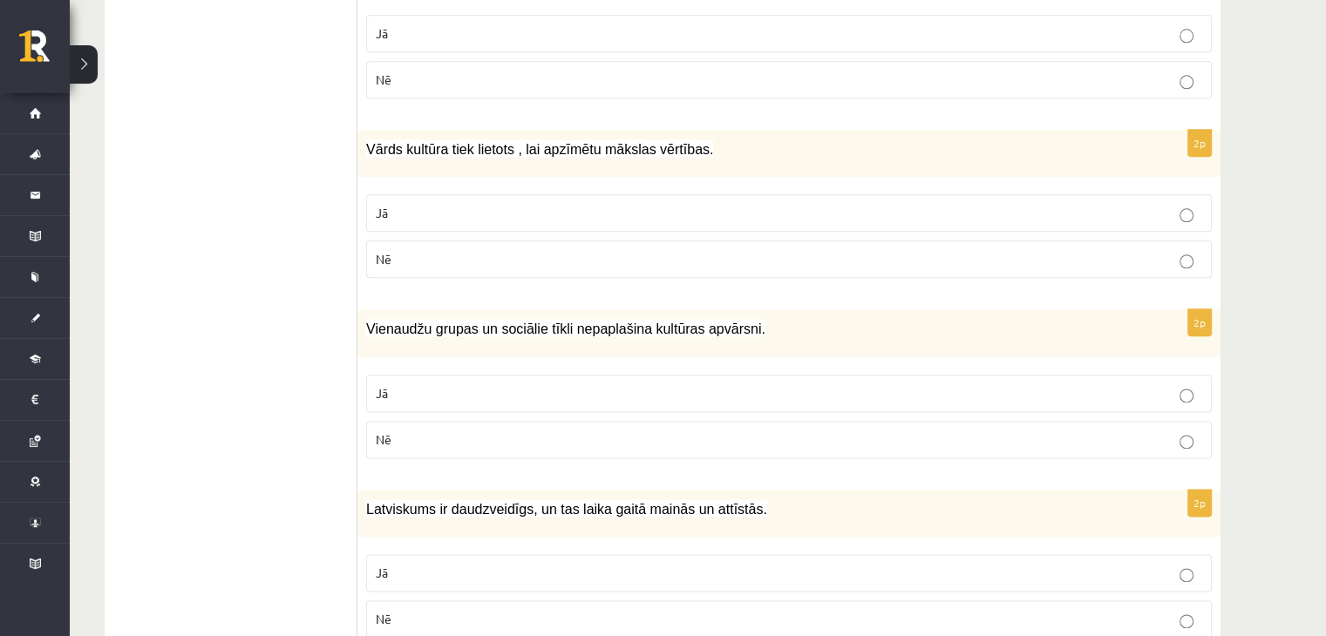
scroll to position [2098, 0]
click at [391, 430] on p "Nē" at bounding box center [789, 439] width 826 height 18
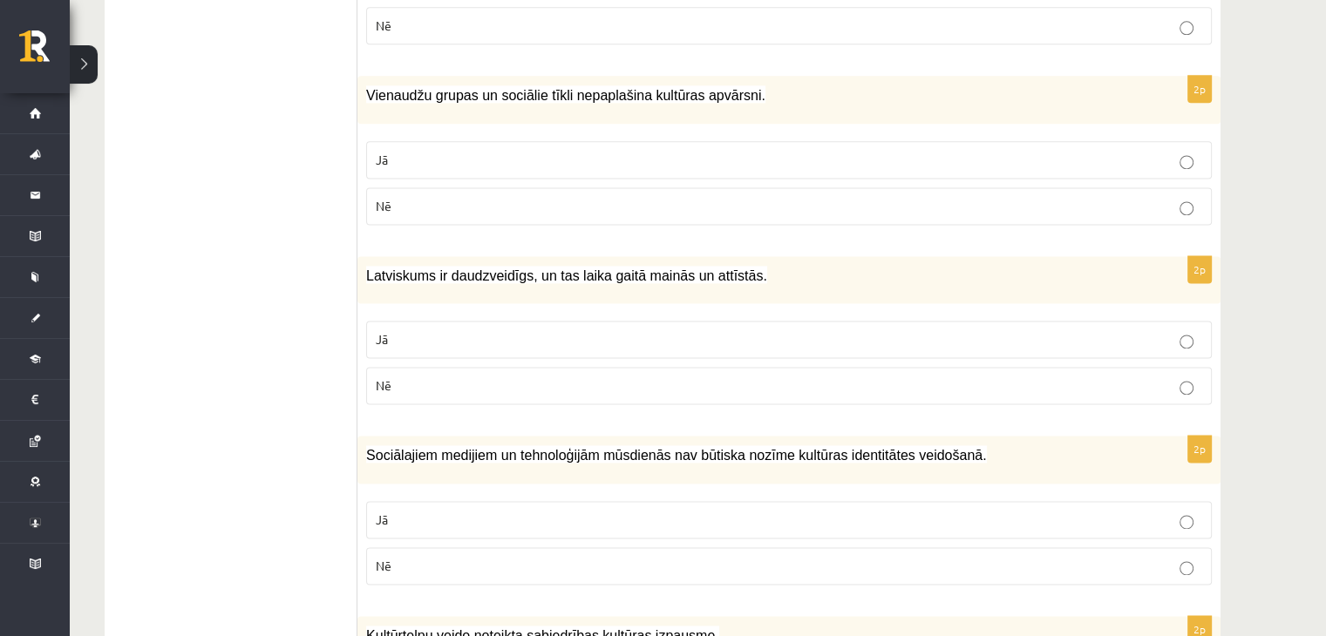
scroll to position [2338, 0]
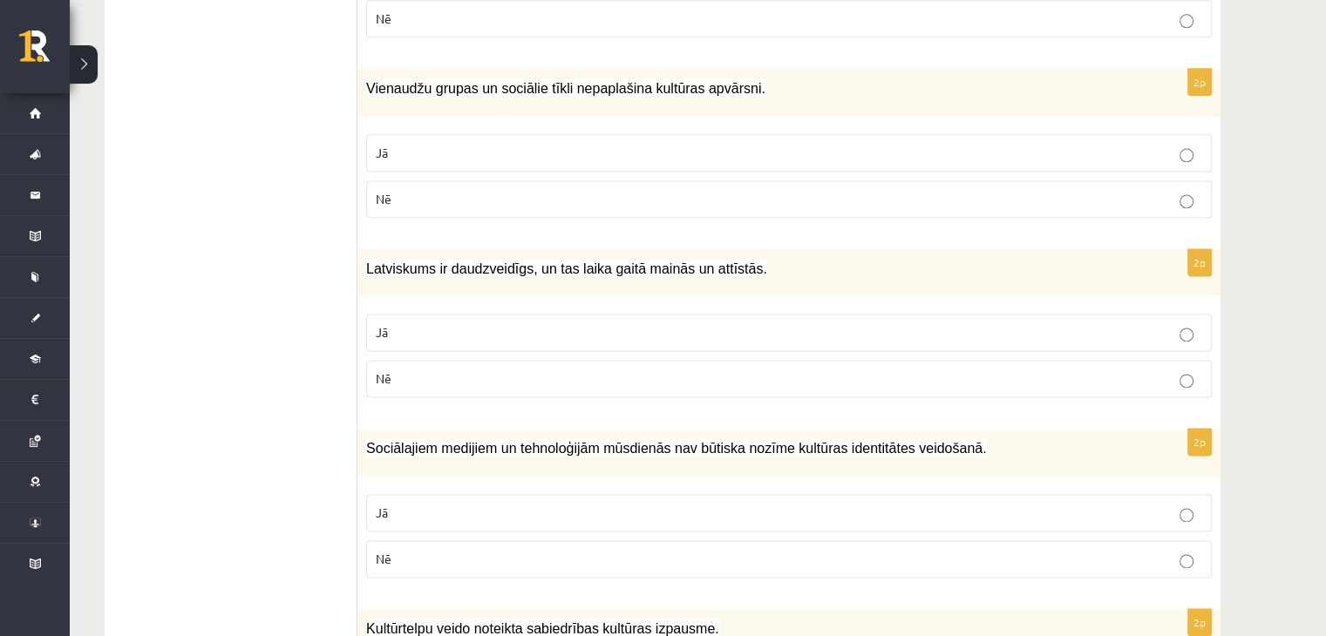
click at [441, 323] on p "Jā" at bounding box center [789, 332] width 826 height 18
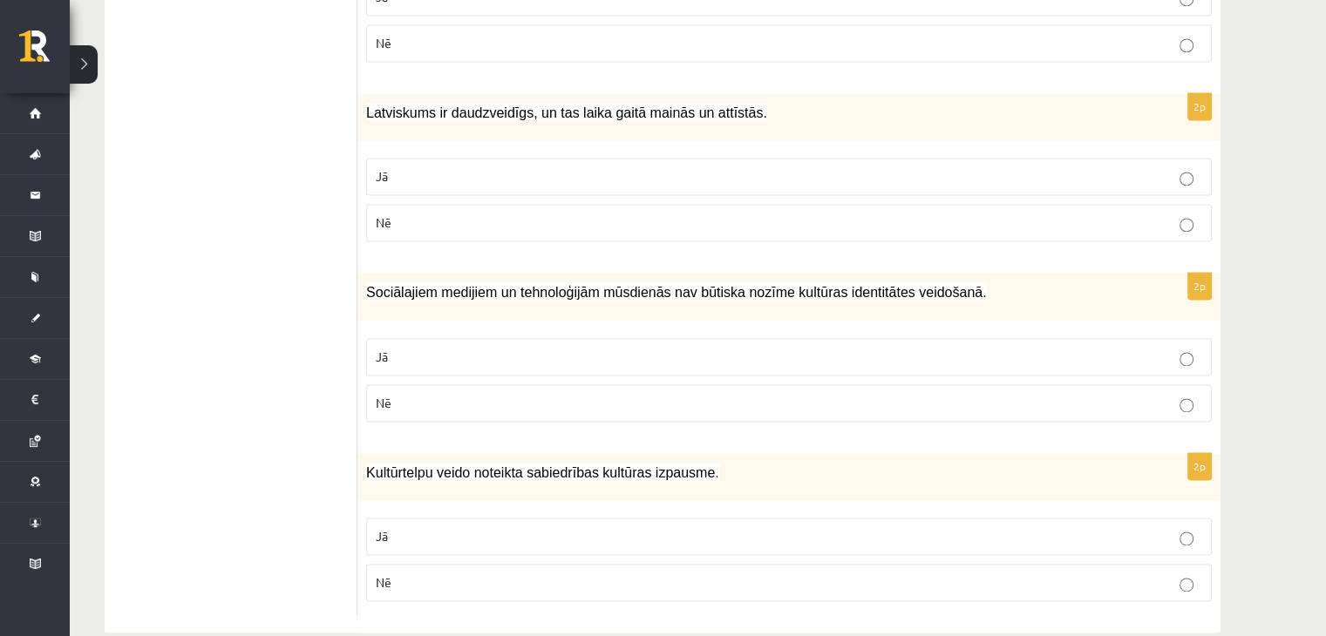
click at [474, 394] on p "Nē" at bounding box center [789, 403] width 826 height 18
click at [575, 527] on p "Jā" at bounding box center [789, 536] width 826 height 18
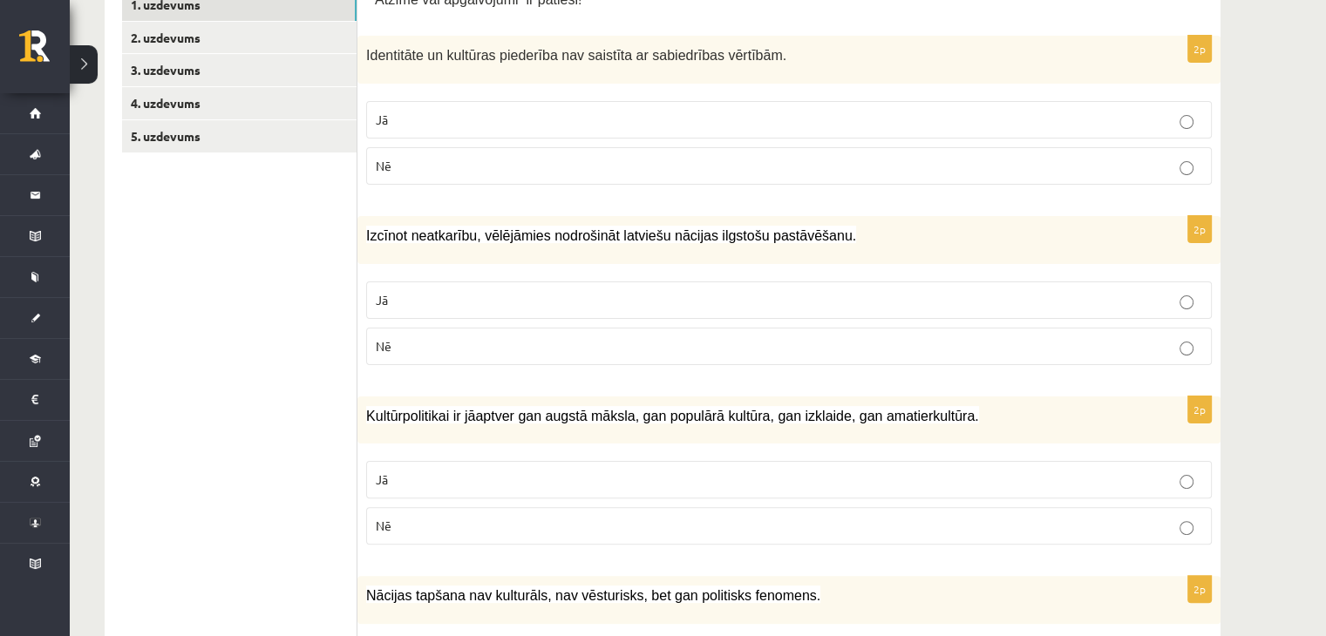
scroll to position [0, 0]
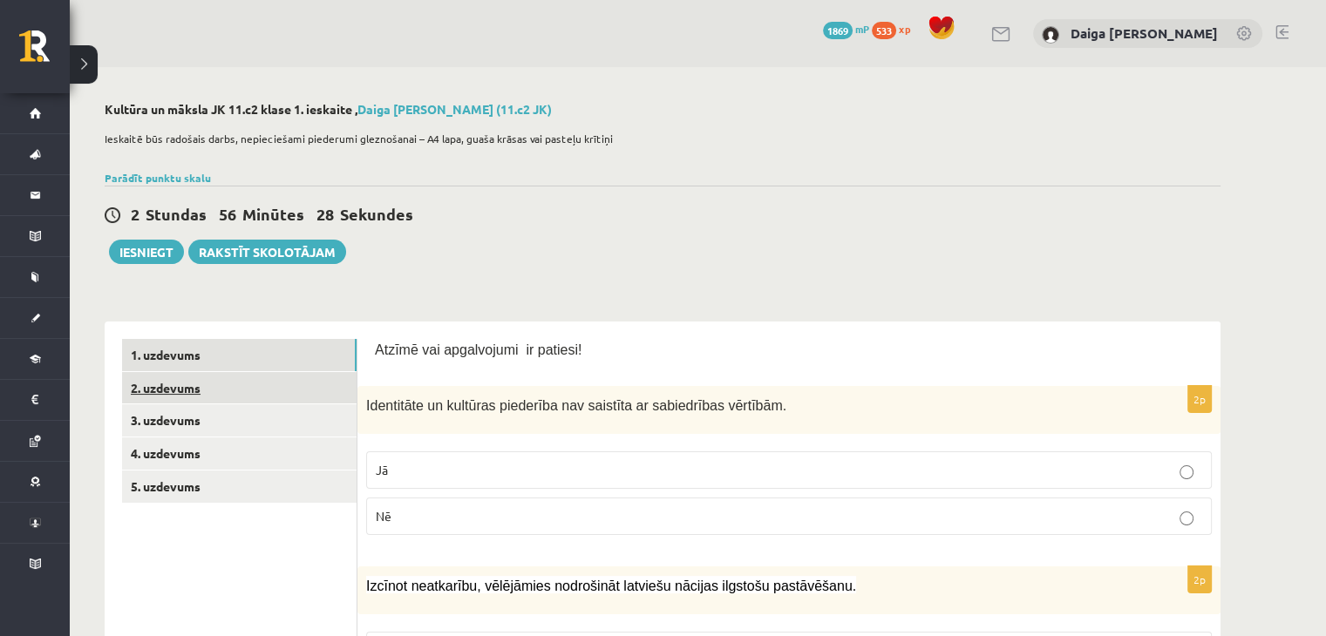
click at [180, 385] on link "2. uzdevums" at bounding box center [239, 388] width 235 height 32
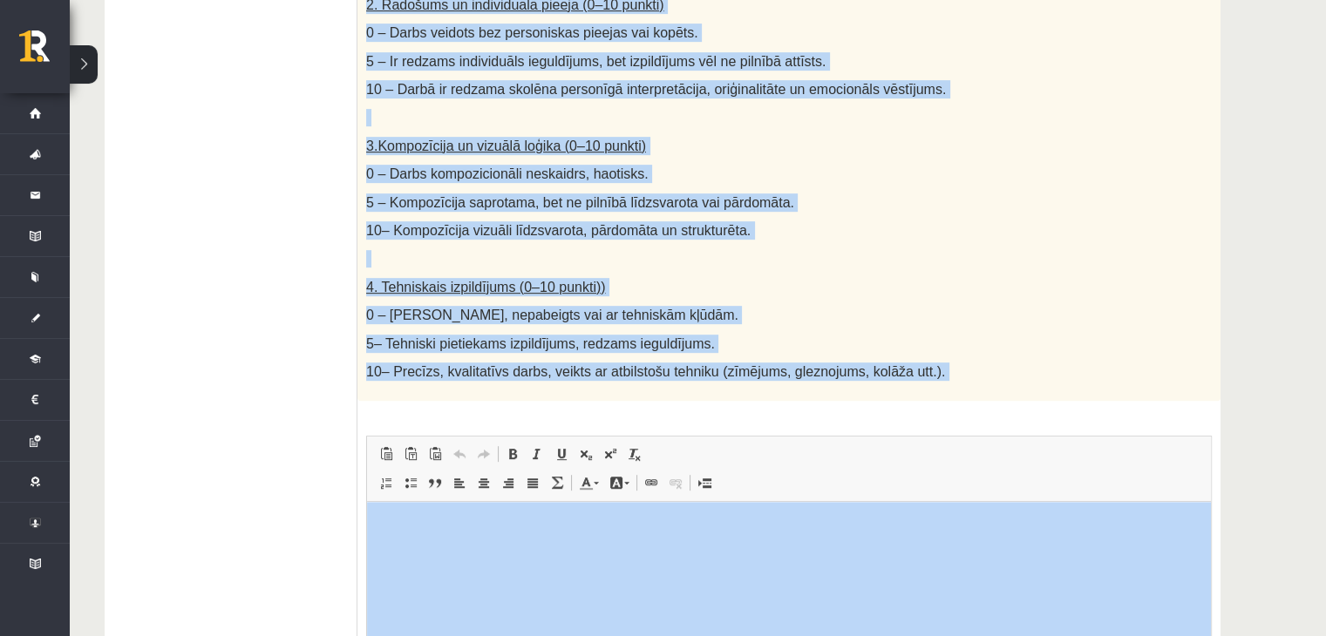
scroll to position [974, 0]
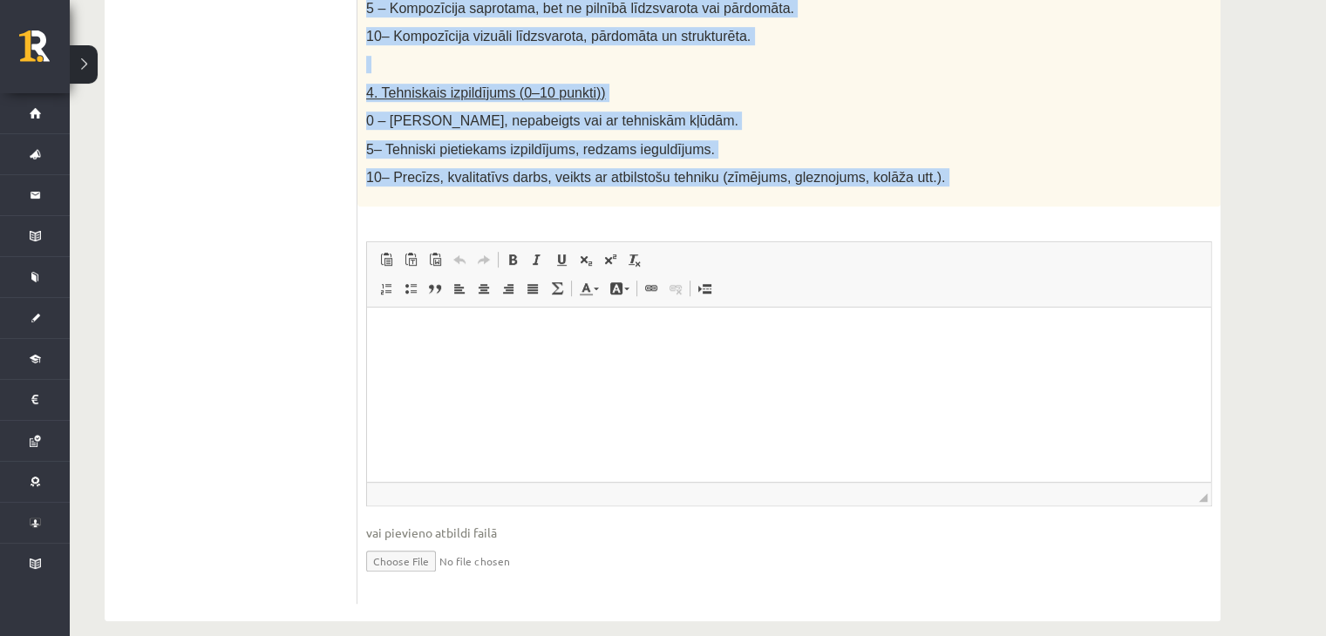
drag, startPoint x: 364, startPoint y: 152, endPoint x: 944, endPoint y: 189, distance: 581.0
copy div "Radošs darbs. Izveido vizuālu mākslas darbu (zīmējumu, gleznu vai kolāžu), kas …"
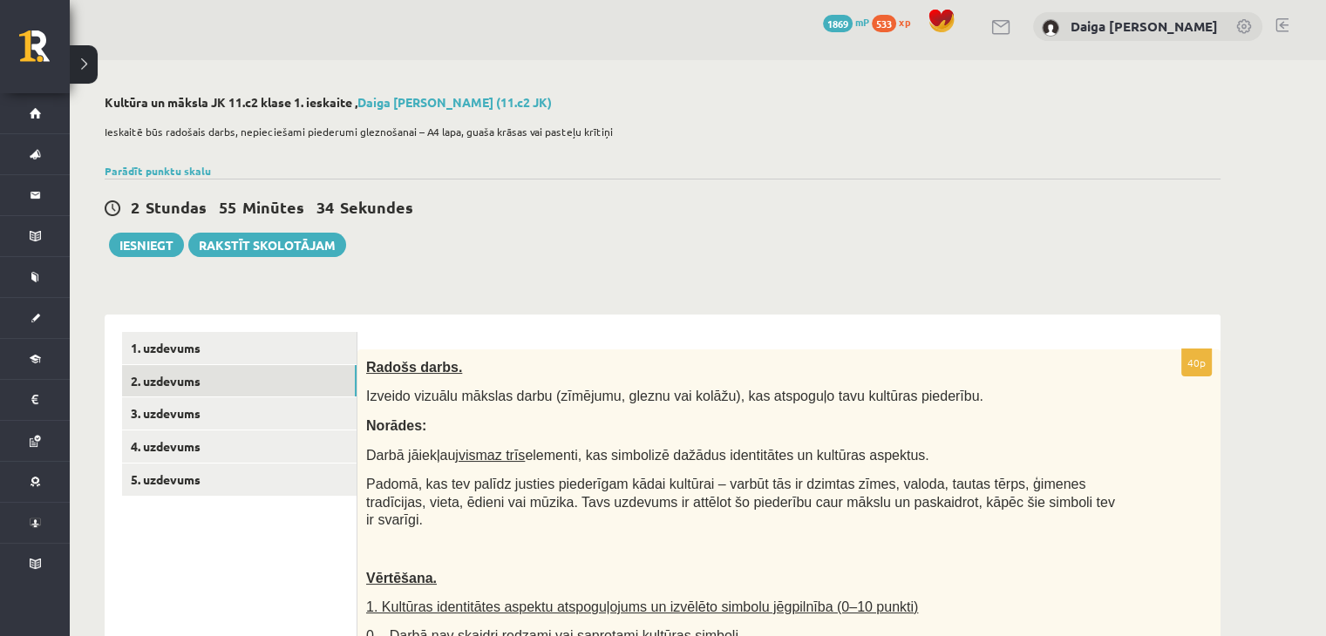
scroll to position [3, 0]
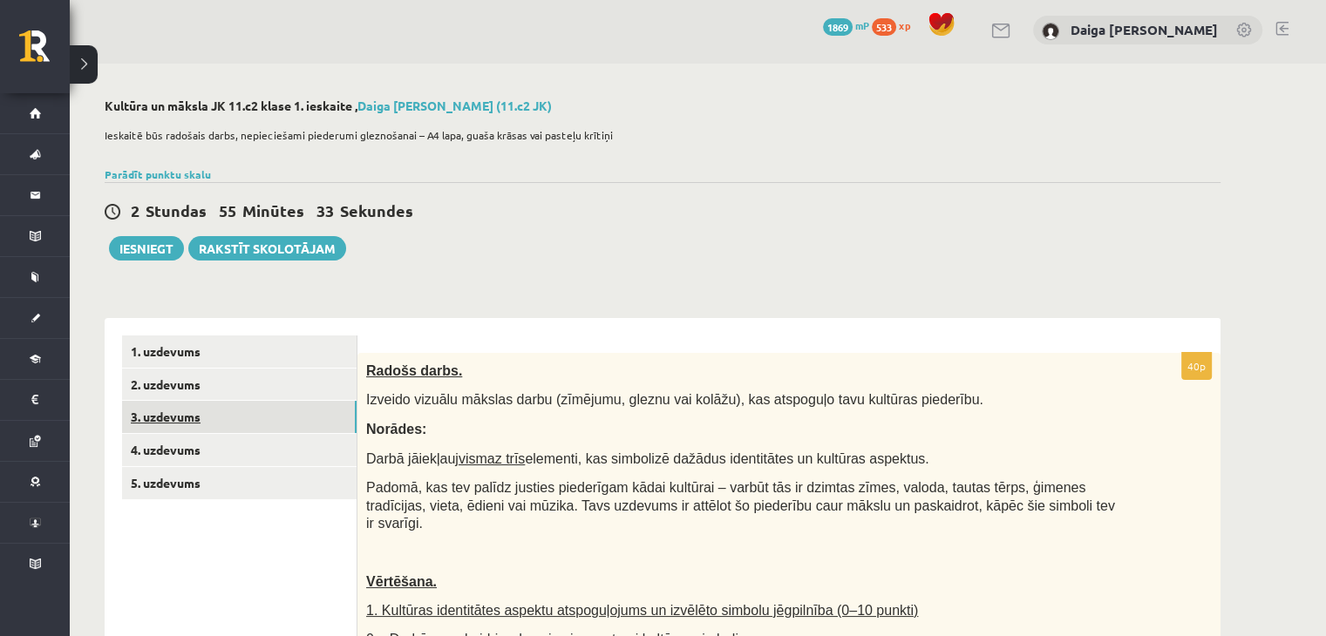
click at [202, 416] on link "3. uzdevums" at bounding box center [239, 417] width 235 height 32
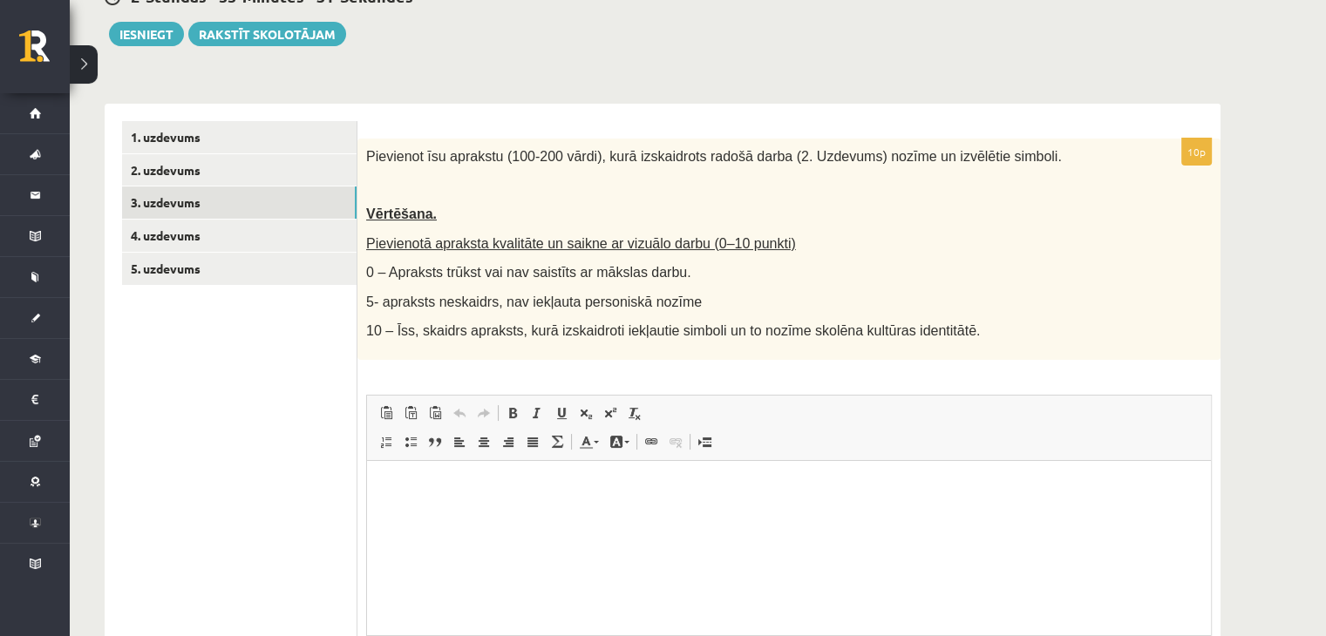
scroll to position [0, 0]
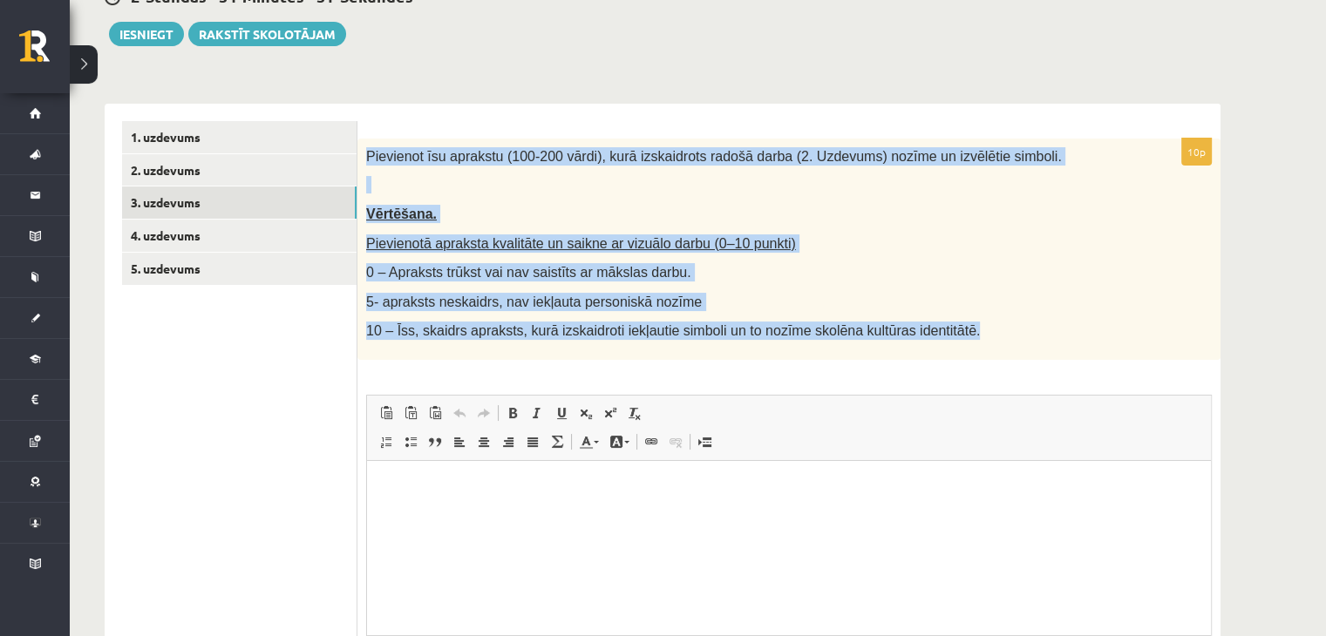
drag, startPoint x: 366, startPoint y: 159, endPoint x: 934, endPoint y: 337, distance: 595.0
click at [934, 337] on div "Pievienot īsu aprakstu (100-200 vārdi), kurā izskaidrots radošā darba (2. Uzdev…" at bounding box center [788, 249] width 863 height 221
copy div "Pievienot īsu aprakstu (100-200 vārdi), kurā izskaidrots radošā darba (2. Uzdev…"
click at [949, 236] on p "Pievienotā apraksta kvalitāte un saikne ar vizuālo darbu (0–10 punkti)" at bounding box center [745, 244] width 758 height 18
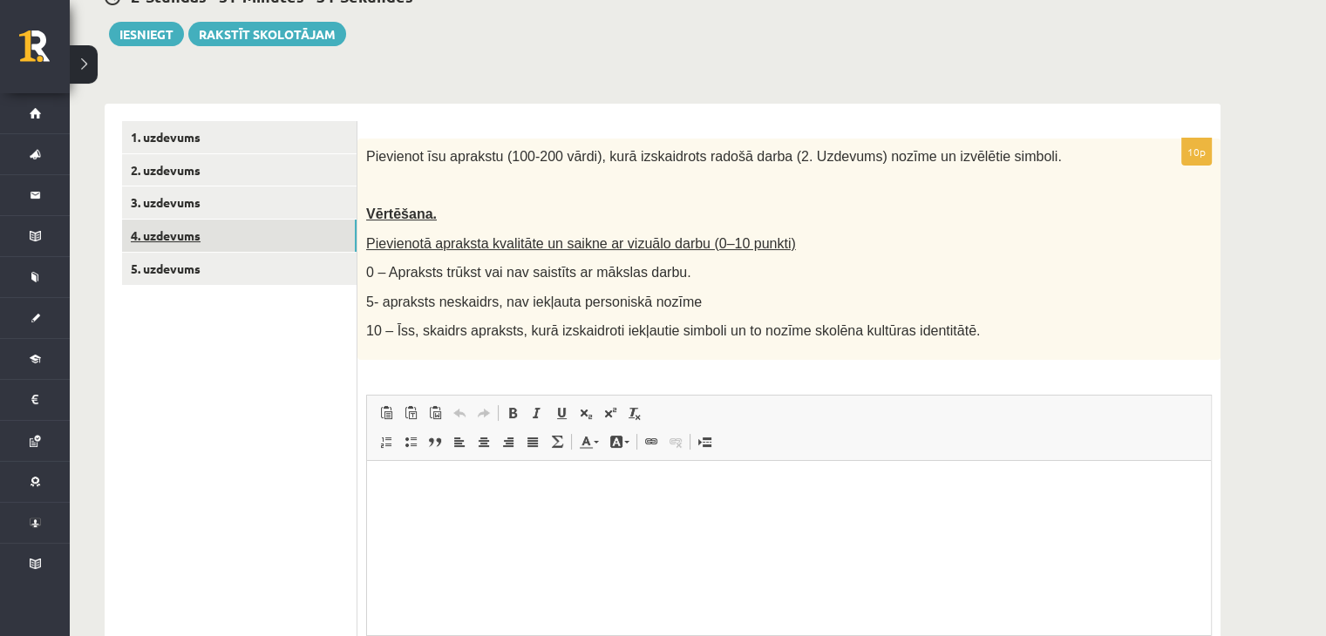
click at [188, 234] on link "4. uzdevums" at bounding box center [239, 236] width 235 height 32
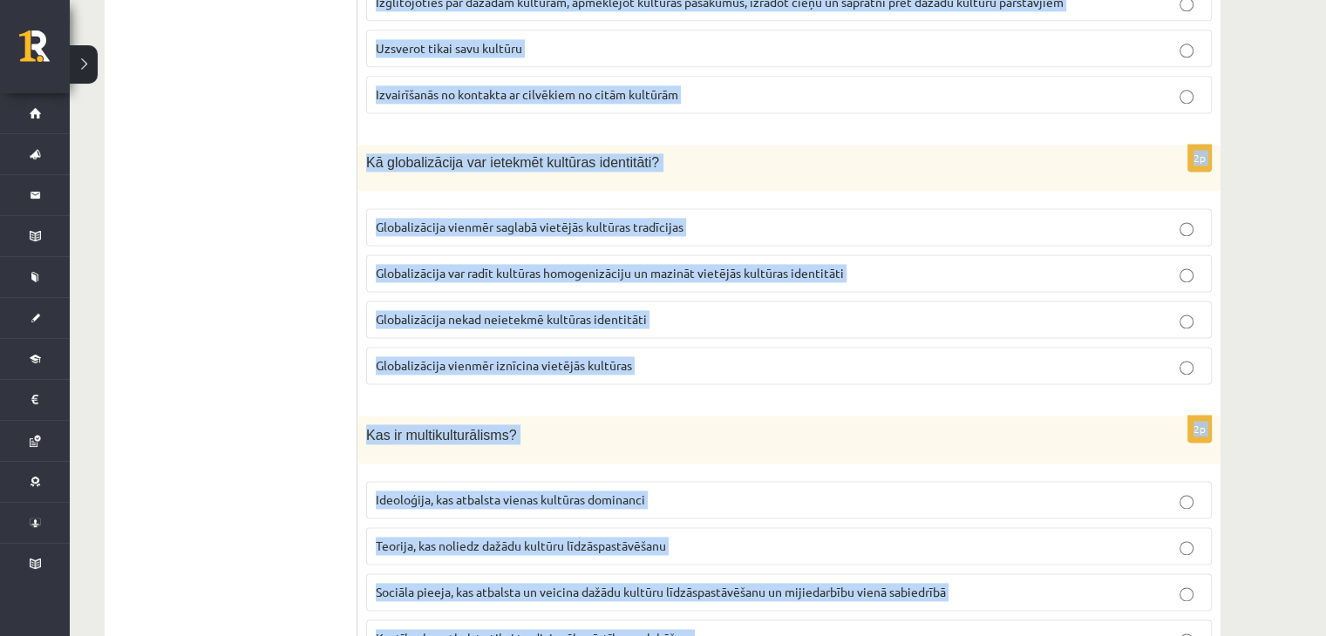
scroll to position [2460, 0]
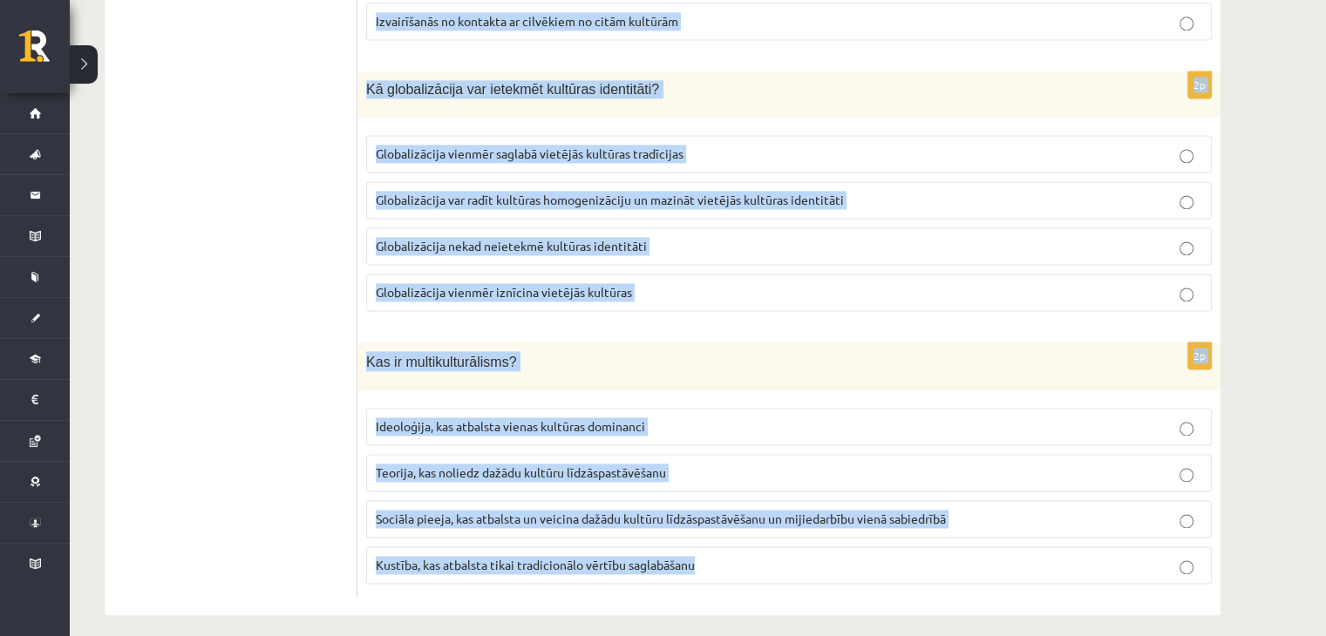
drag, startPoint x: 366, startPoint y: 154, endPoint x: 722, endPoint y: 546, distance: 528.9
copy form "Kādas ir galvenās sastāvdaļas, kas veido cilvēka kultūras identitāti? Sociālais…"
click at [722, 556] on p "Kustība, kas atbalsta tikai tradicionālo vērtību saglabāšanu" at bounding box center [789, 565] width 826 height 18
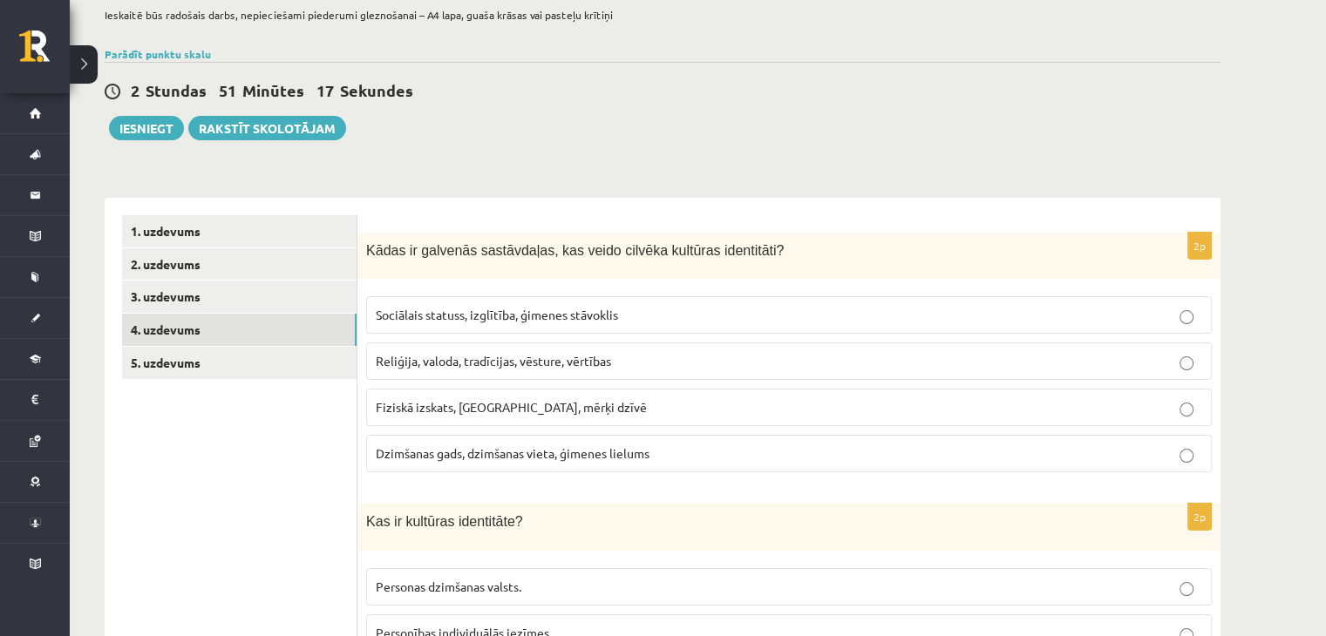
scroll to position [0, 0]
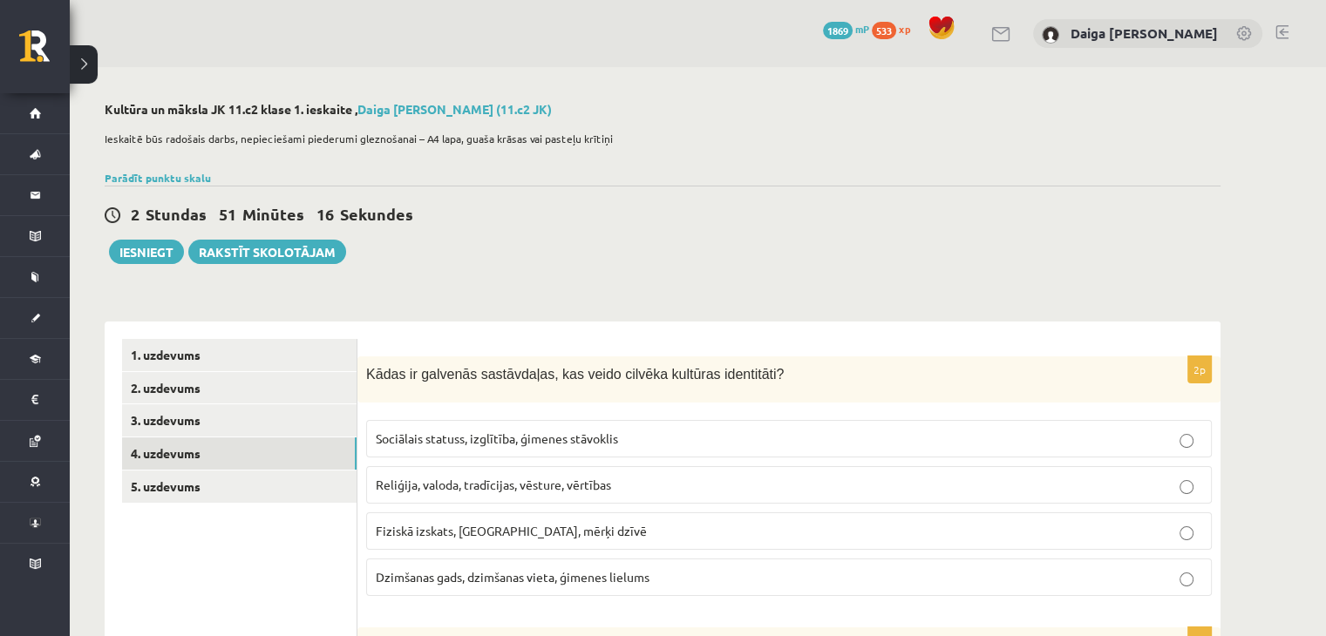
click at [453, 493] on p "Reliģija, valoda, tradīcijas, vēsture, vērtības" at bounding box center [789, 485] width 826 height 18
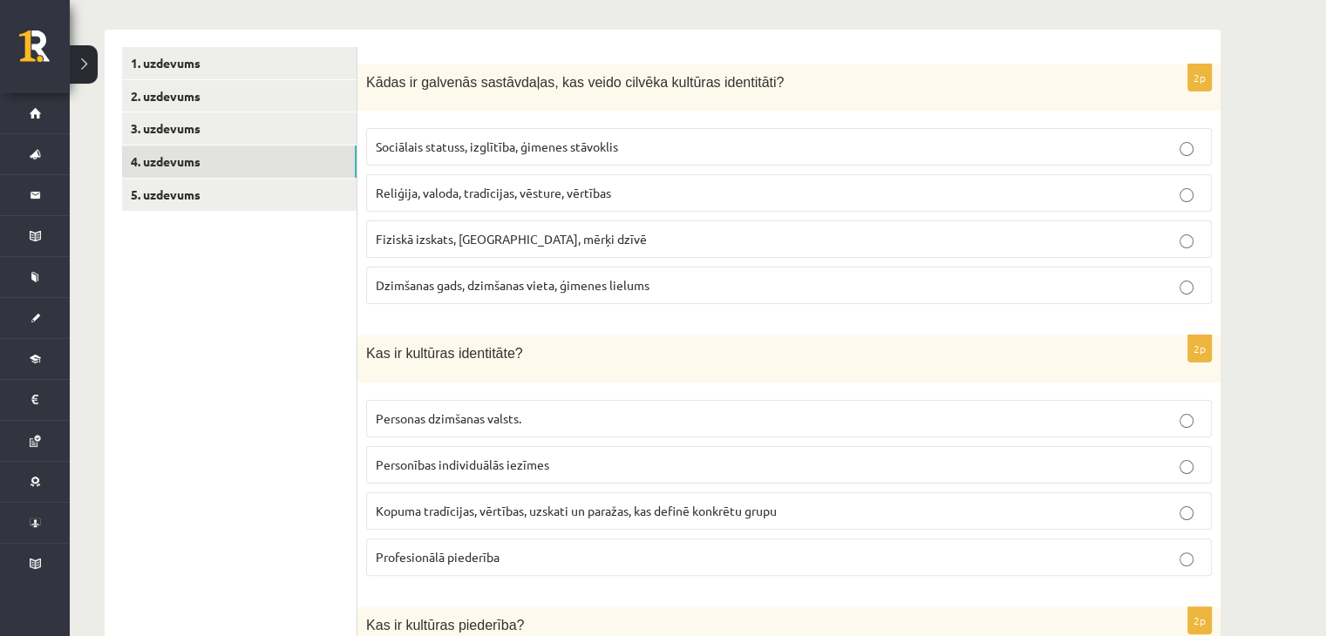
scroll to position [390, 0]
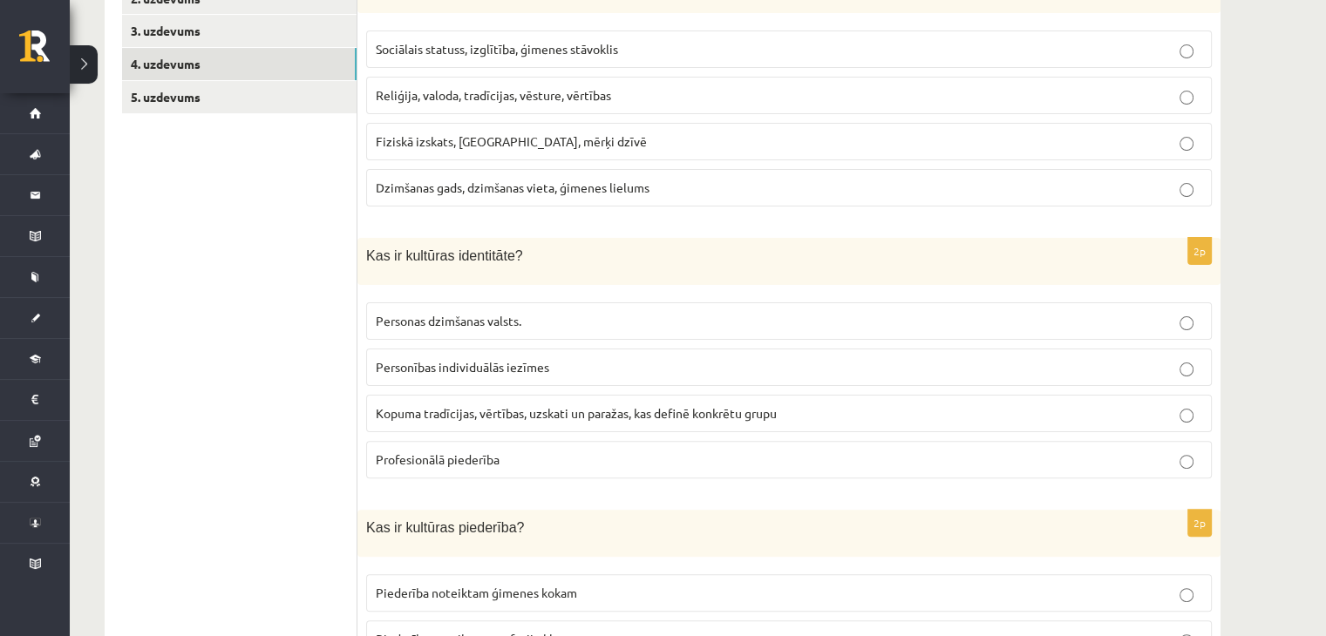
click at [436, 405] on span "Kopuma tradīcijas, vērtības, uzskati un paražas, kas definē konkrētu grupu" at bounding box center [576, 413] width 401 height 16
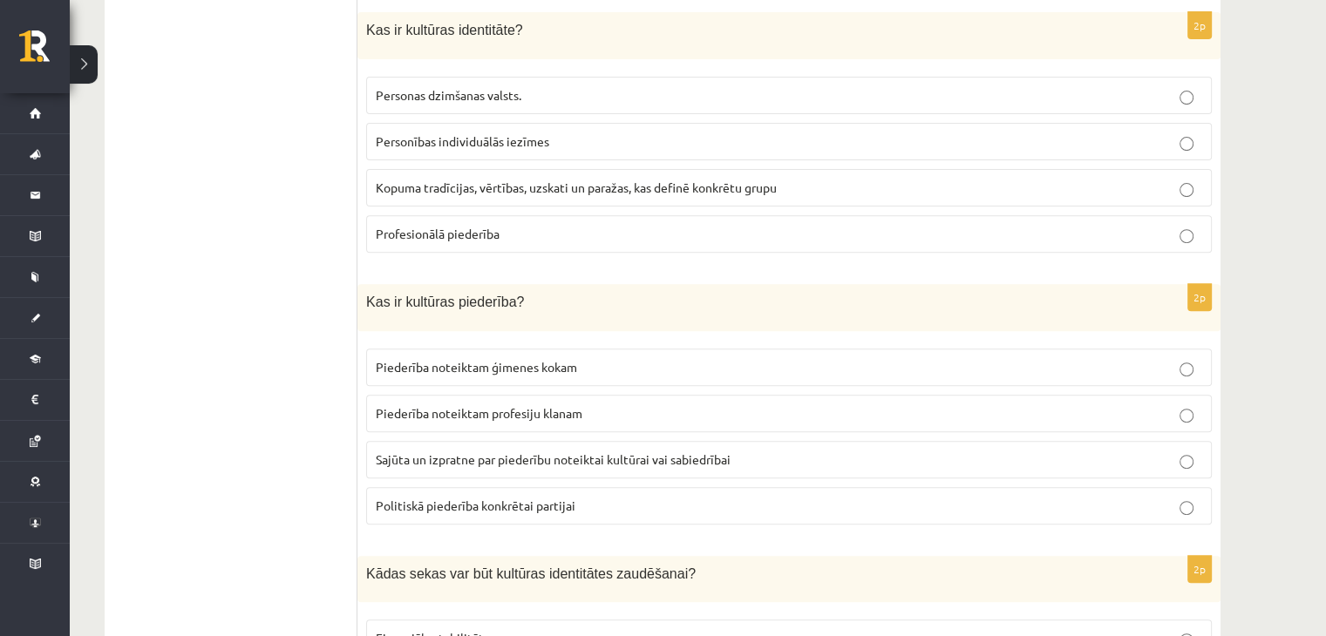
scroll to position [616, 0]
click at [486, 451] on span "Sajūta un izpratne par piederību noteiktai kultūrai vai sabiedrībai" at bounding box center [553, 459] width 355 height 16
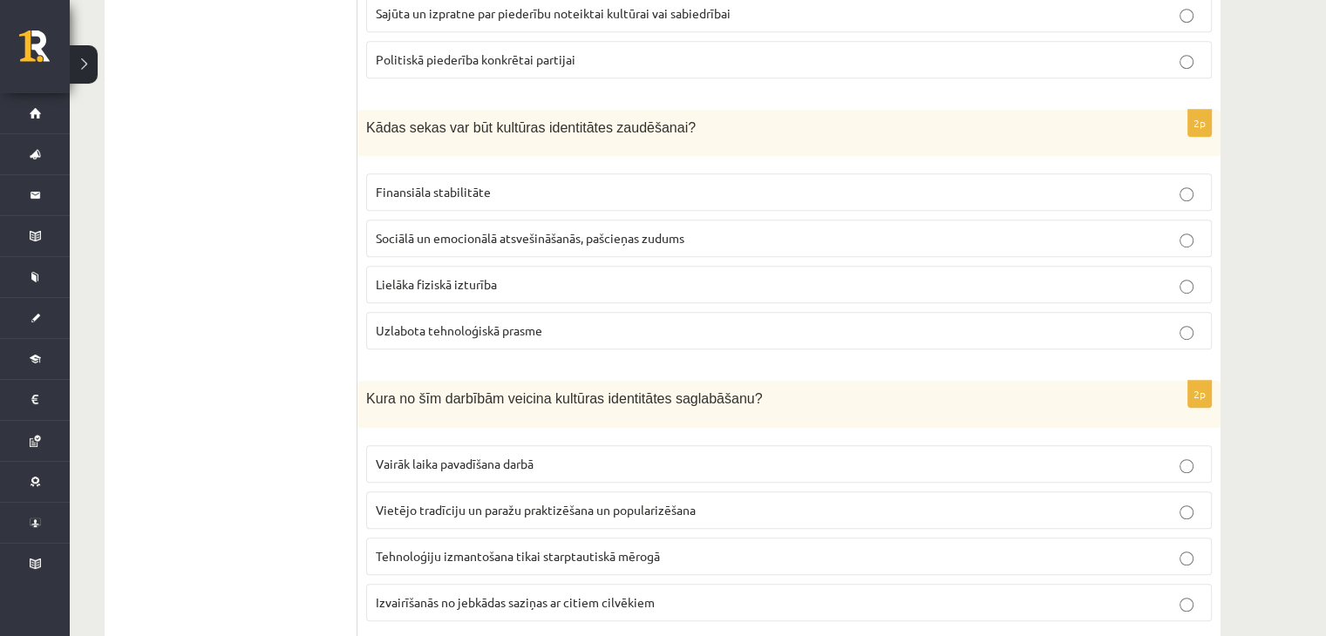
click at [501, 232] on span "Sociālā un emocionālā atsvešināšanās, pašcieņas zudums" at bounding box center [530, 238] width 309 height 16
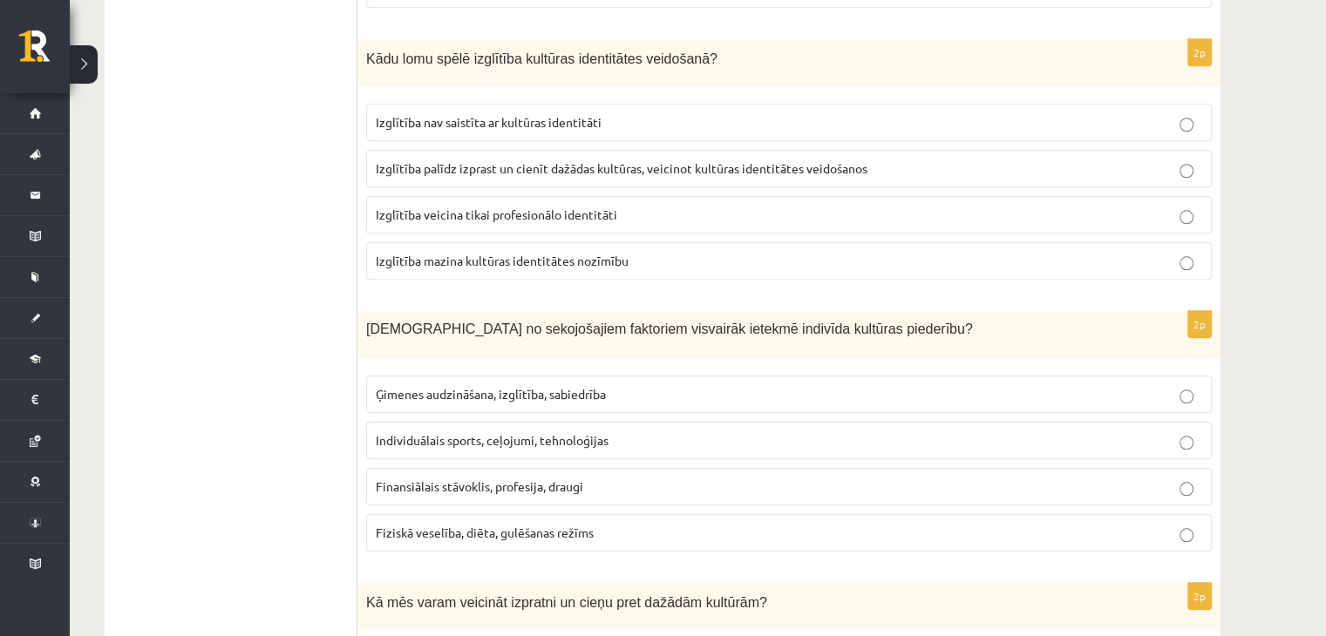
scroll to position [1674, 0]
click at [452, 394] on p "Ģimenes audzināšana, izglītība, sabiedrība" at bounding box center [789, 396] width 826 height 18
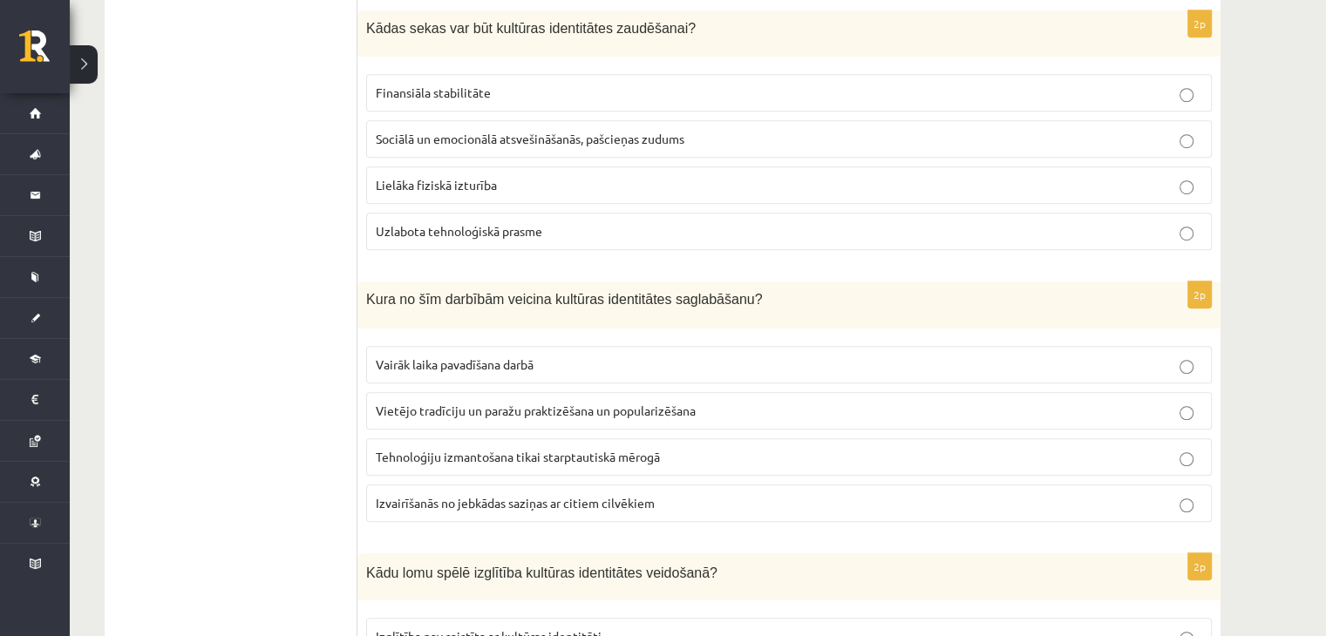
scroll to position [1147, 0]
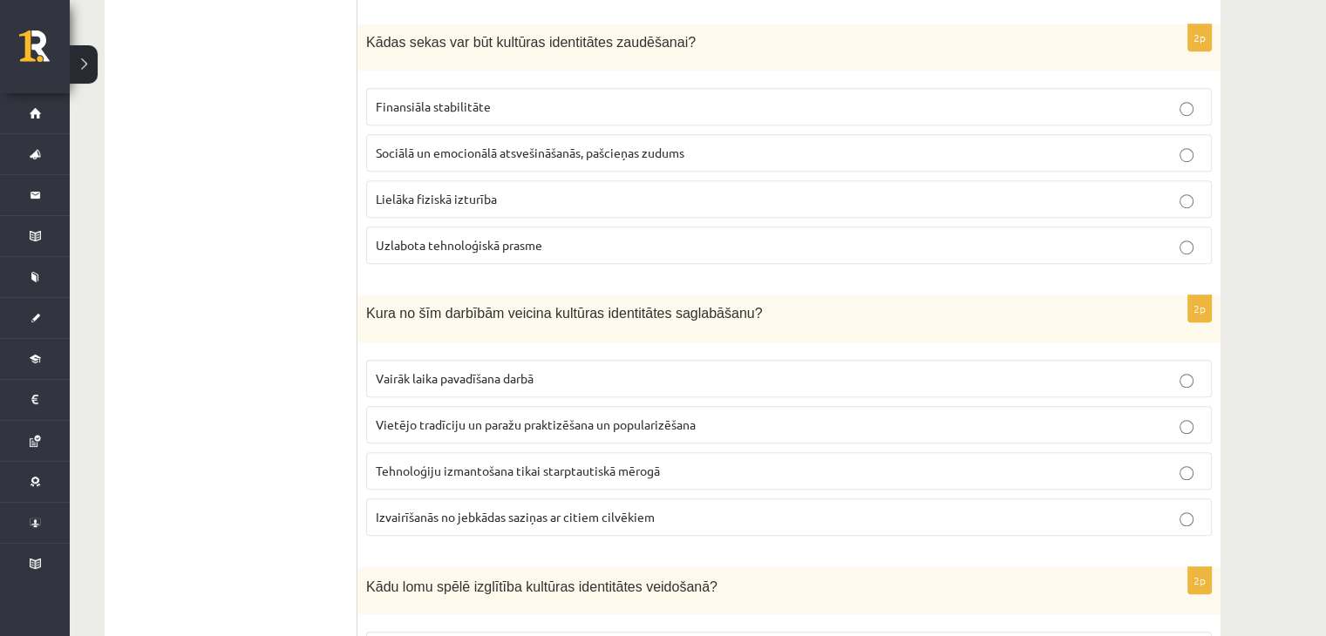
click at [471, 425] on p "Vietējo tradīciju un paražu praktizēšana un popularizēšana" at bounding box center [789, 425] width 826 height 18
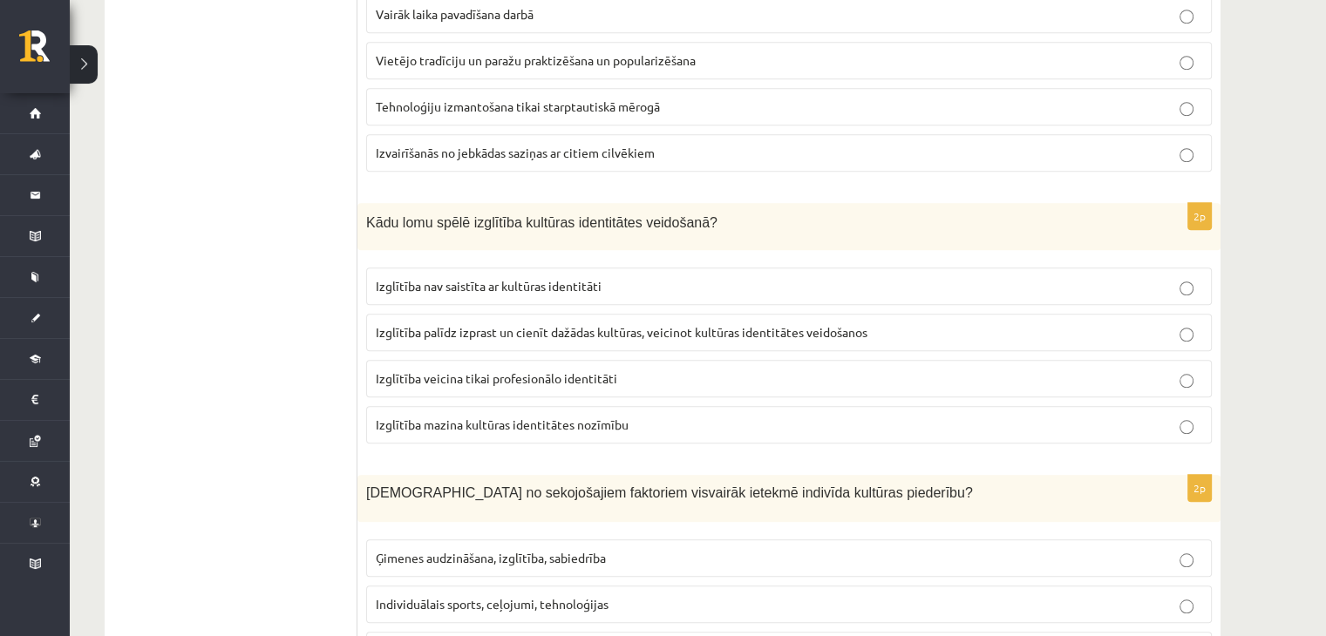
scroll to position [1513, 0]
click at [545, 323] on span "Izglītība palīdz izprast un cienīt dažādas kultūras, veicinot kultūras identitā…" at bounding box center [622, 331] width 492 height 16
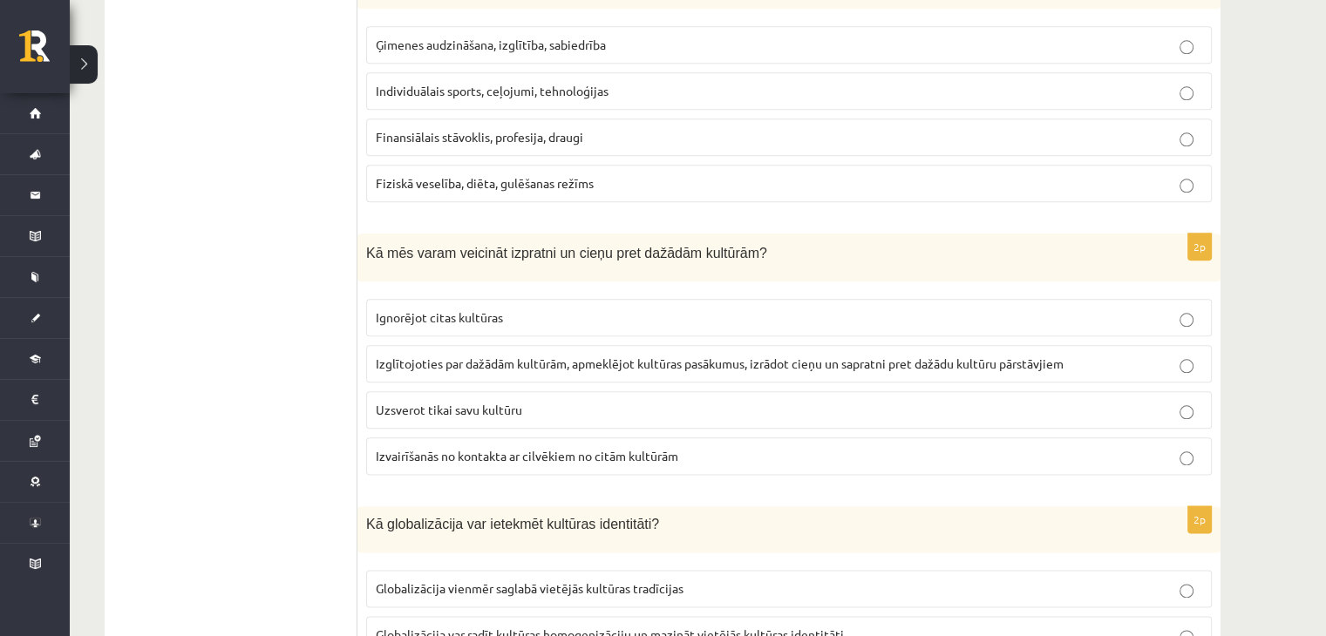
scroll to position [2070, 0]
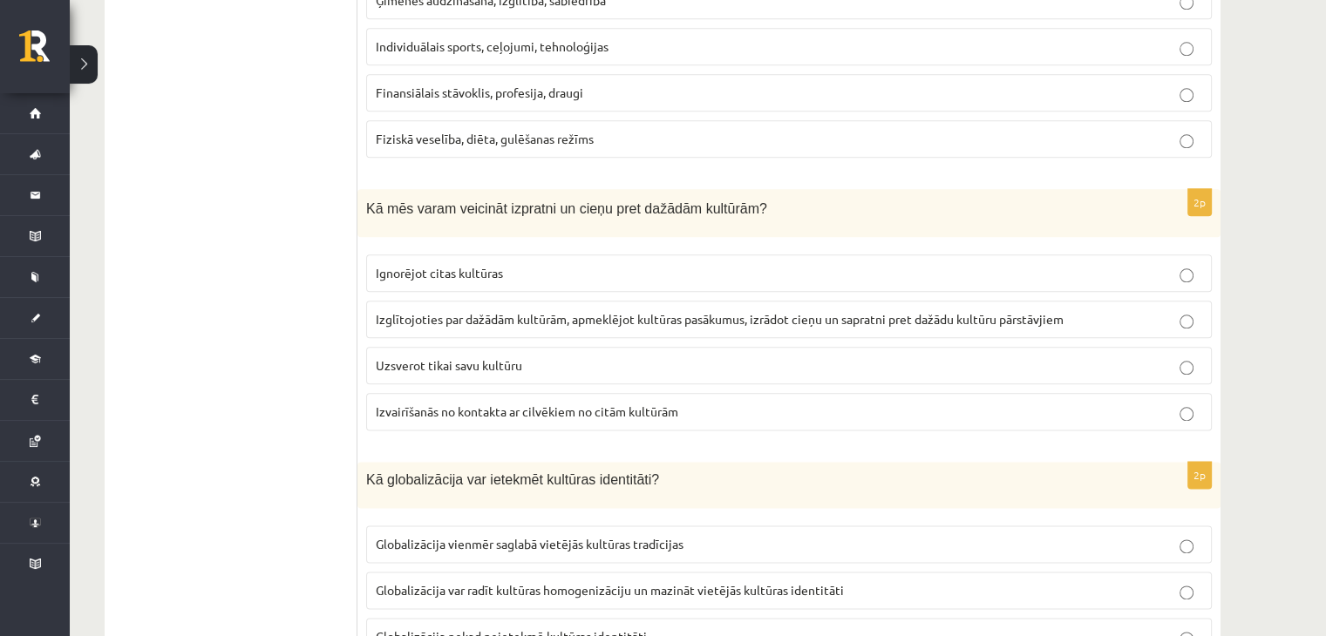
click at [502, 405] on span "Izvairīšanās no kontakta ar cilvēkiem no citām kultūrām" at bounding box center [527, 412] width 303 height 16
click at [582, 311] on span "Izglītojoties par dažādām kultūrām, apmeklējot kultūras pasākumus, izrādot cieņ…" at bounding box center [720, 319] width 688 height 16
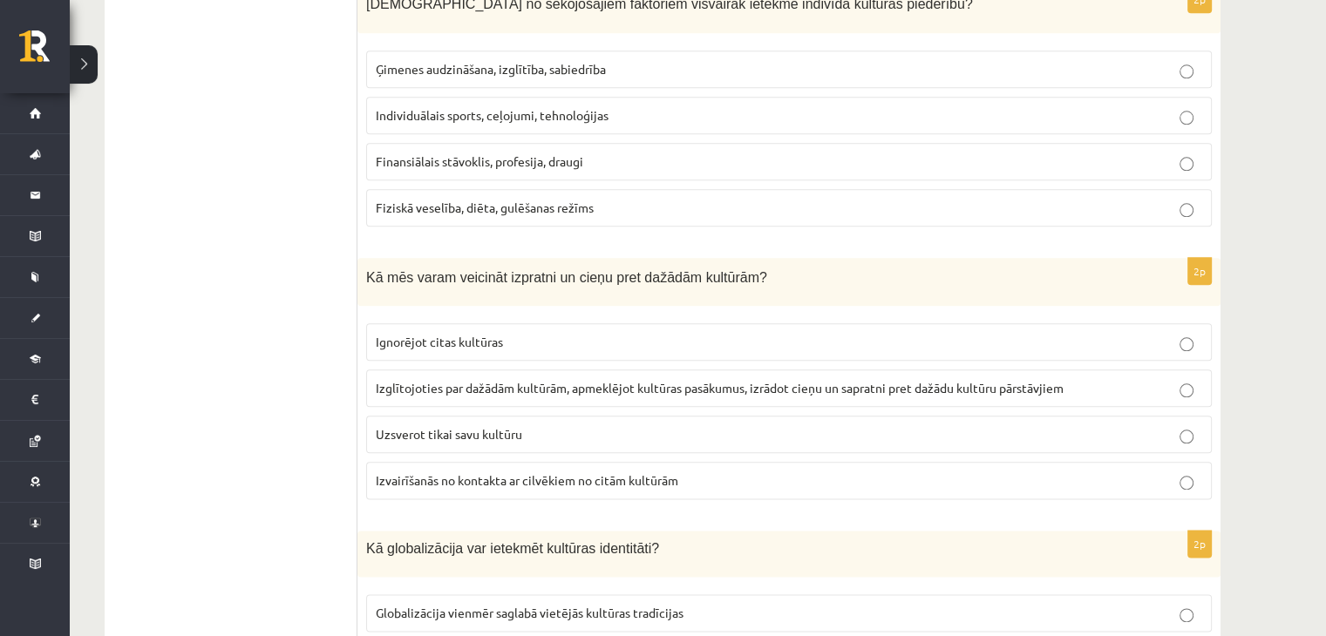
scroll to position [2300, 0]
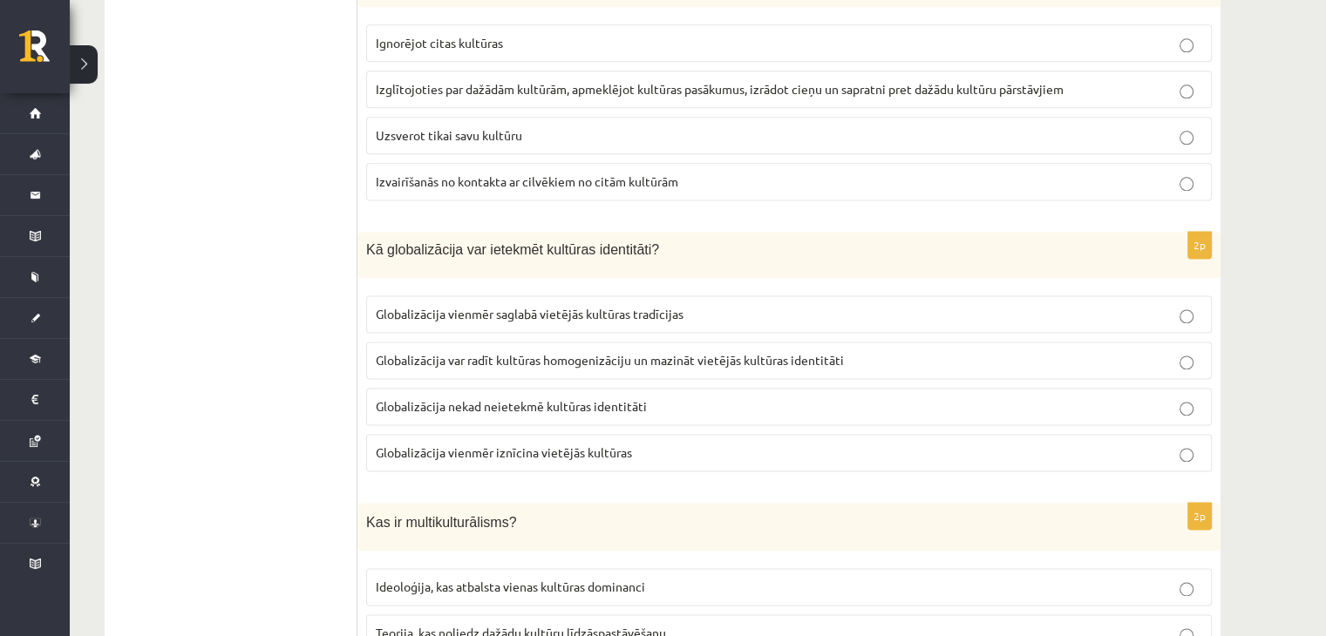
click at [539, 353] on span "Globalizācija var radīt kultūras homogenizāciju un mazināt vietējās kultūras id…" at bounding box center [610, 360] width 468 height 16
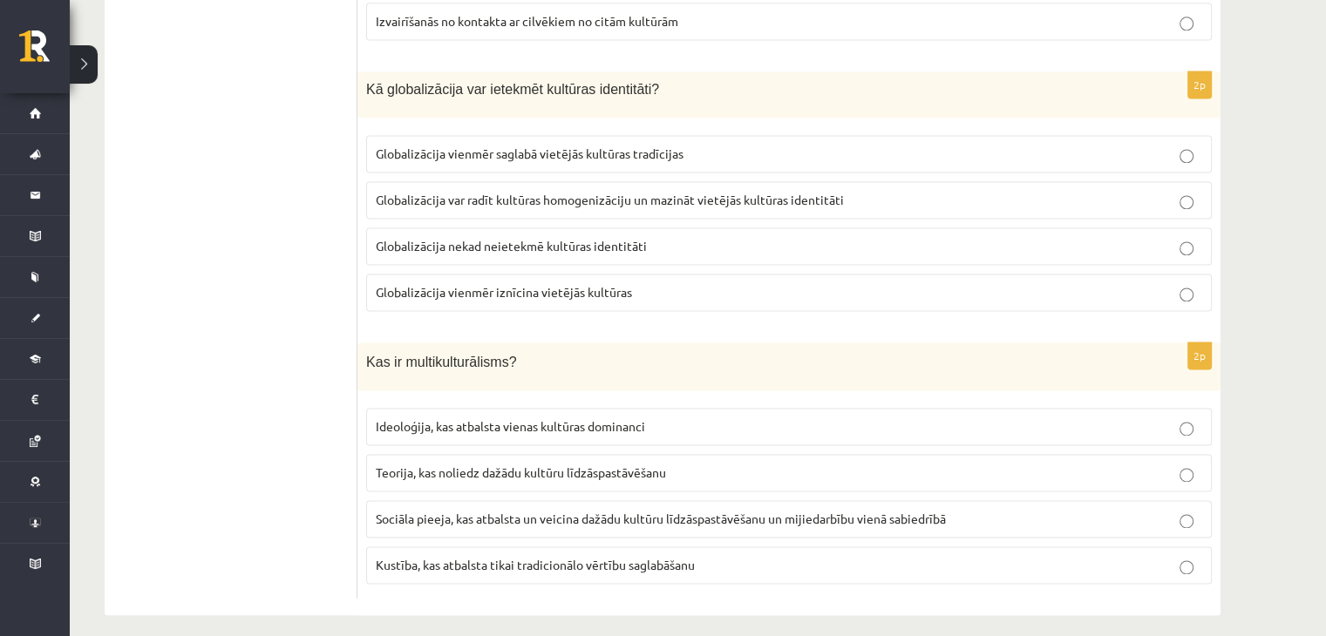
click at [466, 511] on span "Sociāla pieeja, kas atbalsta un veicina dažādu kultūru līdzāspastāvēšanu un mij…" at bounding box center [661, 519] width 570 height 16
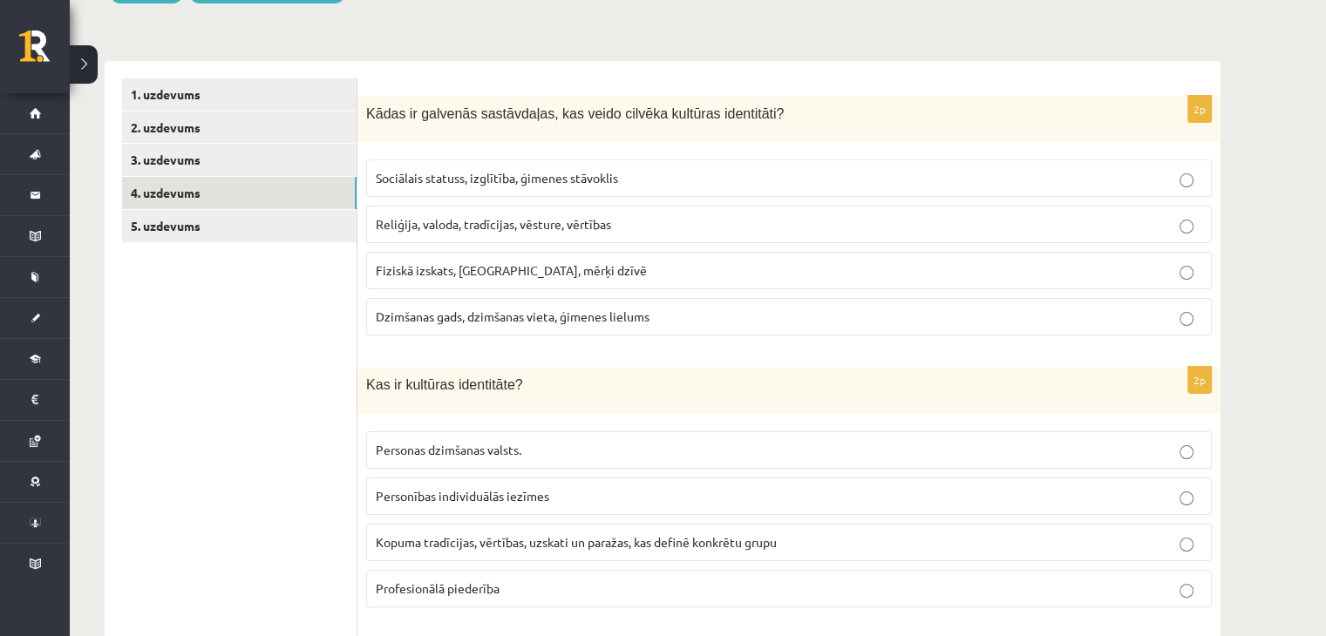
scroll to position [0, 0]
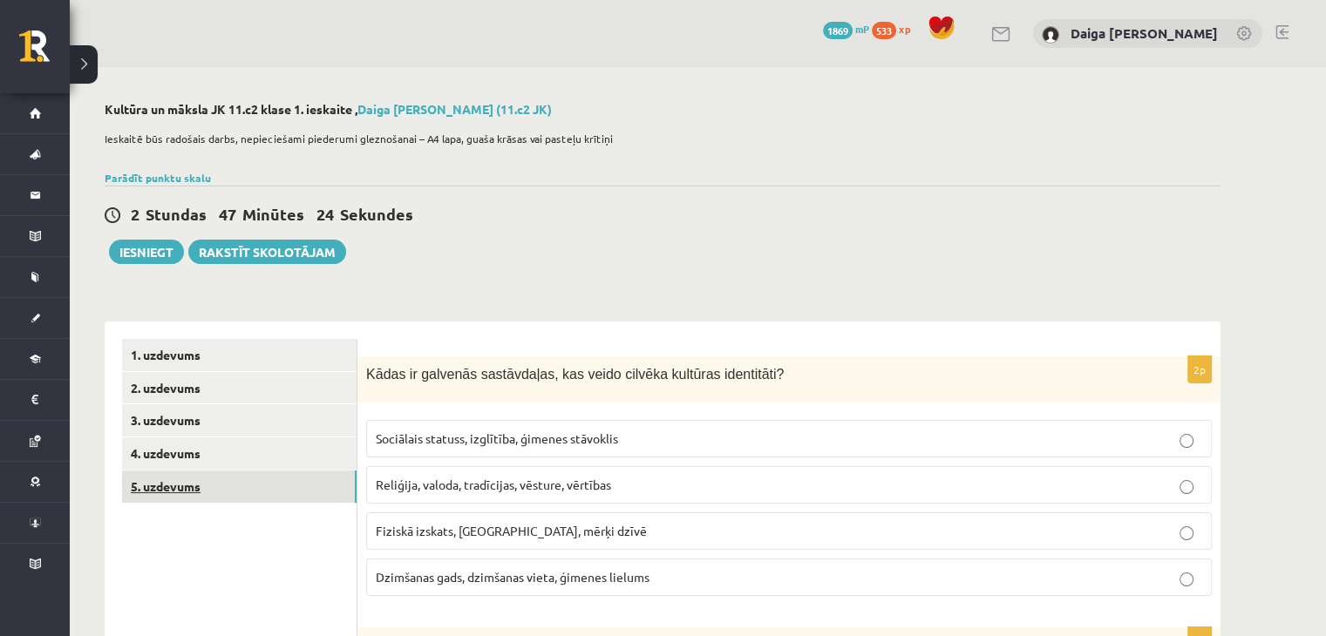
click at [179, 485] on link "5. uzdevums" at bounding box center [239, 487] width 235 height 32
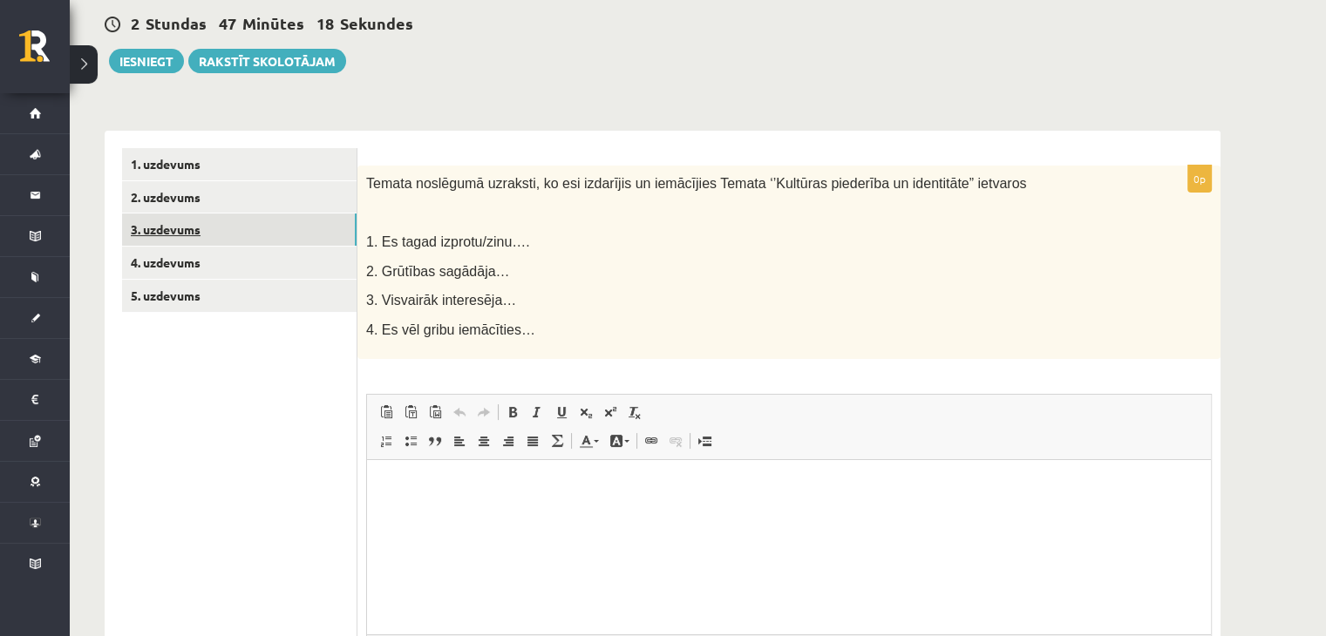
click at [157, 231] on link "3. uzdevums" at bounding box center [239, 230] width 235 height 32
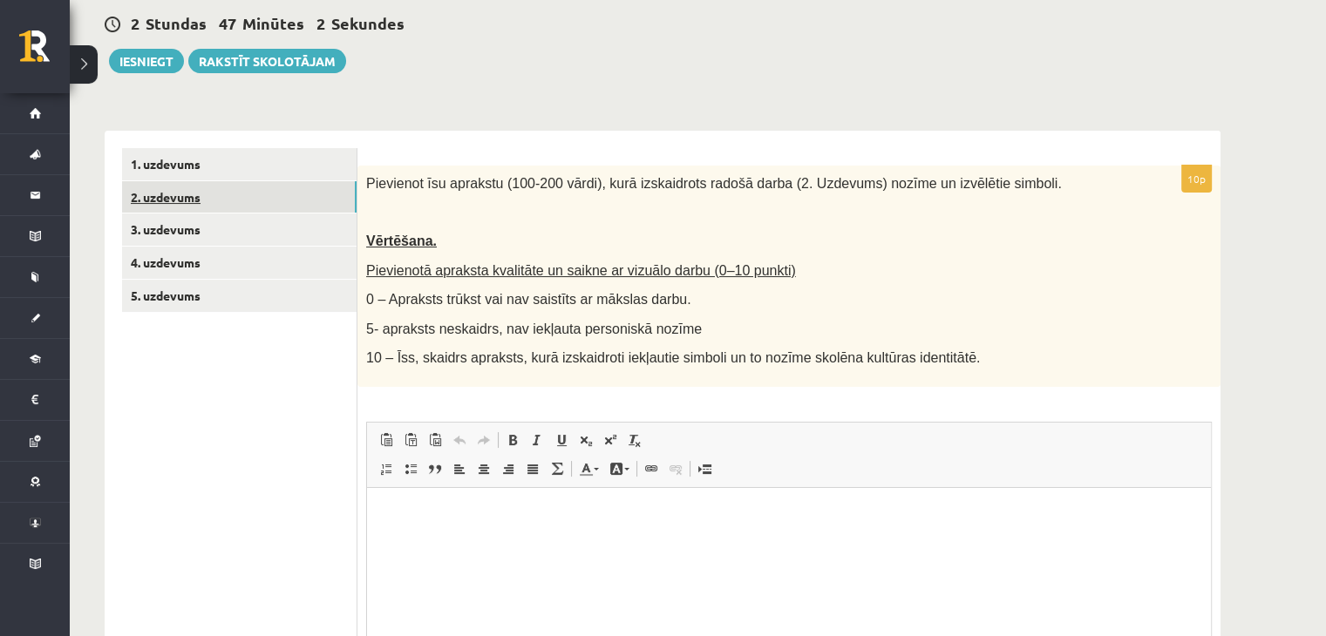
click at [186, 200] on link "2. uzdevums" at bounding box center [239, 197] width 235 height 32
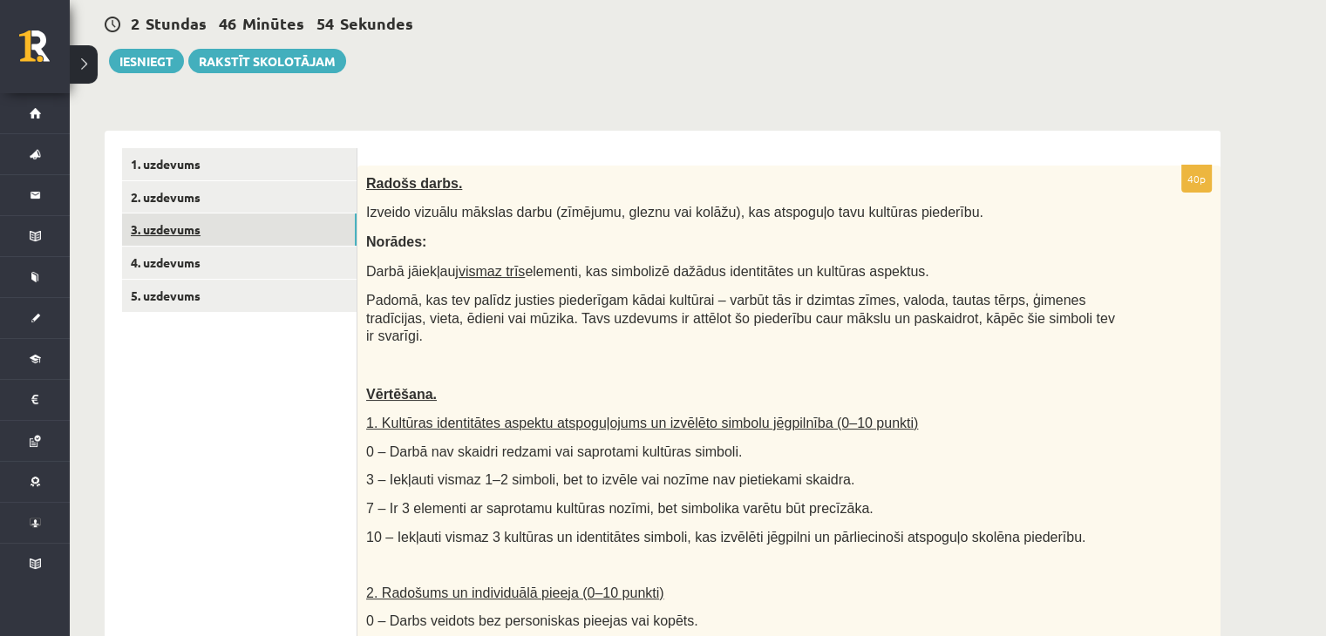
click at [190, 225] on link "3. uzdevums" at bounding box center [239, 230] width 235 height 32
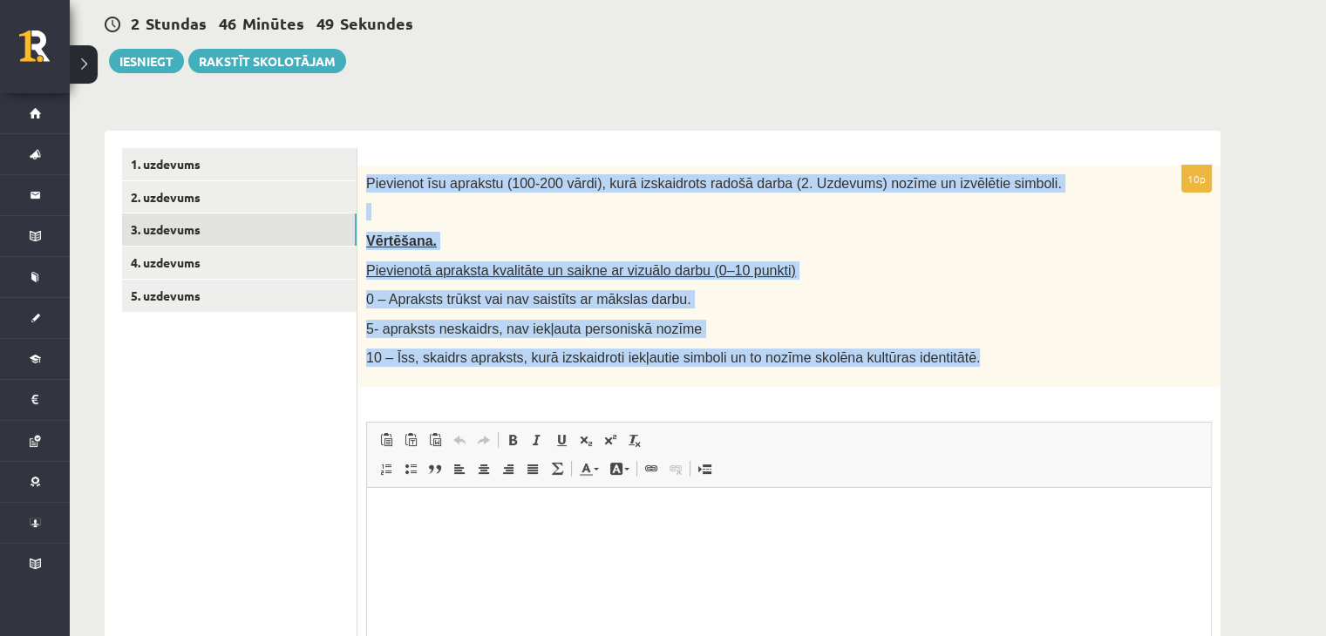
drag, startPoint x: 367, startPoint y: 182, endPoint x: 993, endPoint y: 361, distance: 651.0
click at [993, 361] on div "Pievienot īsu aprakstu (100-200 vārdi), kurā izskaidrots radošā darba (2. Uzdev…" at bounding box center [788, 276] width 863 height 221
copy div "Pievienot īsu aprakstu (100-200 vārdi), kurā izskaidrots radošā darba (2. Uzdev…"
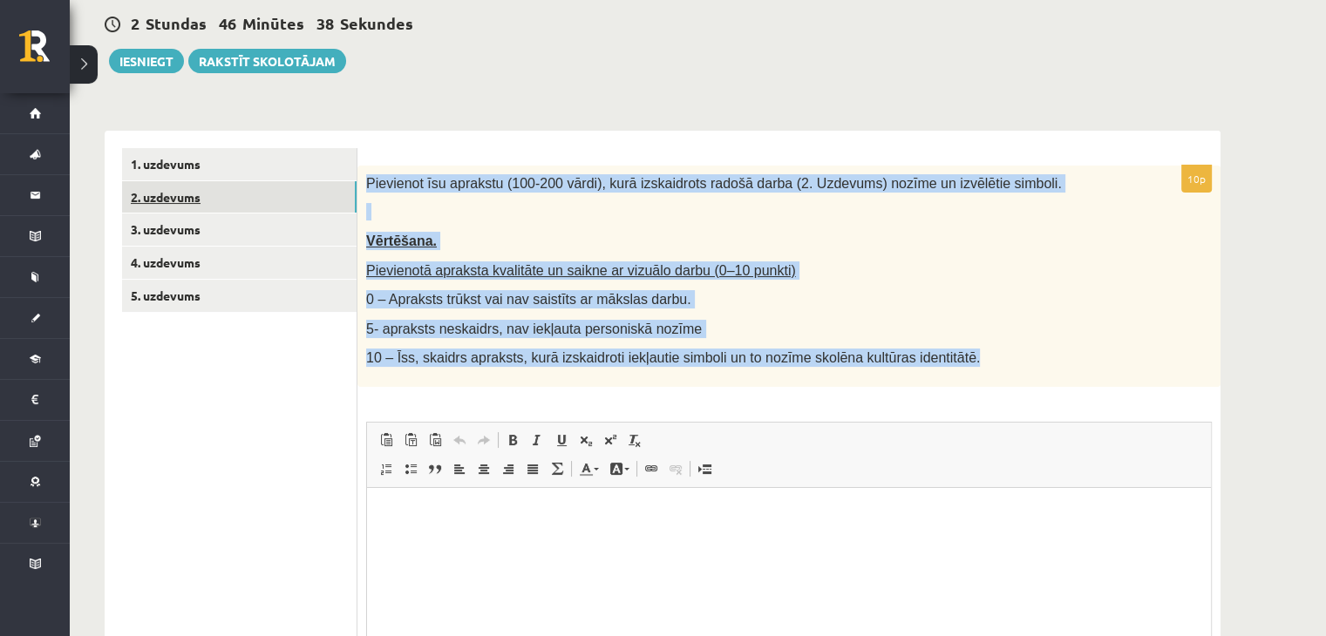
click at [174, 199] on link "2. uzdevums" at bounding box center [239, 197] width 235 height 32
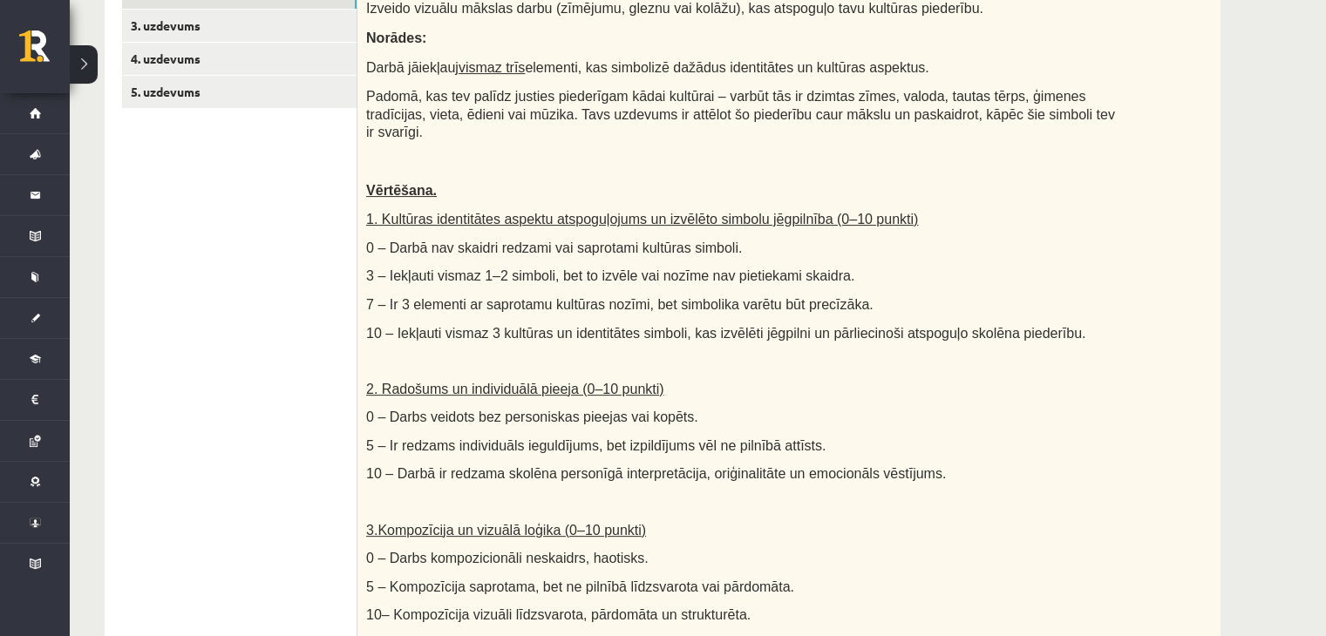
scroll to position [396, 0]
